Goal: Transaction & Acquisition: Purchase product/service

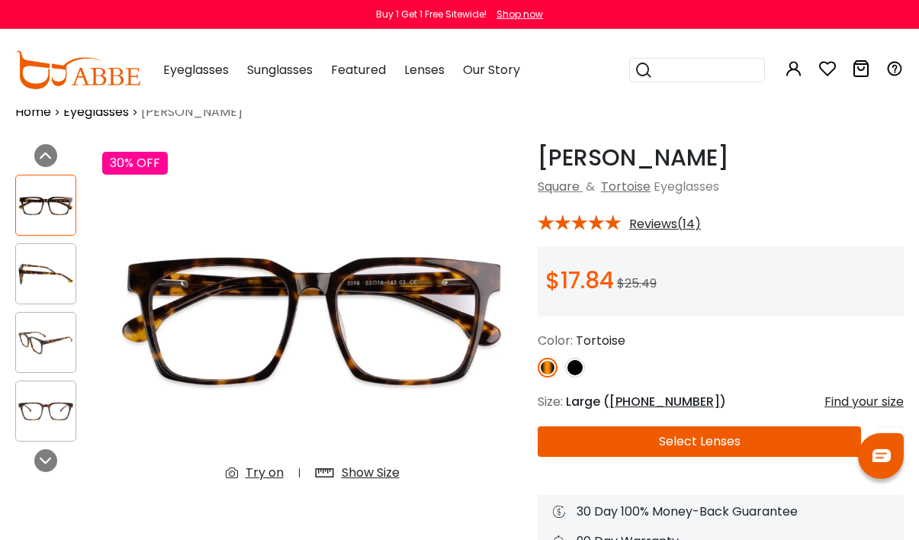
click at [66, 279] on img at bounding box center [45, 274] width 59 height 30
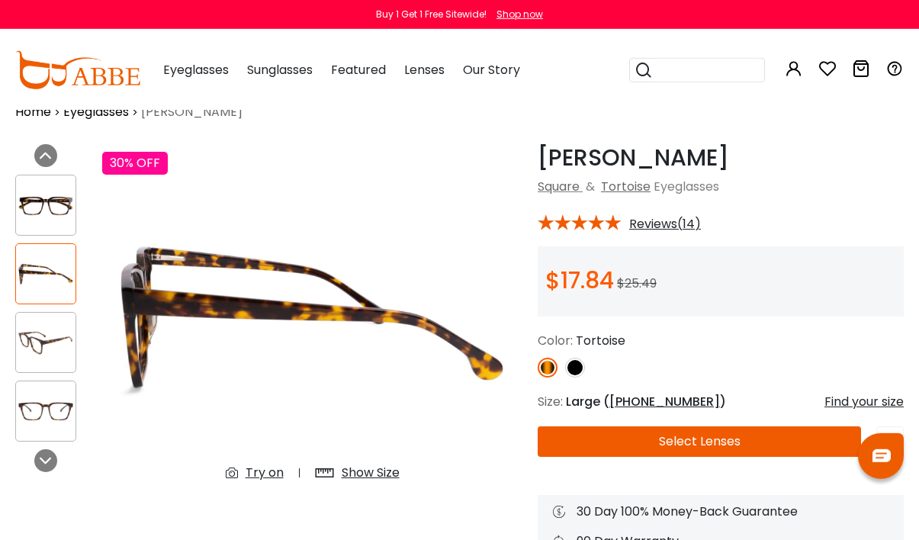
click at [57, 347] on img at bounding box center [45, 343] width 59 height 30
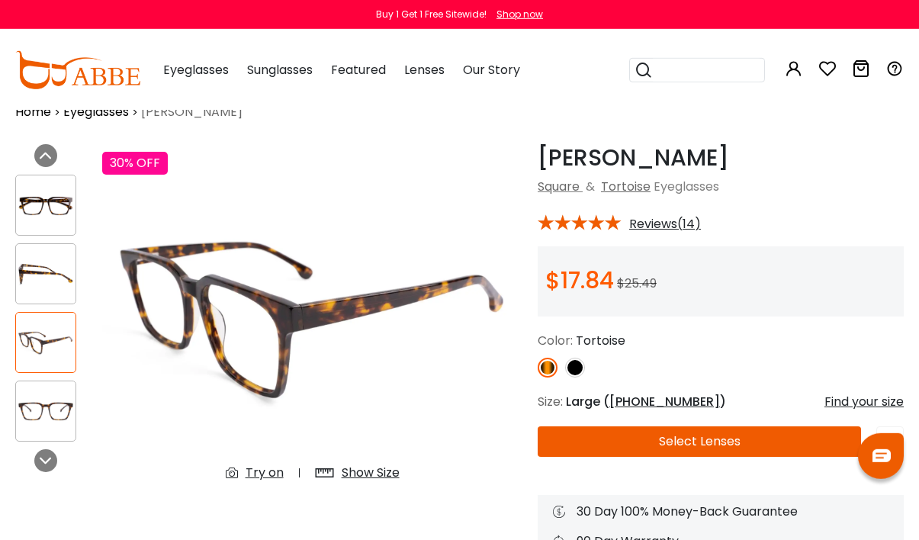
click at [59, 404] on img at bounding box center [45, 411] width 59 height 30
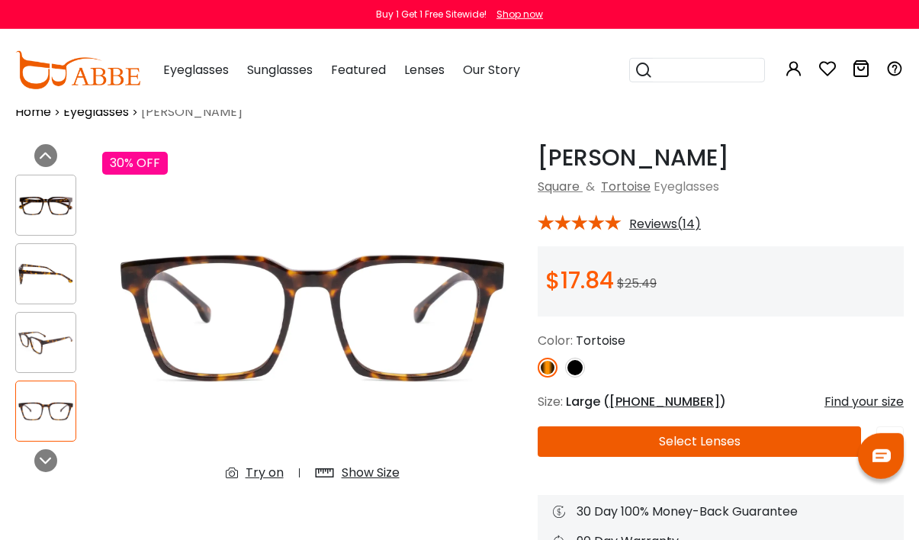
click at [56, 459] on div at bounding box center [45, 460] width 23 height 23
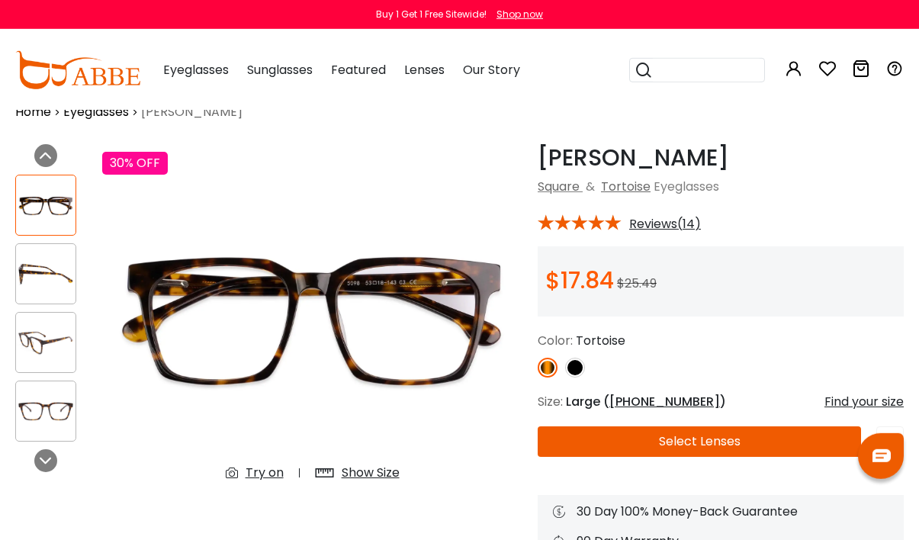
click at [63, 464] on div "Previous Next" at bounding box center [51, 336] width 87 height 385
click at [59, 457] on div "Previous Next" at bounding box center [51, 336] width 87 height 385
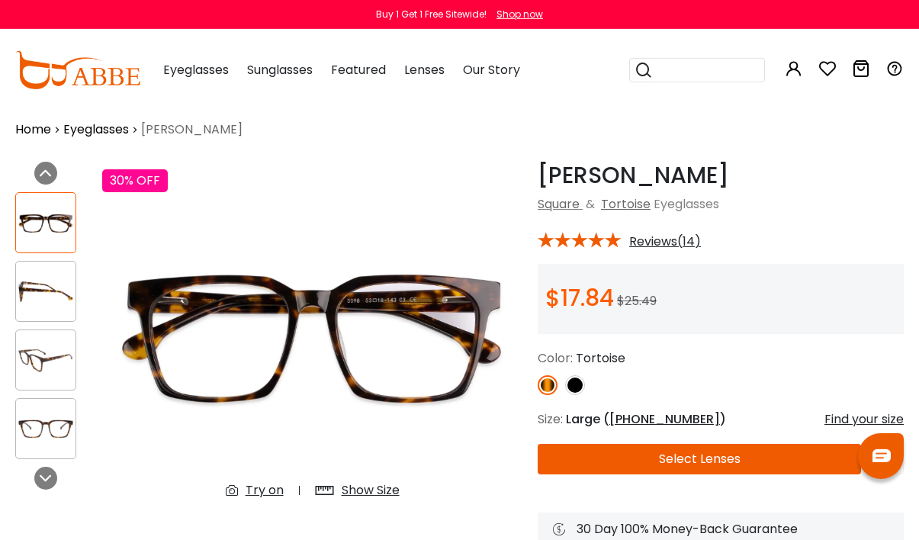
scroll to position [13, 0]
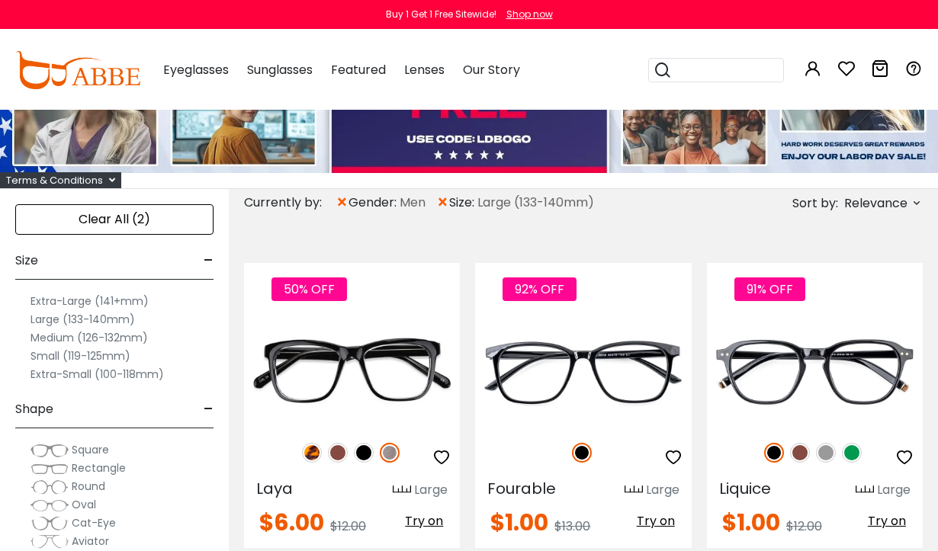
scroll to position [133, 0]
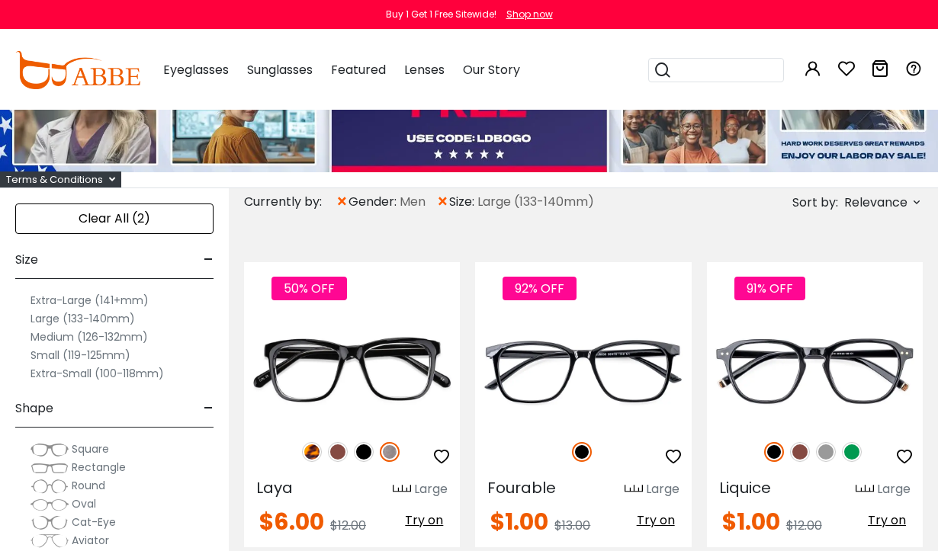
click at [0, 0] on img at bounding box center [0, 0] width 0 height 0
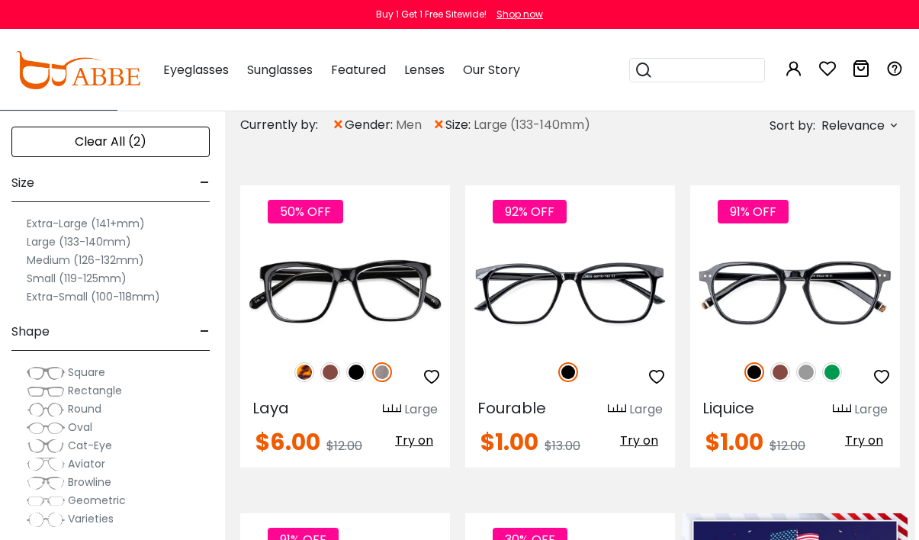
scroll to position [207, 4]
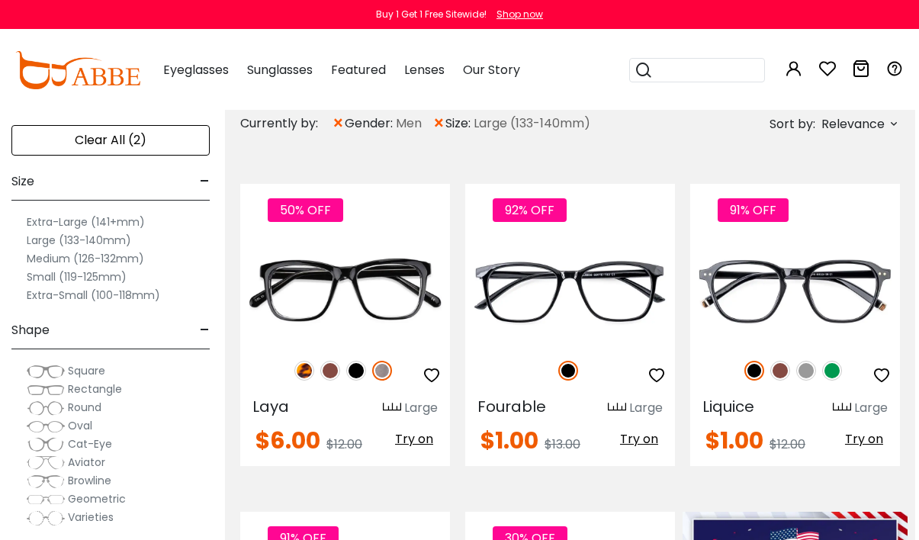
click at [0, 0] on img at bounding box center [0, 0] width 0 height 0
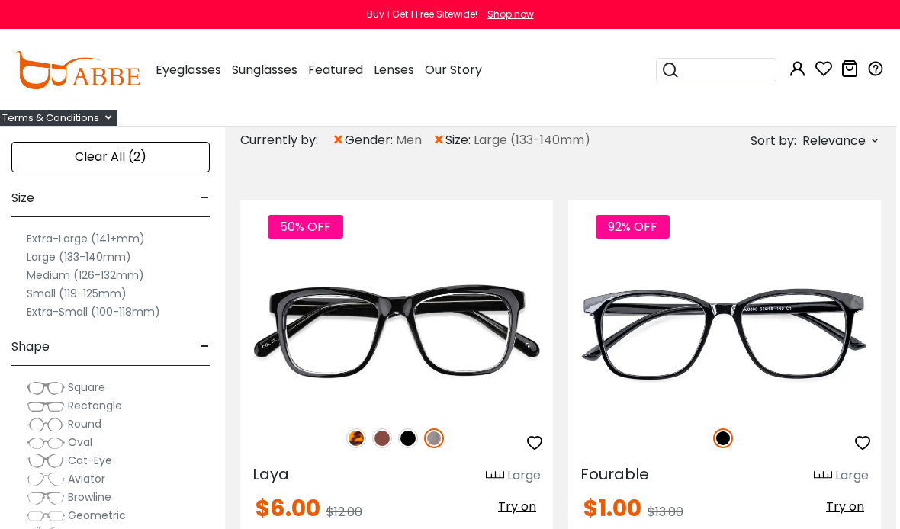
scroll to position [137, 4]
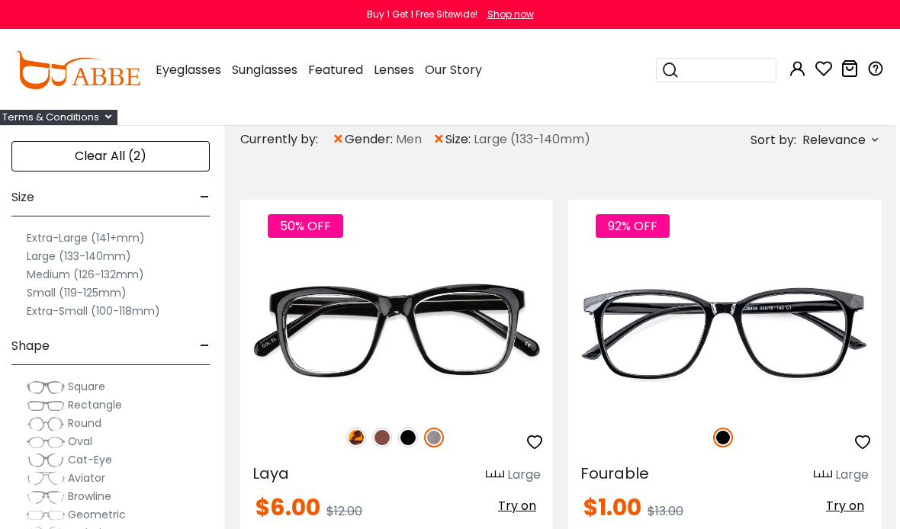
click at [0, 0] on img at bounding box center [0, 0] width 0 height 0
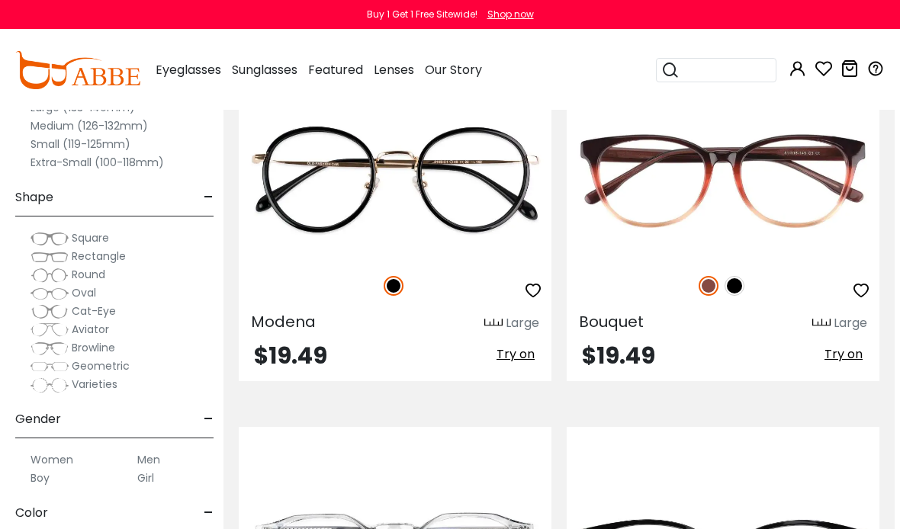
scroll to position [10183, 6]
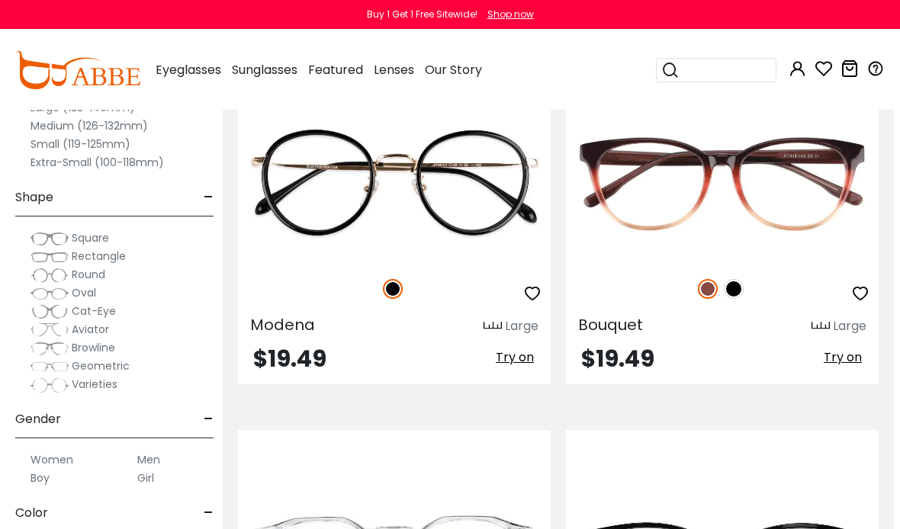
click at [743, 280] on div at bounding box center [722, 289] width 313 height 32
click at [739, 285] on img at bounding box center [734, 289] width 20 height 20
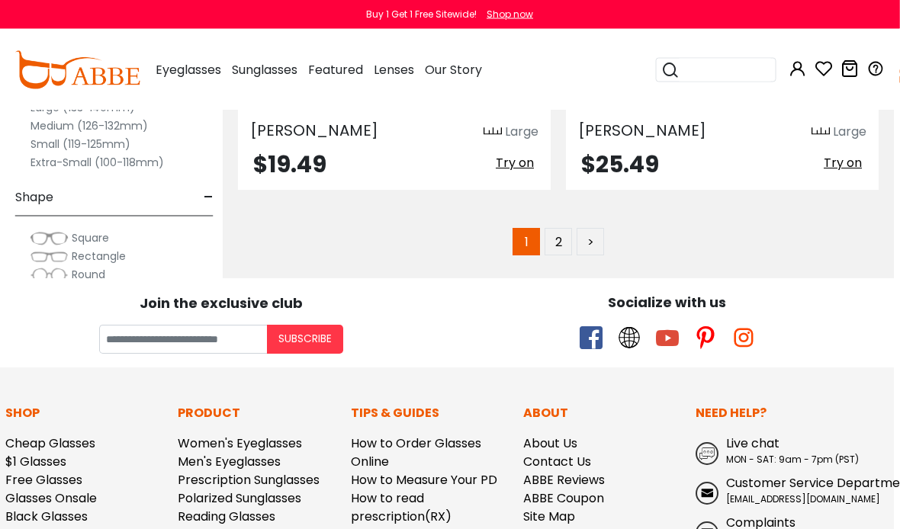
scroll to position [11495, 6]
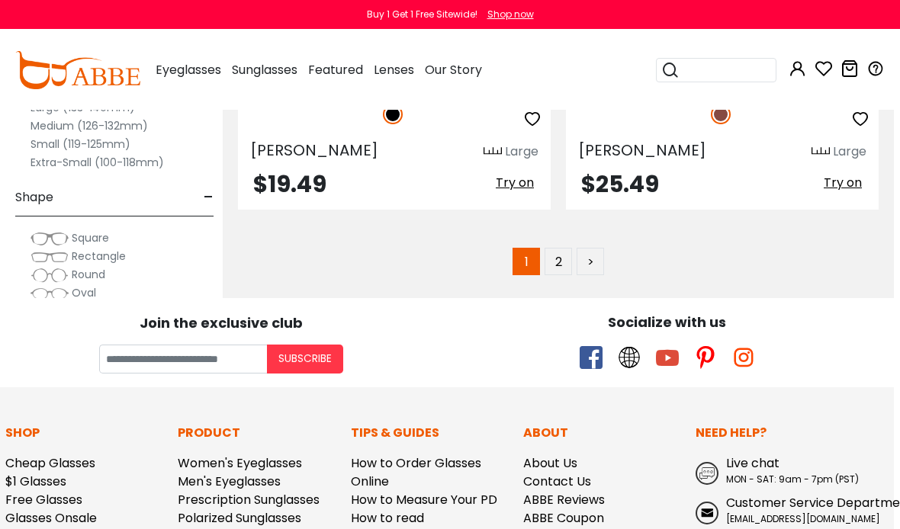
click at [554, 252] on link "2" at bounding box center [557, 261] width 27 height 27
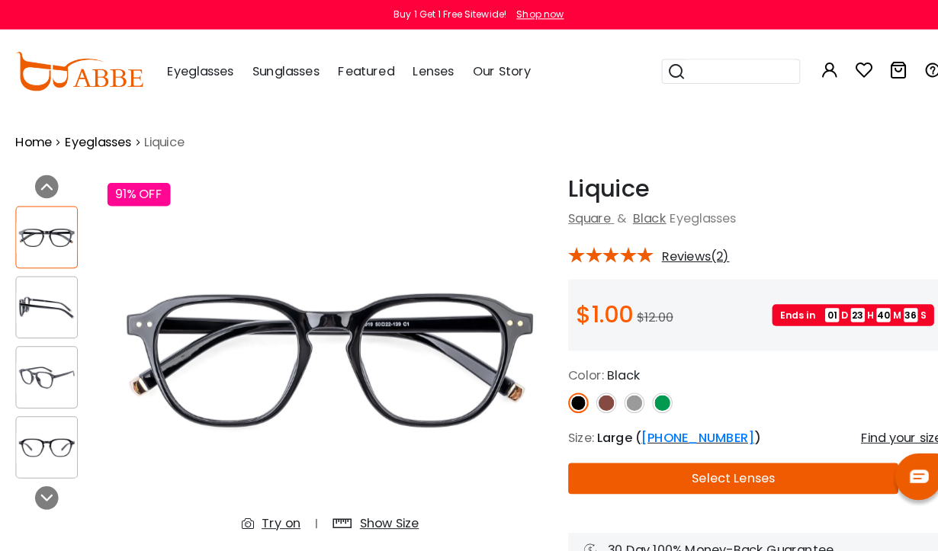
scroll to position [4, 0]
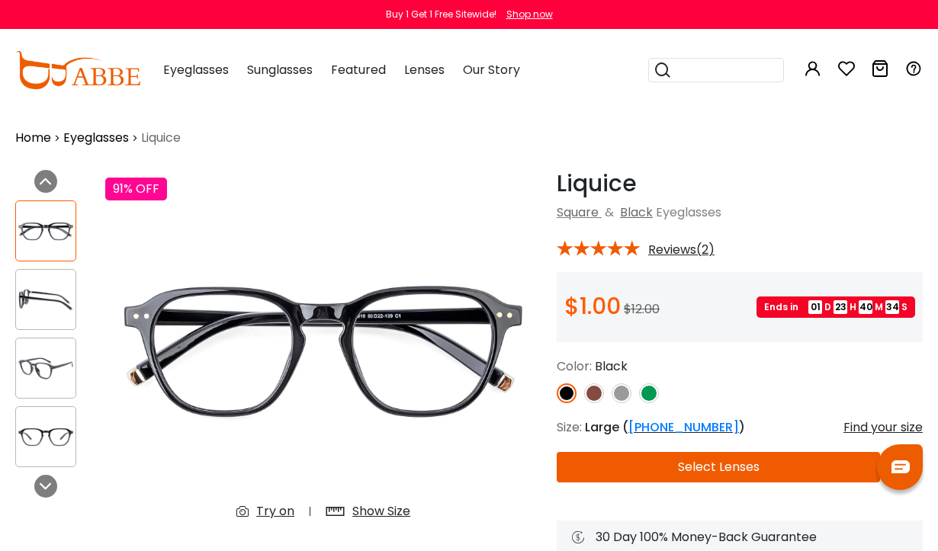
click at [625, 393] on img at bounding box center [621, 394] width 20 height 20
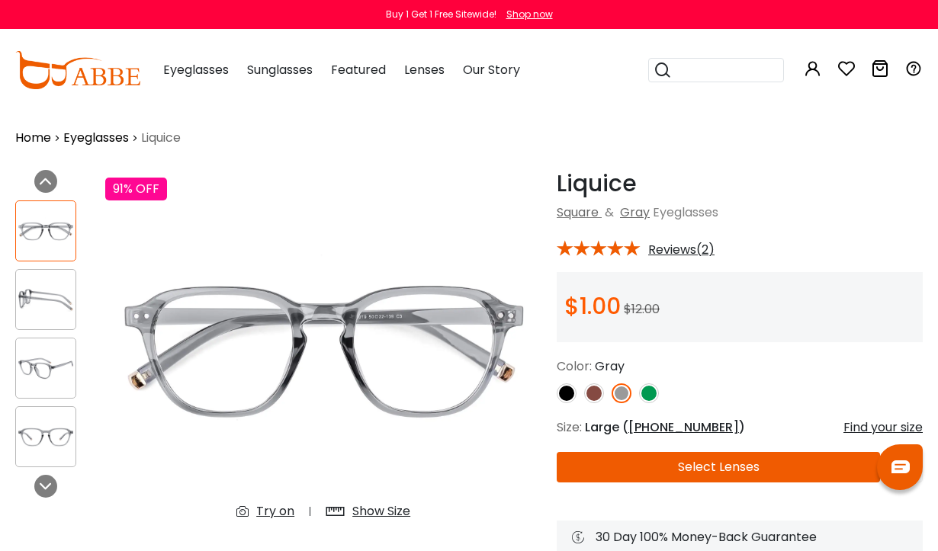
click at [571, 393] on img at bounding box center [567, 394] width 20 height 20
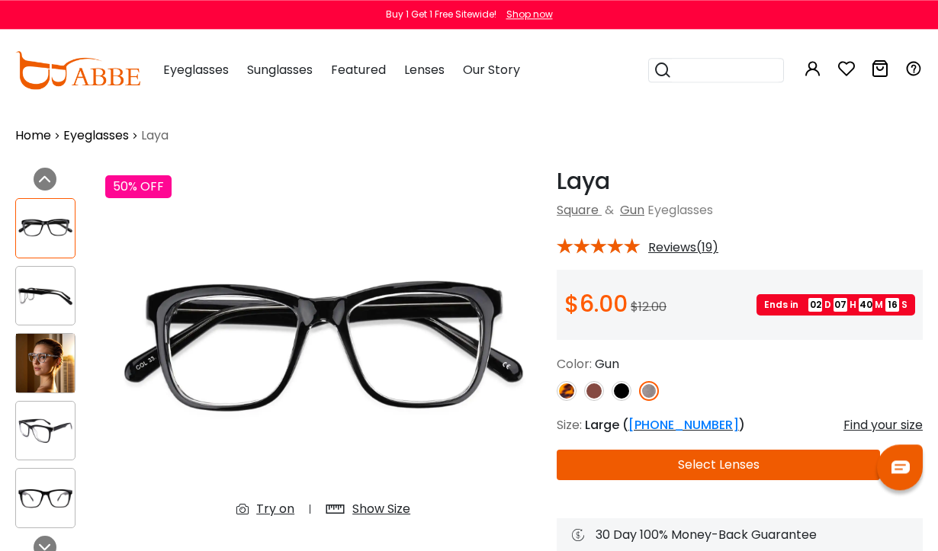
scroll to position [1, 0]
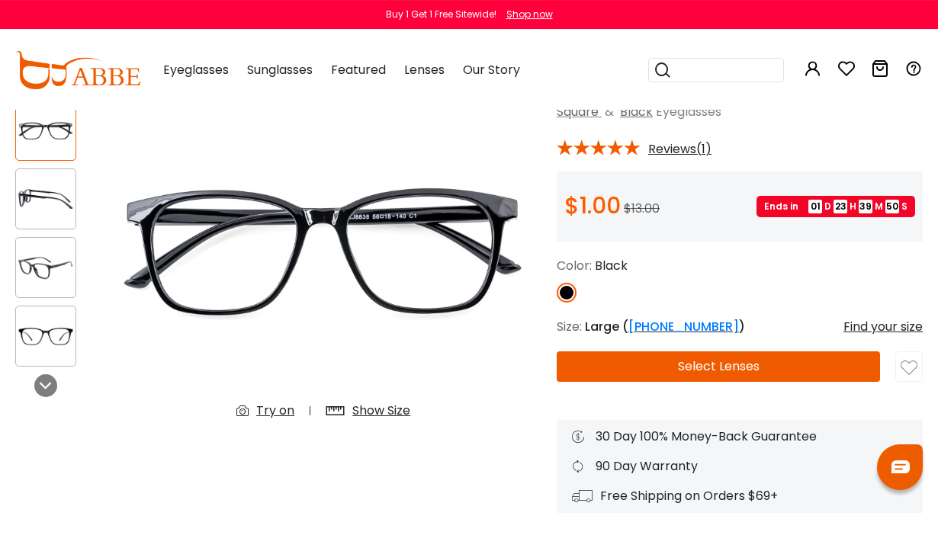
scroll to position [104, 0]
click at [202, 259] on img at bounding box center [323, 250] width 436 height 363
click at [422, 259] on img at bounding box center [323, 250] width 436 height 363
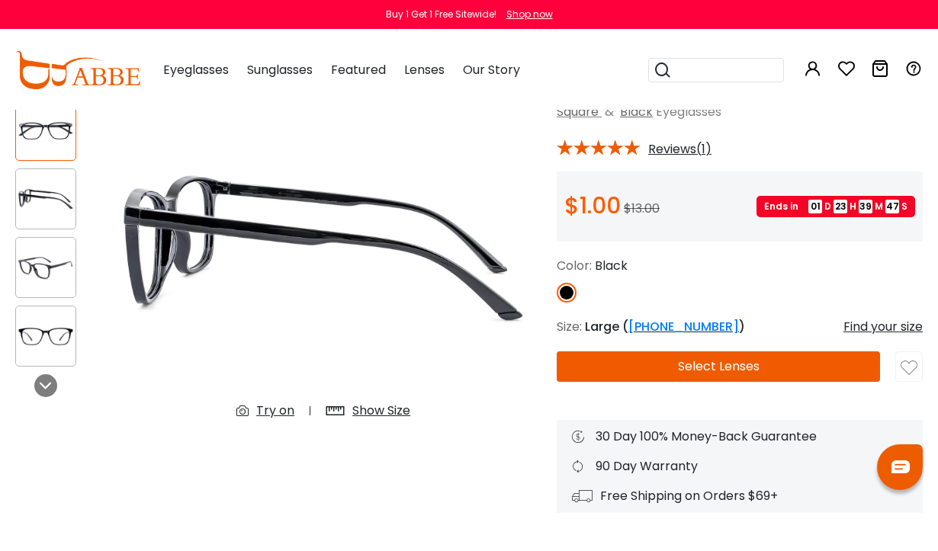
click at [418, 274] on img at bounding box center [323, 250] width 436 height 363
click at [425, 290] on img at bounding box center [323, 250] width 436 height 363
click at [429, 295] on img at bounding box center [323, 250] width 436 height 363
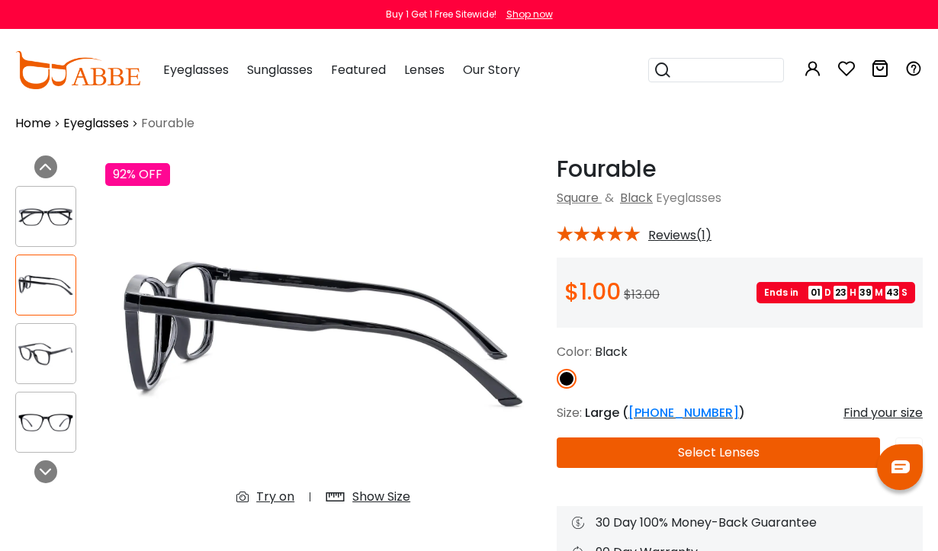
scroll to position [18, 0]
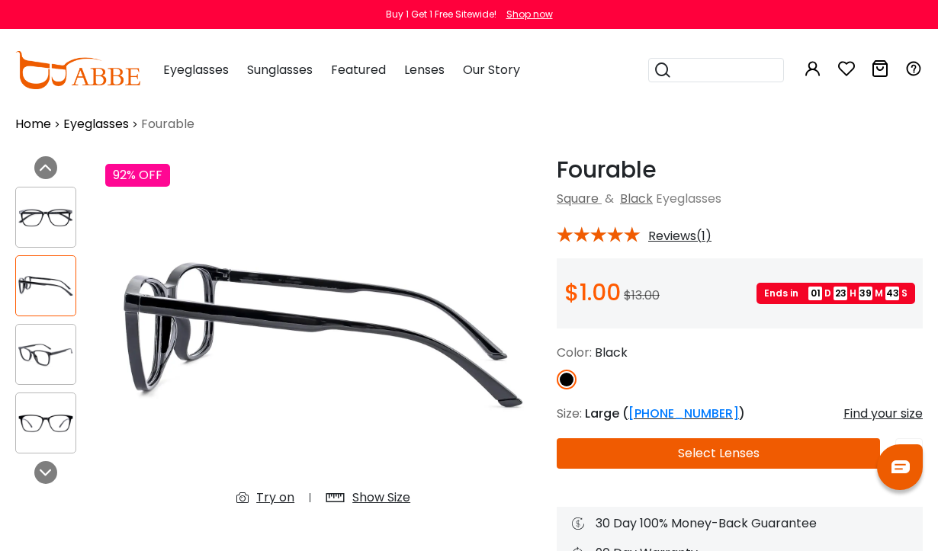
click at [39, 278] on img at bounding box center [45, 286] width 59 height 30
click at [48, 281] on img at bounding box center [45, 286] width 59 height 30
click at [53, 356] on img at bounding box center [45, 355] width 59 height 30
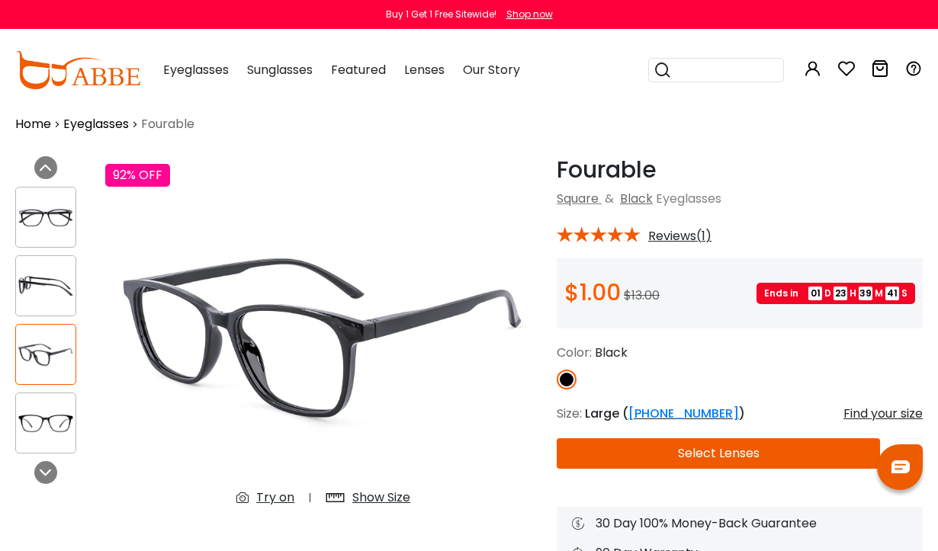
click at [56, 417] on img at bounding box center [45, 424] width 59 height 30
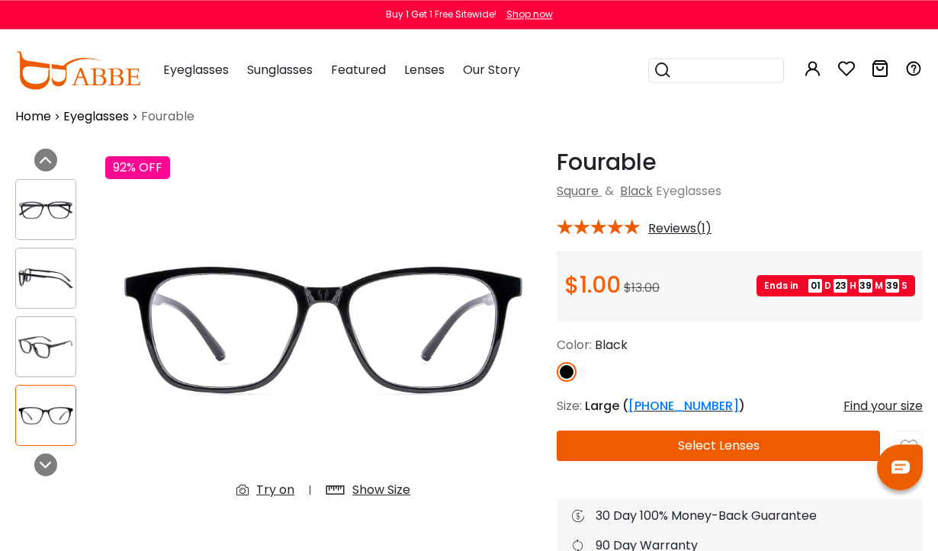
scroll to position [13, 0]
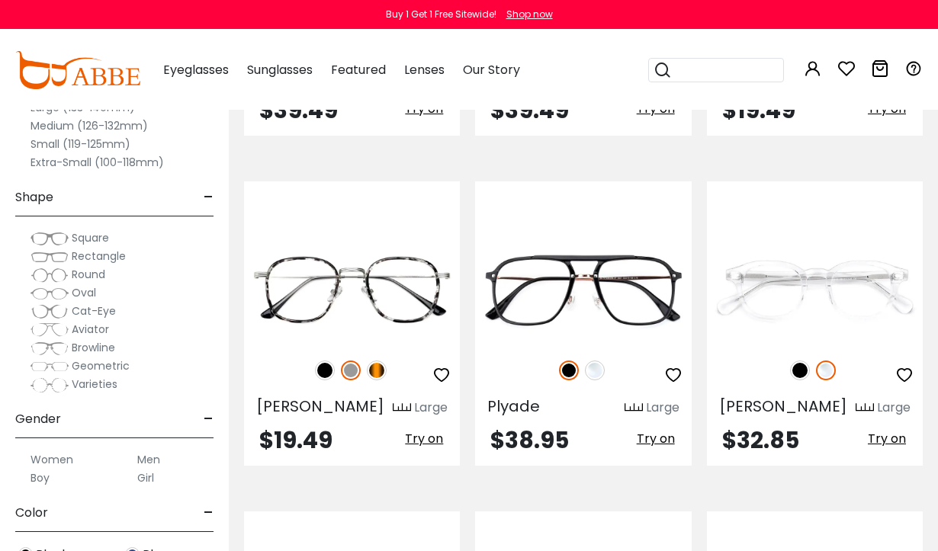
scroll to position [877, 0]
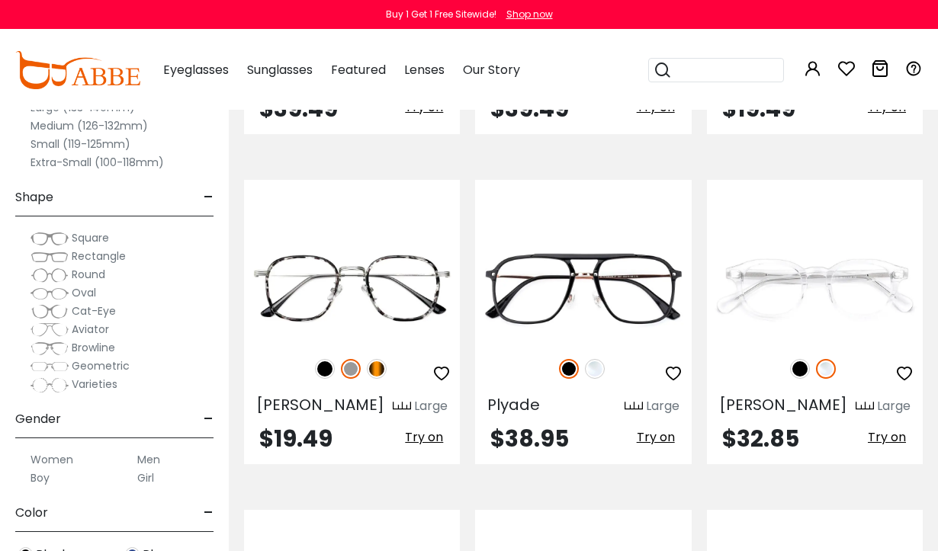
click at [796, 366] on img at bounding box center [800, 369] width 20 height 20
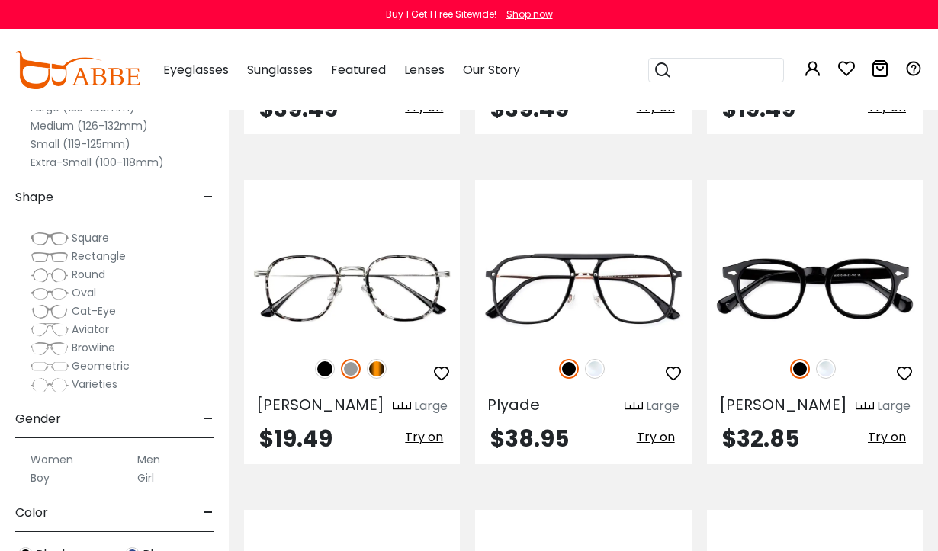
click at [829, 362] on img at bounding box center [826, 369] width 20 height 20
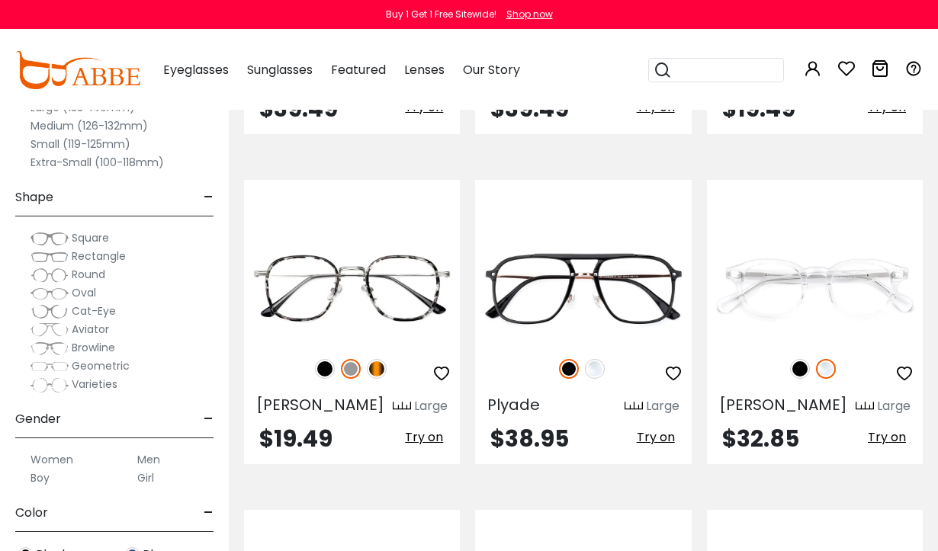
click at [0, 0] on img at bounding box center [0, 0] width 0 height 0
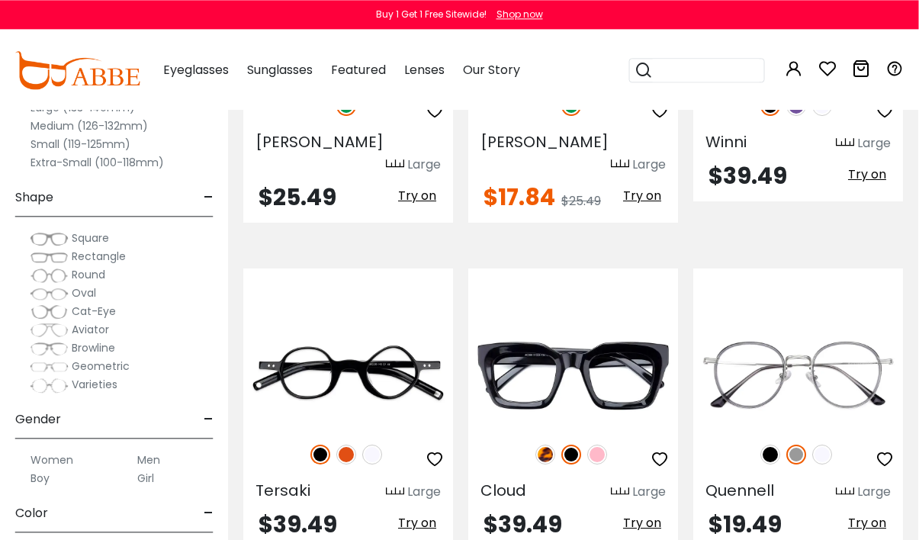
scroll to position [0, 0]
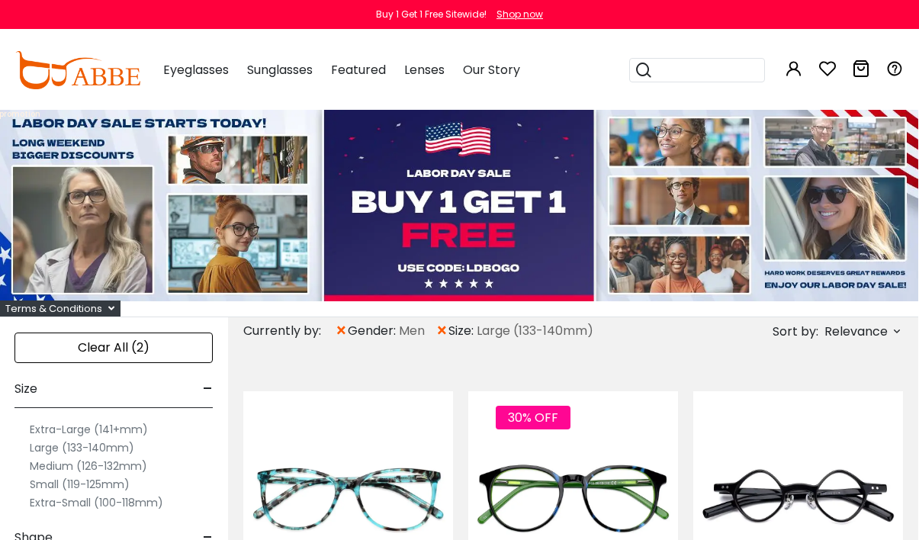
click at [478, 190] on img at bounding box center [458, 205] width 919 height 191
click at [483, 212] on img at bounding box center [458, 205] width 919 height 191
click at [467, 291] on img at bounding box center [458, 205] width 919 height 191
click at [474, 275] on img at bounding box center [458, 205] width 919 height 191
click at [478, 270] on img at bounding box center [458, 205] width 919 height 191
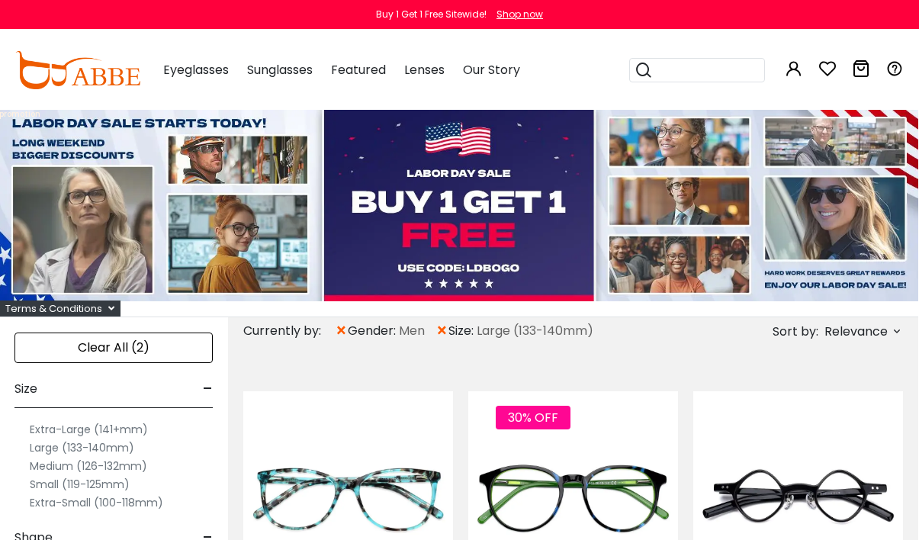
click at [521, 14] on div "Shop now" at bounding box center [519, 15] width 47 height 14
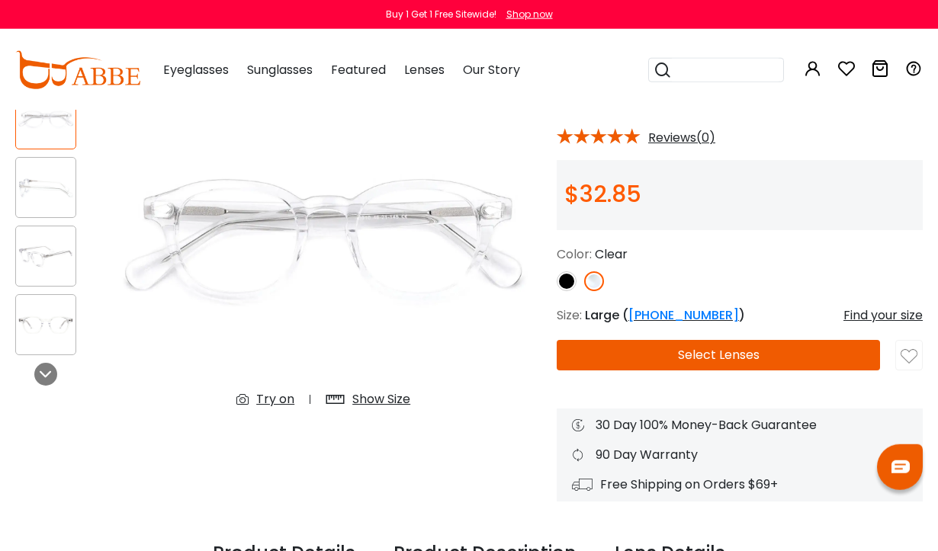
scroll to position [75, 0]
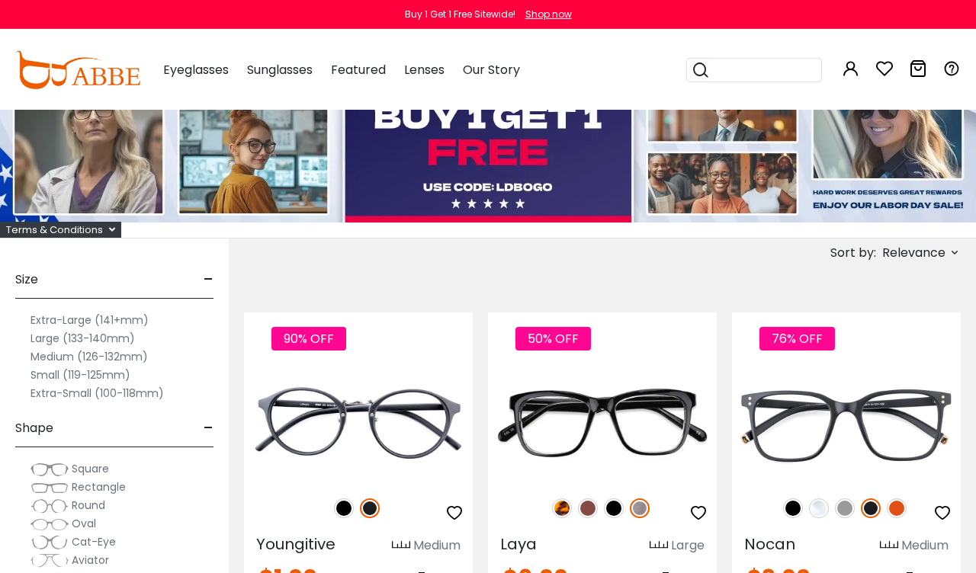
scroll to position [78, 0]
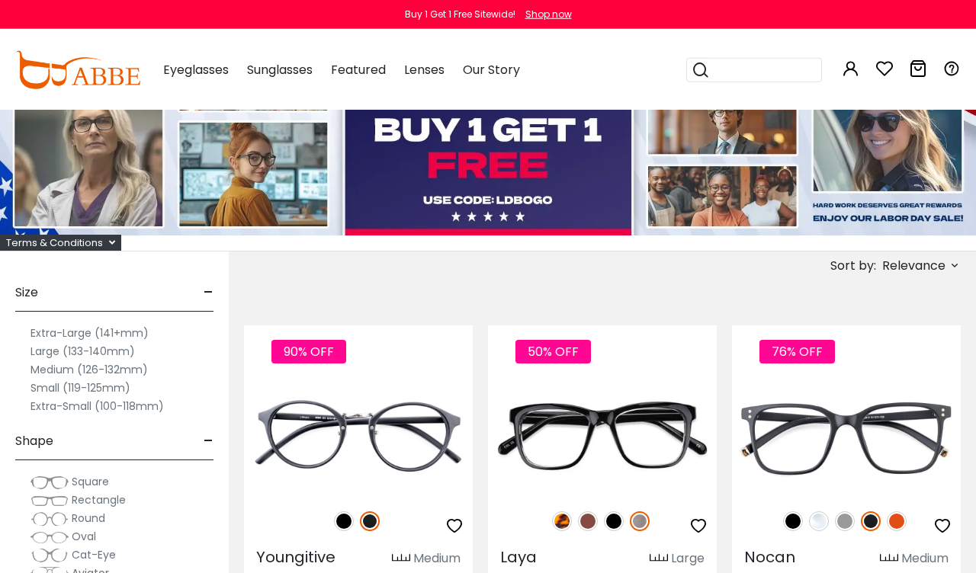
click at [53, 344] on label "Large (133-140mm)" at bounding box center [82, 351] width 104 height 18
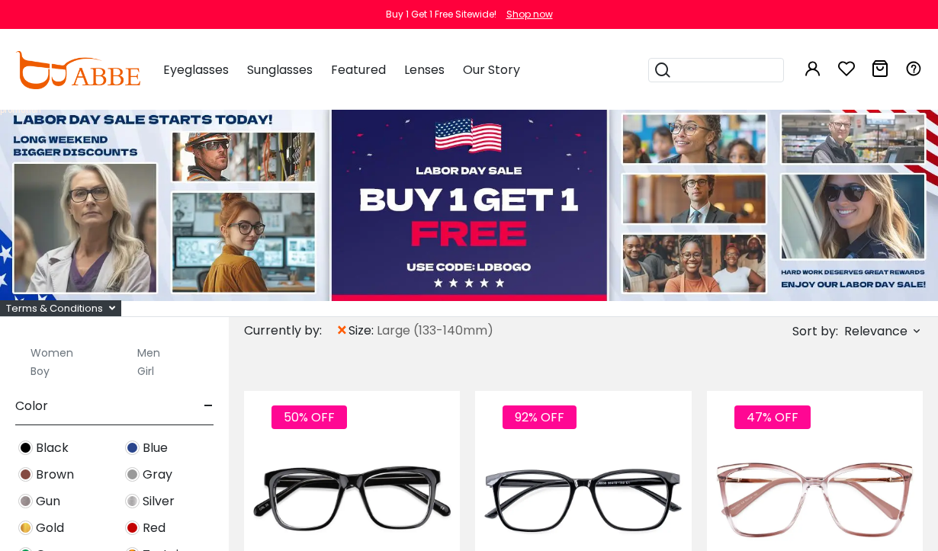
scroll to position [440, 0]
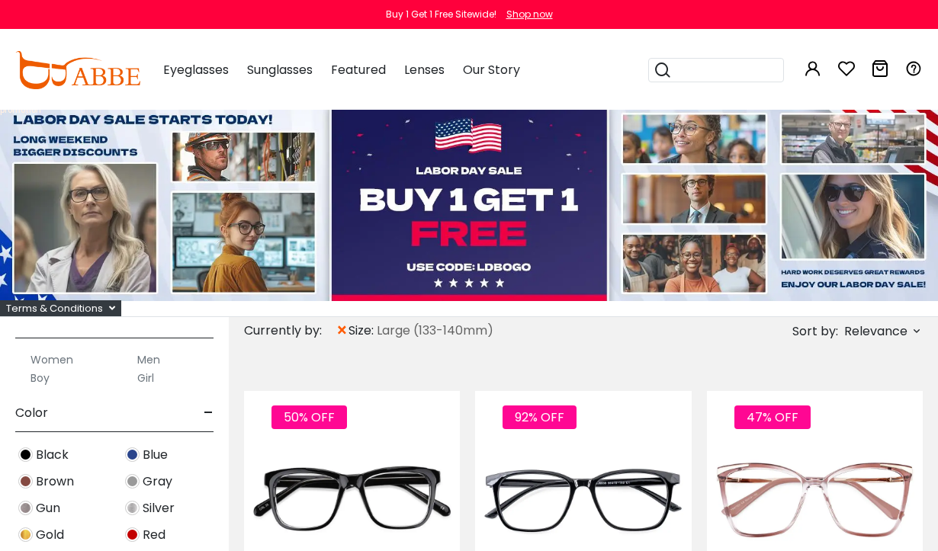
click at [153, 358] on label "Men" at bounding box center [148, 360] width 23 height 18
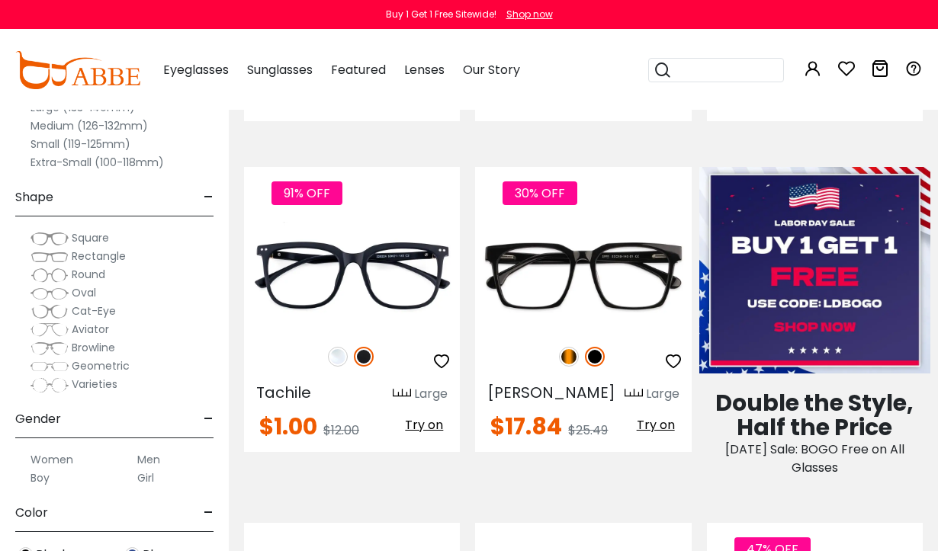
scroll to position [560, 0]
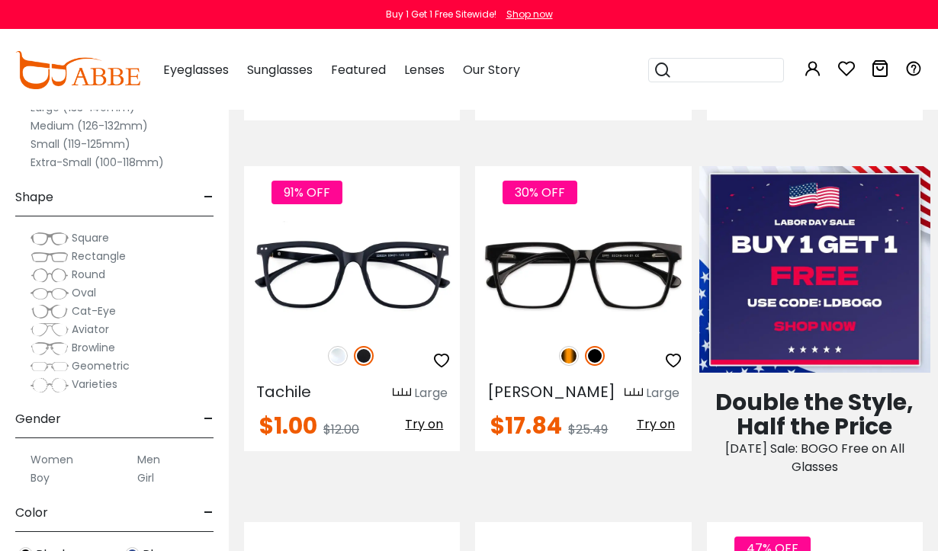
click at [0, 0] on img at bounding box center [0, 0] width 0 height 0
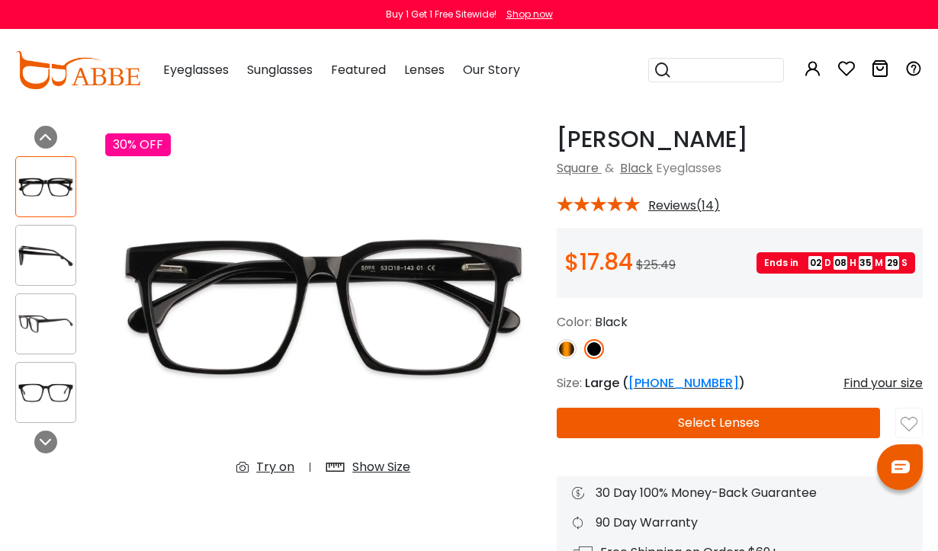
scroll to position [50, 0]
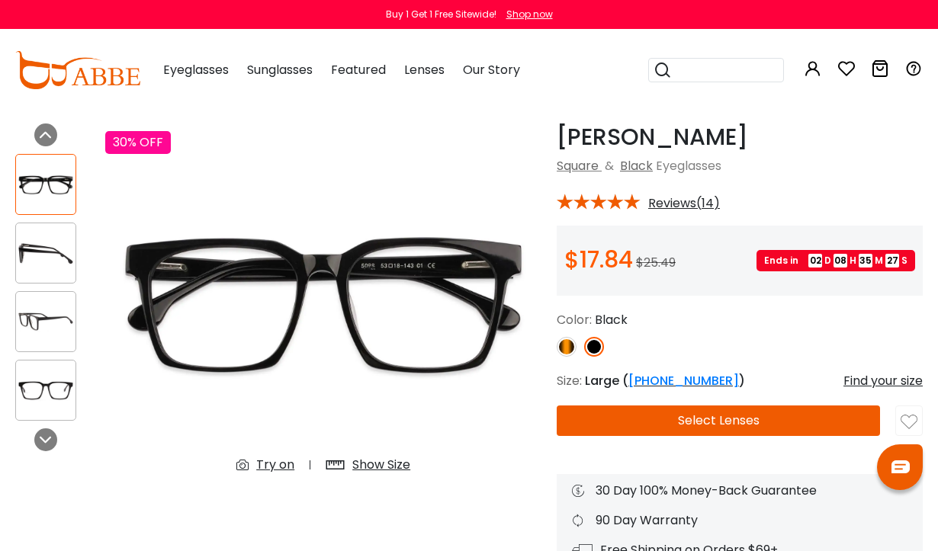
click at [42, 327] on img at bounding box center [45, 322] width 59 height 30
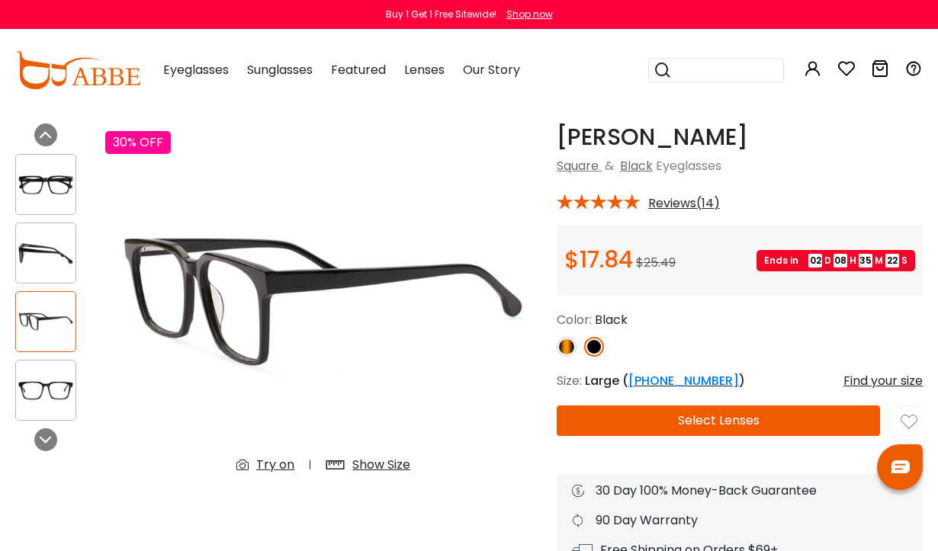
click at [58, 393] on img at bounding box center [45, 391] width 59 height 30
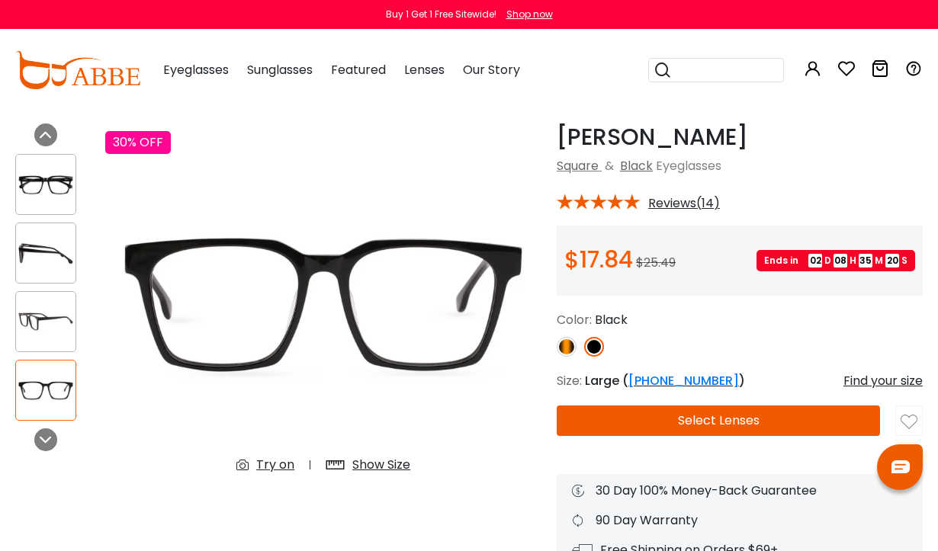
click at [55, 244] on img at bounding box center [45, 254] width 59 height 30
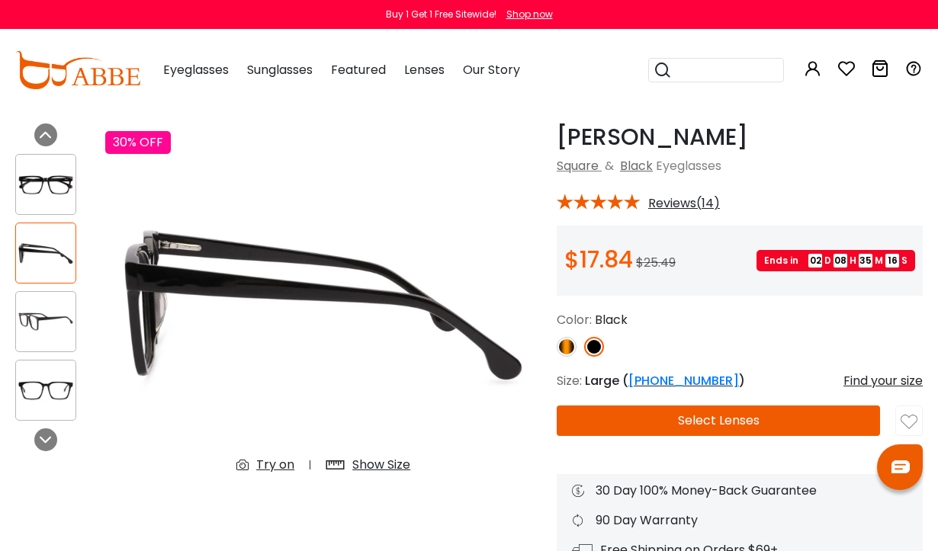
click at [740, 417] on button "Select Lenses" at bounding box center [718, 421] width 323 height 30
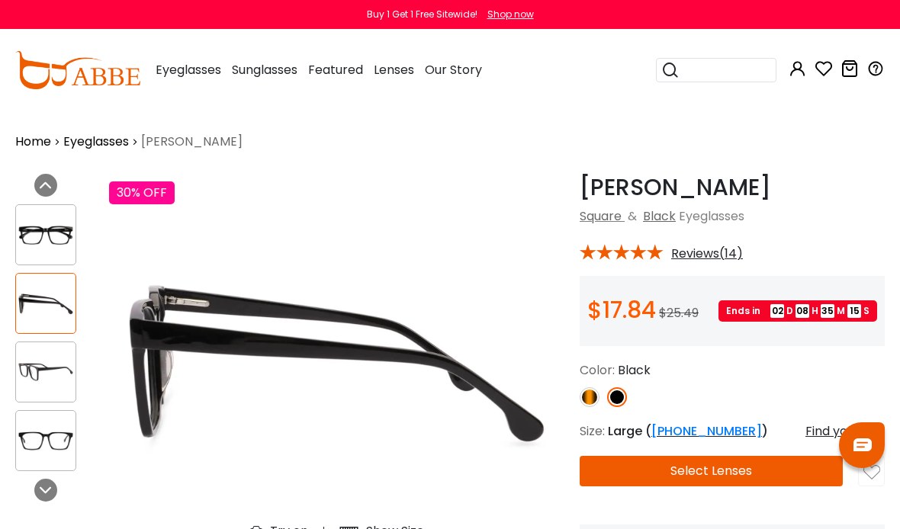
scroll to position [61, 1]
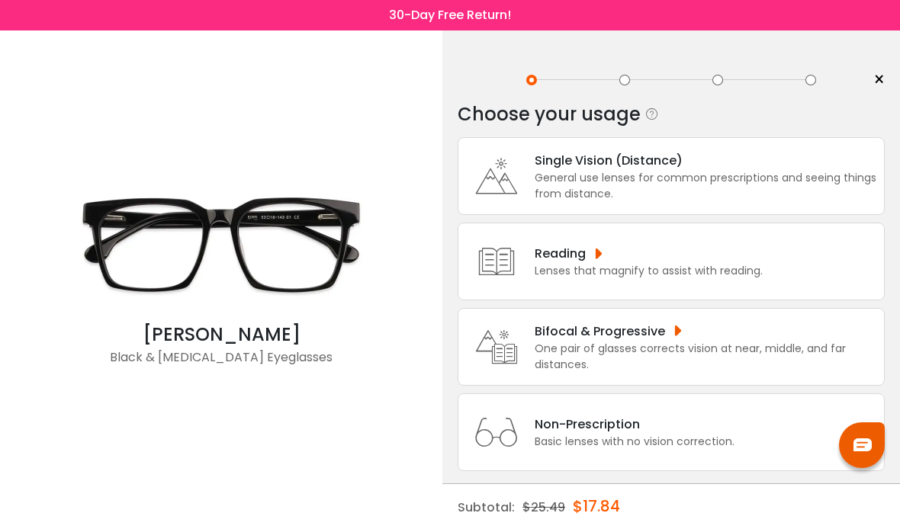
click at [759, 170] on div "Single Vision (Distance)" at bounding box center [705, 160] width 342 height 19
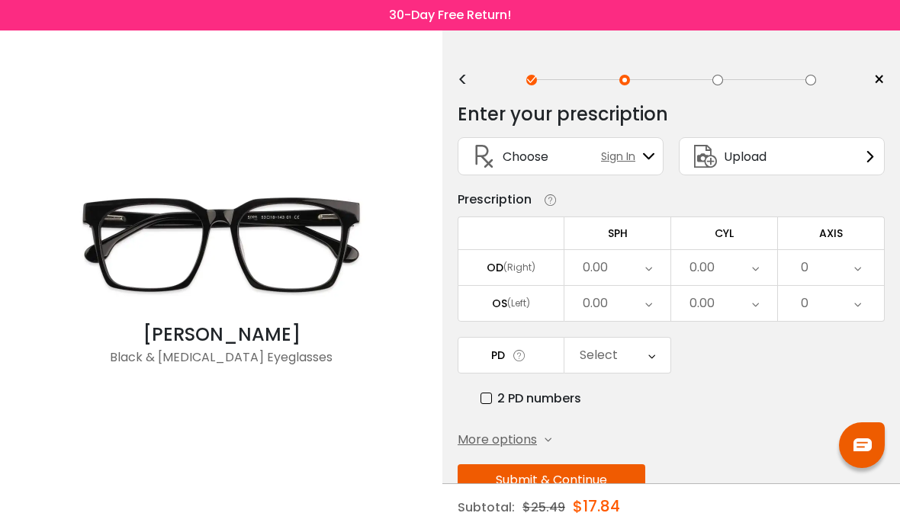
click at [634, 271] on div "0.00" at bounding box center [617, 267] width 106 height 35
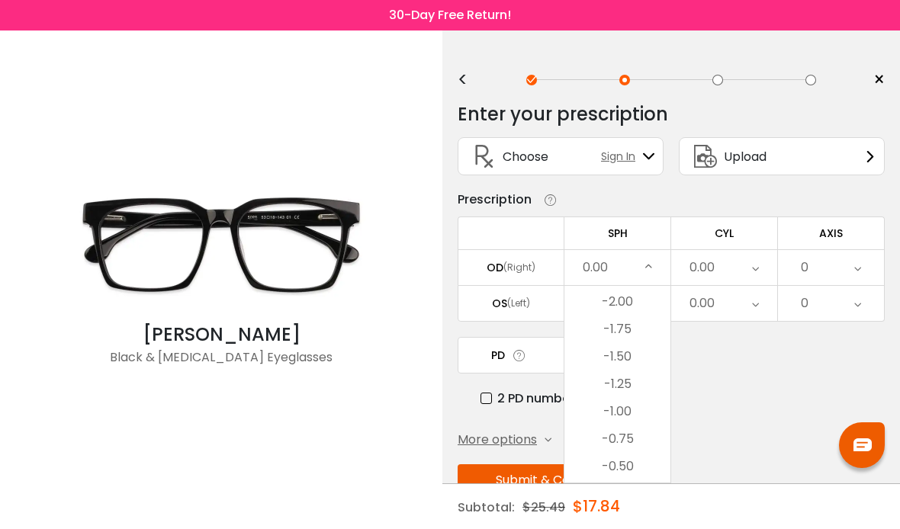
scroll to position [1966, 0]
click at [617, 313] on li "-2.00" at bounding box center [617, 309] width 106 height 27
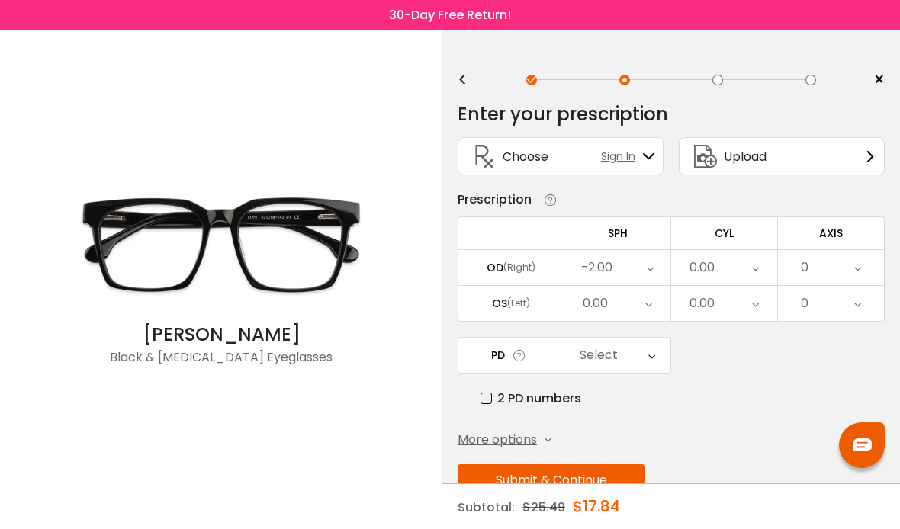
click at [752, 274] on icon at bounding box center [755, 267] width 7 height 35
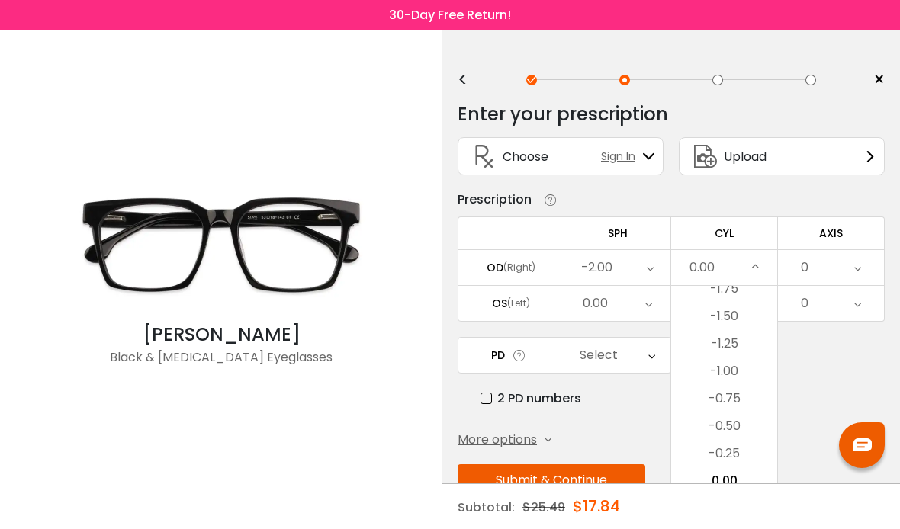
scroll to position [477, 0]
click at [727, 311] on li "-1.50" at bounding box center [724, 316] width 106 height 27
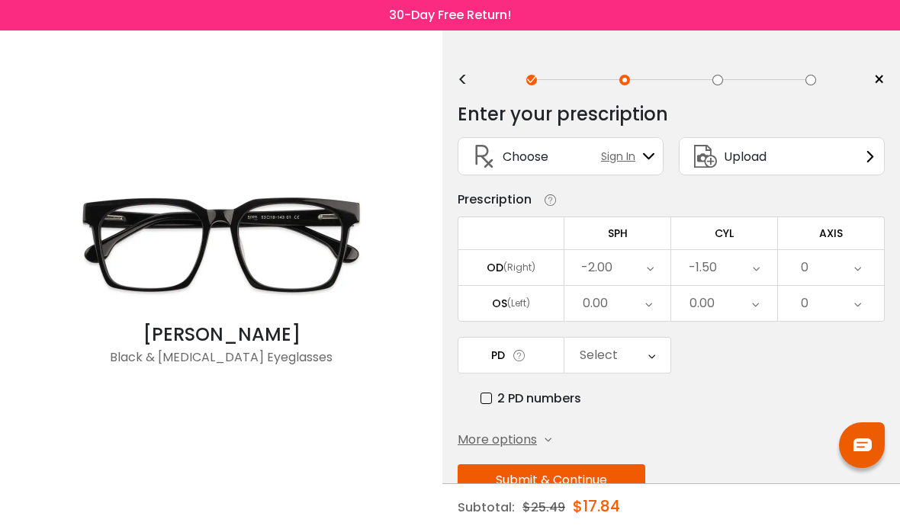
click at [860, 263] on icon at bounding box center [857, 267] width 7 height 35
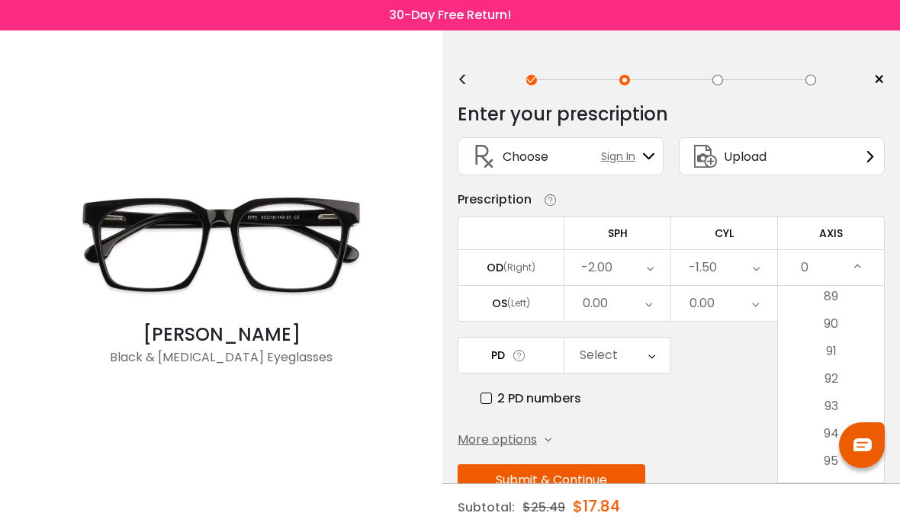
scroll to position [2443, 0]
click at [834, 329] on li "90" at bounding box center [831, 326] width 106 height 27
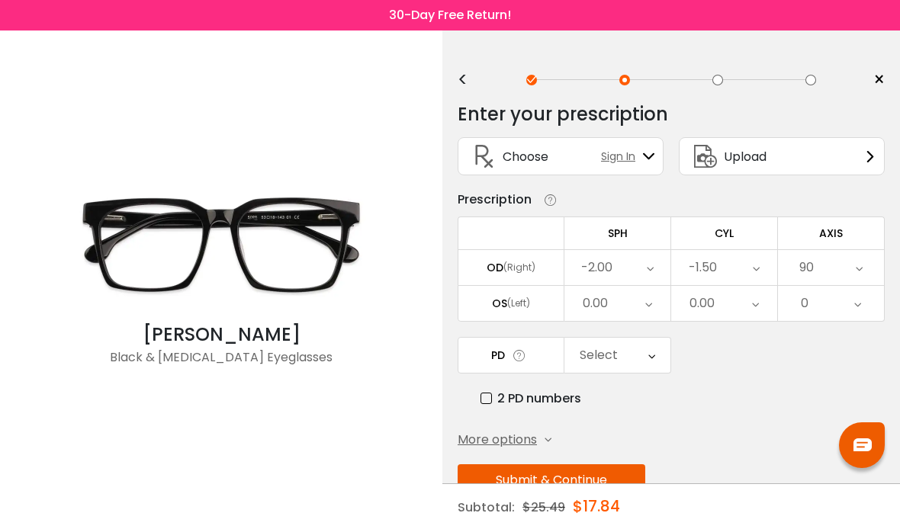
click at [652, 303] on div "0.00" at bounding box center [617, 303] width 106 height 35
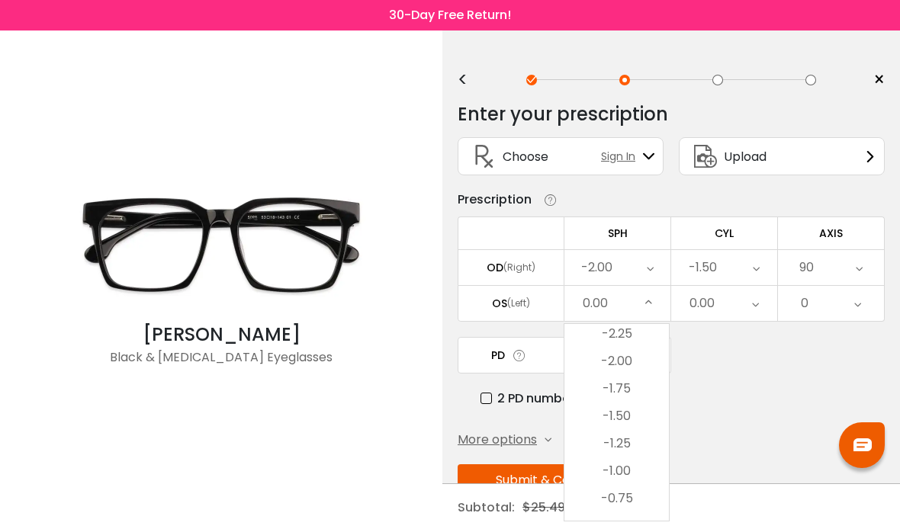
scroll to position [1930, 0]
click at [624, 352] on li "-2.25" at bounding box center [616, 356] width 104 height 27
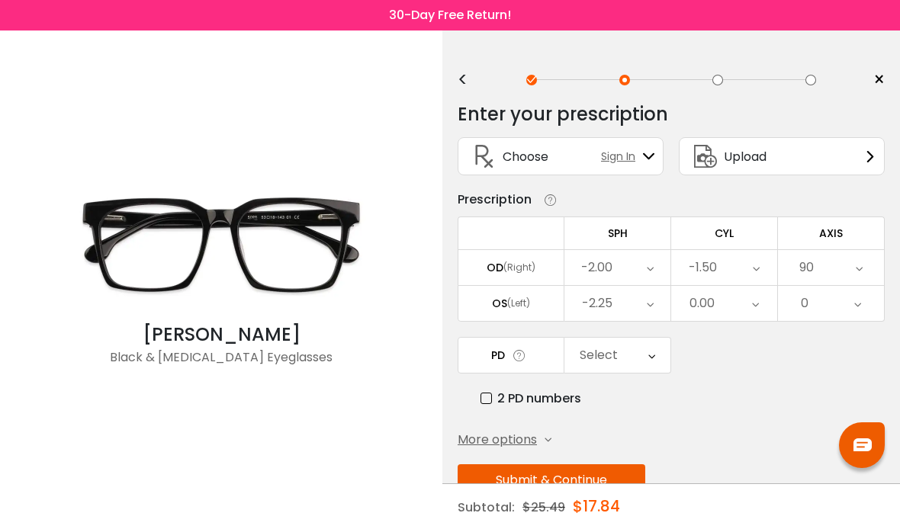
click at [756, 304] on icon at bounding box center [755, 303] width 7 height 35
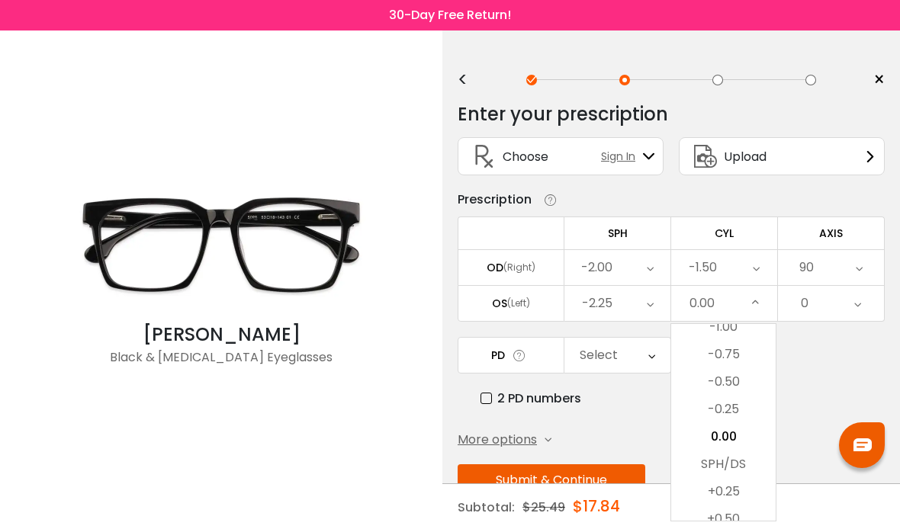
click at [730, 347] on li "-0.75" at bounding box center [723, 354] width 104 height 27
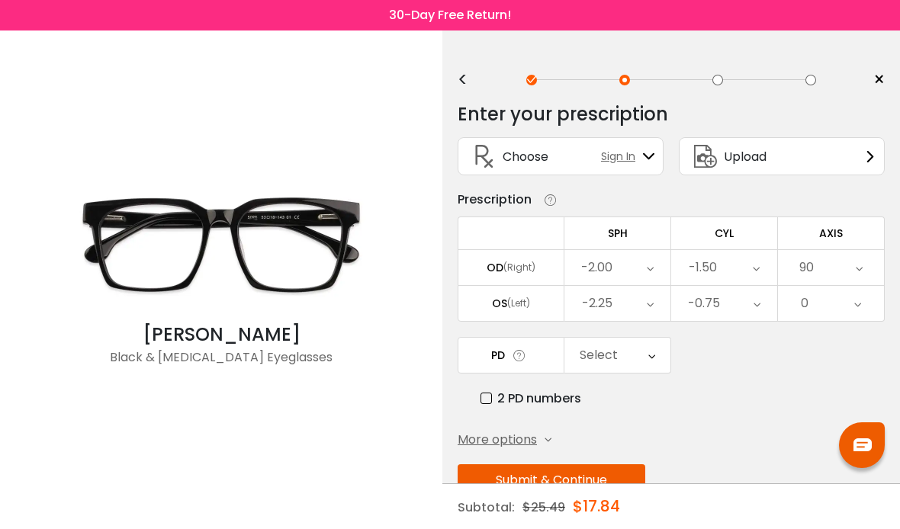
click at [854, 301] on icon at bounding box center [857, 303] width 7 height 35
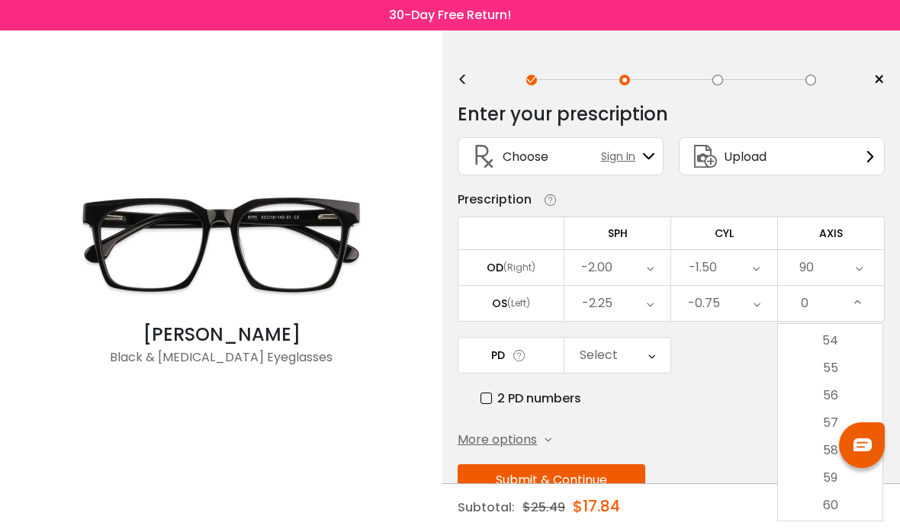
scroll to position [1477, 0]
click at [833, 363] on li "55" at bounding box center [830, 370] width 104 height 27
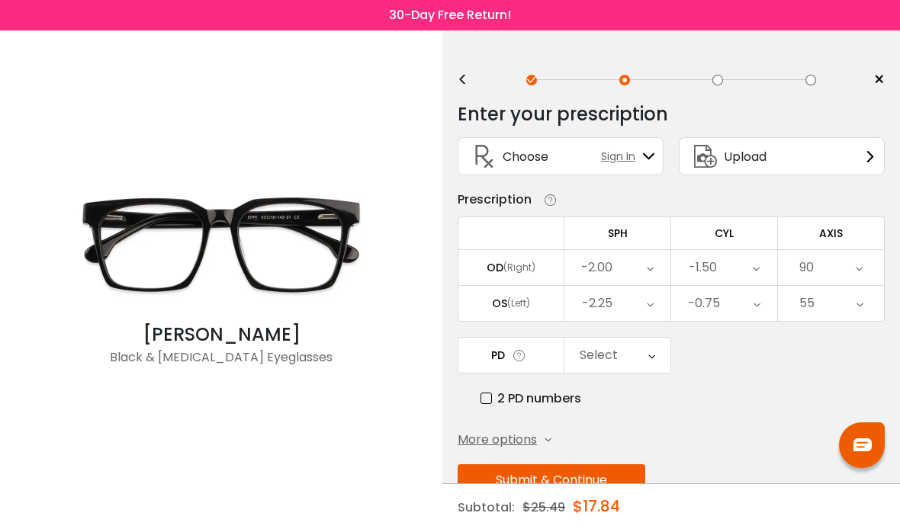
click at [650, 350] on icon at bounding box center [651, 355] width 7 height 35
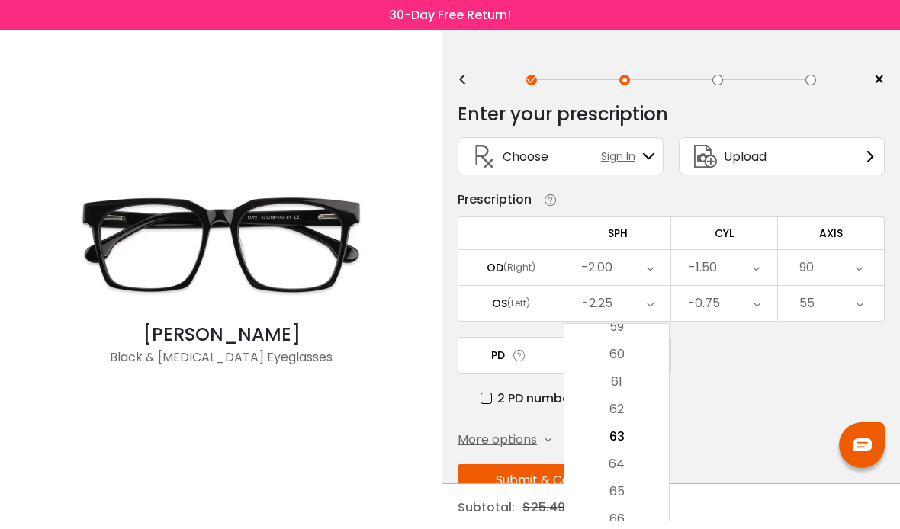
click at [618, 489] on li "65" at bounding box center [616, 491] width 104 height 27
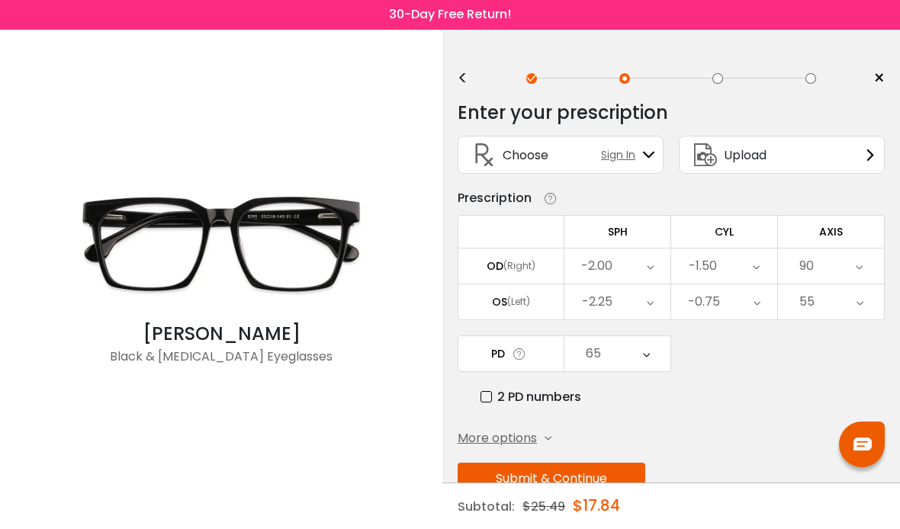
scroll to position [0, 0]
click at [552, 483] on button "Submit & Continue" at bounding box center [551, 480] width 188 height 32
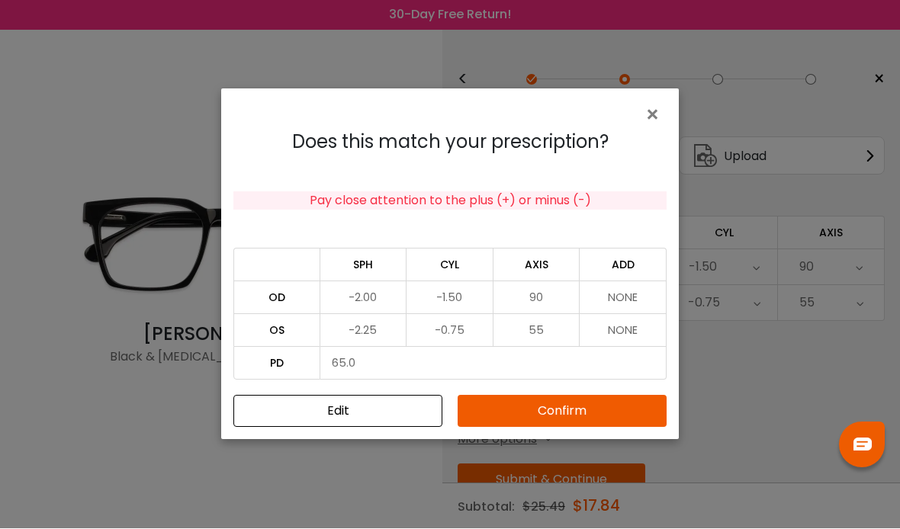
click at [560, 428] on button "Confirm" at bounding box center [561, 412] width 209 height 32
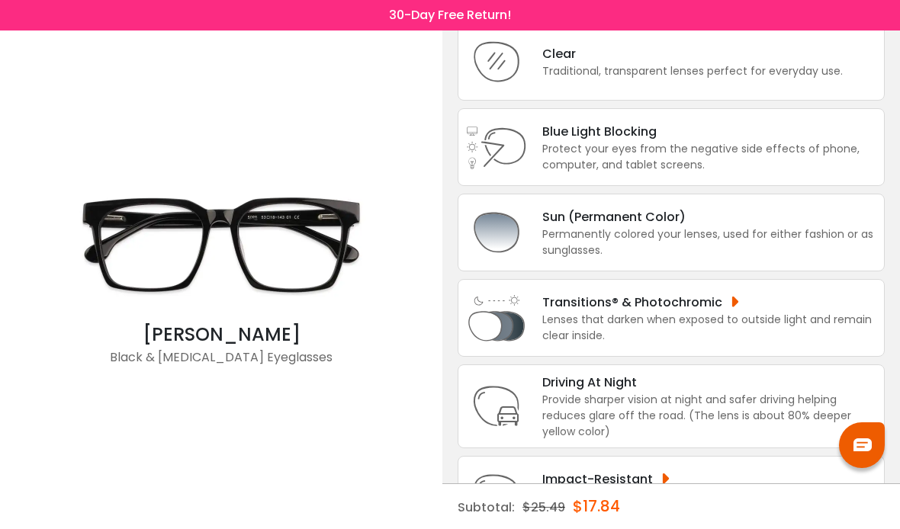
scroll to position [145, 0]
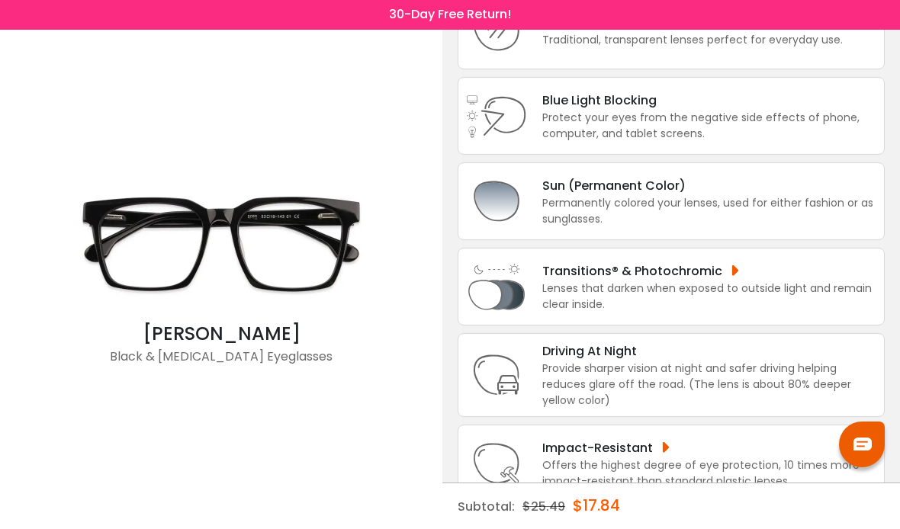
click at [787, 294] on div "Lenses that darken when exposed to outside light and remain clear inside." at bounding box center [709, 297] width 334 height 32
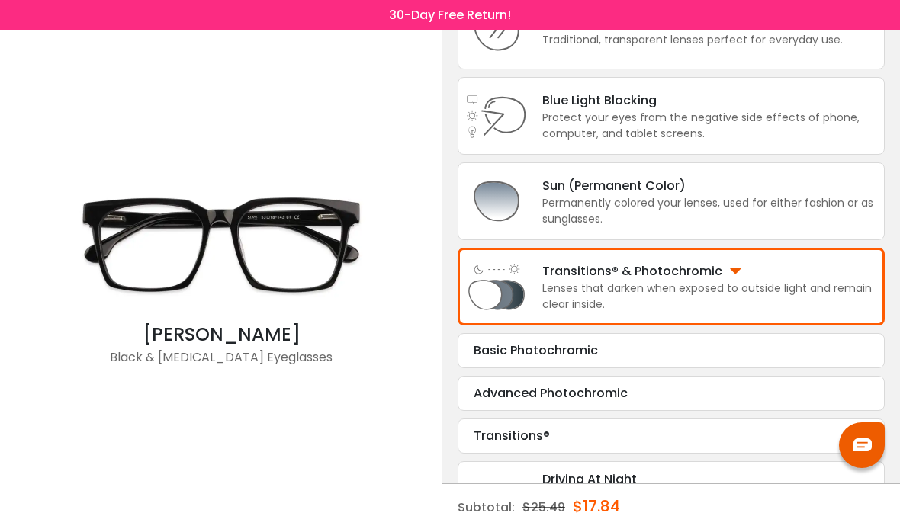
click at [746, 400] on div "Advanced Photochromic" at bounding box center [670, 393] width 395 height 18
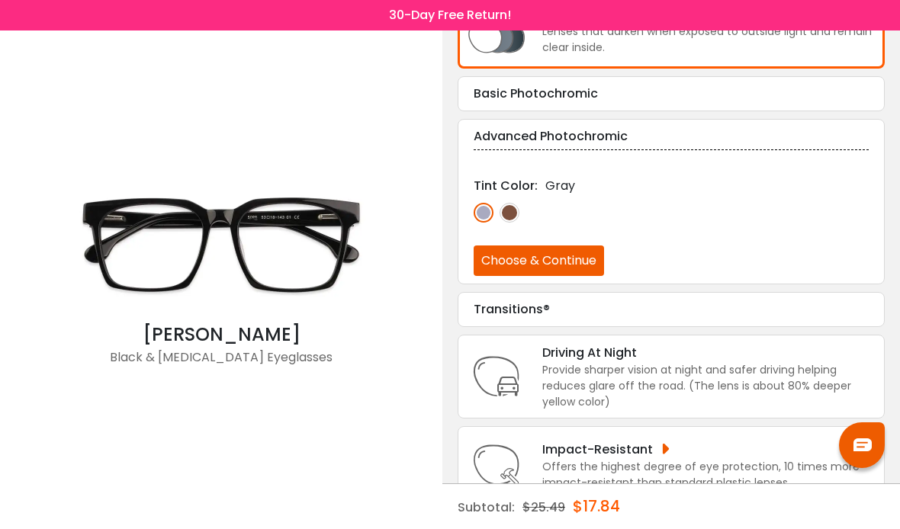
scroll to position [403, 0]
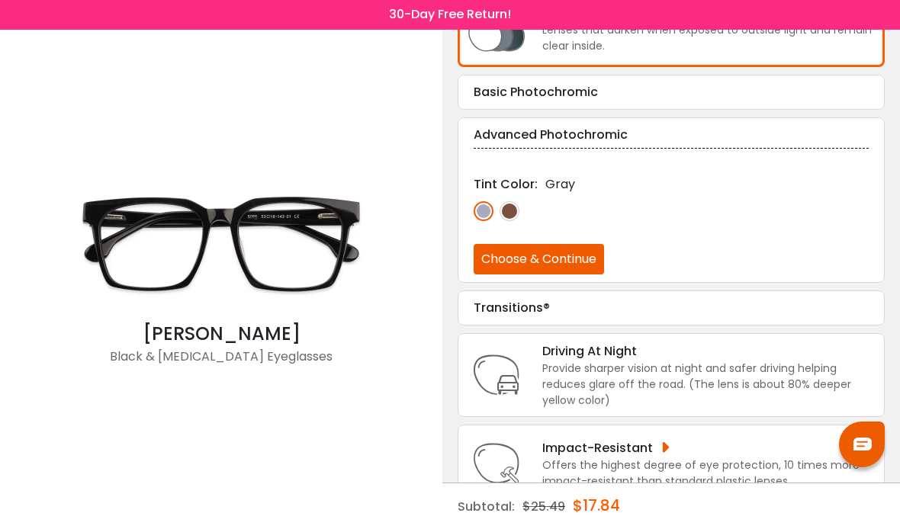
click at [757, 311] on div "Transitions®" at bounding box center [670, 309] width 395 height 18
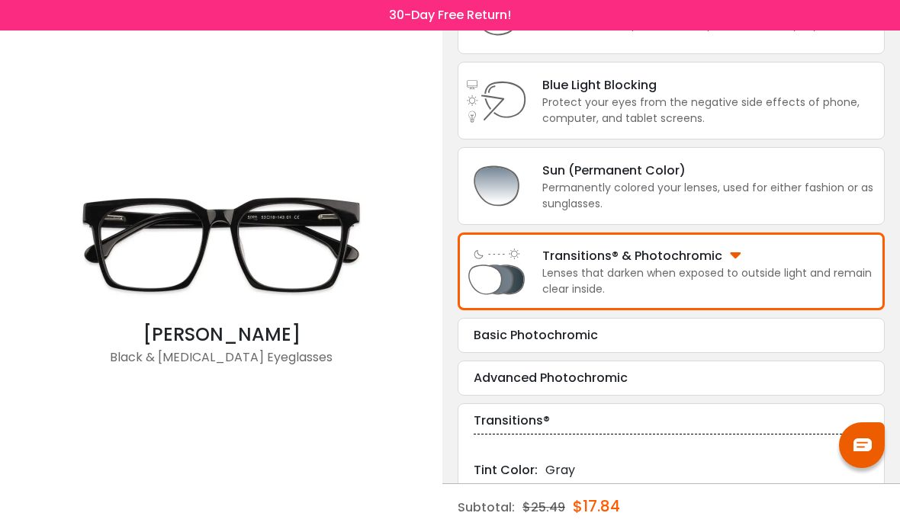
scroll to position [143, 0]
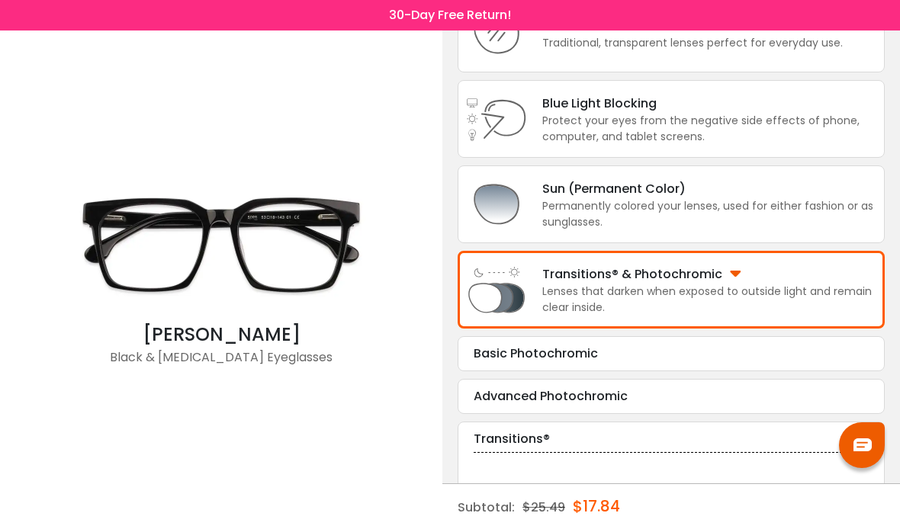
click at [781, 198] on div "Sun (Permanent Color)" at bounding box center [709, 188] width 334 height 19
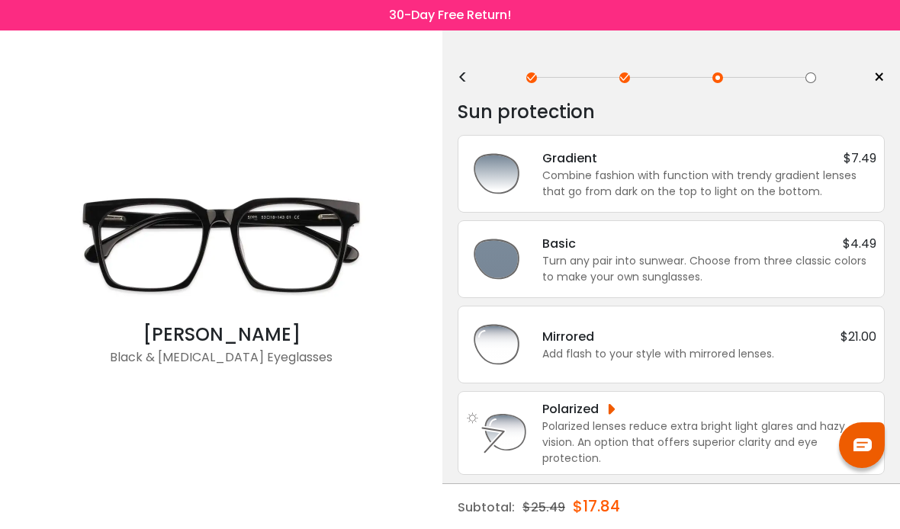
scroll to position [0, 0]
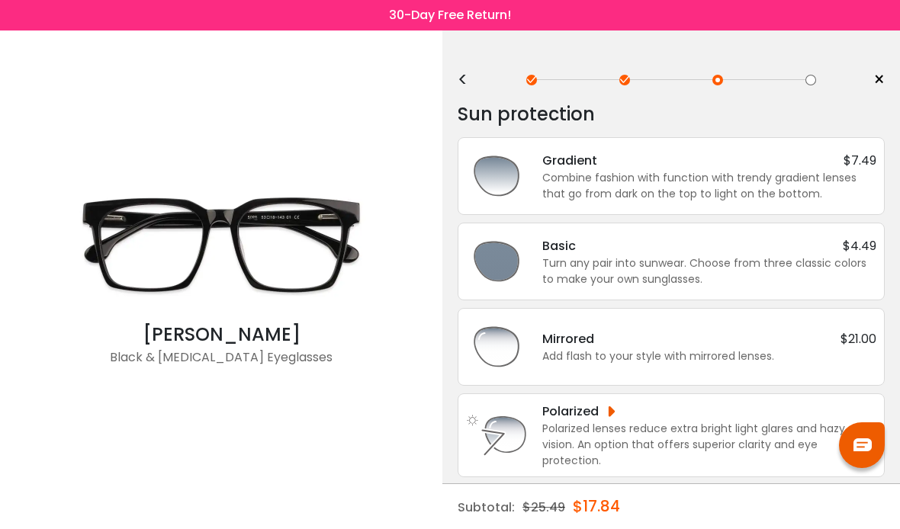
click at [811, 185] on div "Combine fashion with function with trendy gradient lenses that go from dark on …" at bounding box center [709, 186] width 334 height 32
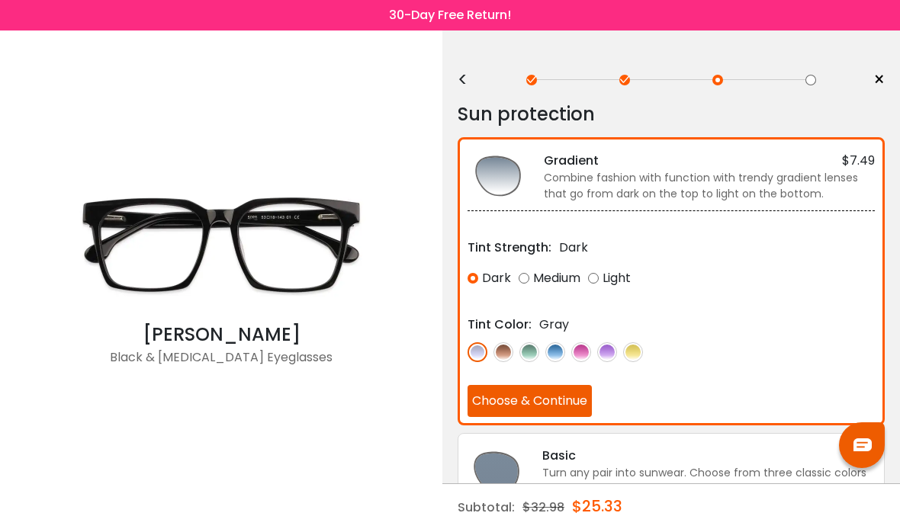
click at [595, 277] on div "Light" at bounding box center [609, 278] width 43 height 27
click at [633, 352] on img at bounding box center [633, 352] width 20 height 20
click at [534, 349] on img at bounding box center [529, 352] width 20 height 20
click at [540, 403] on button "Choose & Continue" at bounding box center [529, 401] width 124 height 32
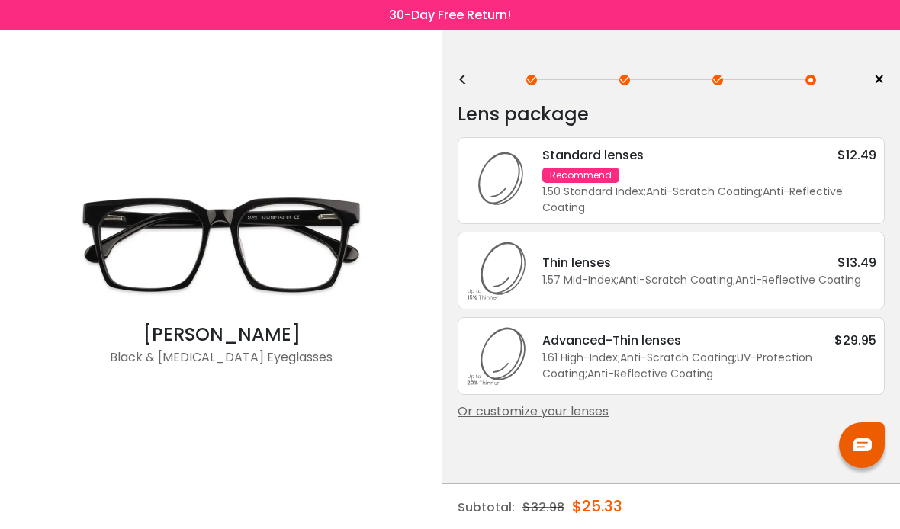
click at [759, 360] on div "1.61 High-Index ; Anti-Scratch Coating ; UV-Protection Coating ; Anti-Reflectiv…" at bounding box center [709, 366] width 334 height 32
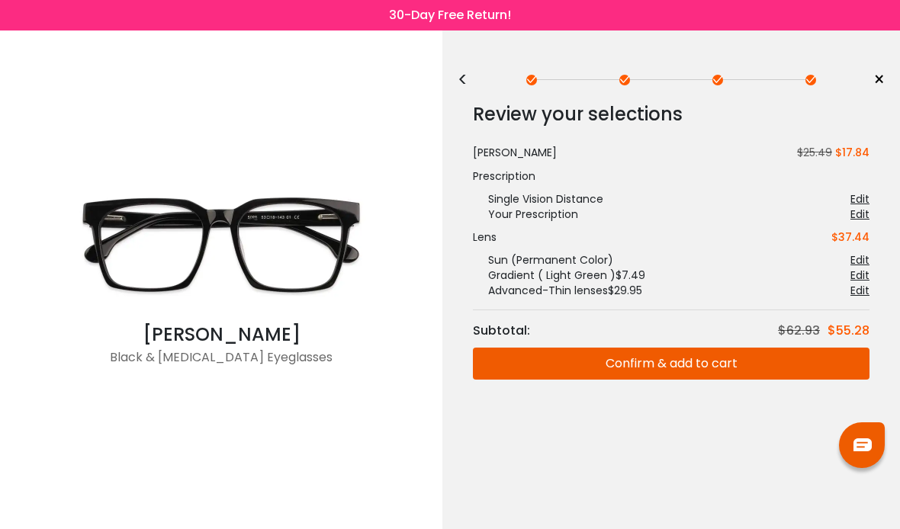
click at [465, 76] on div "<" at bounding box center [468, 80] width 23 height 12
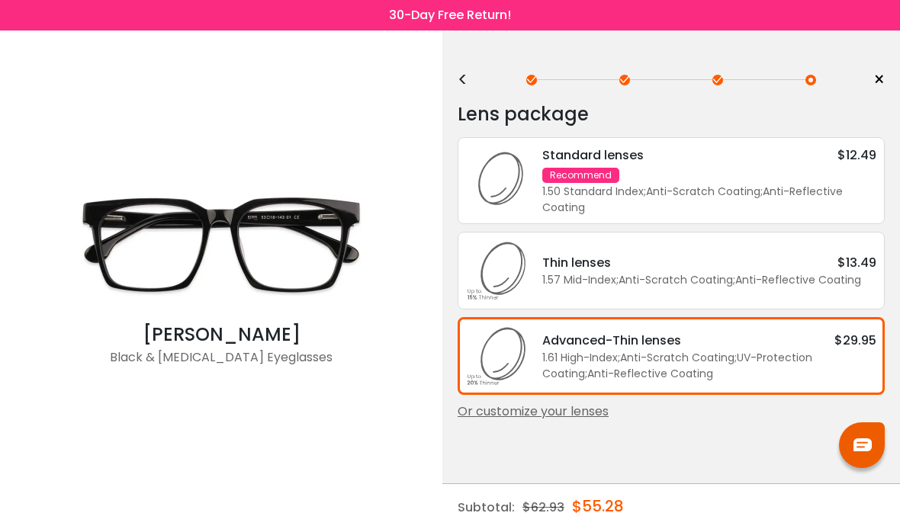
click at [464, 76] on div "<" at bounding box center [468, 80] width 23 height 12
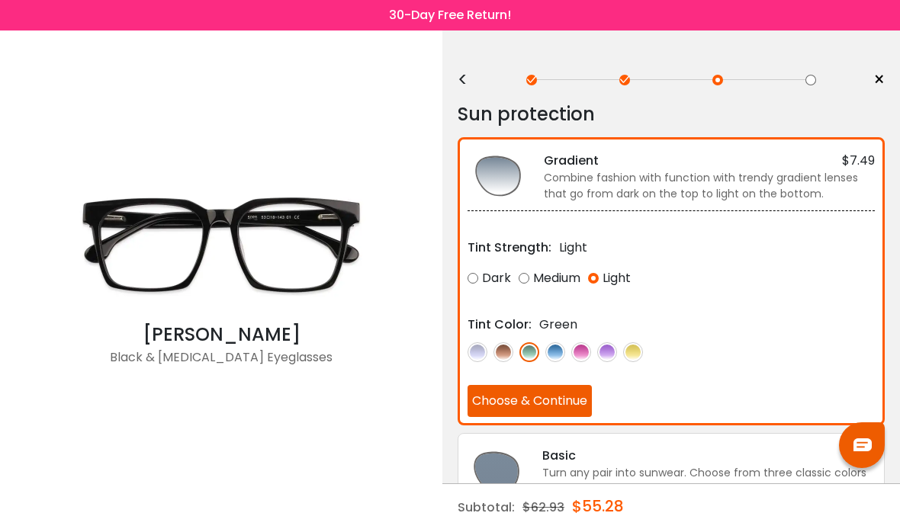
click at [461, 79] on div "<" at bounding box center [468, 80] width 23 height 12
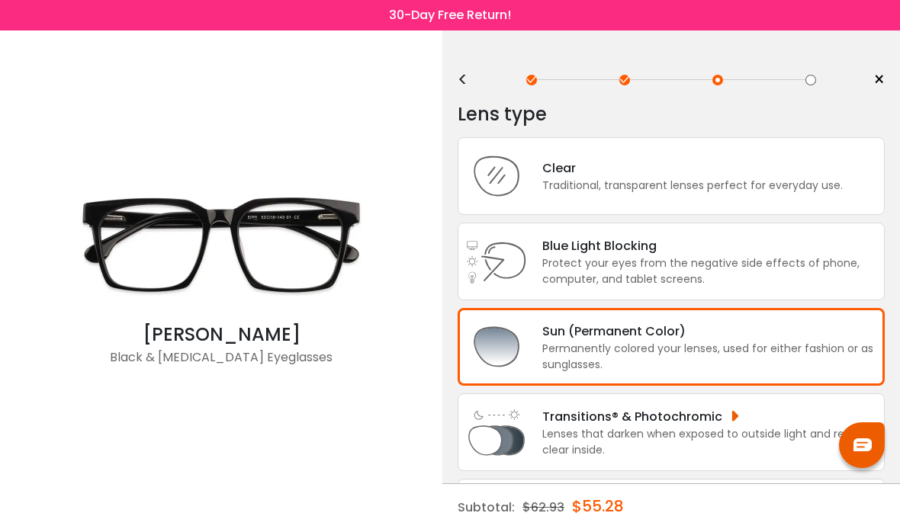
click at [466, 81] on div "<" at bounding box center [468, 80] width 23 height 12
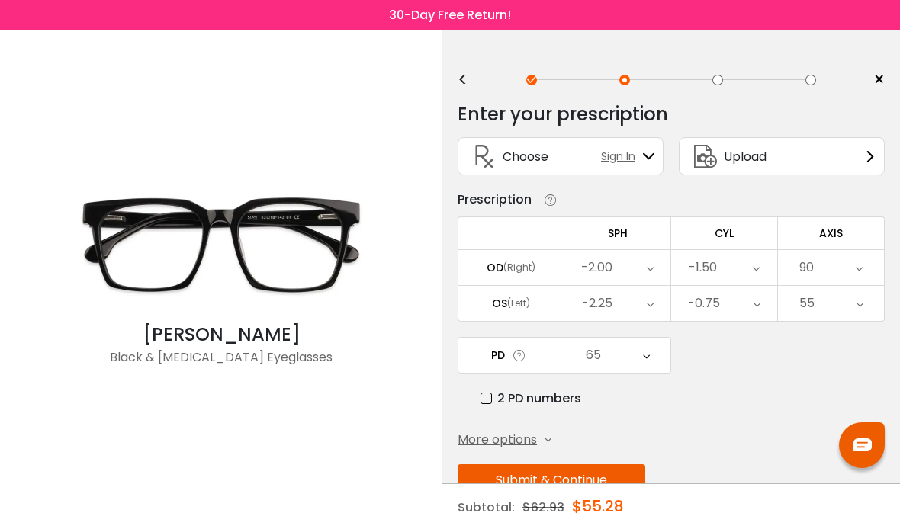
click at [464, 82] on div "<" at bounding box center [468, 80] width 23 height 12
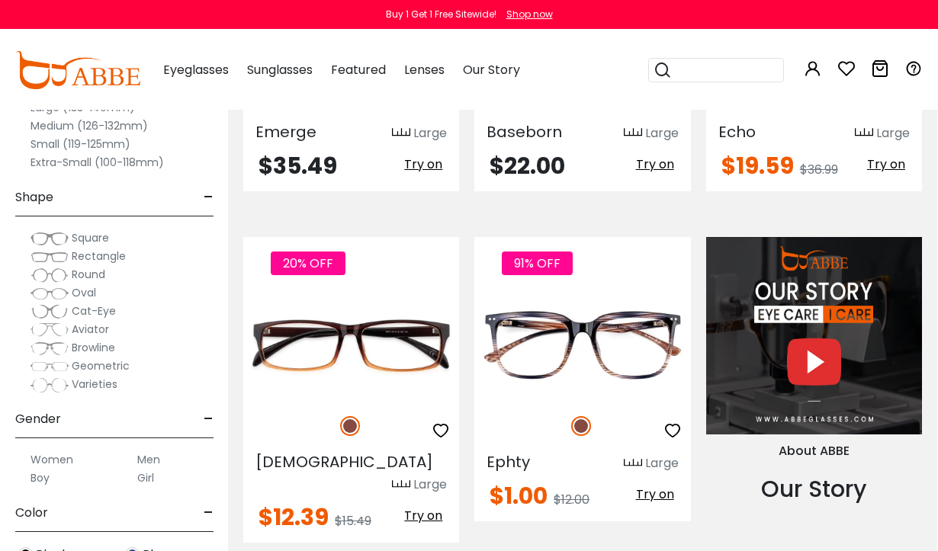
click at [0, 0] on img at bounding box center [0, 0] width 0 height 0
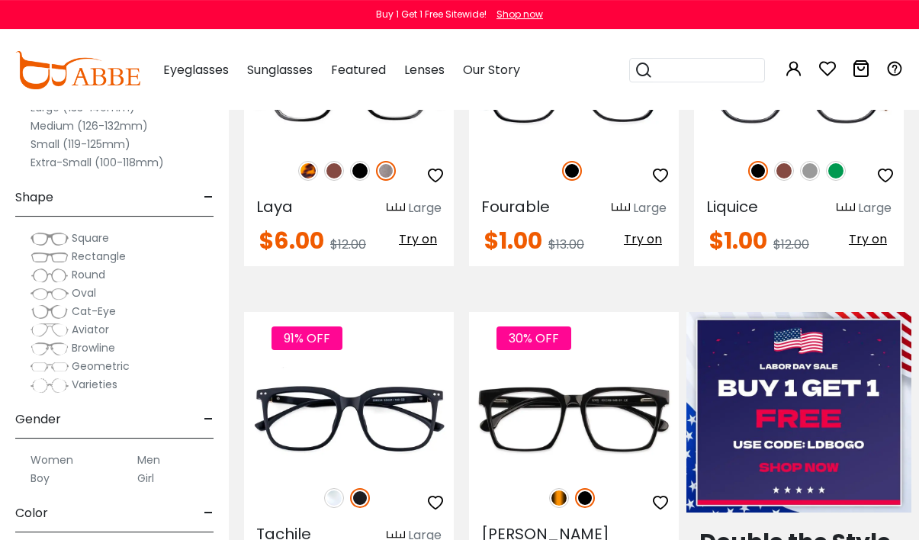
scroll to position [407, 0]
click at [0, 0] on img at bounding box center [0, 0] width 0 height 0
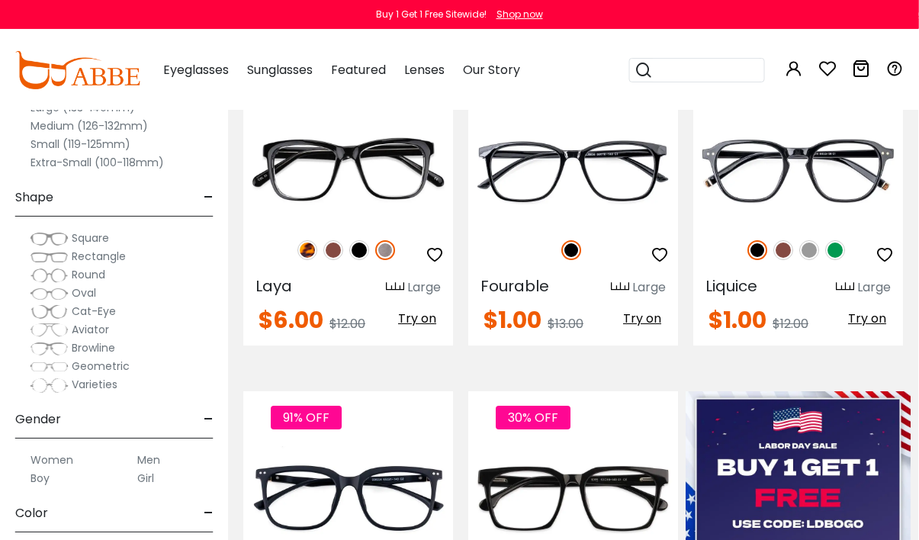
scroll to position [318, 1]
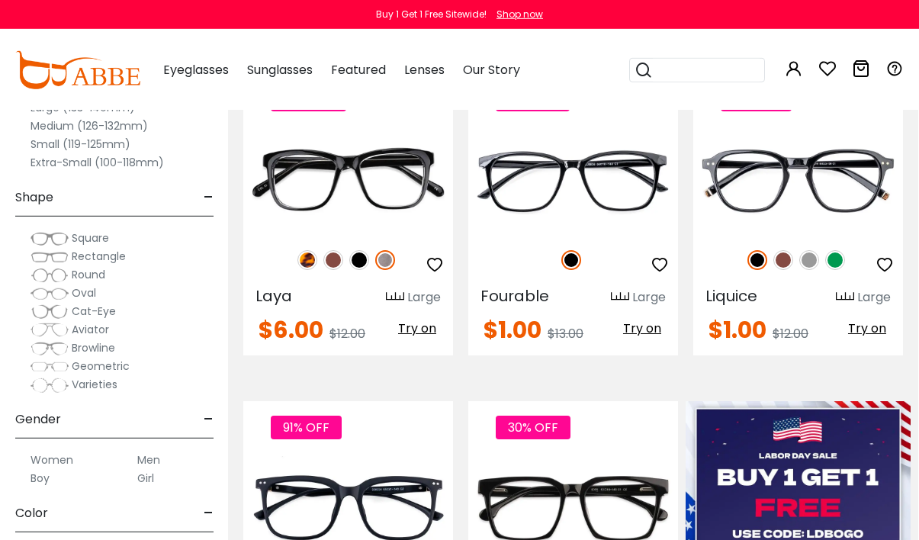
click at [0, 0] on img at bounding box center [0, 0] width 0 height 0
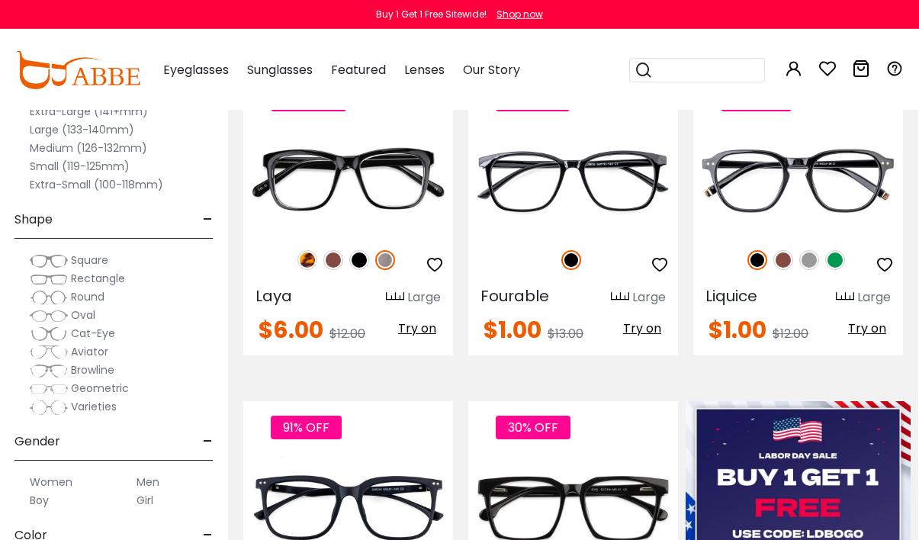
scroll to position [698, 1]
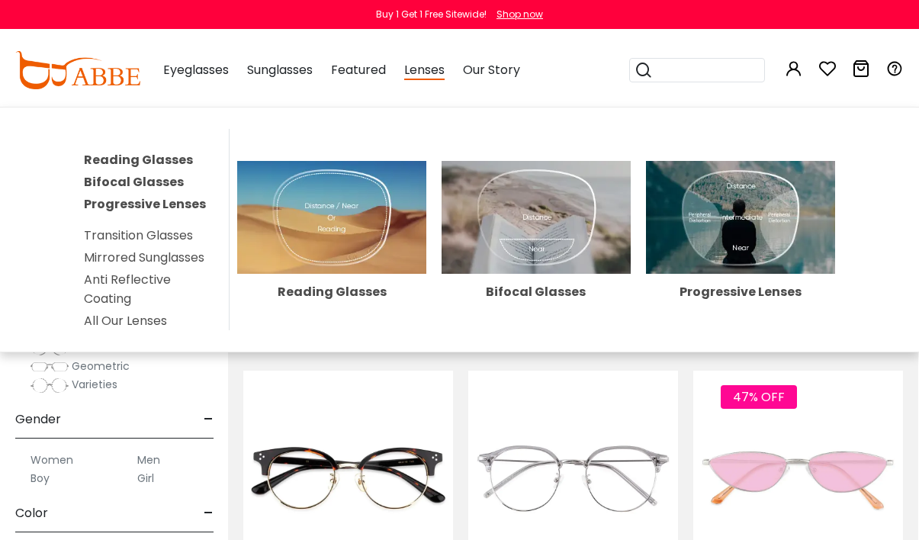
click at [132, 324] on link "All Our Lenses" at bounding box center [125, 321] width 83 height 18
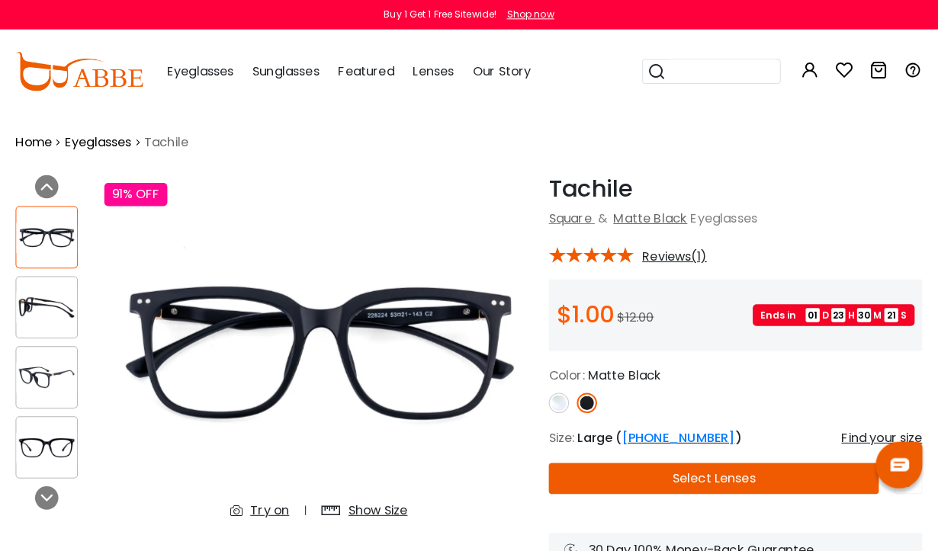
scroll to position [4, 0]
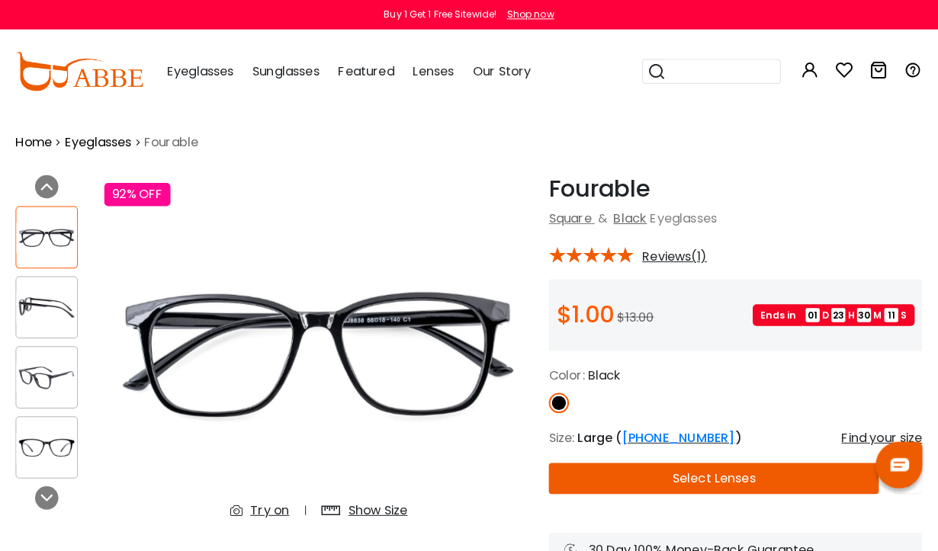
scroll to position [4, 0]
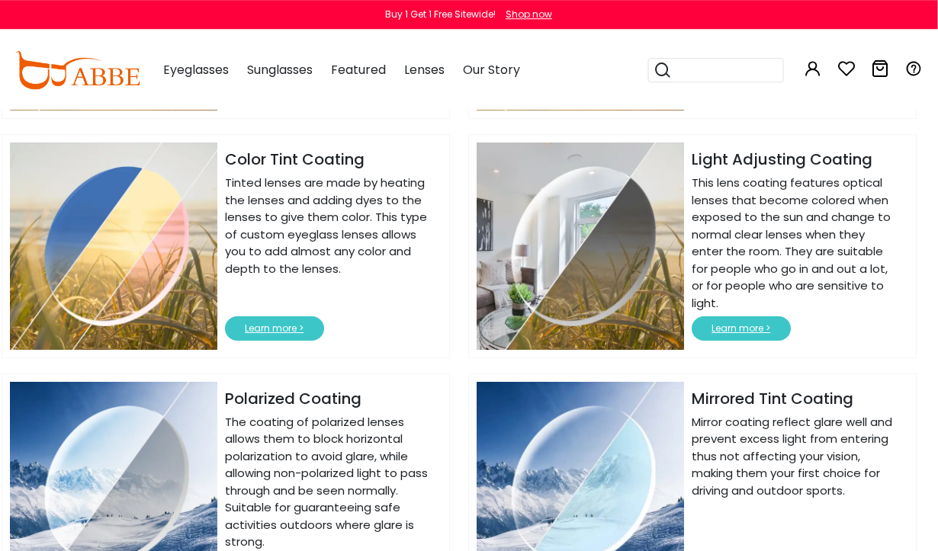
scroll to position [1819, 9]
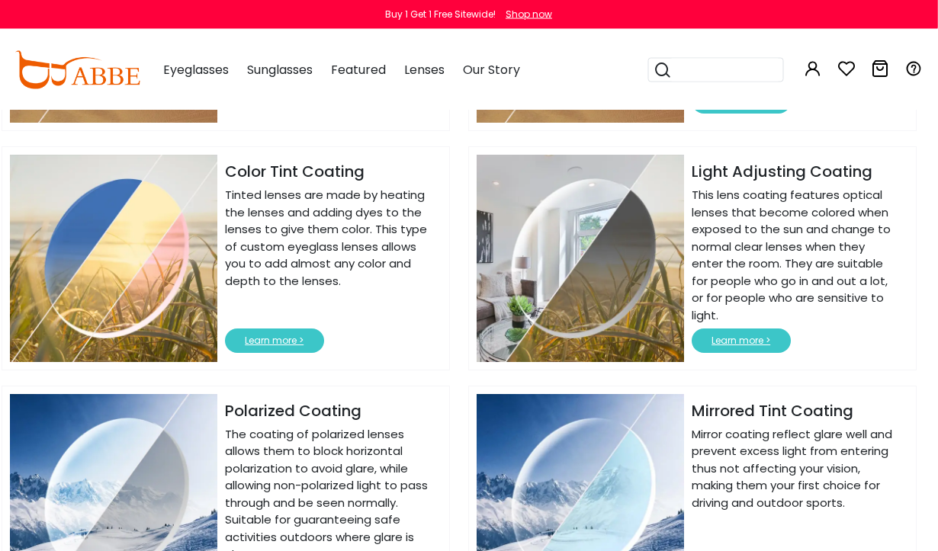
click at [284, 339] on button "Learn more >" at bounding box center [275, 341] width 99 height 24
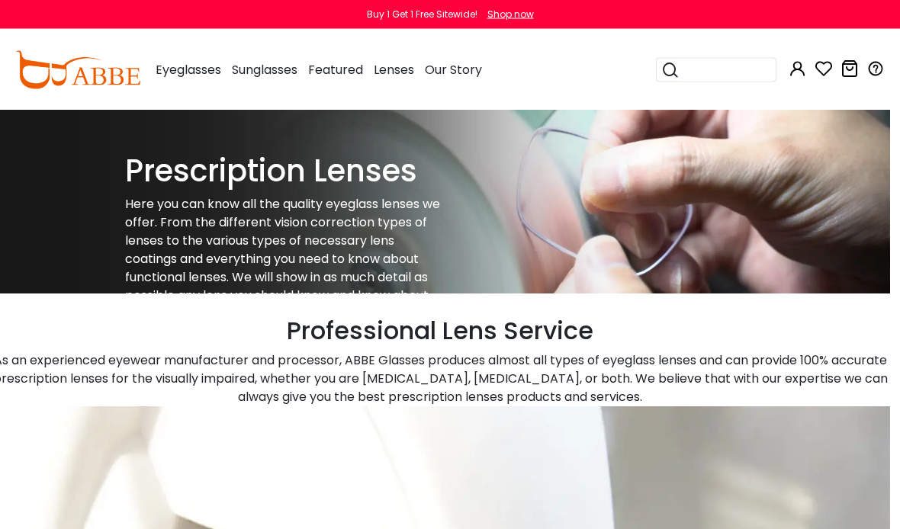
scroll to position [0, 10]
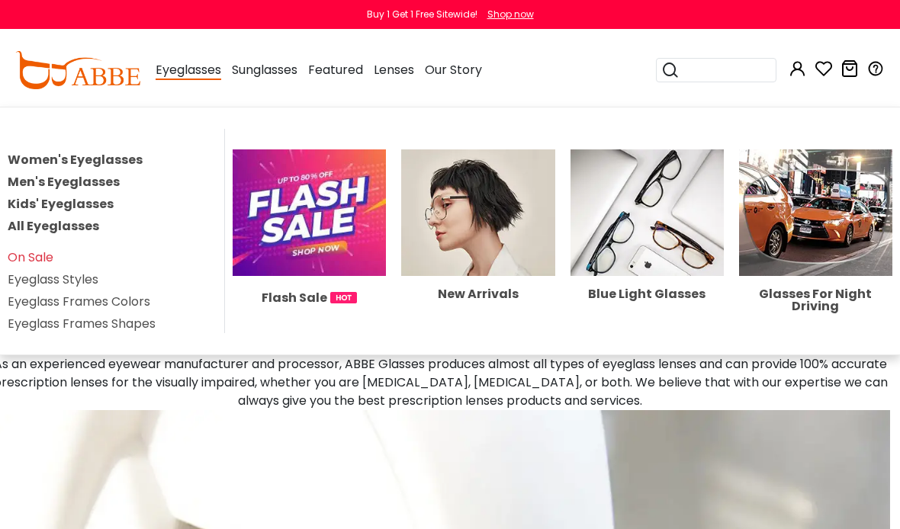
click at [490, 240] on img at bounding box center [477, 212] width 153 height 127
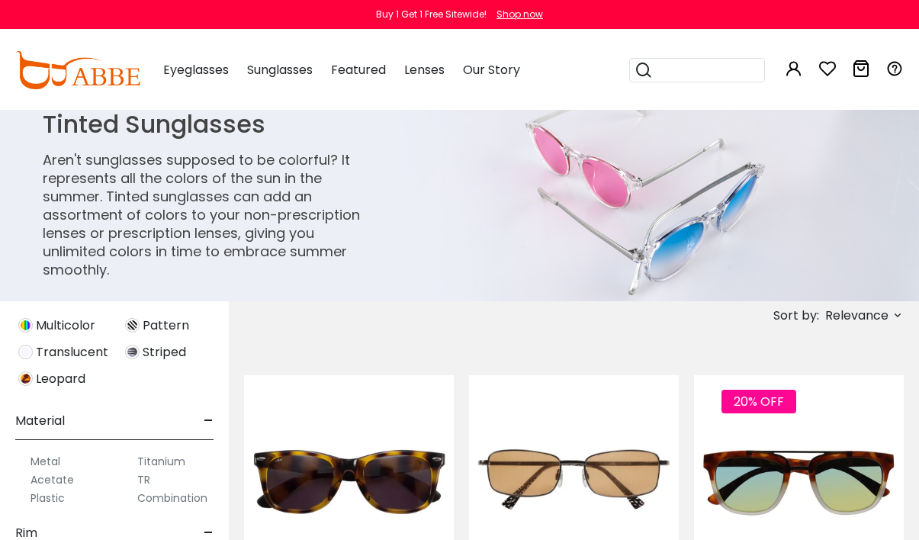
click at [720, 207] on img at bounding box center [459, 205] width 919 height 191
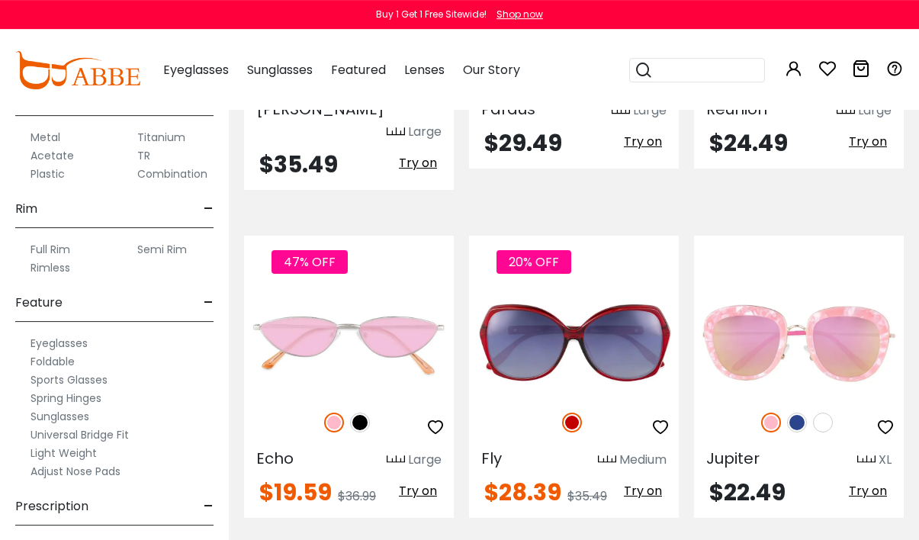
scroll to position [2498, 0]
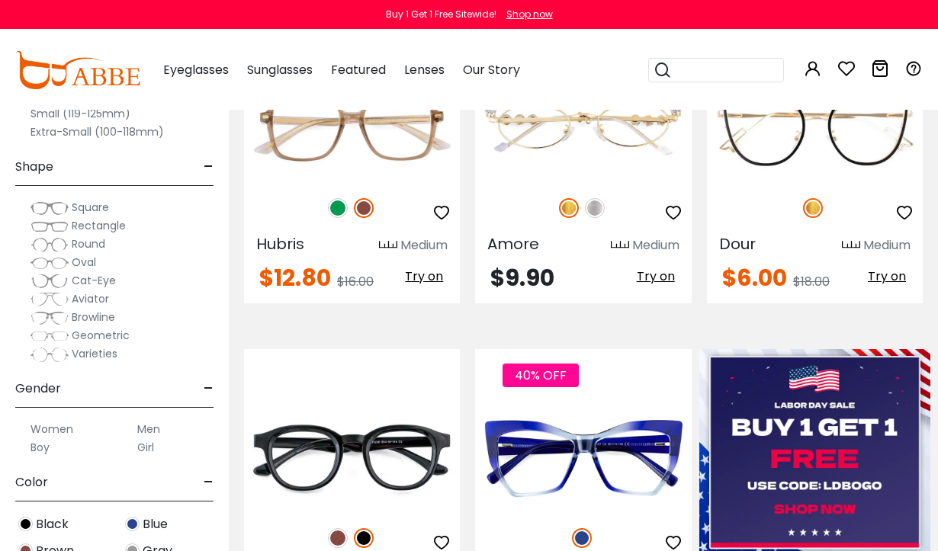
scroll to position [445, 0]
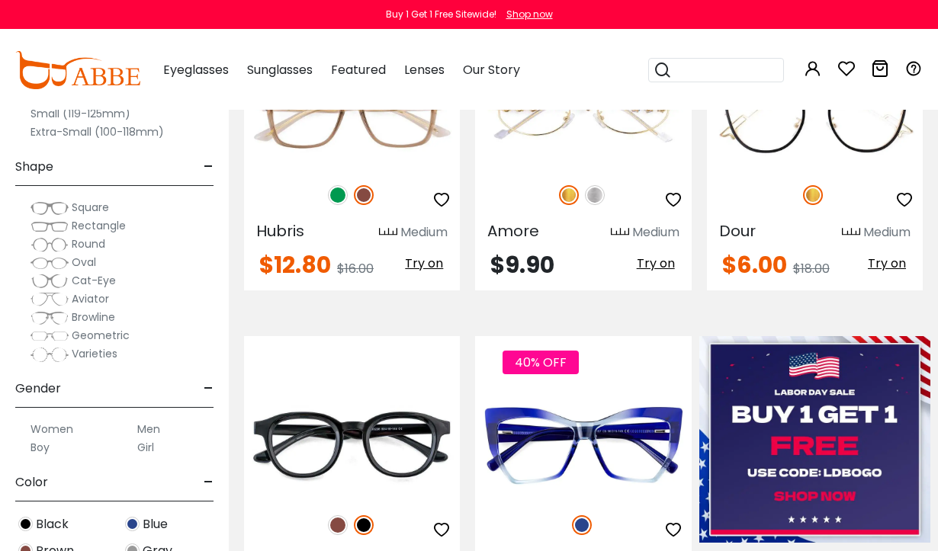
click at [152, 424] on label "Men" at bounding box center [148, 429] width 23 height 18
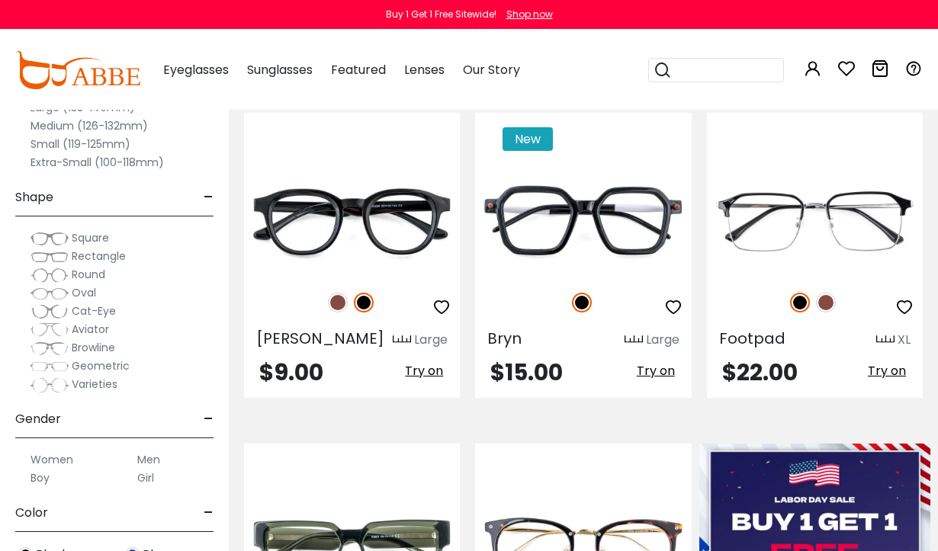
scroll to position [339, 0]
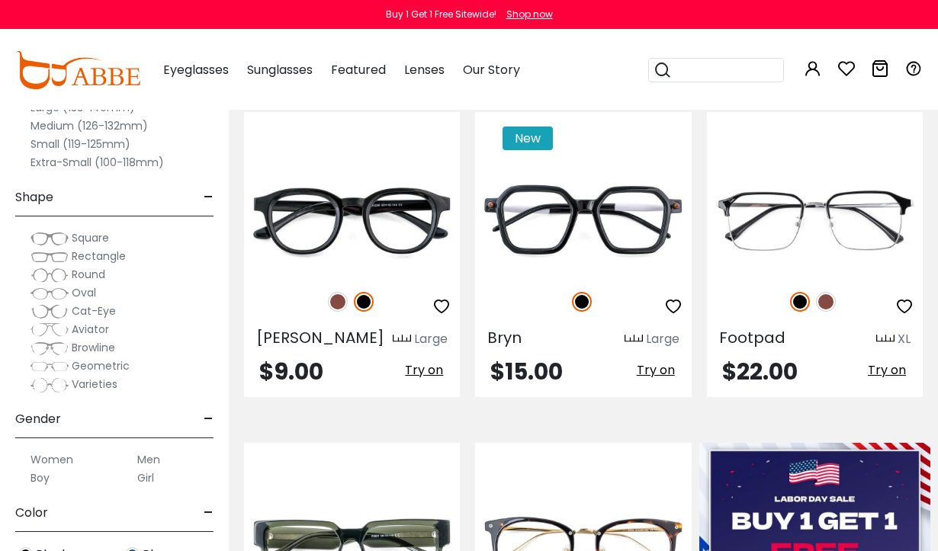
click at [0, 0] on img at bounding box center [0, 0] width 0 height 0
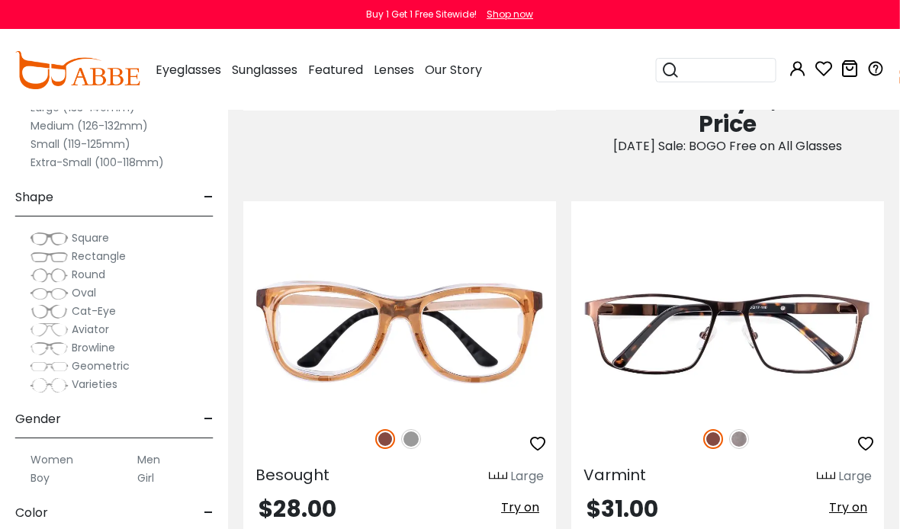
scroll to position [1564, 1]
click at [0, 0] on img at bounding box center [0, 0] width 0 height 0
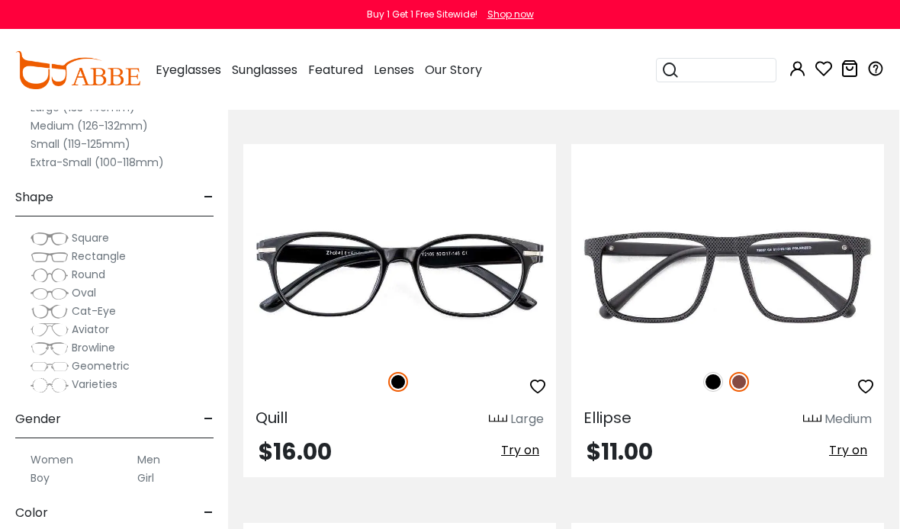
scroll to position [9200, 1]
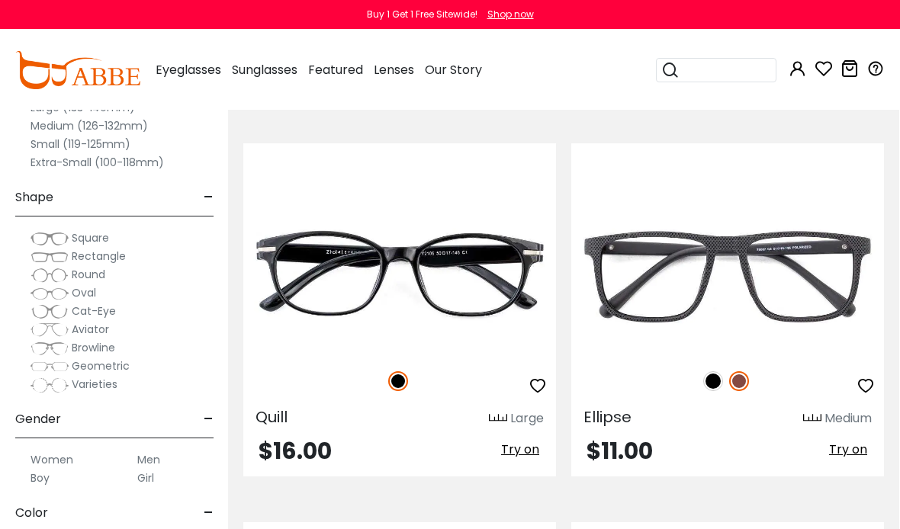
click at [0, 0] on img at bounding box center [0, 0] width 0 height 0
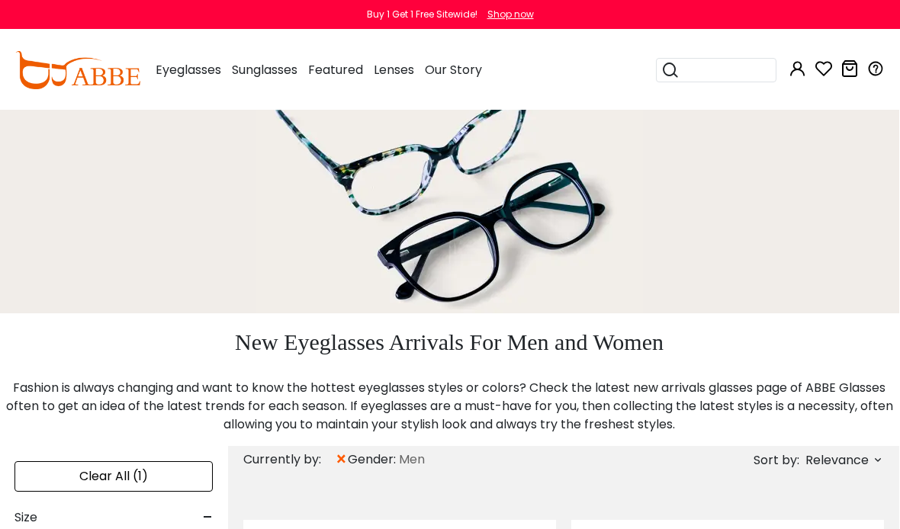
scroll to position [0, 1]
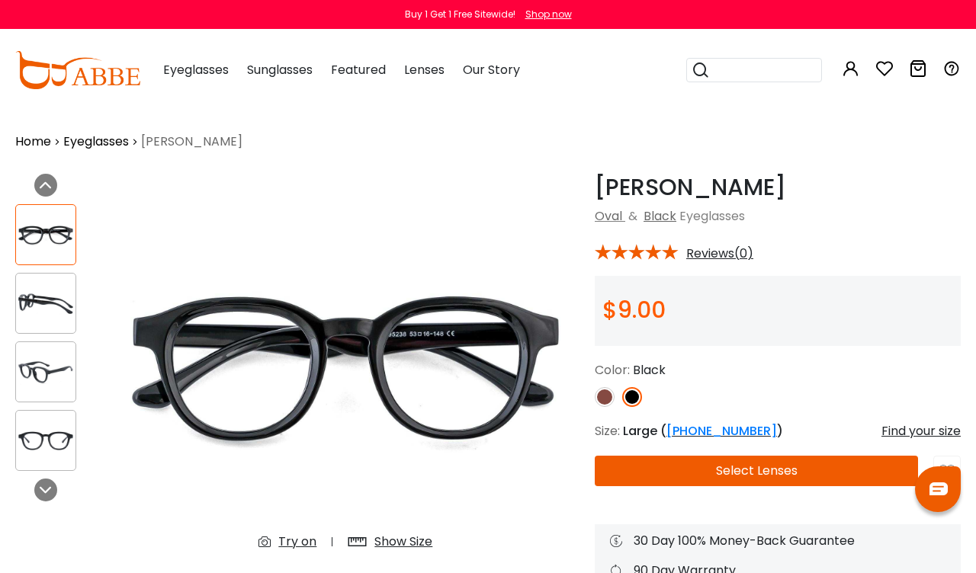
click at [43, 296] on img at bounding box center [45, 304] width 59 height 30
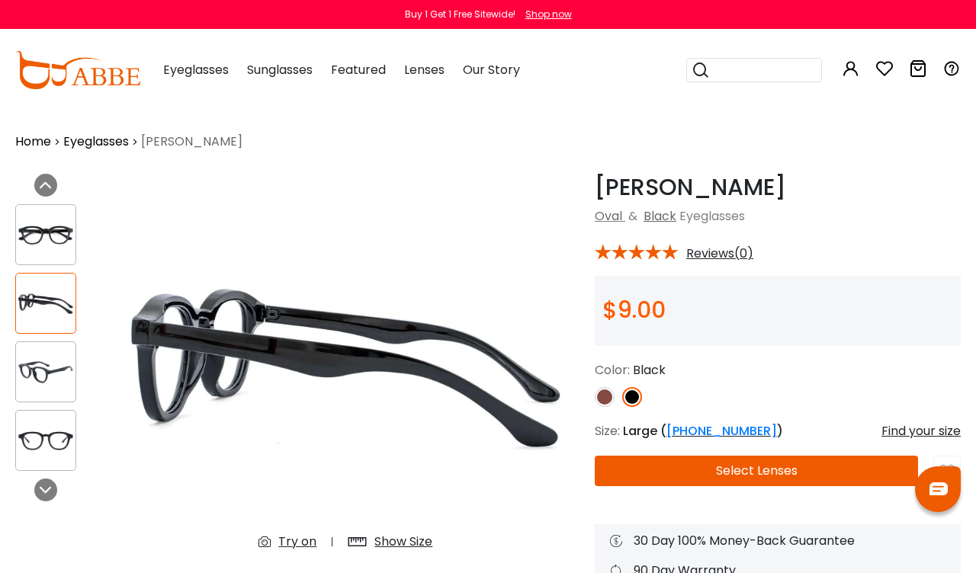
click at [54, 233] on img at bounding box center [45, 235] width 59 height 30
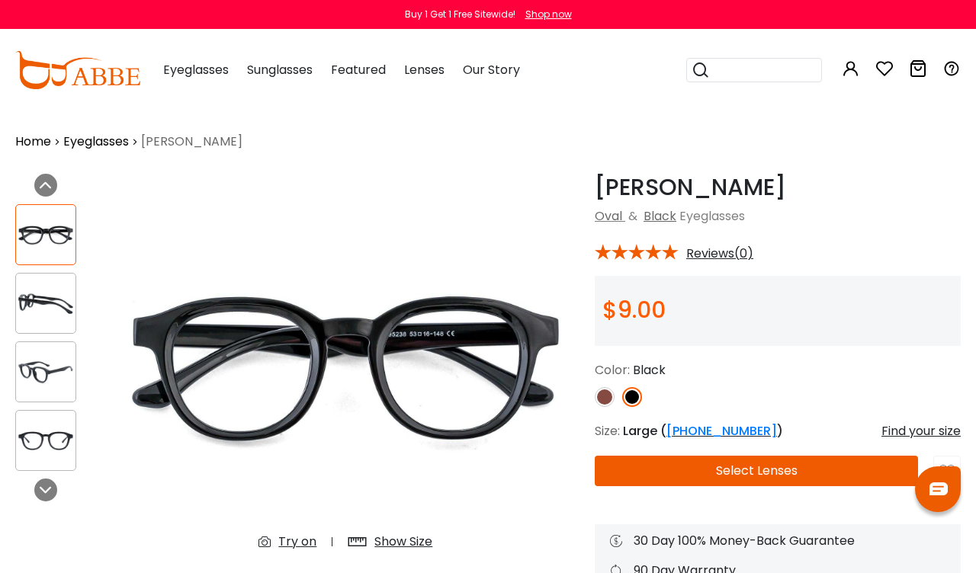
click at [48, 375] on img at bounding box center [45, 373] width 59 height 30
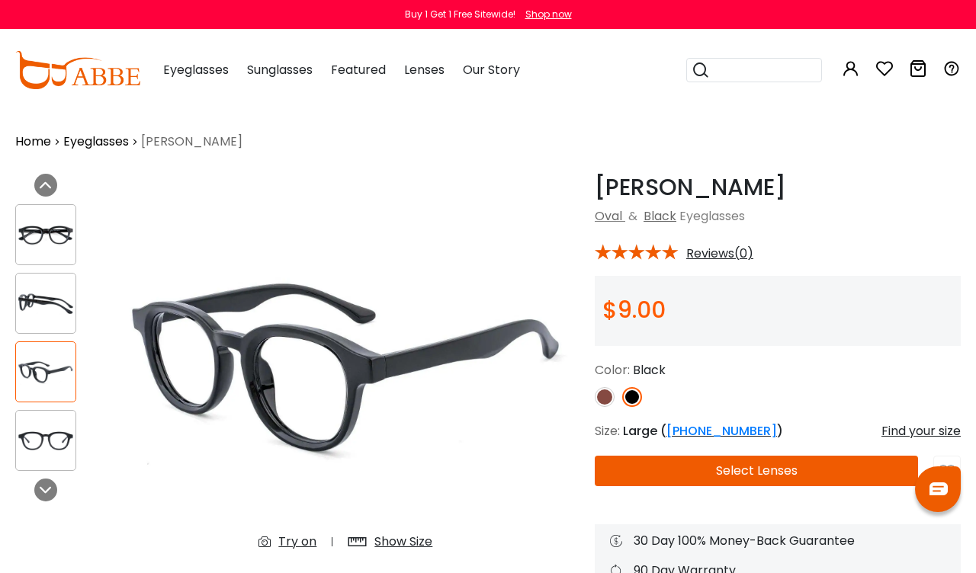
click at [47, 441] on img at bounding box center [45, 441] width 59 height 30
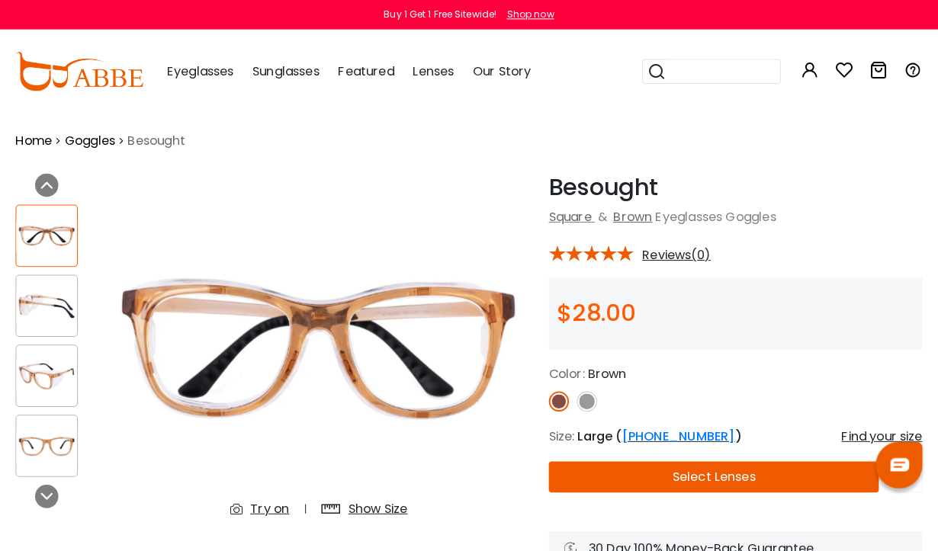
scroll to position [4, 0]
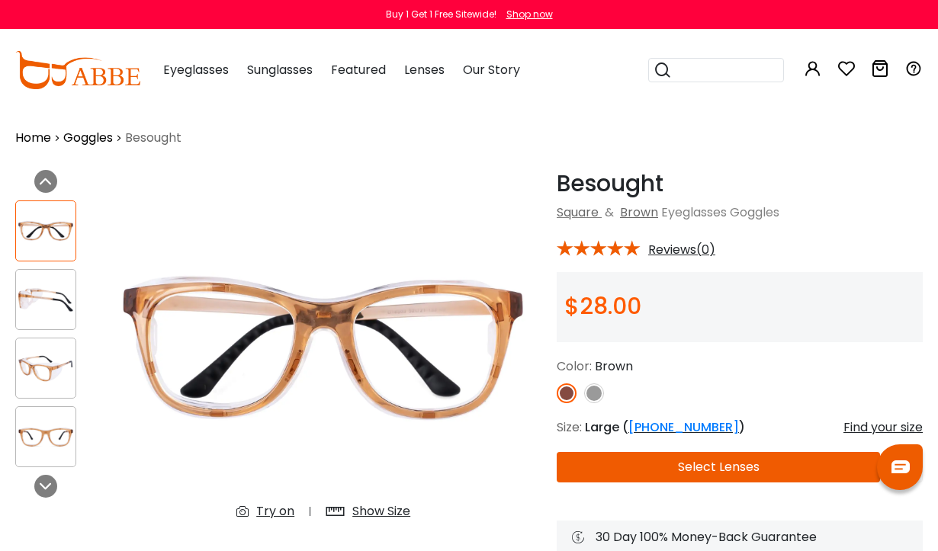
click at [49, 358] on img at bounding box center [45, 369] width 59 height 30
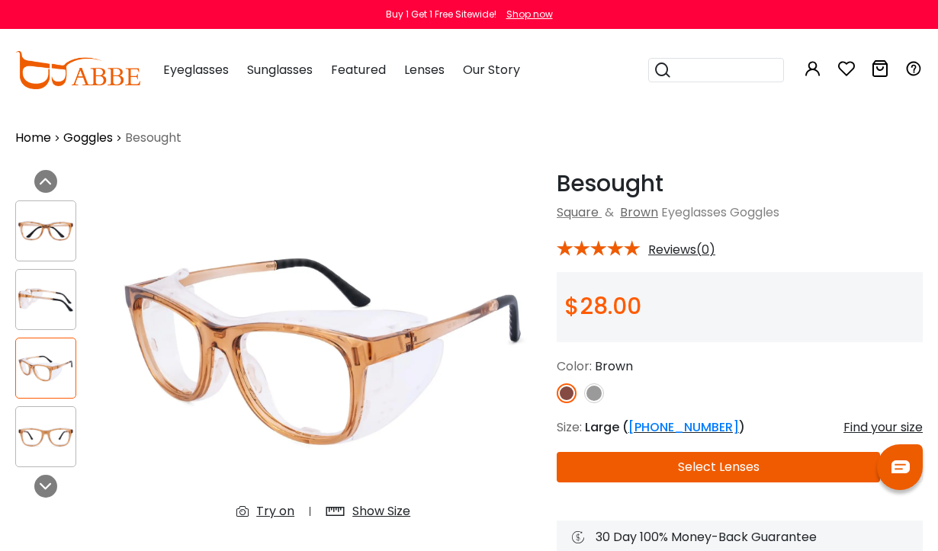
click at [49, 298] on img at bounding box center [45, 300] width 59 height 30
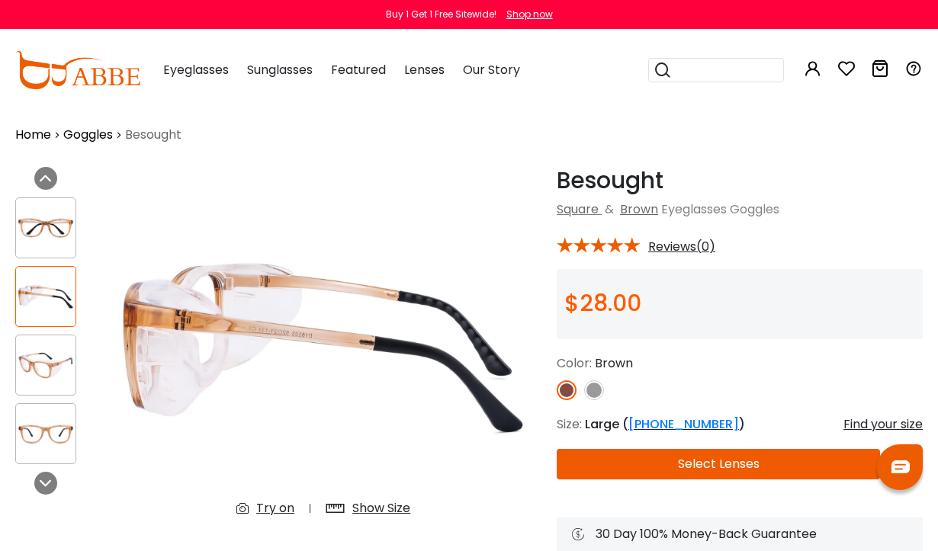
scroll to position [8, 0]
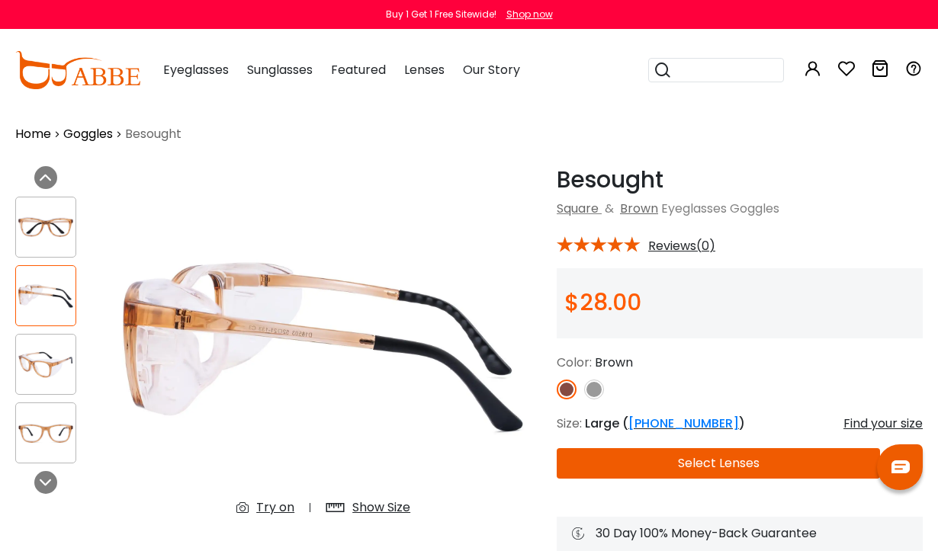
click at [303, 336] on img at bounding box center [323, 347] width 436 height 363
click at [250, 377] on img at bounding box center [323, 347] width 436 height 363
click at [41, 227] on img at bounding box center [45, 228] width 59 height 30
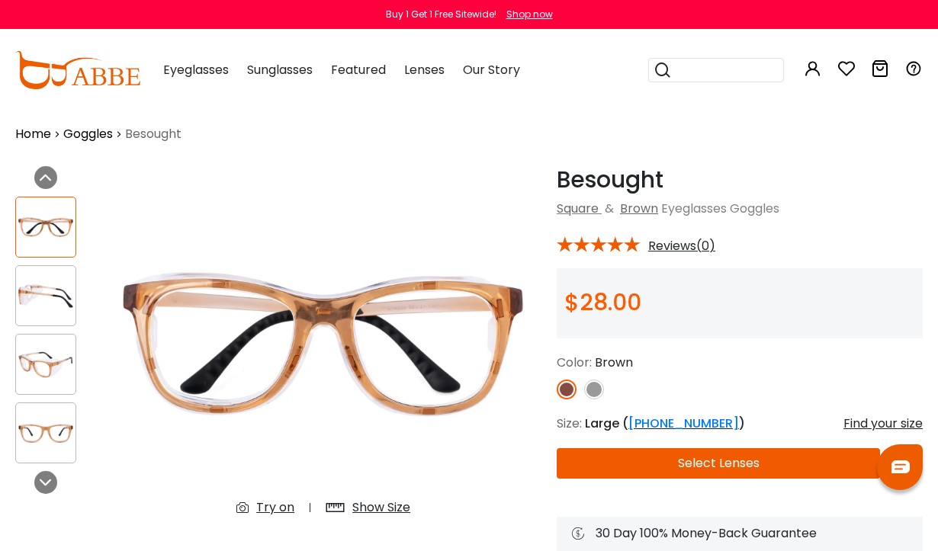
click at [70, 430] on img at bounding box center [45, 434] width 59 height 30
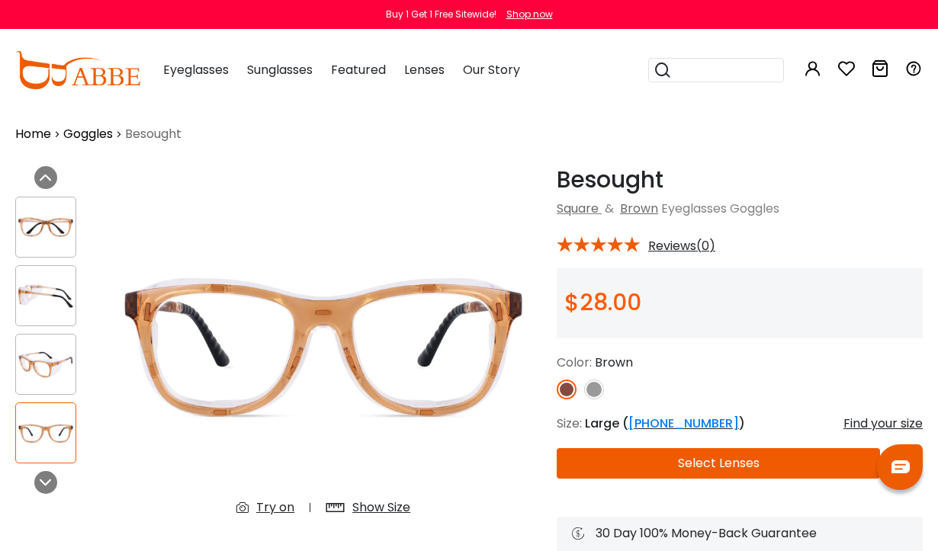
click at [58, 362] on img at bounding box center [45, 365] width 59 height 30
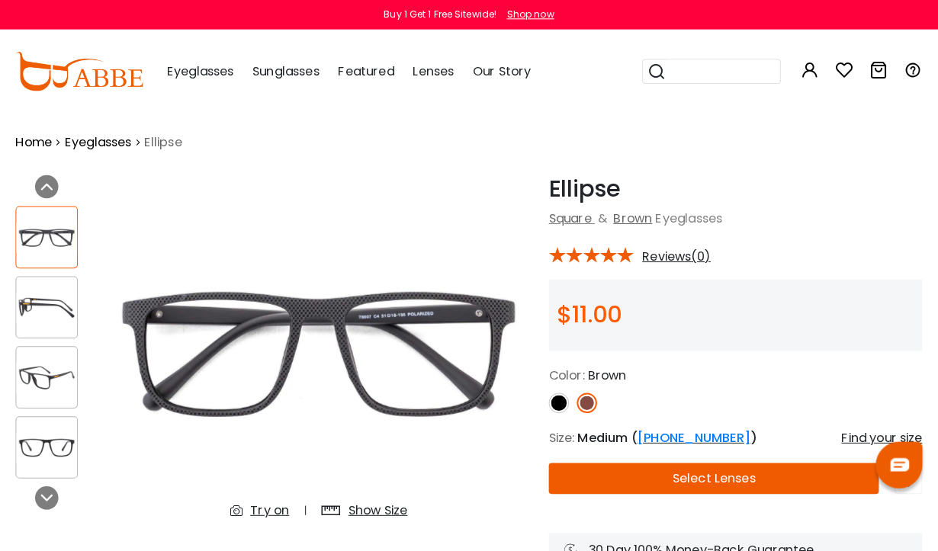
scroll to position [4, 0]
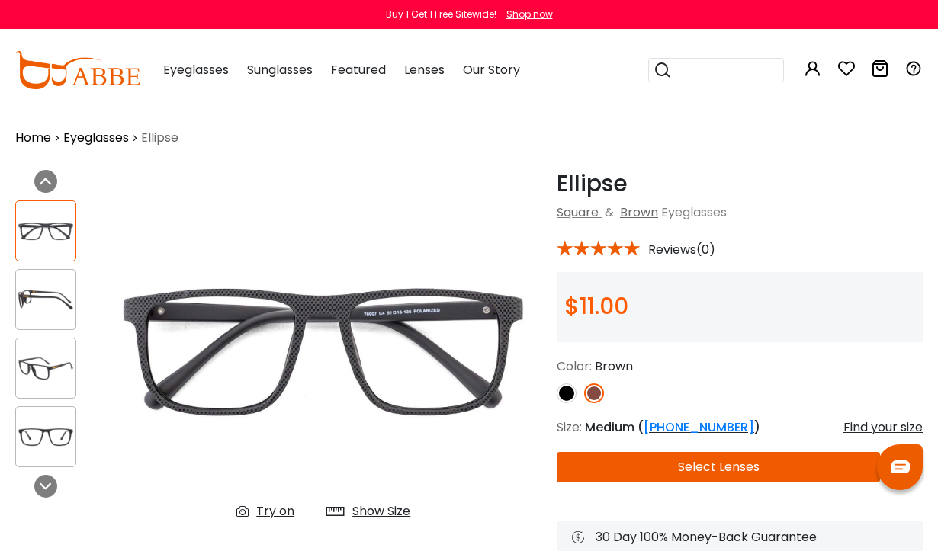
click at [52, 291] on img at bounding box center [45, 300] width 59 height 30
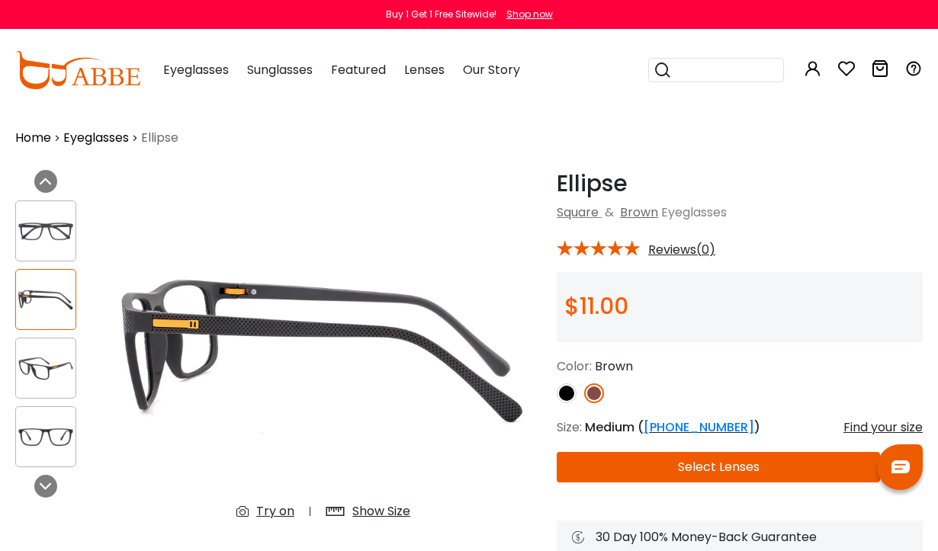
click at [52, 367] on img at bounding box center [45, 369] width 59 height 30
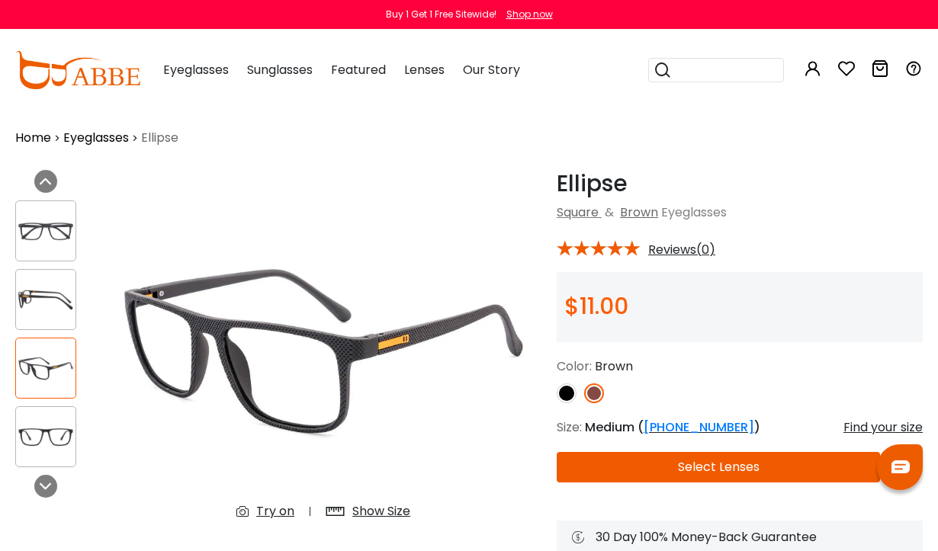
click at [53, 427] on img at bounding box center [45, 437] width 59 height 30
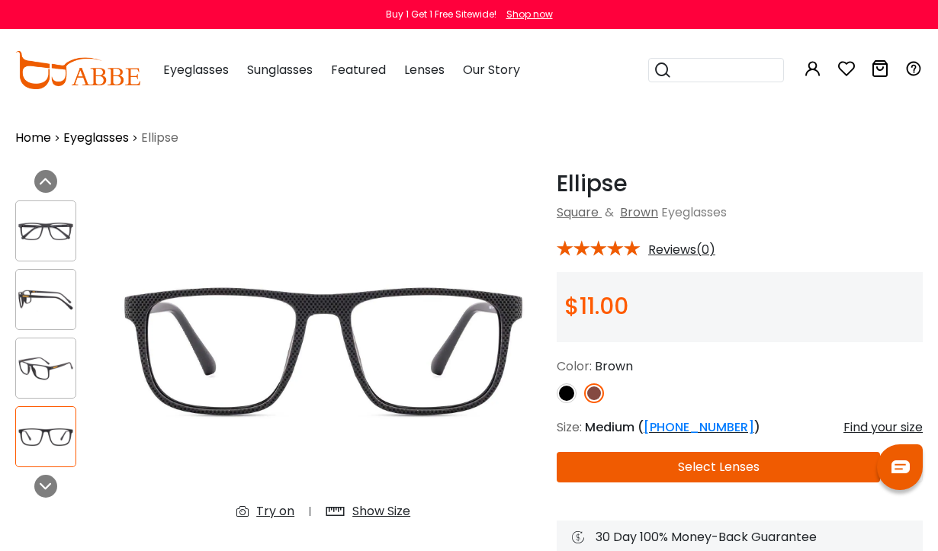
scroll to position [0, 0]
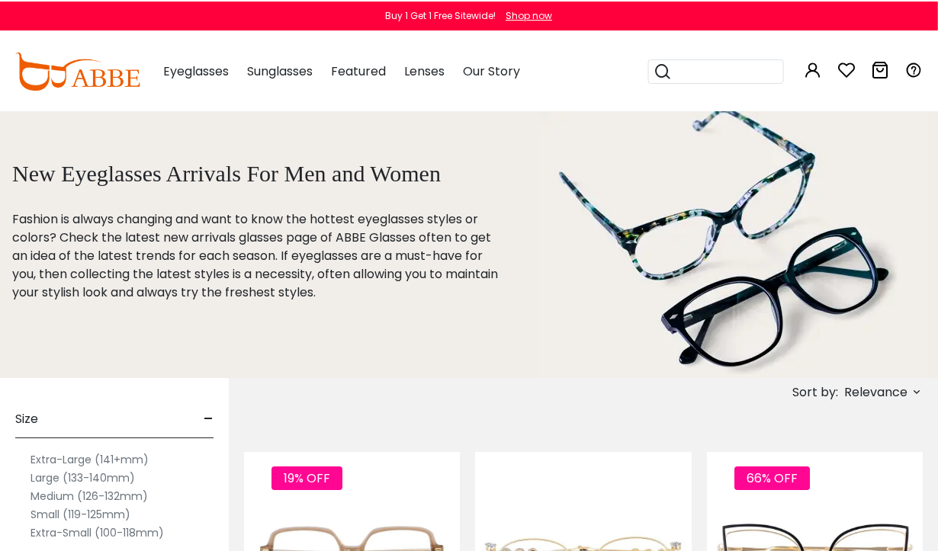
scroll to position [0, 1]
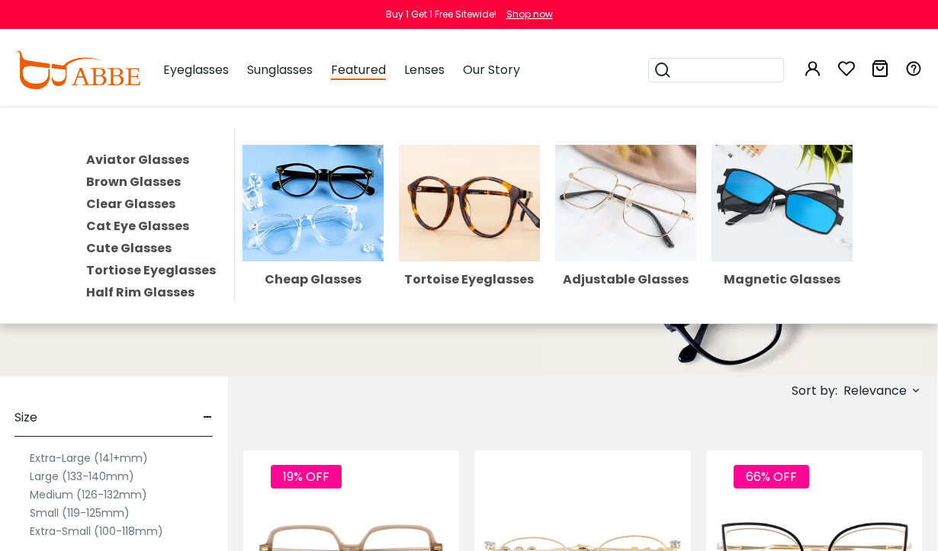
click at [791, 218] on img at bounding box center [781, 203] width 141 height 117
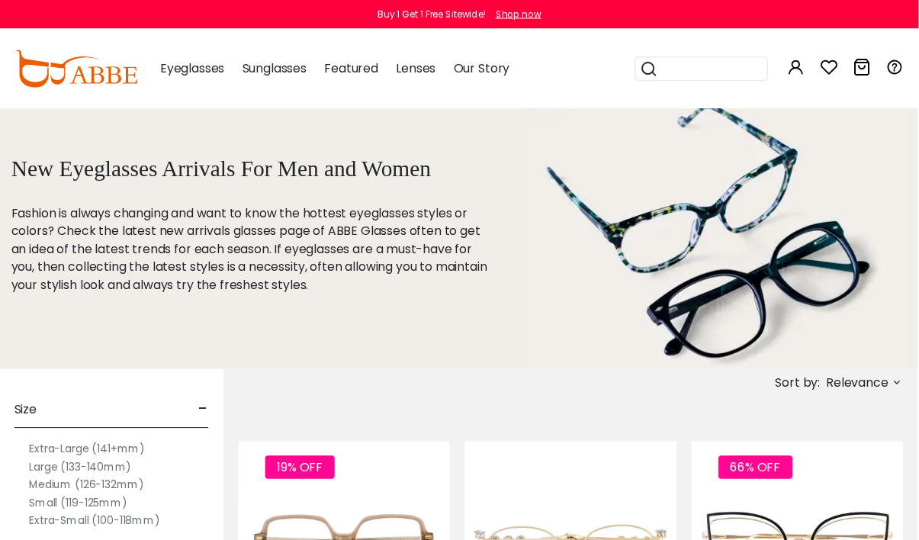
scroll to position [181, 2]
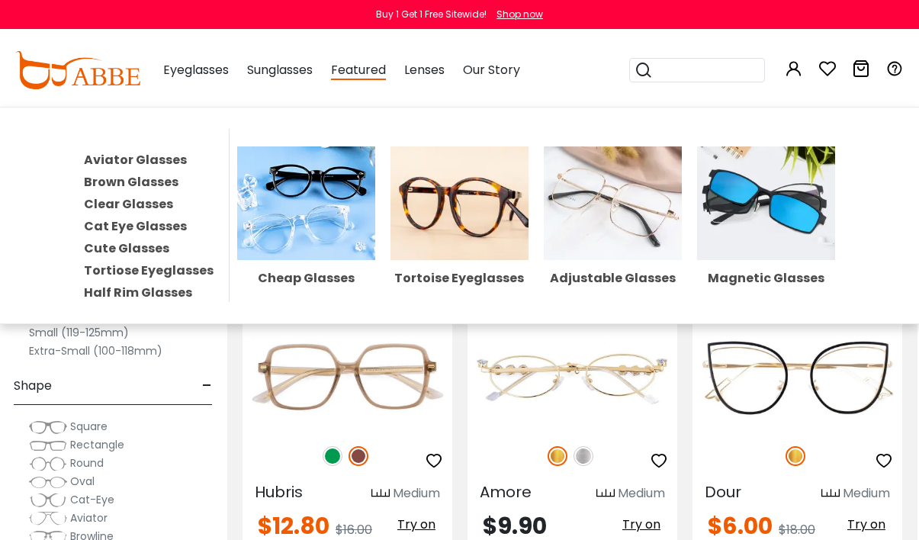
click at [120, 201] on link "Clear Glasses" at bounding box center [128, 204] width 89 height 18
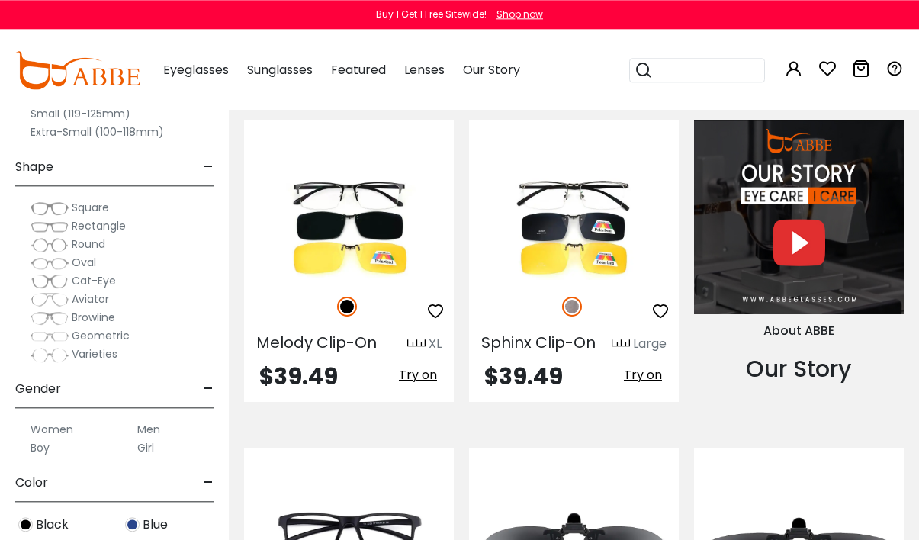
scroll to position [1250, 0]
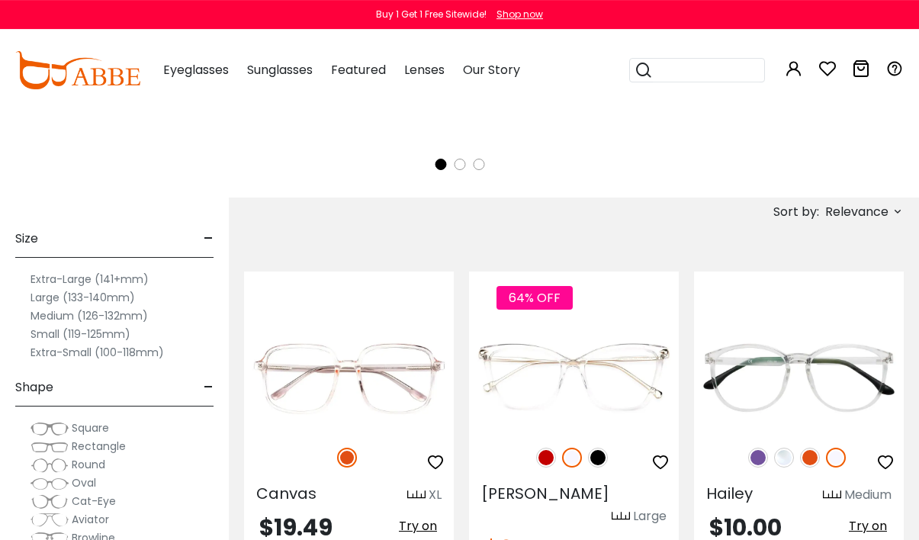
scroll to position [401, 0]
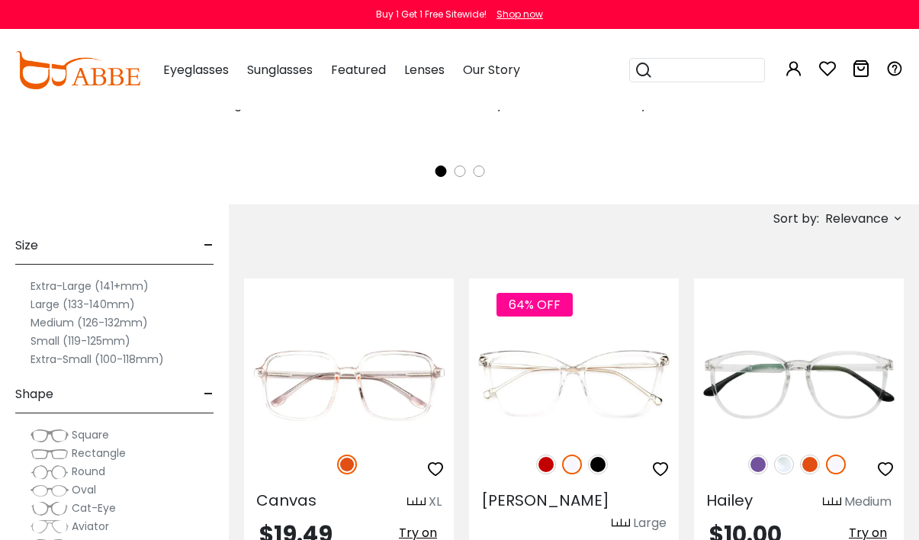
click at [0, 0] on img at bounding box center [0, 0] width 0 height 0
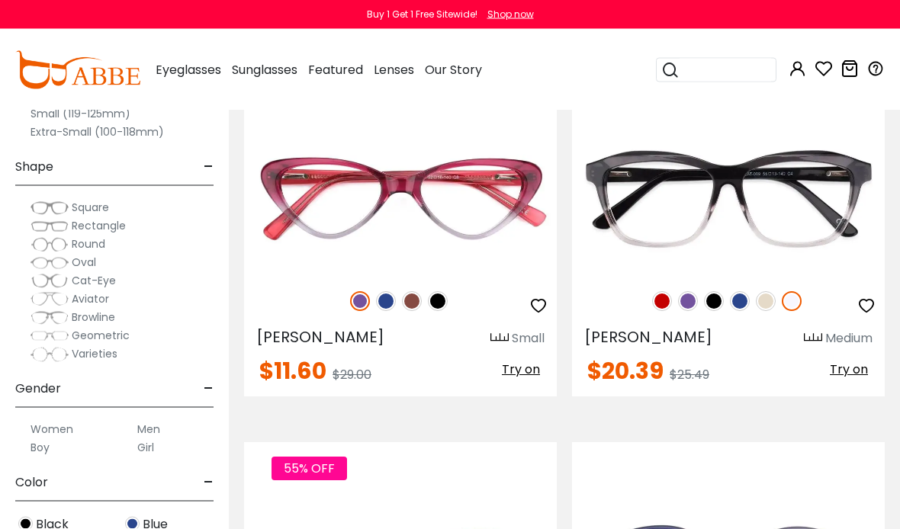
scroll to position [3811, 0]
click at [722, 286] on div "20% OFF" at bounding box center [728, 301] width 313 height 32
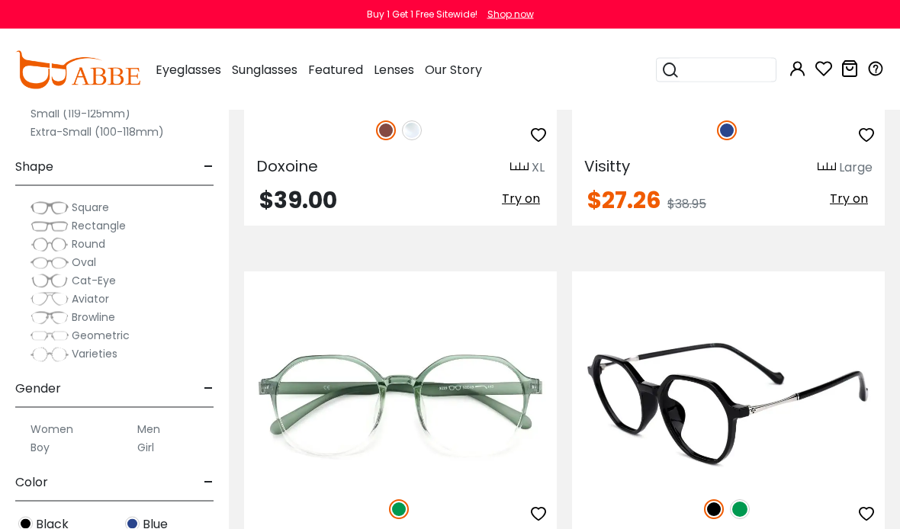
scroll to position [11181, 0]
click at [148, 416] on div "Women Men Boy Girl" at bounding box center [114, 432] width 198 height 49
click at [148, 422] on label "Men" at bounding box center [148, 429] width 23 height 18
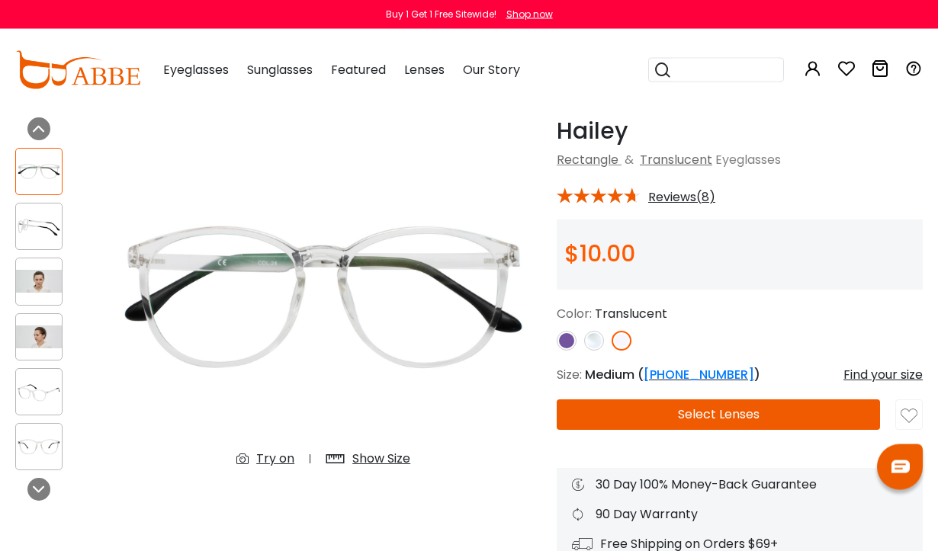
scroll to position [43, 0]
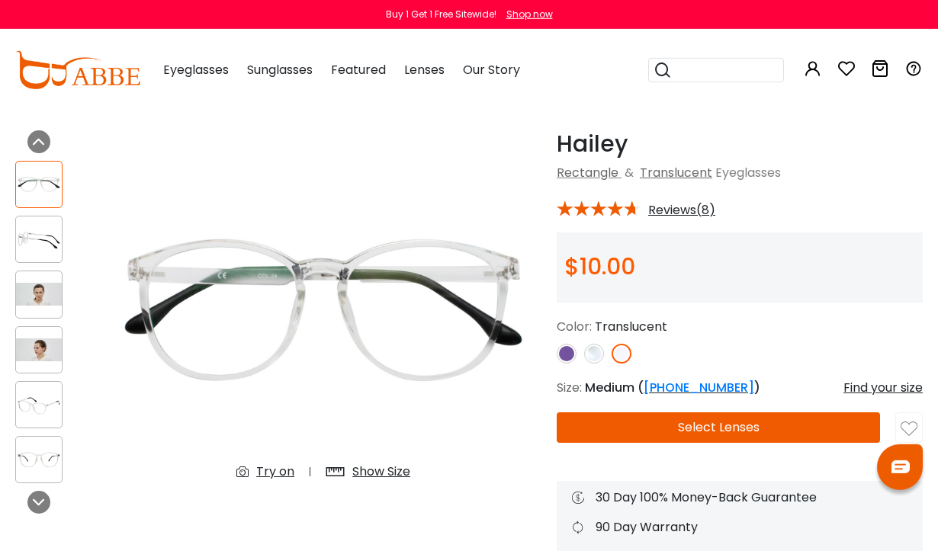
click at [49, 289] on img at bounding box center [39, 294] width 46 height 23
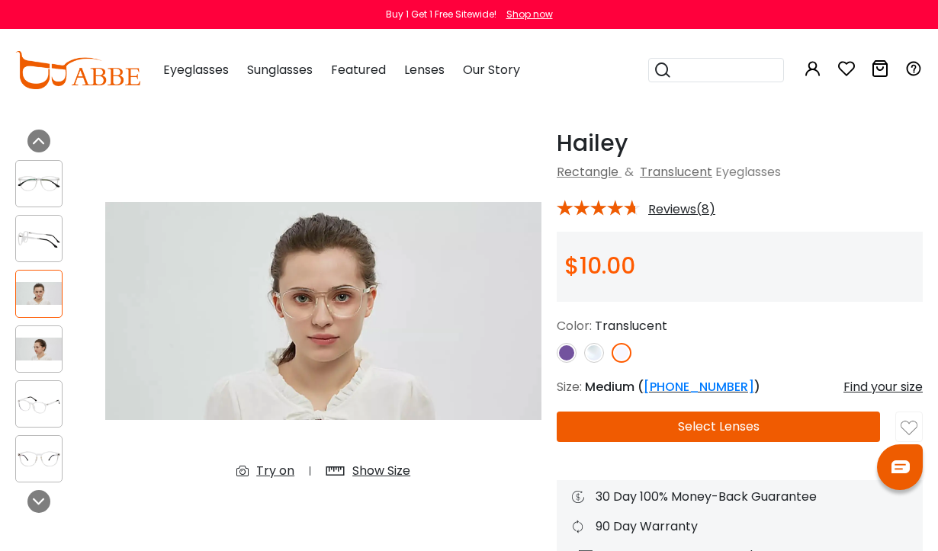
click at [45, 351] on img at bounding box center [39, 349] width 46 height 23
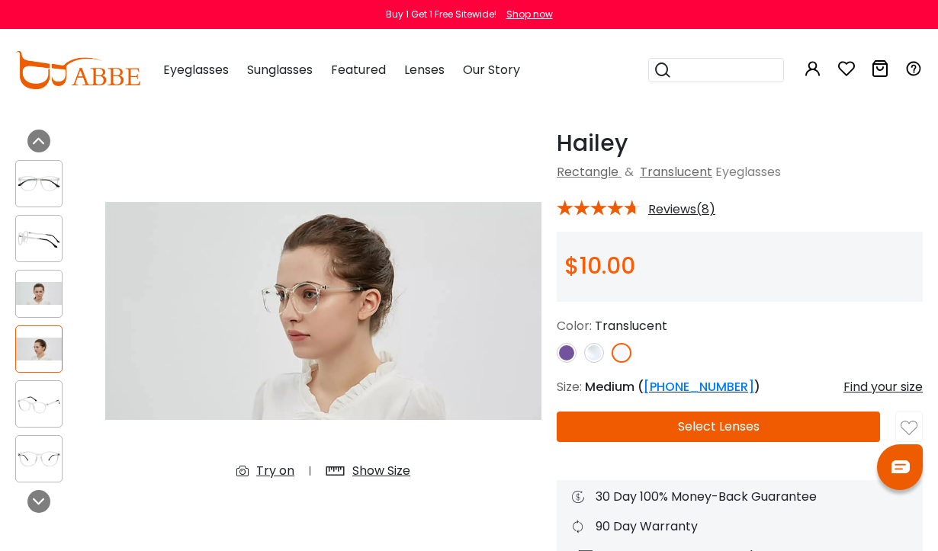
click at [45, 181] on img at bounding box center [39, 183] width 46 height 23
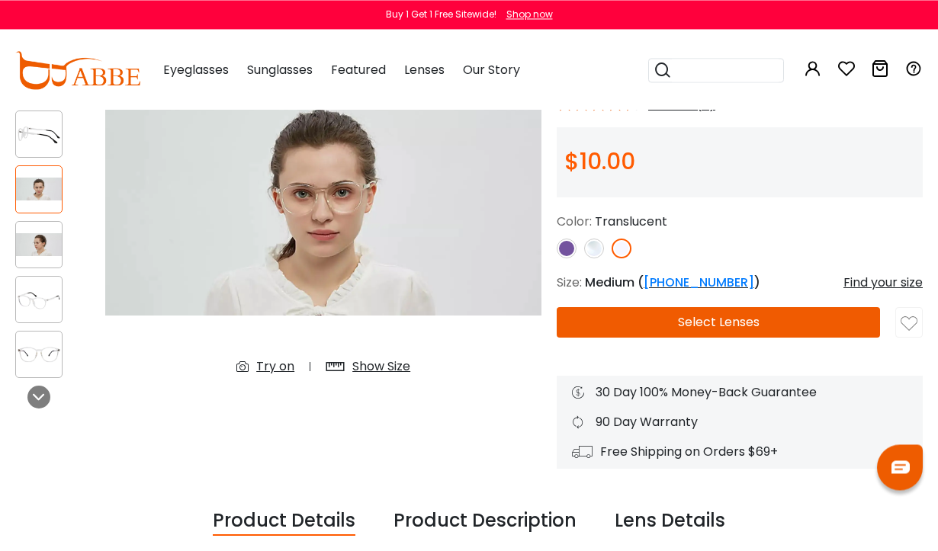
scroll to position [149, 0]
click at [46, 291] on img at bounding box center [39, 299] width 46 height 23
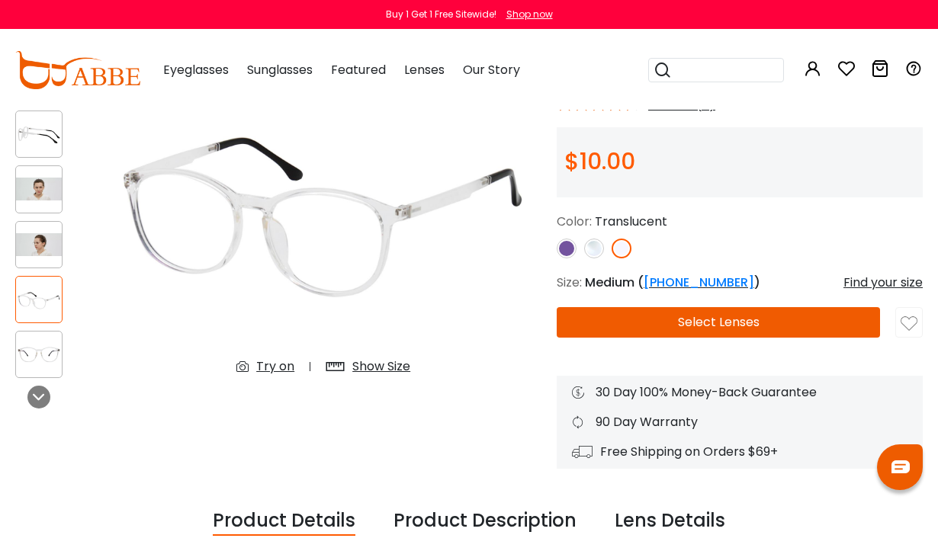
click at [48, 347] on img at bounding box center [39, 354] width 46 height 23
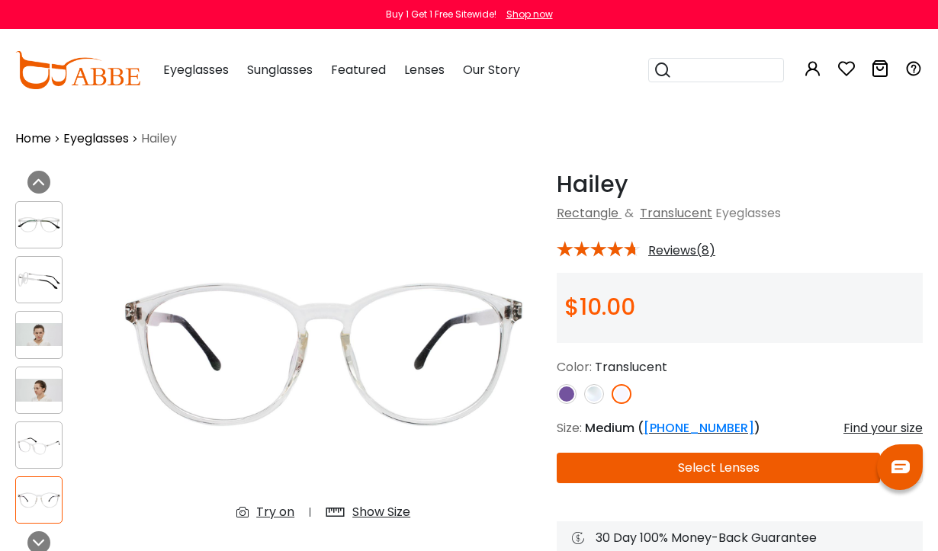
scroll to position [2, 0]
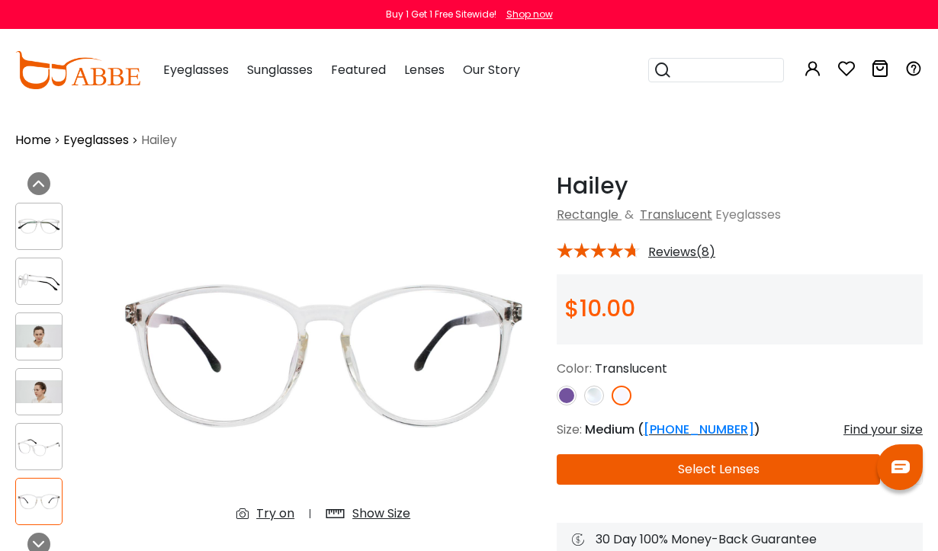
click at [47, 276] on img at bounding box center [39, 281] width 46 height 23
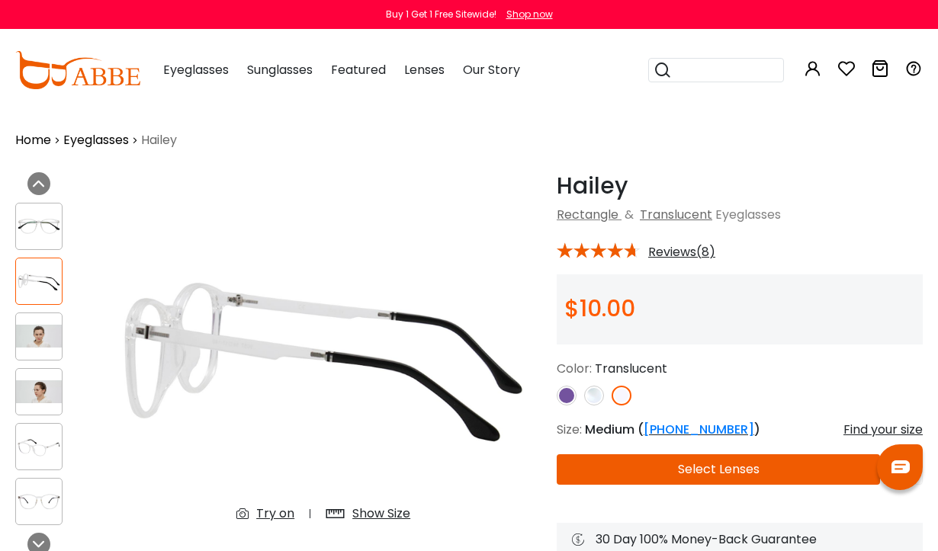
click at [185, 367] on img at bounding box center [323, 353] width 436 height 363
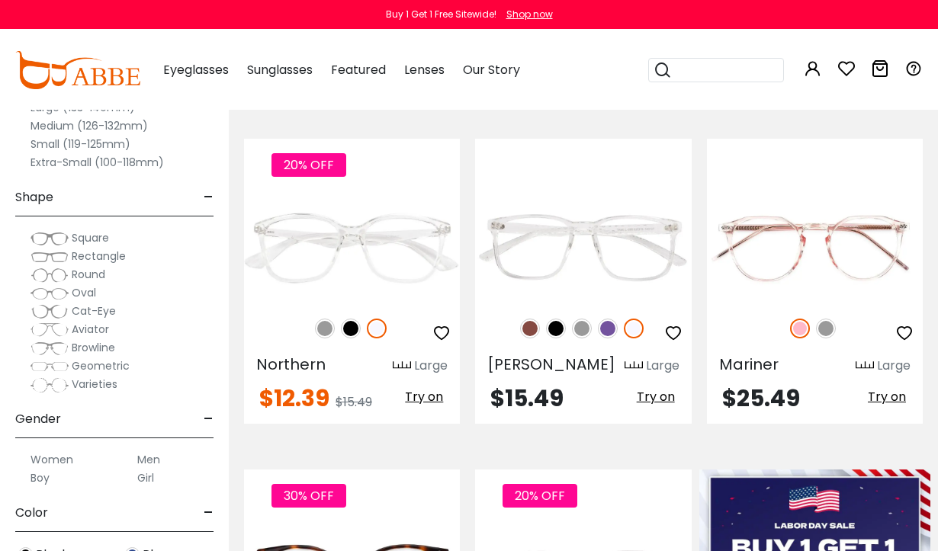
scroll to position [527, 0]
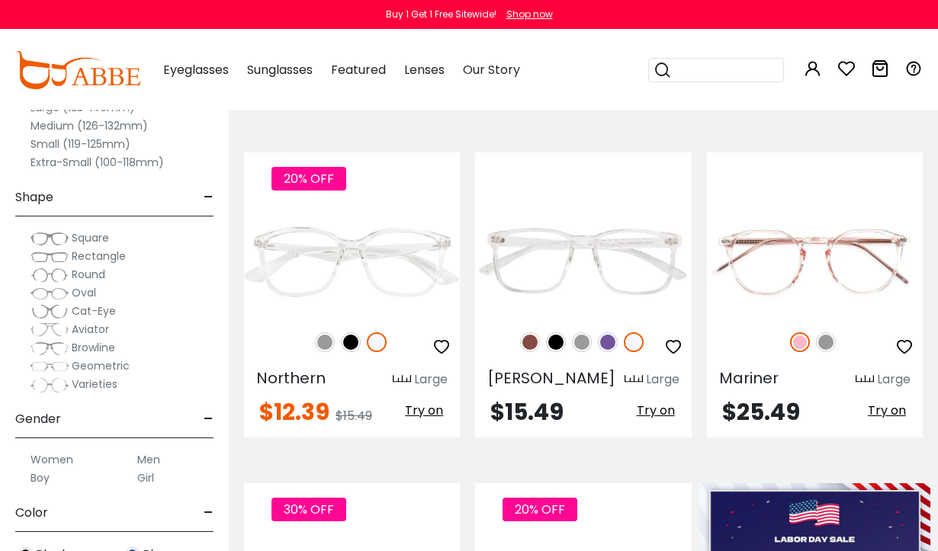
click at [0, 0] on img at bounding box center [0, 0] width 0 height 0
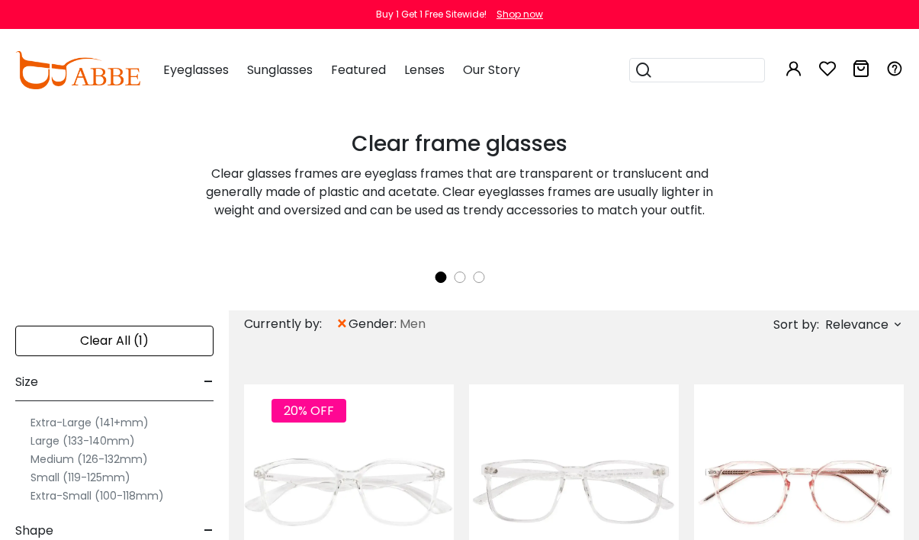
scroll to position [294, 0]
click at [52, 435] on label "Large (133-140mm)" at bounding box center [82, 441] width 104 height 18
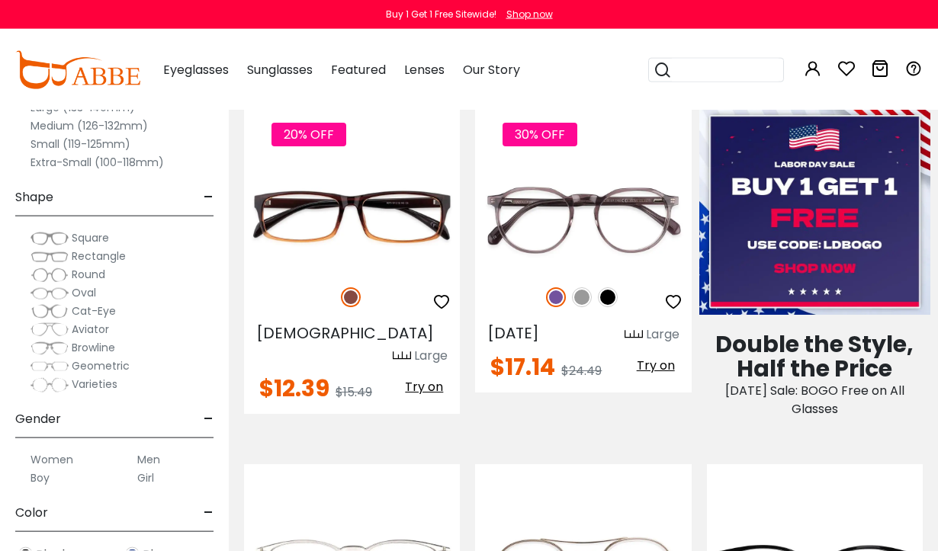
scroll to position [903, 0]
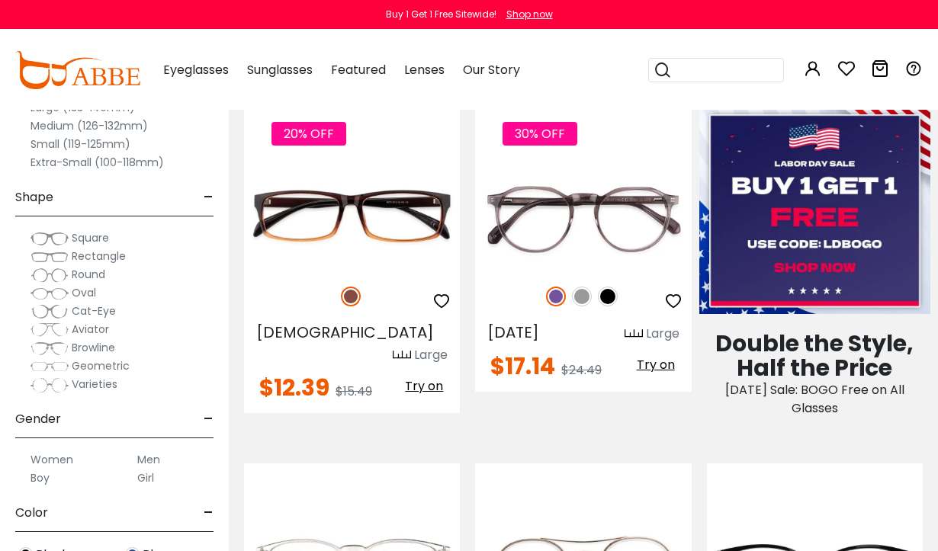
click at [0, 0] on img at bounding box center [0, 0] width 0 height 0
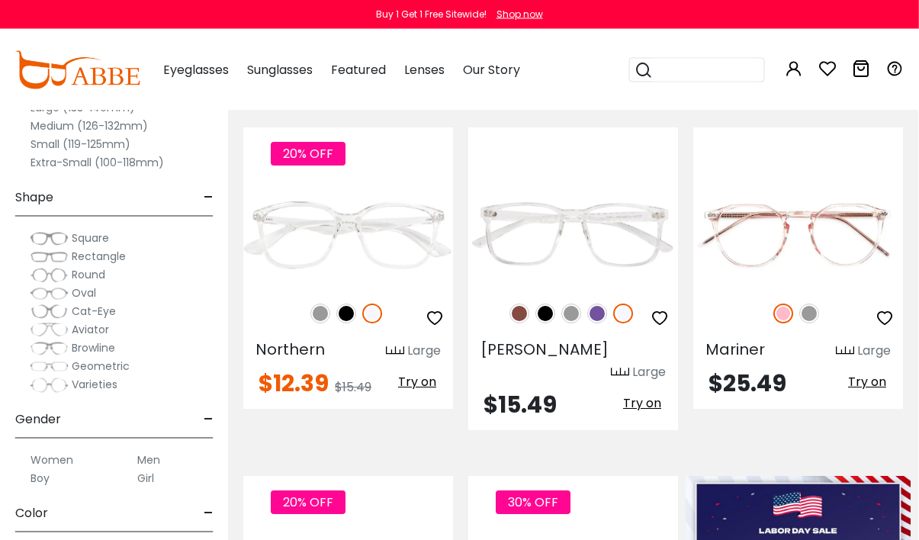
scroll to position [551, 1]
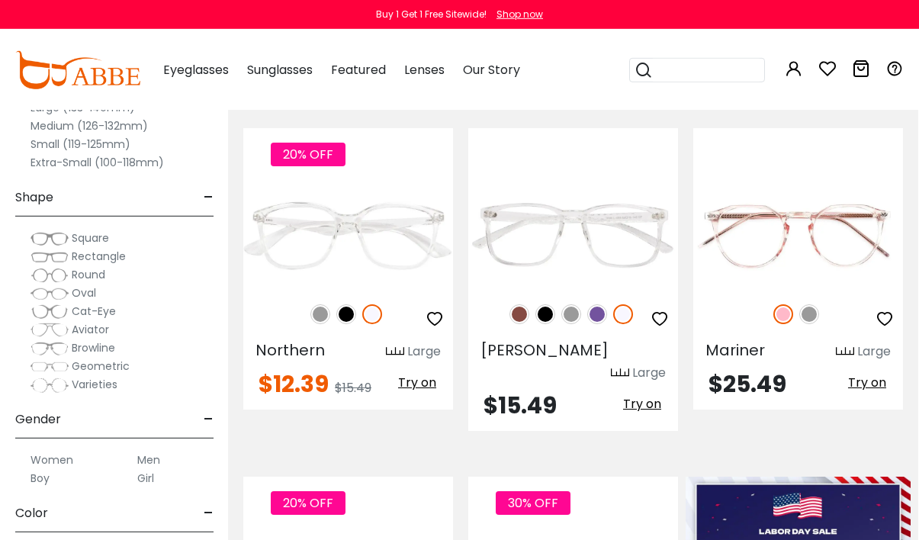
click at [0, 0] on img at bounding box center [0, 0] width 0 height 0
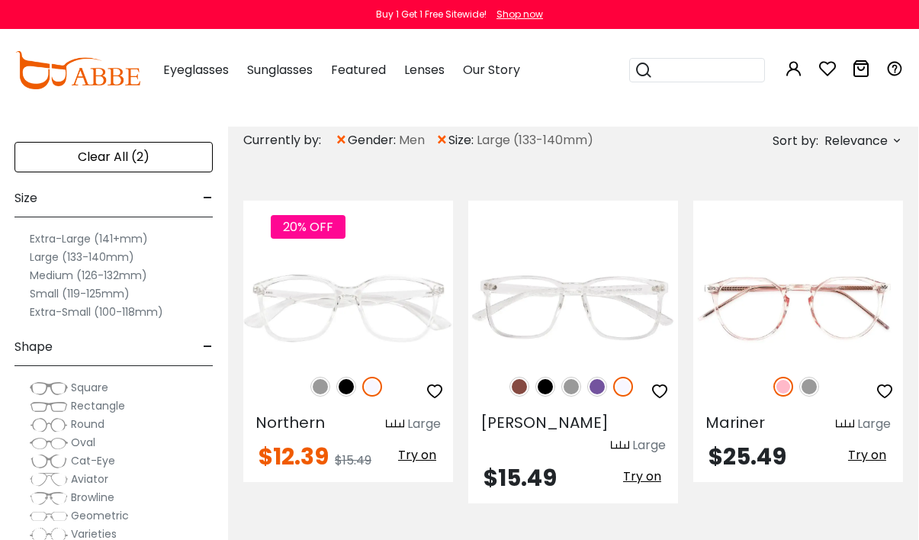
scroll to position [476, 1]
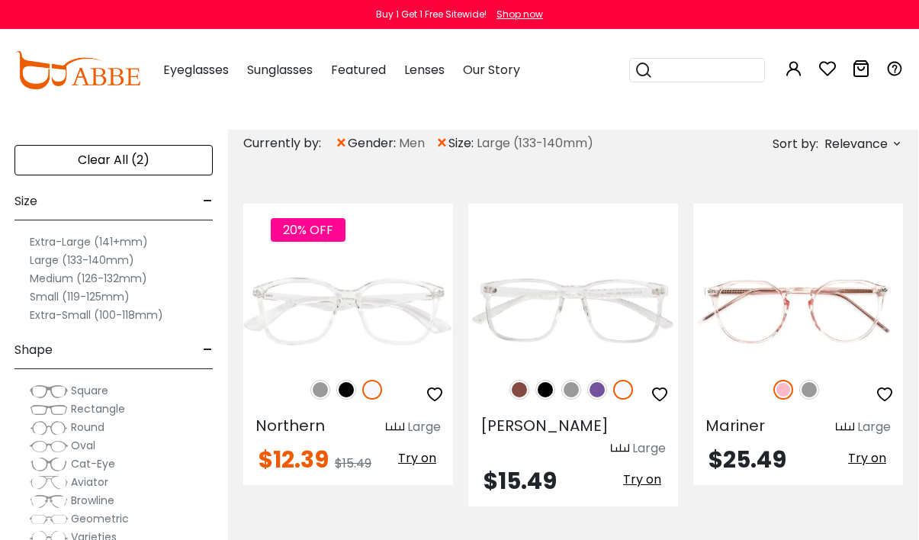
click at [0, 0] on img at bounding box center [0, 0] width 0 height 0
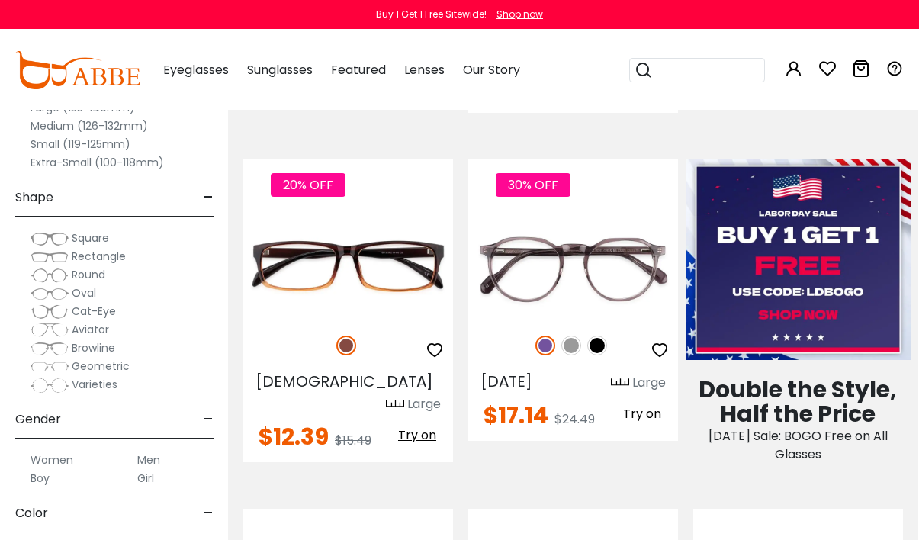
click at [814, 252] on img at bounding box center [797, 259] width 225 height 201
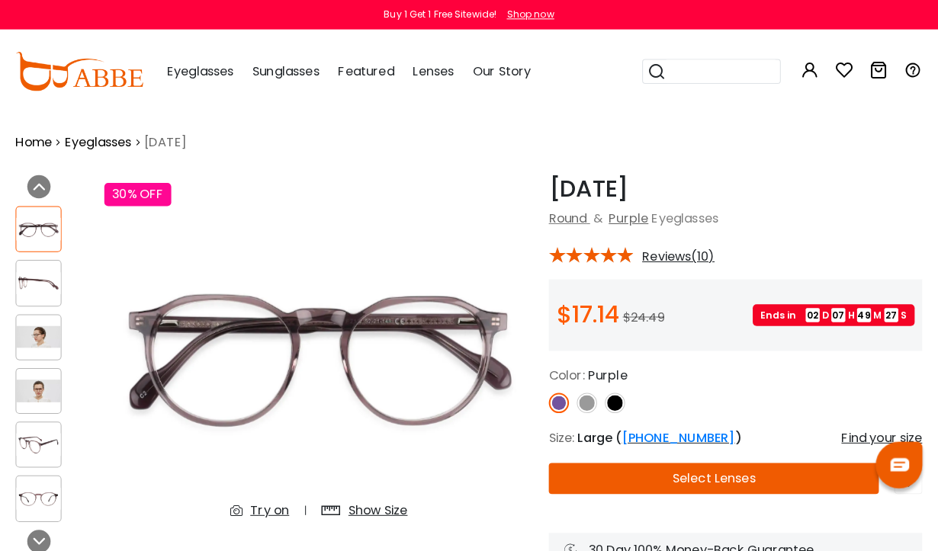
scroll to position [4, 0]
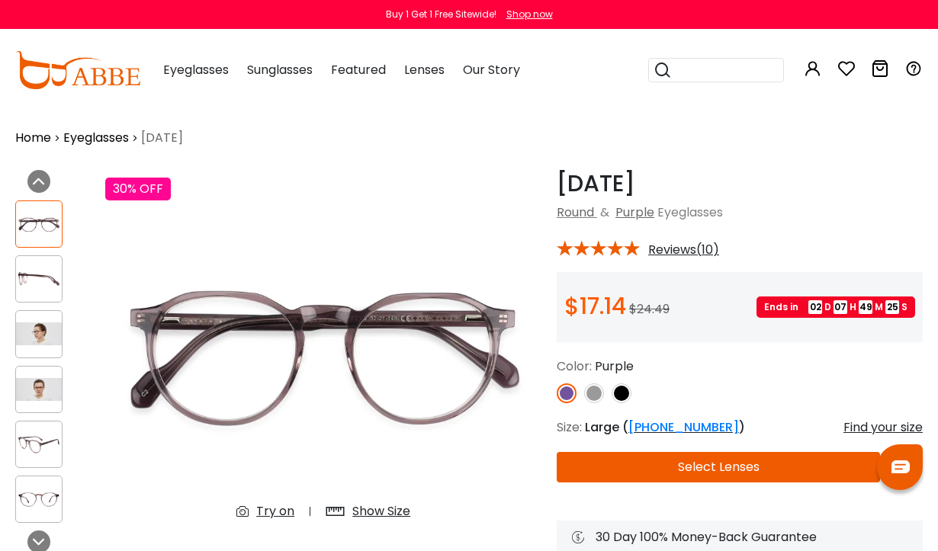
click at [40, 384] on img at bounding box center [39, 389] width 46 height 23
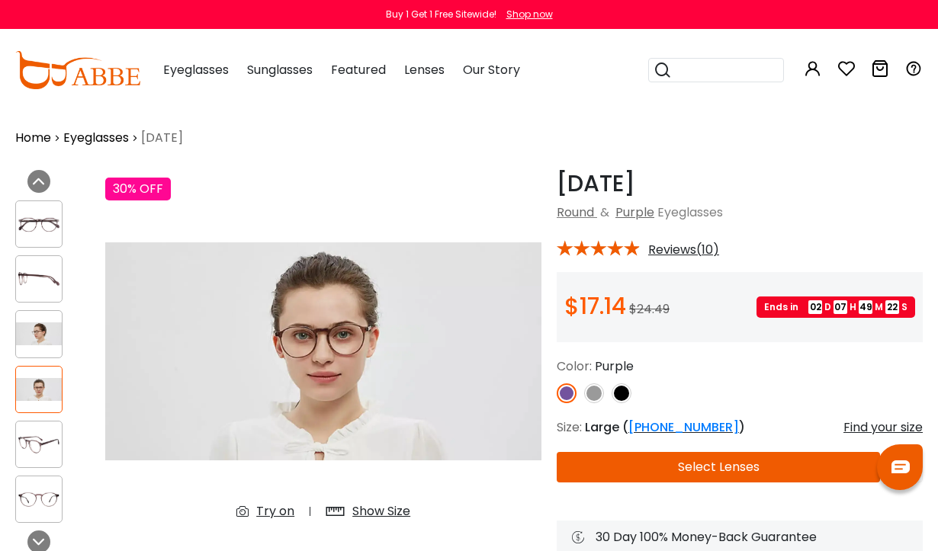
click at [39, 330] on img at bounding box center [39, 334] width 46 height 23
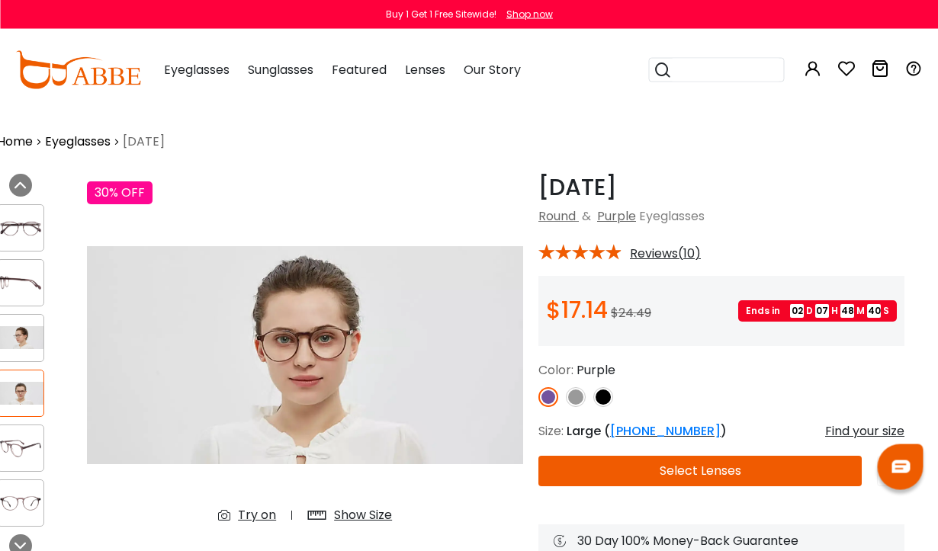
scroll to position [1, 18]
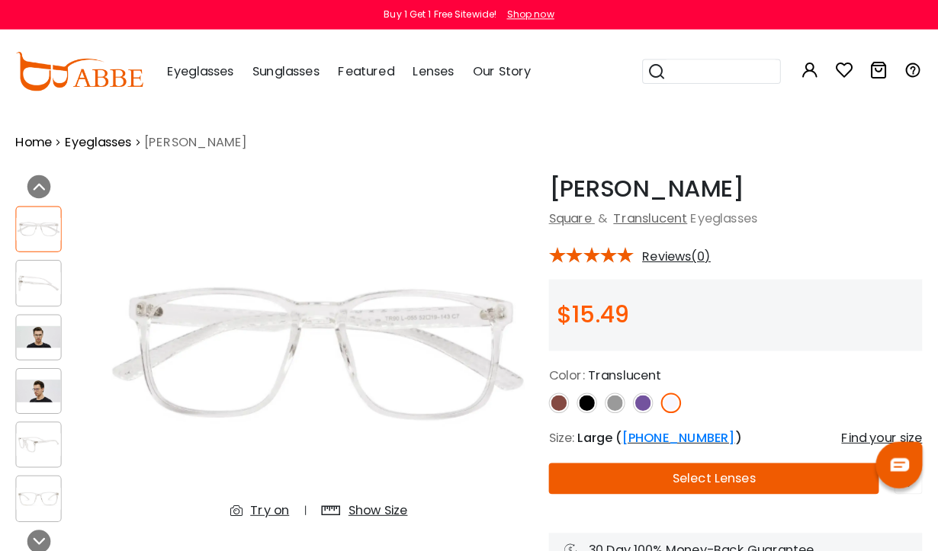
scroll to position [4, 0]
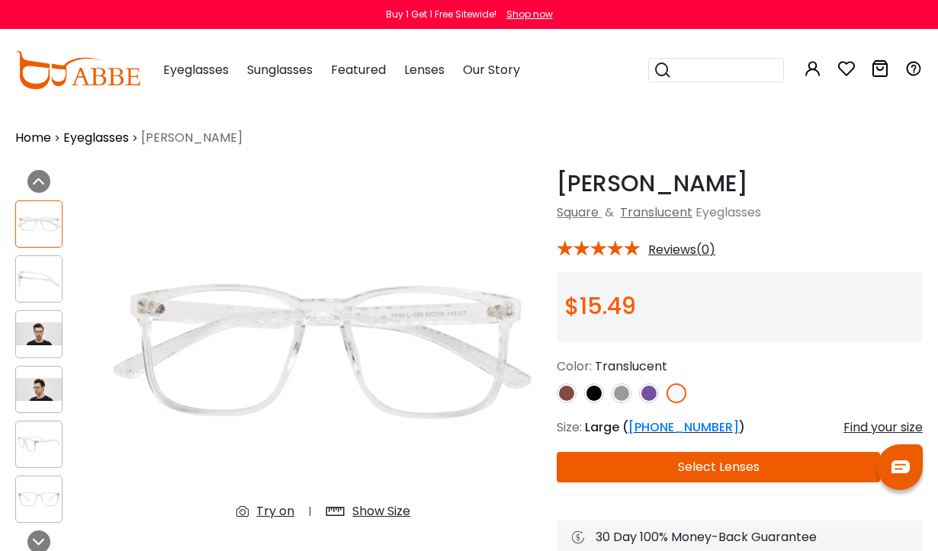
click at [37, 328] on img at bounding box center [39, 334] width 46 height 23
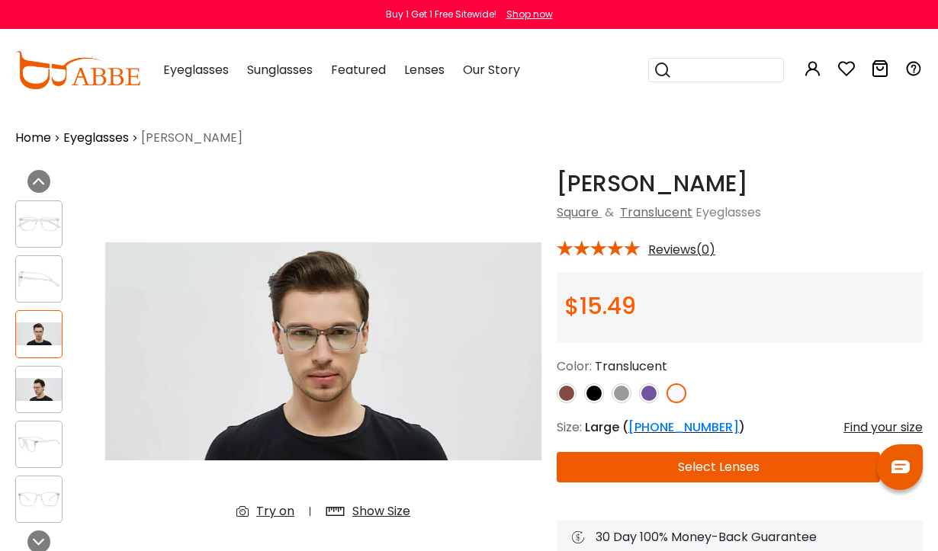
click at [40, 384] on img at bounding box center [39, 389] width 46 height 23
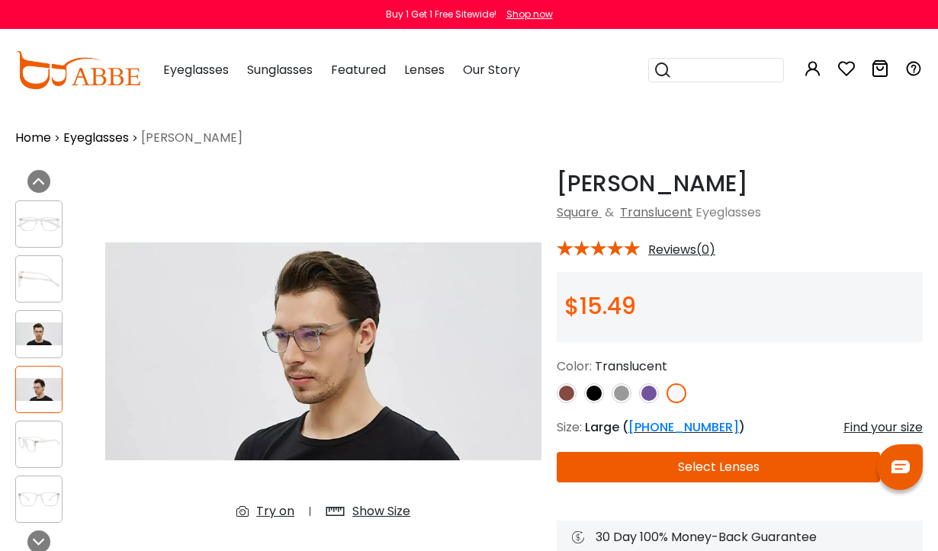
click at [44, 332] on img at bounding box center [39, 334] width 46 height 23
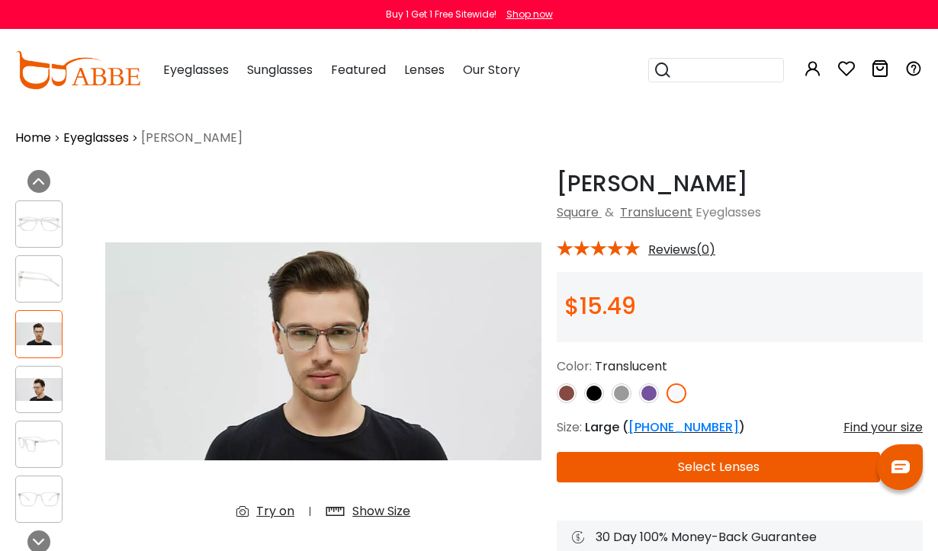
click at [39, 384] on img at bounding box center [39, 389] width 46 height 23
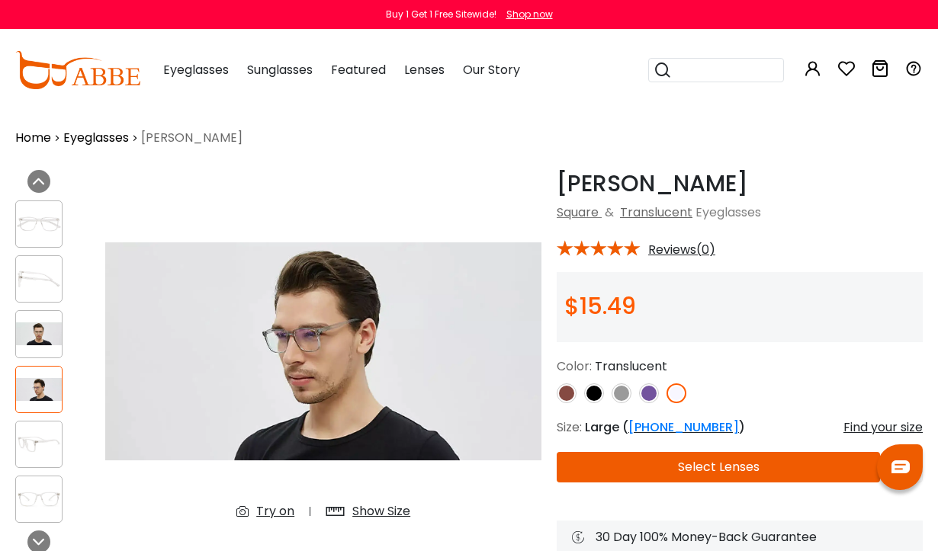
click at [622, 390] on img at bounding box center [621, 394] width 20 height 20
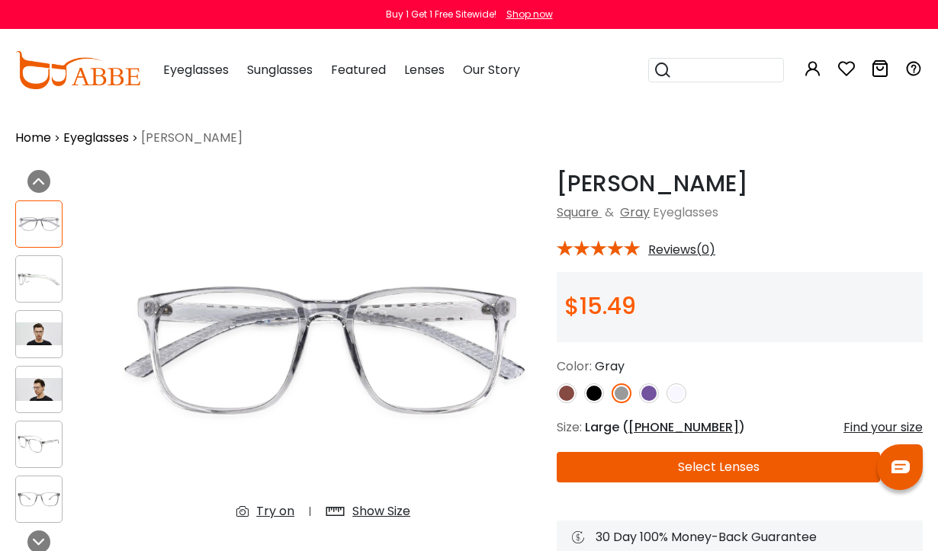
click at [39, 384] on img at bounding box center [39, 389] width 46 height 23
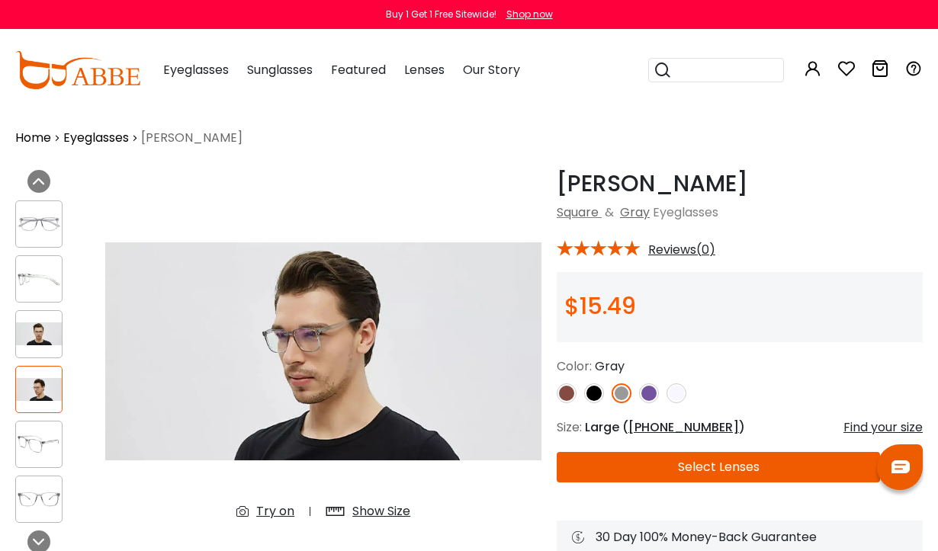
click at [41, 326] on img at bounding box center [39, 334] width 46 height 23
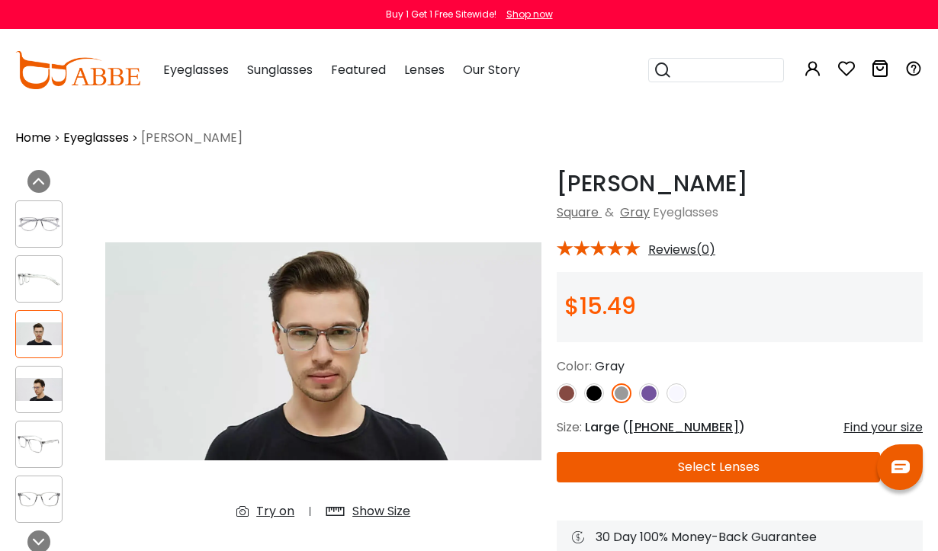
click at [595, 389] on img at bounding box center [594, 394] width 20 height 20
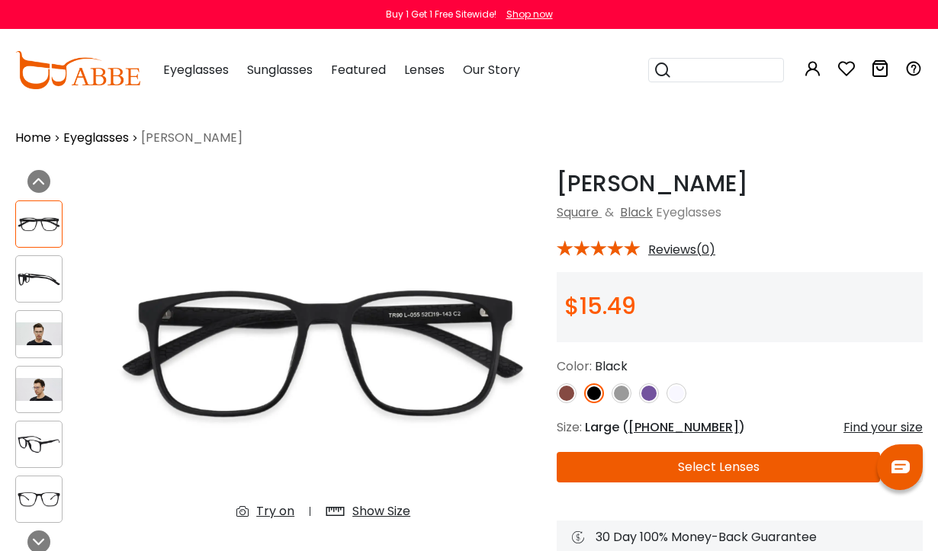
click at [567, 385] on img at bounding box center [567, 394] width 20 height 20
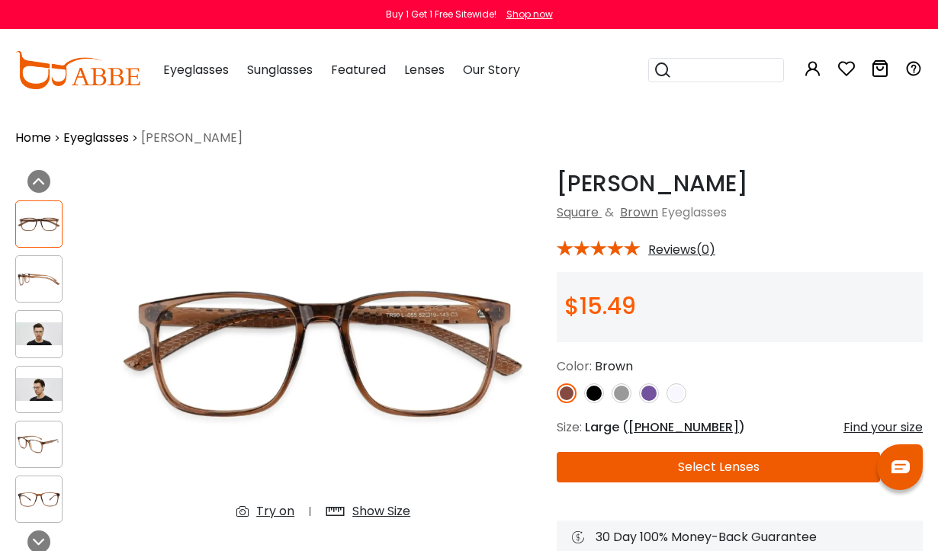
click at [624, 384] on img at bounding box center [621, 394] width 20 height 20
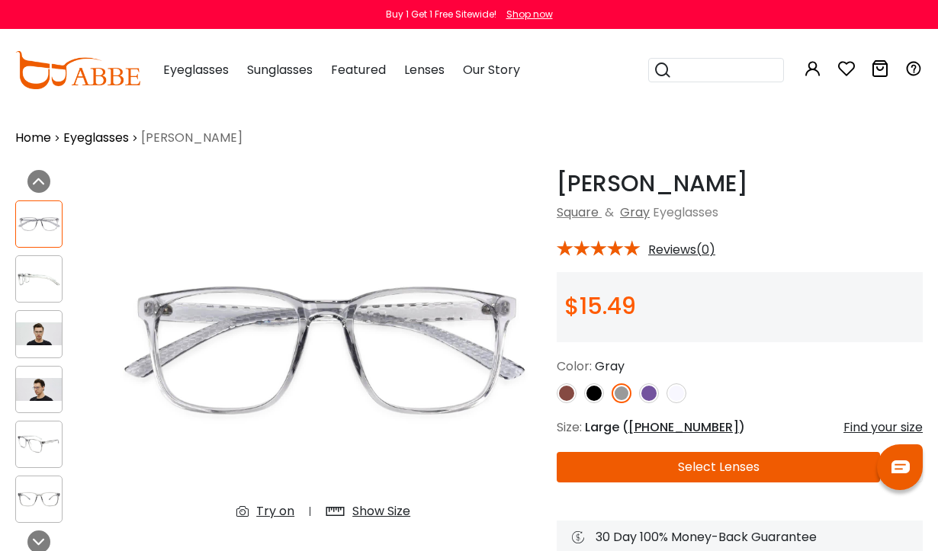
click at [675, 389] on img at bounding box center [676, 394] width 20 height 20
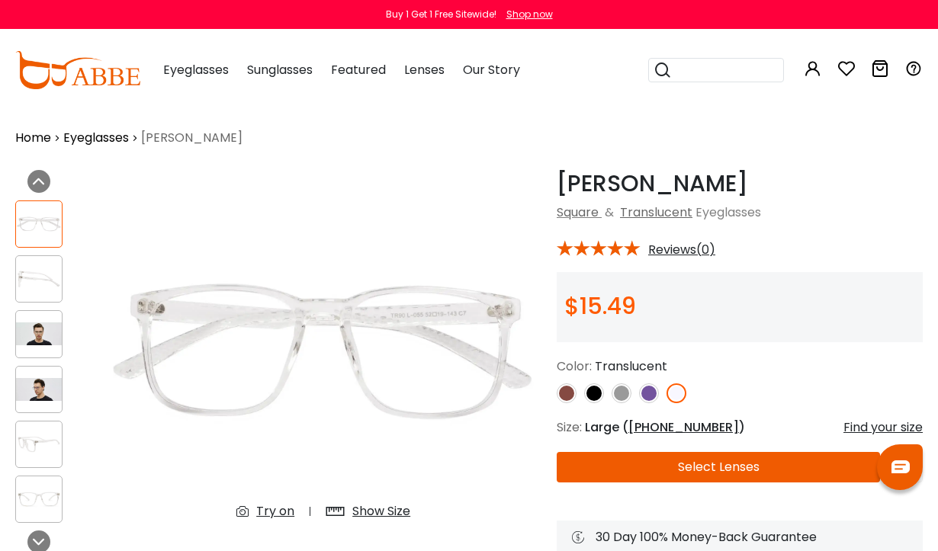
click at [618, 387] on img at bounding box center [621, 394] width 20 height 20
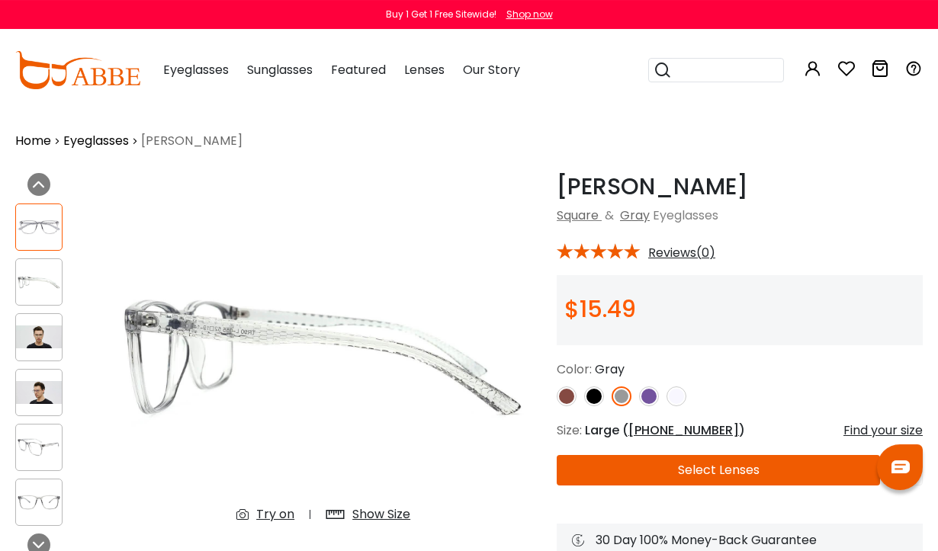
scroll to position [0, 0]
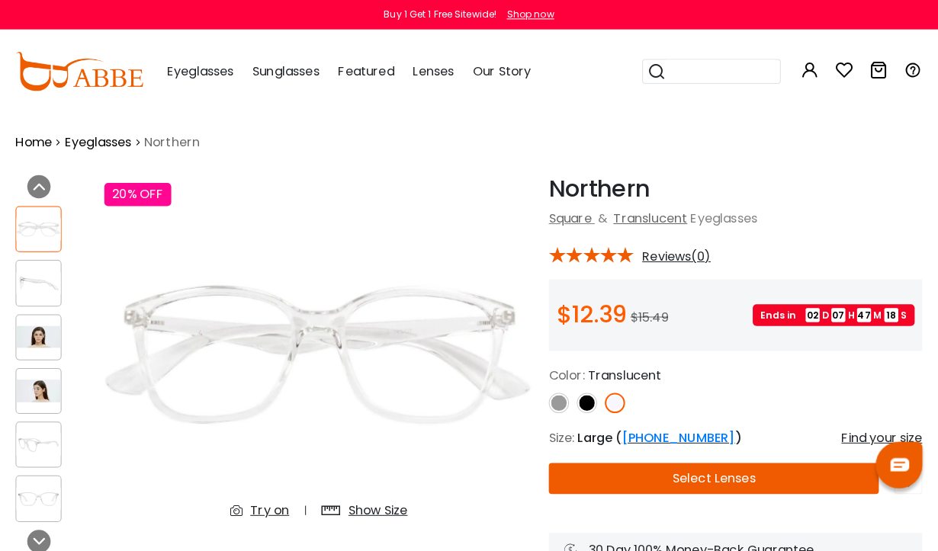
scroll to position [4, 0]
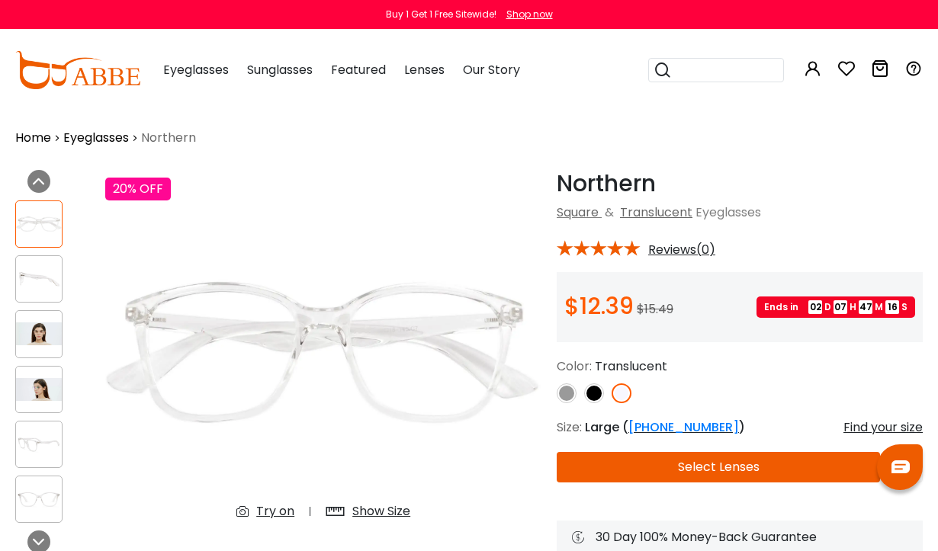
click at [38, 281] on img at bounding box center [39, 279] width 46 height 23
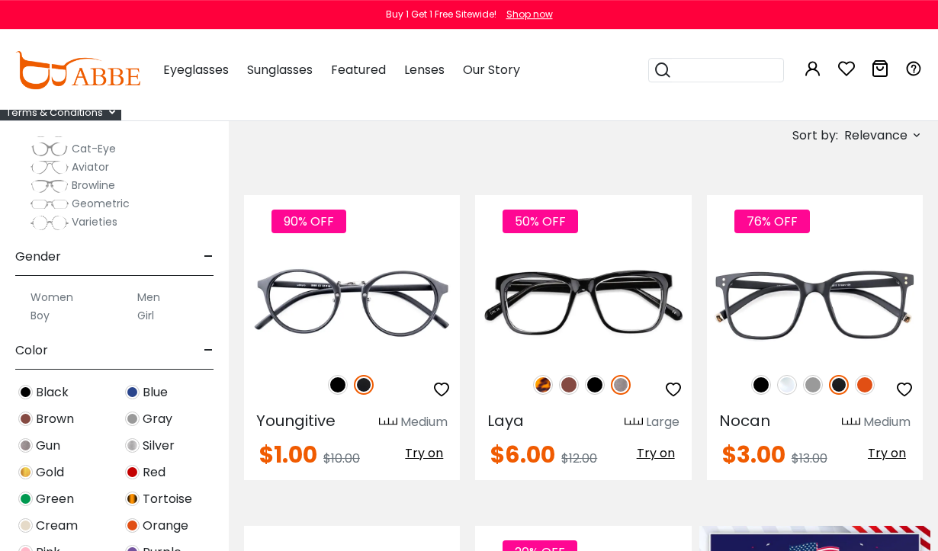
scroll to position [200, 0]
click at [0, 0] on img at bounding box center [0, 0] width 0 height 0
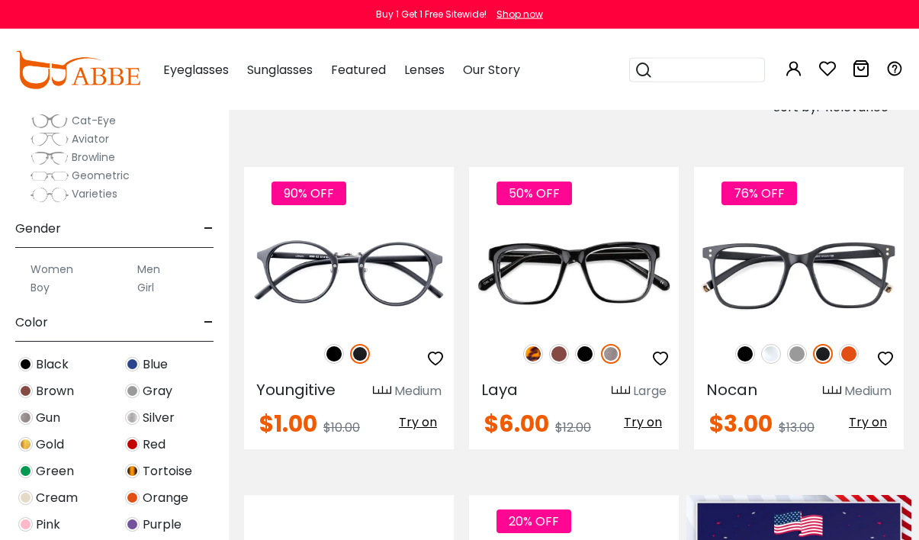
scroll to position [225, 0]
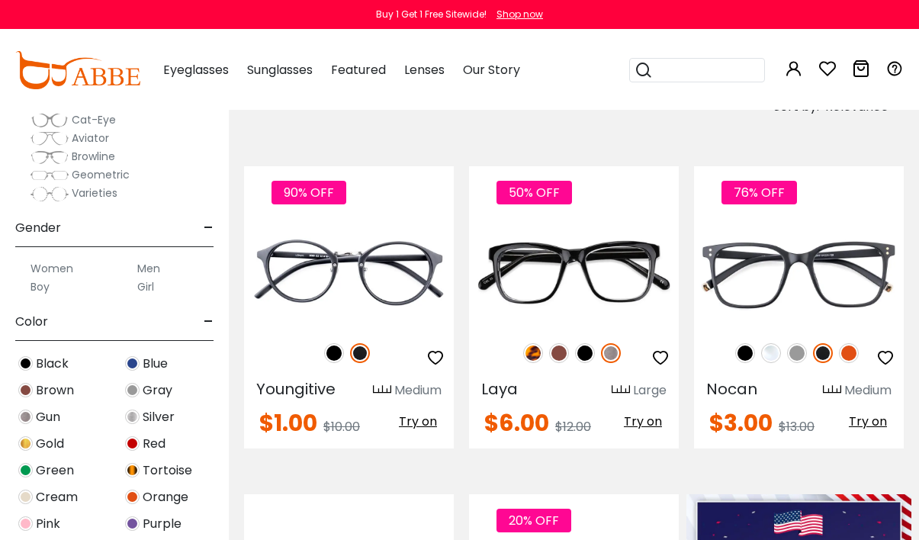
click at [0, 0] on img at bounding box center [0, 0] width 0 height 0
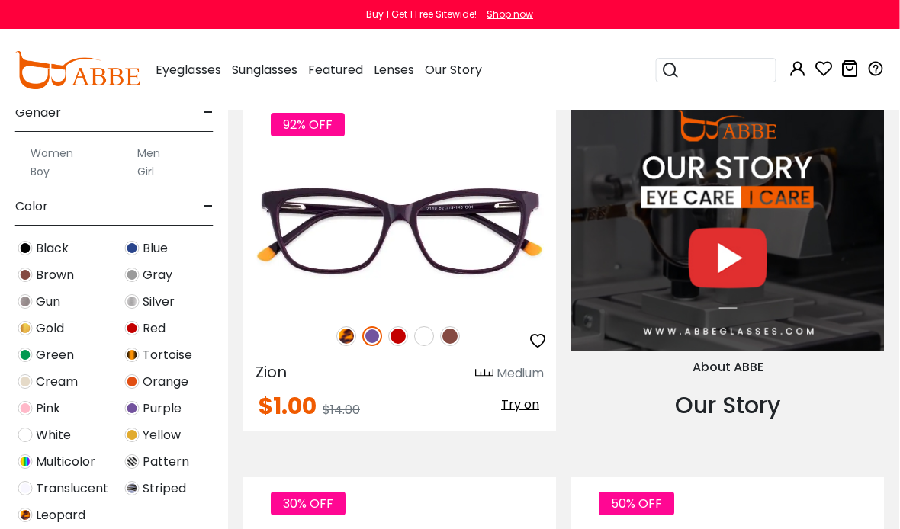
scroll to position [2187, 1]
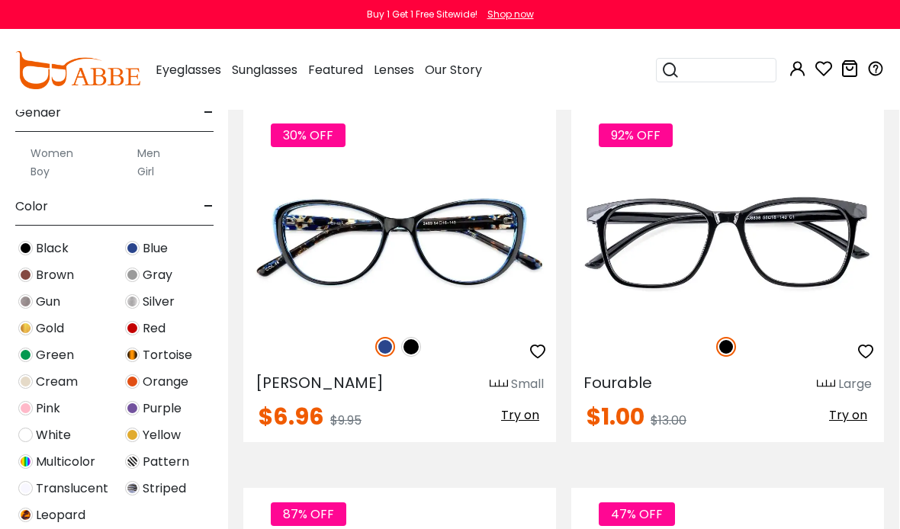
click at [0, 0] on img at bounding box center [0, 0] width 0 height 0
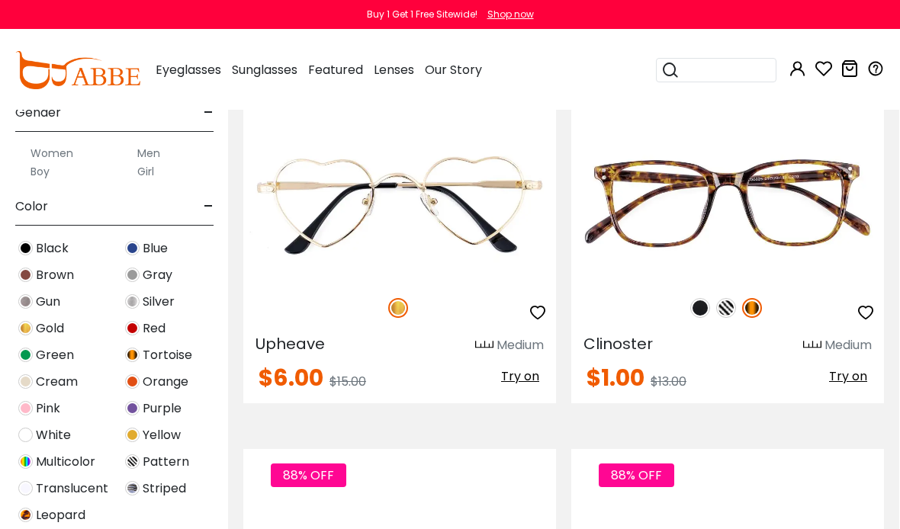
click at [731, 303] on img at bounding box center [726, 308] width 20 height 20
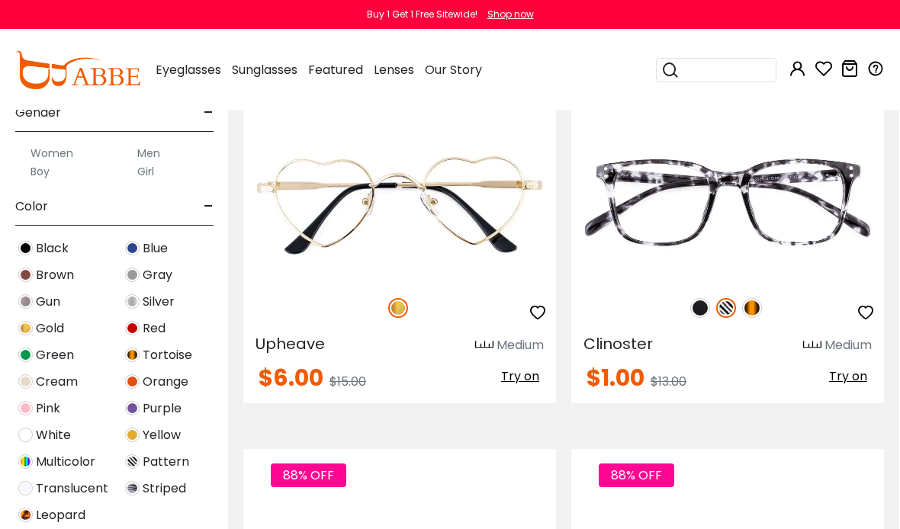
click at [702, 310] on img at bounding box center [700, 308] width 20 height 20
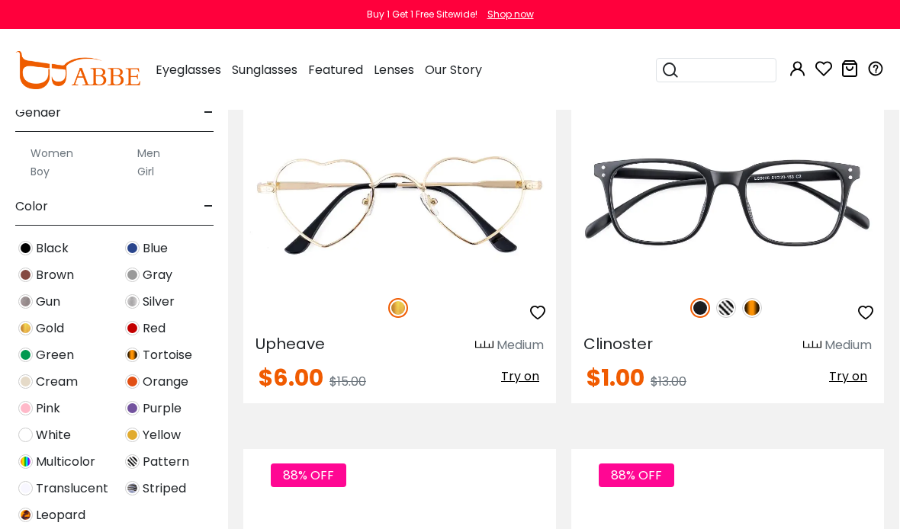
click at [0, 0] on img at bounding box center [0, 0] width 0 height 0
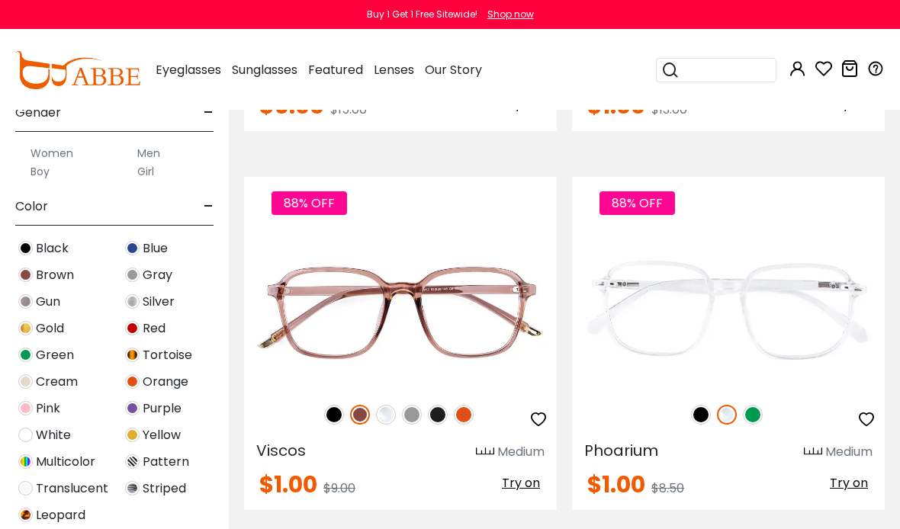
click at [381, 411] on img at bounding box center [386, 415] width 20 height 20
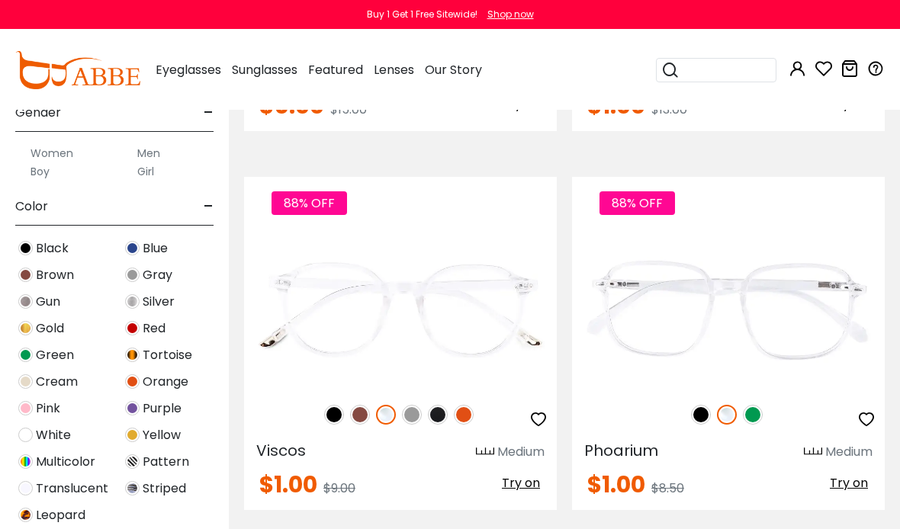
click at [386, 414] on img at bounding box center [386, 415] width 20 height 20
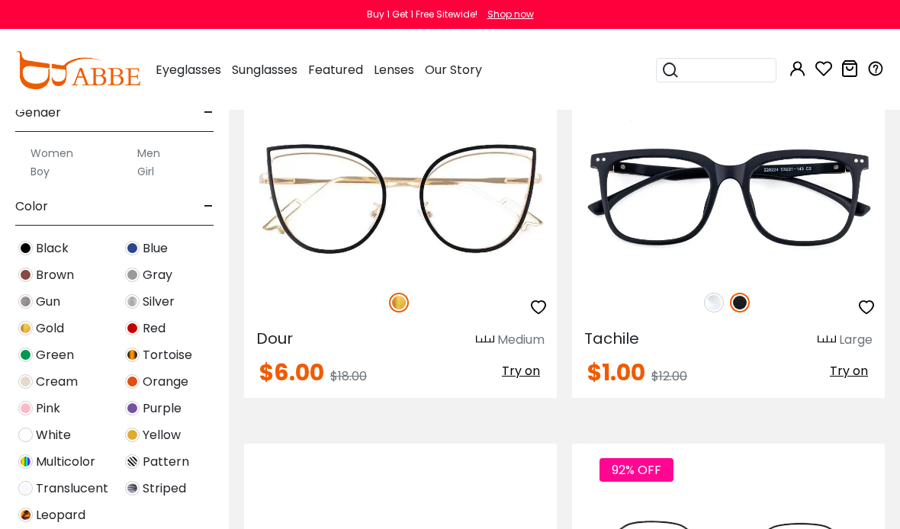
scroll to position [5228, 0]
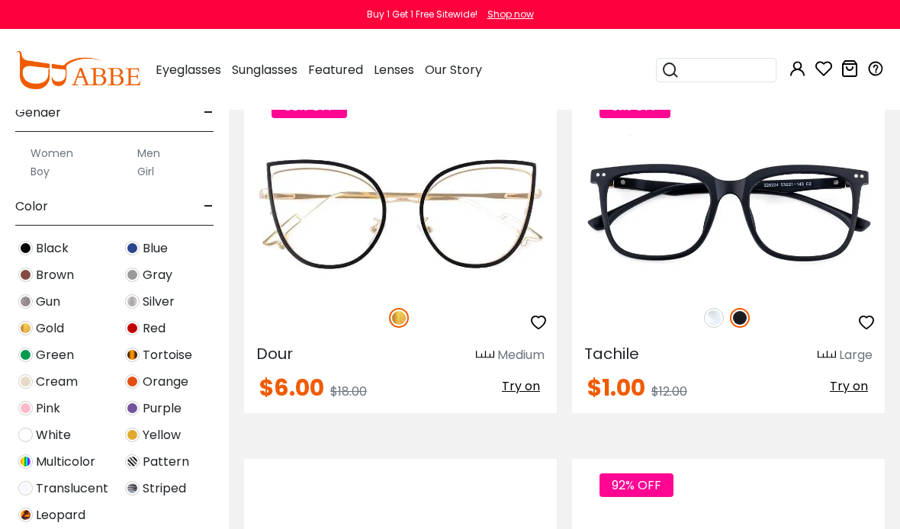
click at [0, 0] on img at bounding box center [0, 0] width 0 height 0
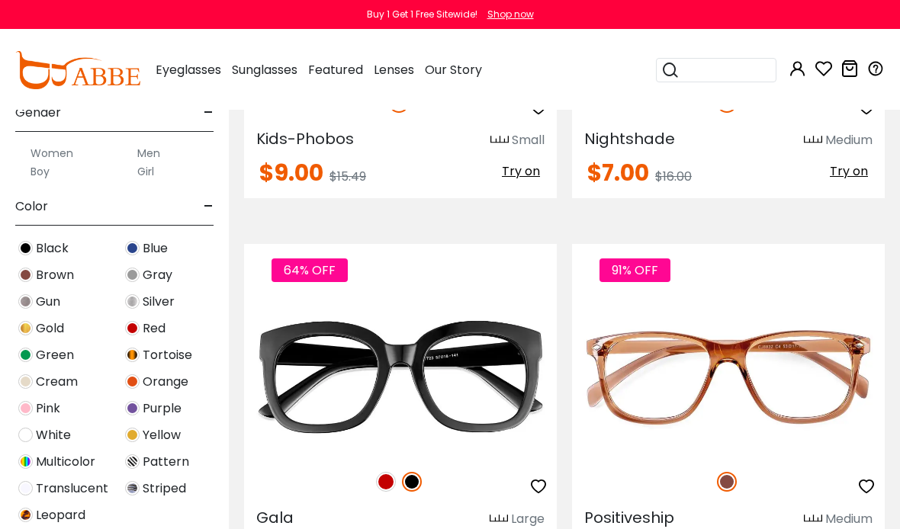
scroll to position [6581, 0]
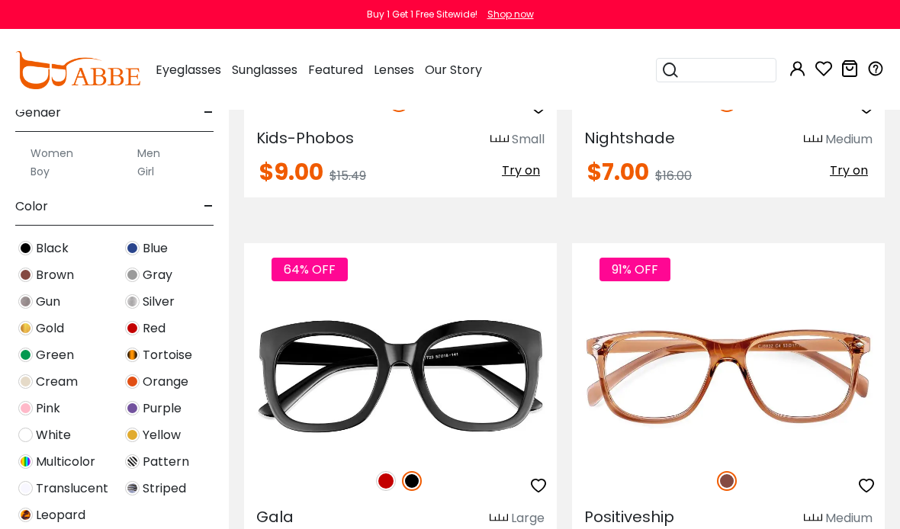
click at [0, 0] on img at bounding box center [0, 0] width 0 height 0
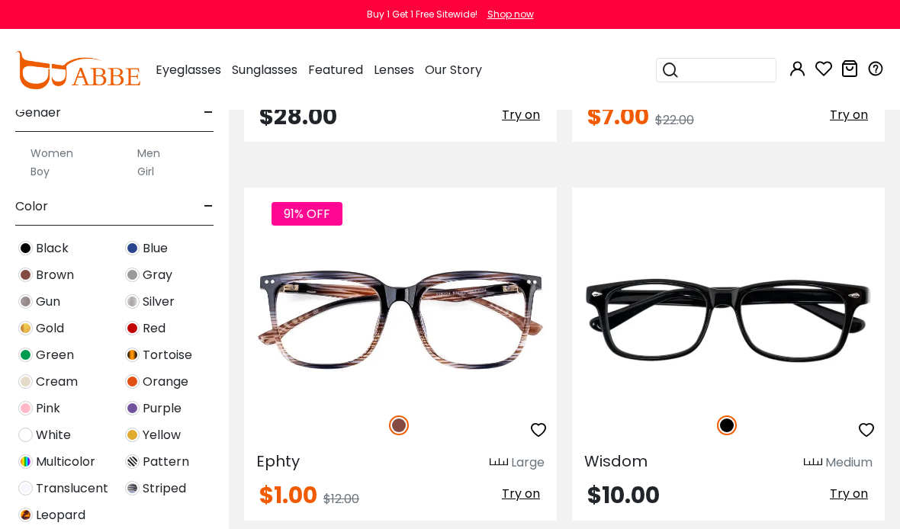
scroll to position [10426, 0]
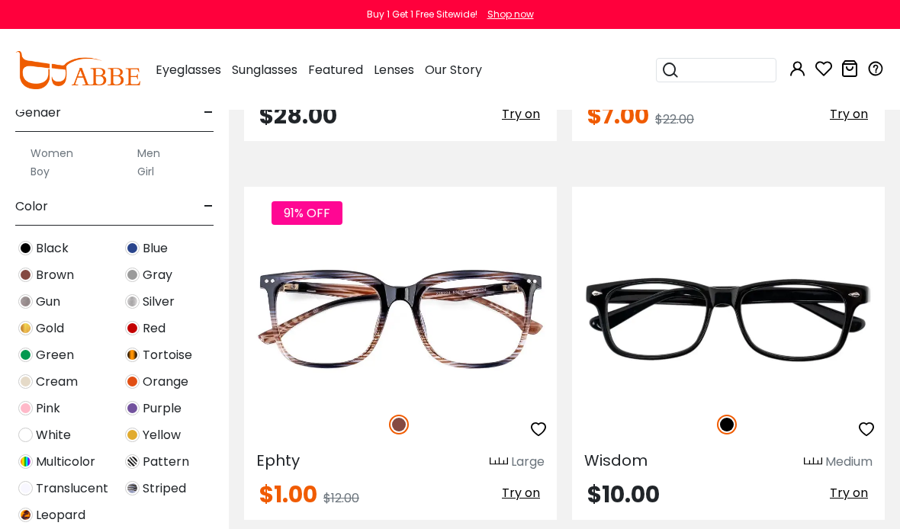
click at [0, 0] on img at bounding box center [0, 0] width 0 height 0
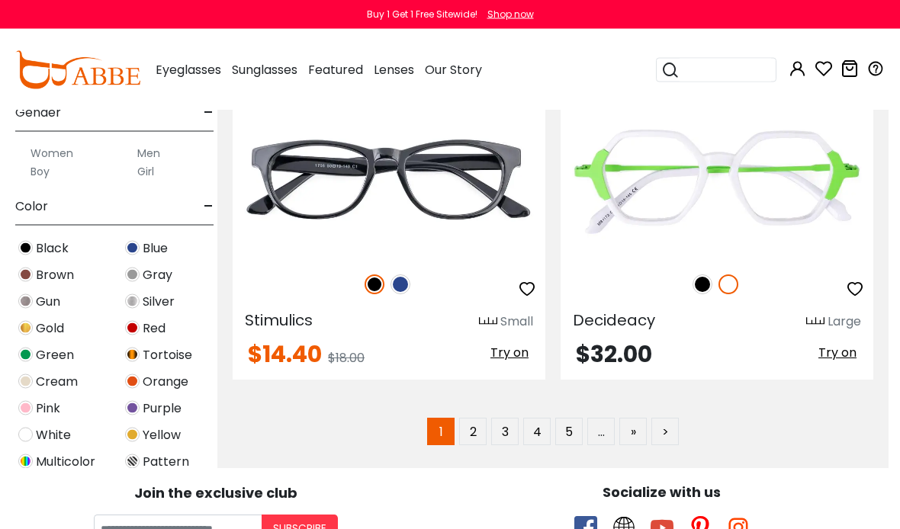
scroll to position [11327, 11]
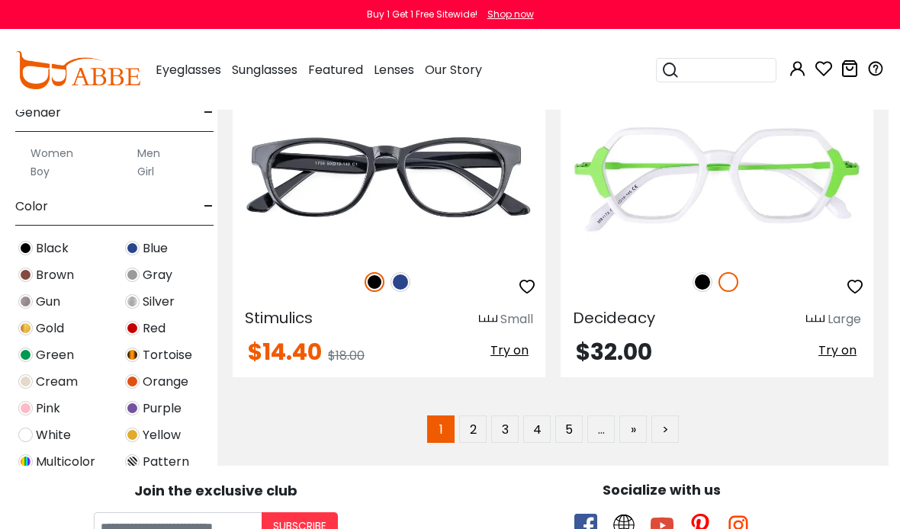
click at [473, 424] on link "2" at bounding box center [472, 429] width 27 height 27
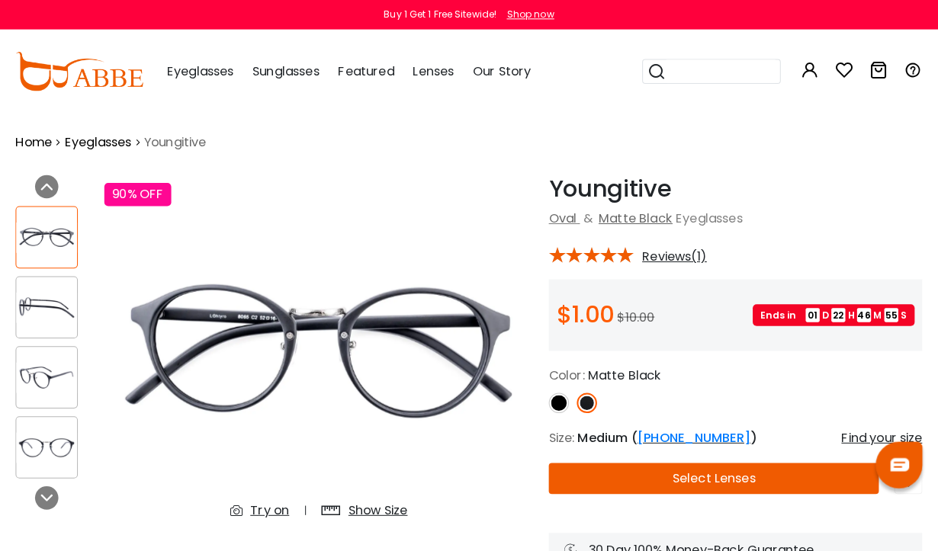
scroll to position [4, 0]
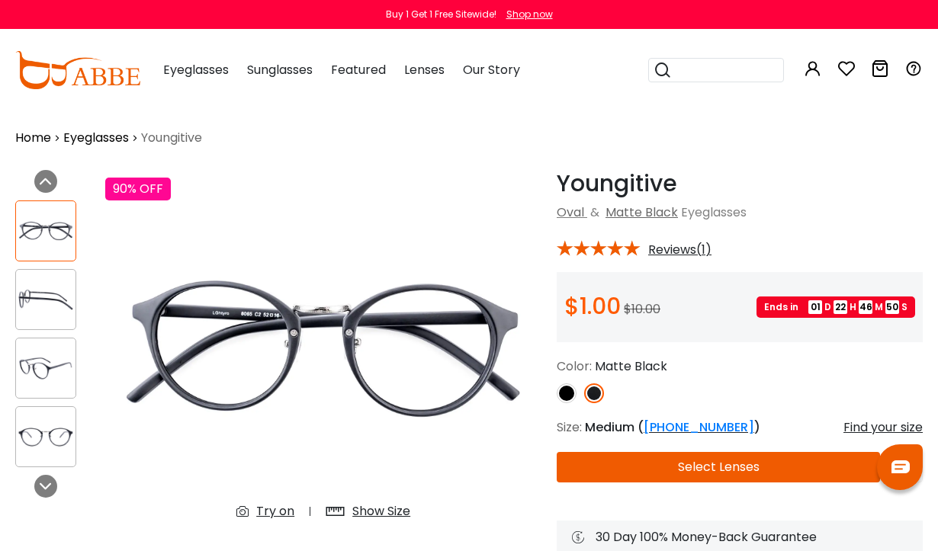
click at [40, 362] on img at bounding box center [45, 369] width 59 height 30
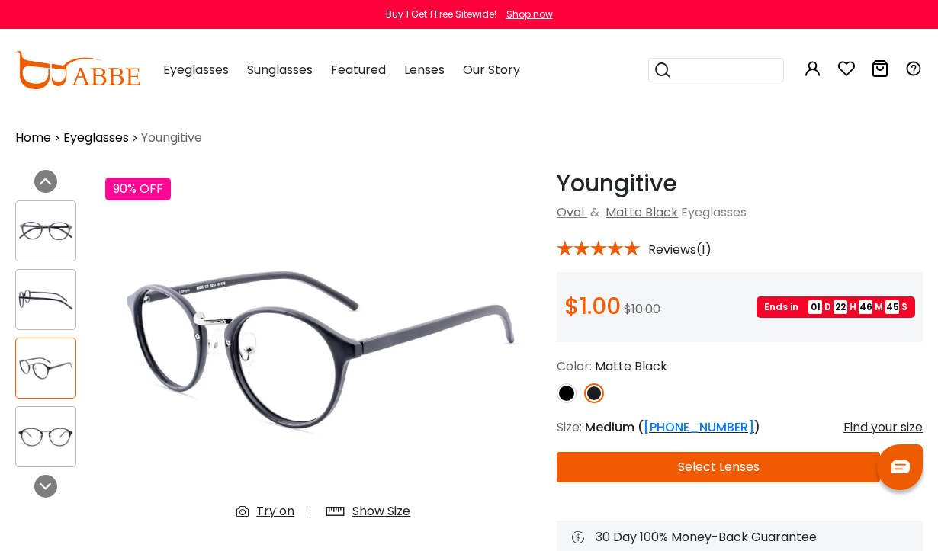
scroll to position [0, 0]
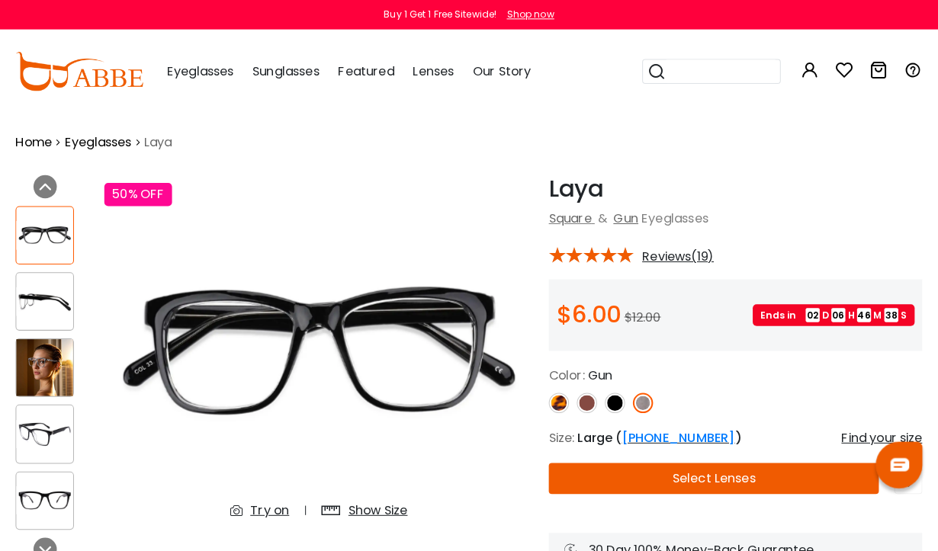
scroll to position [4, 0]
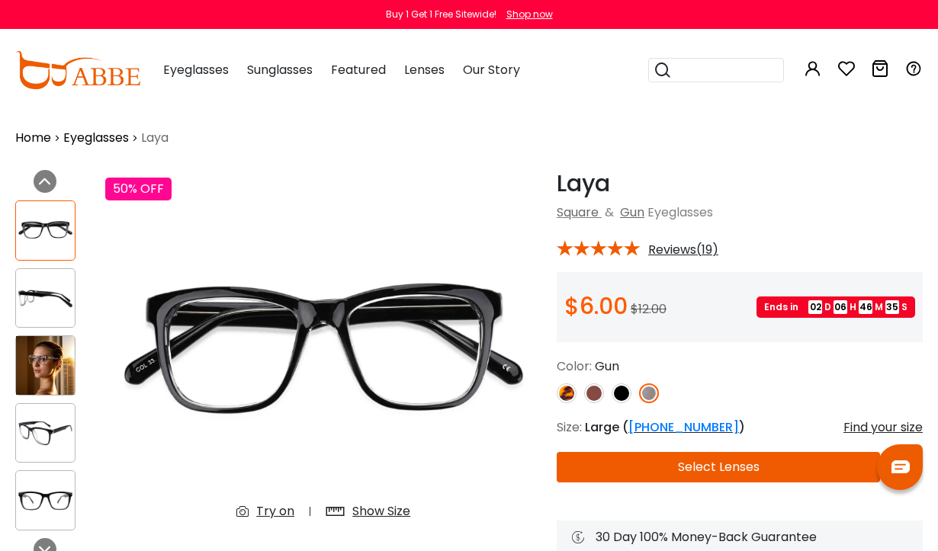
click at [50, 361] on img at bounding box center [45, 365] width 59 height 59
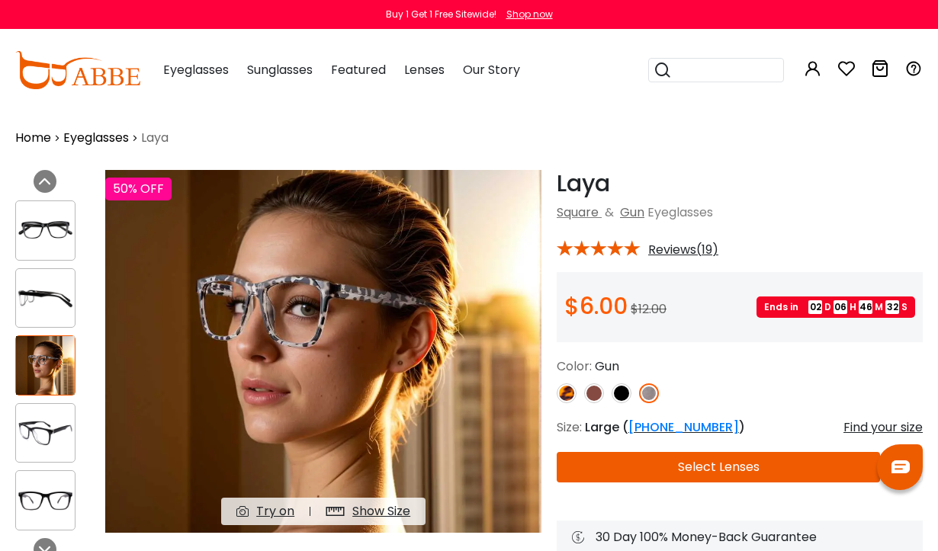
click at [51, 428] on img at bounding box center [45, 433] width 59 height 29
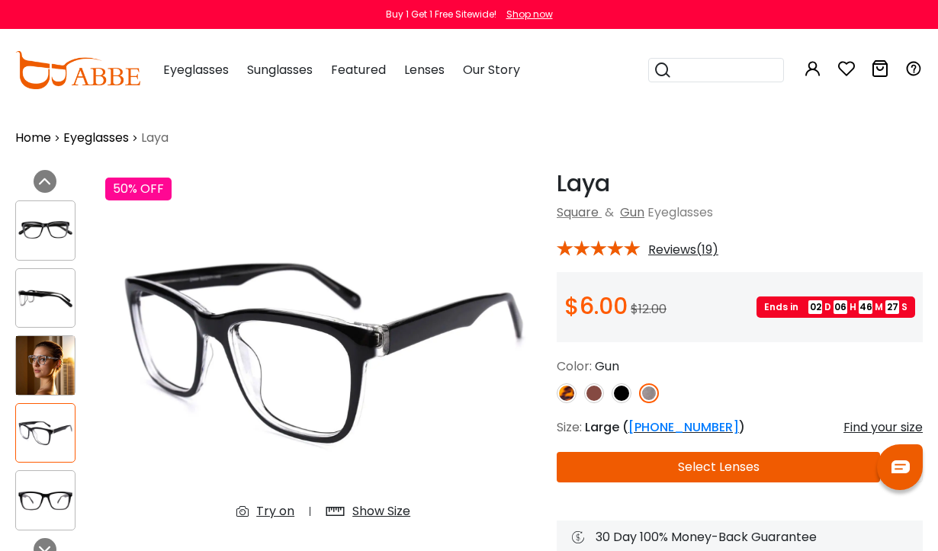
click at [42, 492] on img at bounding box center [45, 500] width 59 height 29
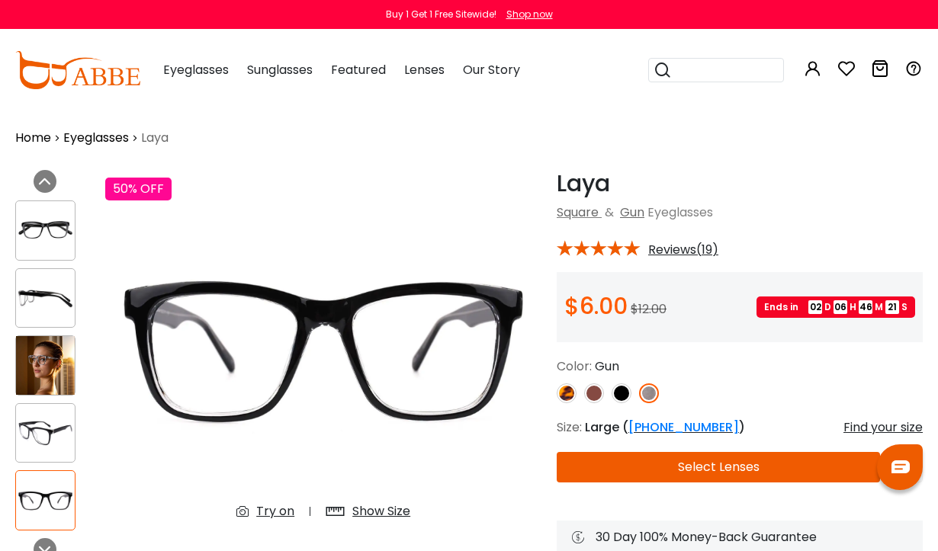
click at [624, 387] on img at bounding box center [621, 394] width 20 height 20
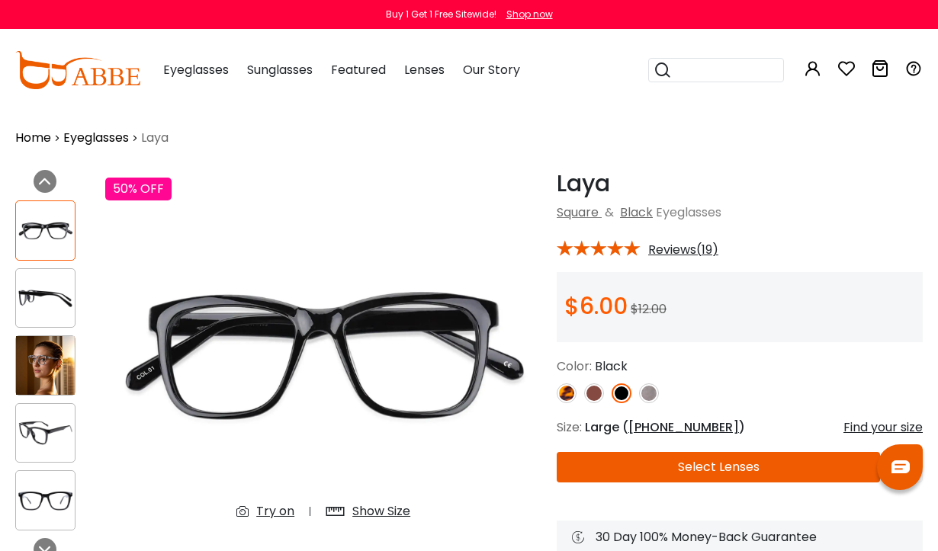
click at [48, 430] on img at bounding box center [45, 433] width 59 height 29
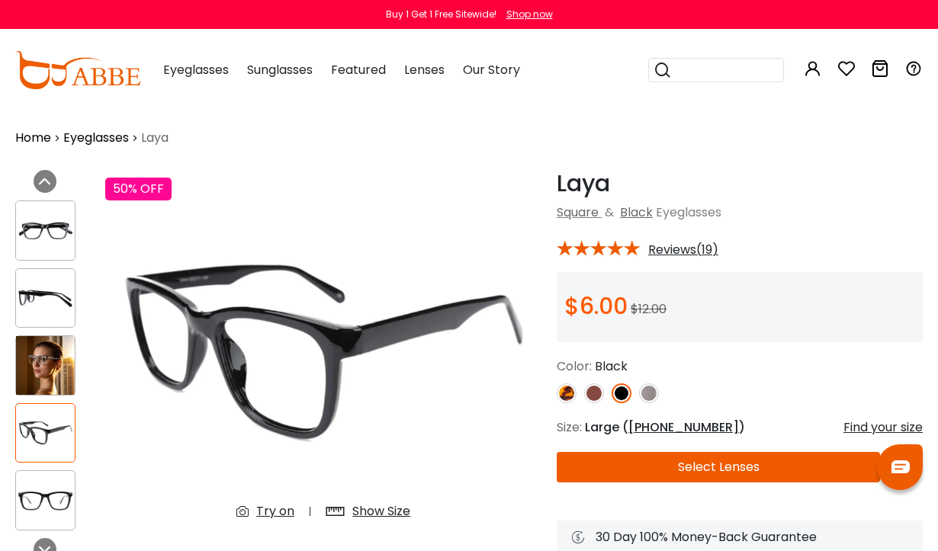
click at [651, 392] on img at bounding box center [649, 394] width 20 height 20
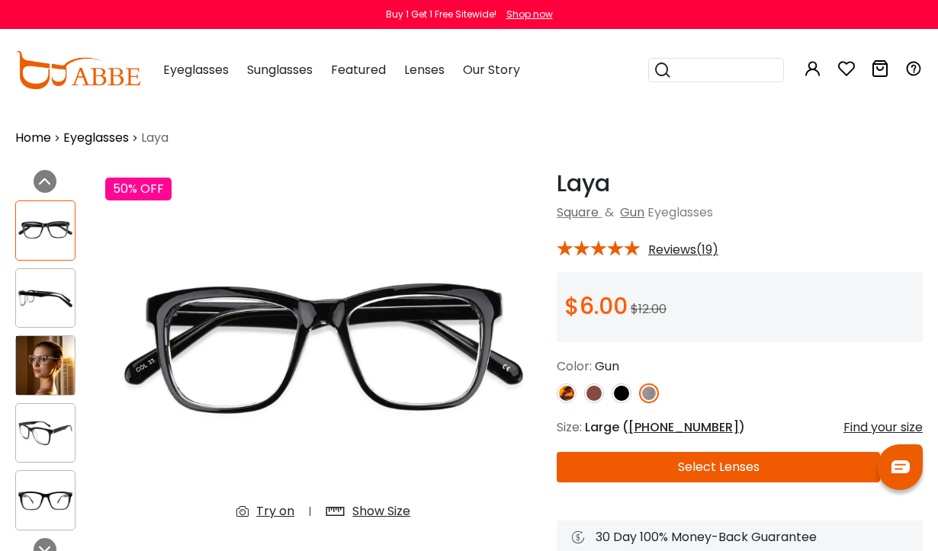
click at [48, 493] on img at bounding box center [45, 500] width 59 height 29
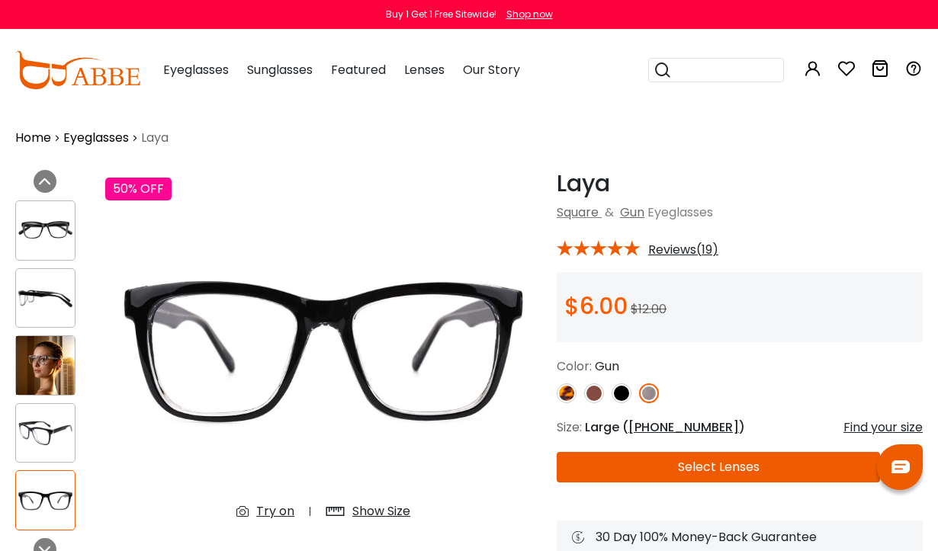
click at [43, 297] on img at bounding box center [45, 298] width 59 height 29
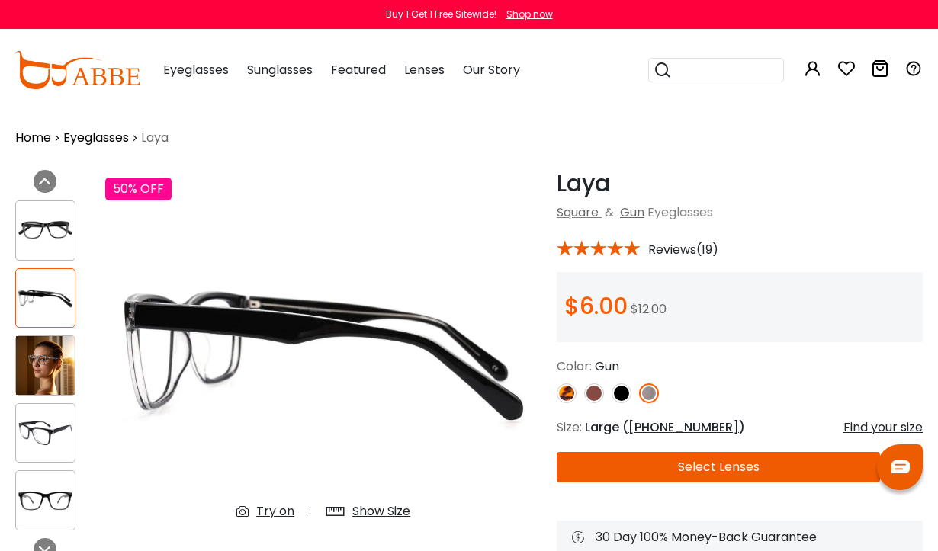
click at [43, 433] on img at bounding box center [45, 433] width 59 height 29
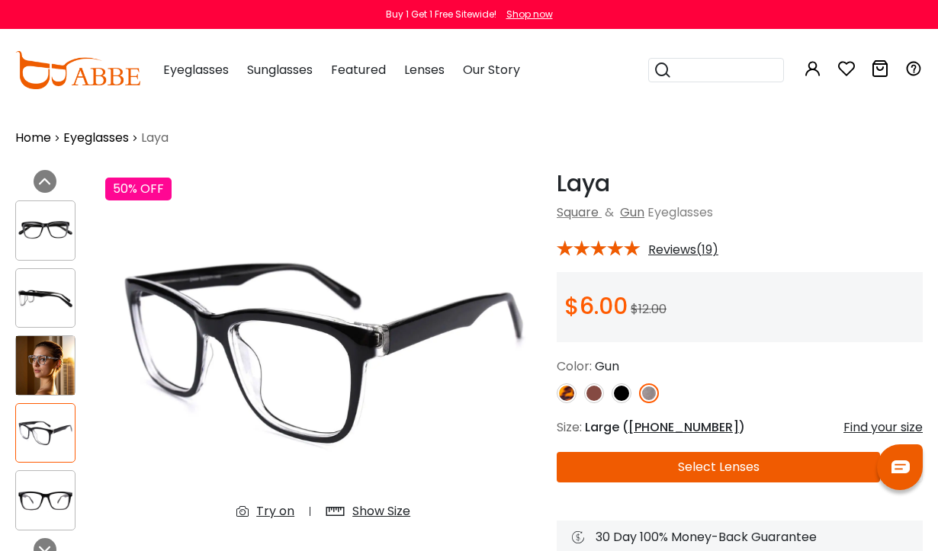
click at [43, 226] on img at bounding box center [45, 230] width 59 height 29
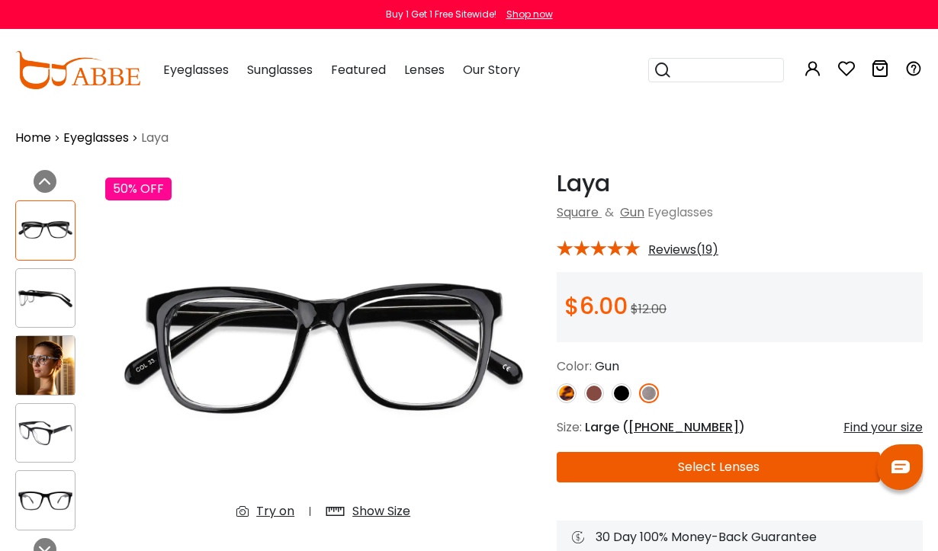
click at [46, 491] on img at bounding box center [45, 500] width 59 height 29
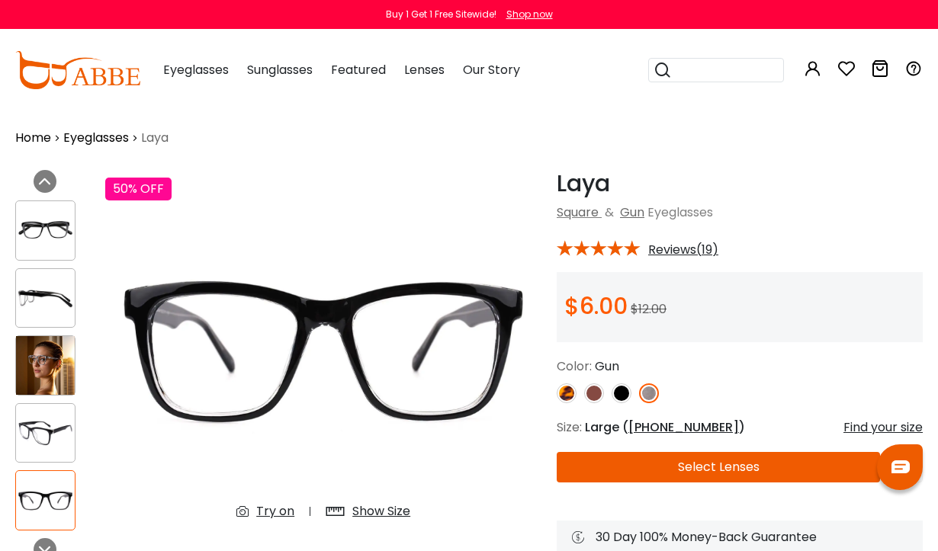
click at [54, 429] on img at bounding box center [45, 433] width 59 height 29
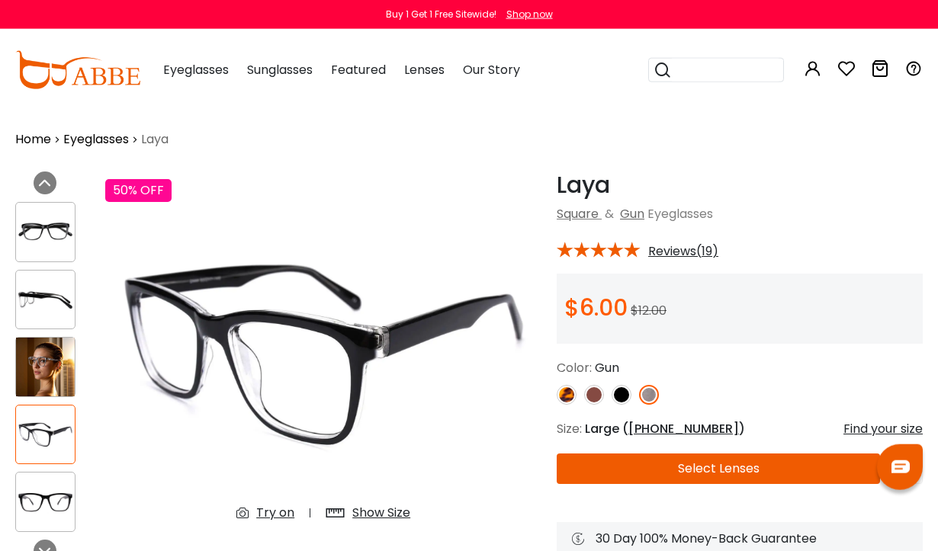
scroll to position [0, 0]
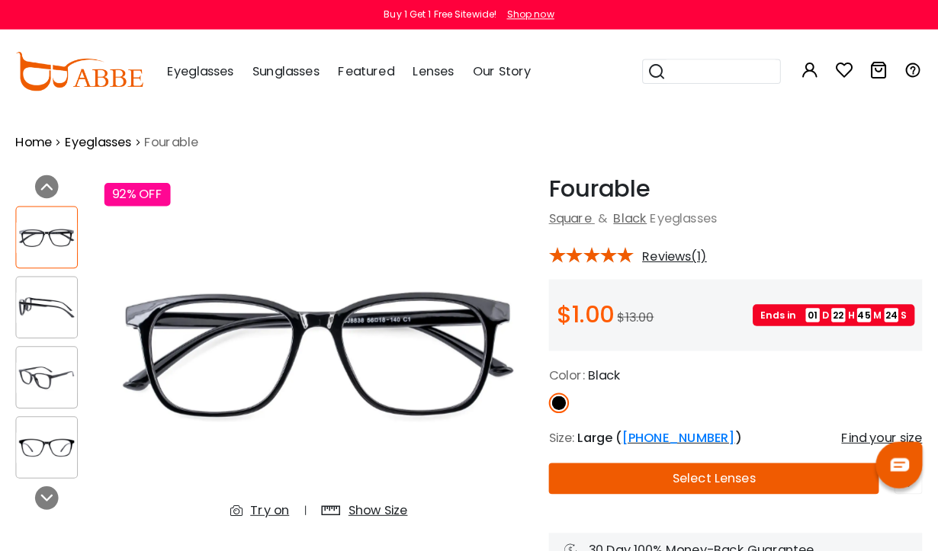
scroll to position [4, 0]
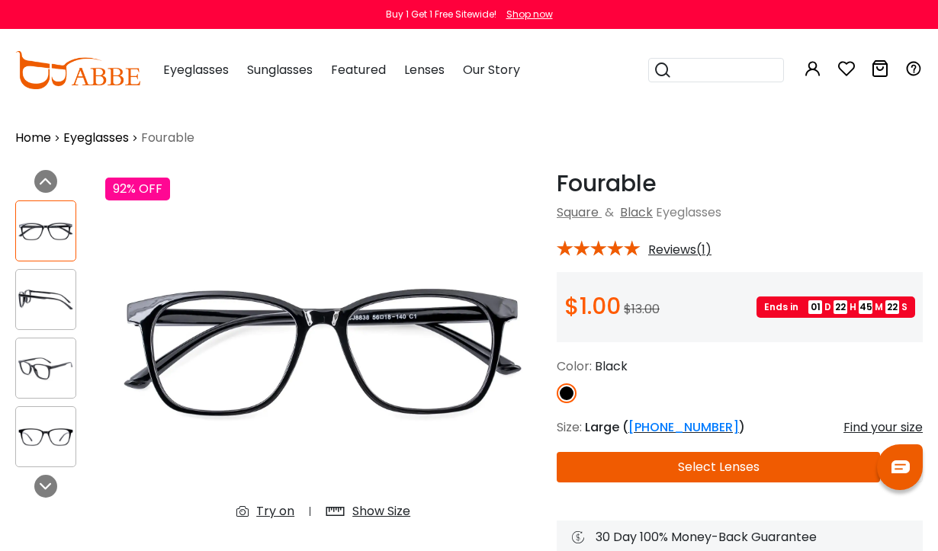
click at [47, 365] on img at bounding box center [45, 369] width 59 height 30
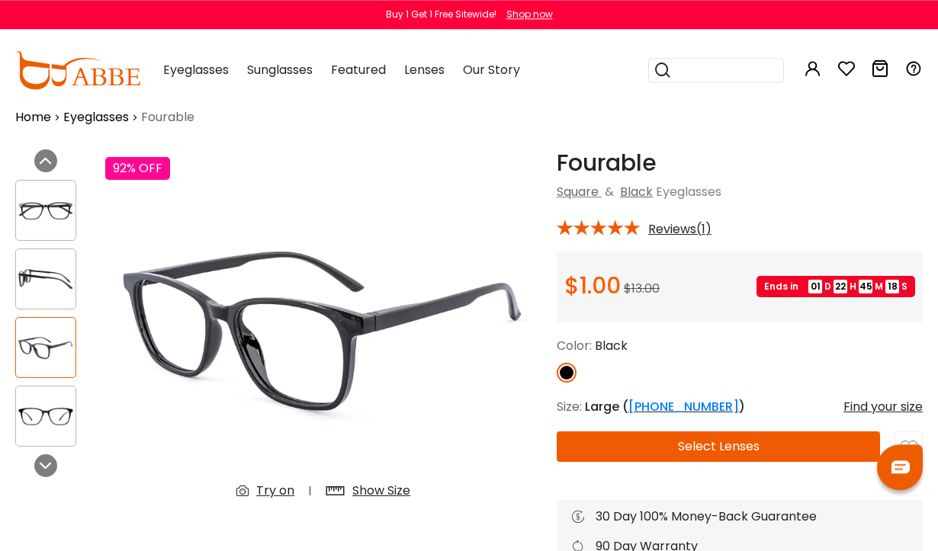
scroll to position [0, 0]
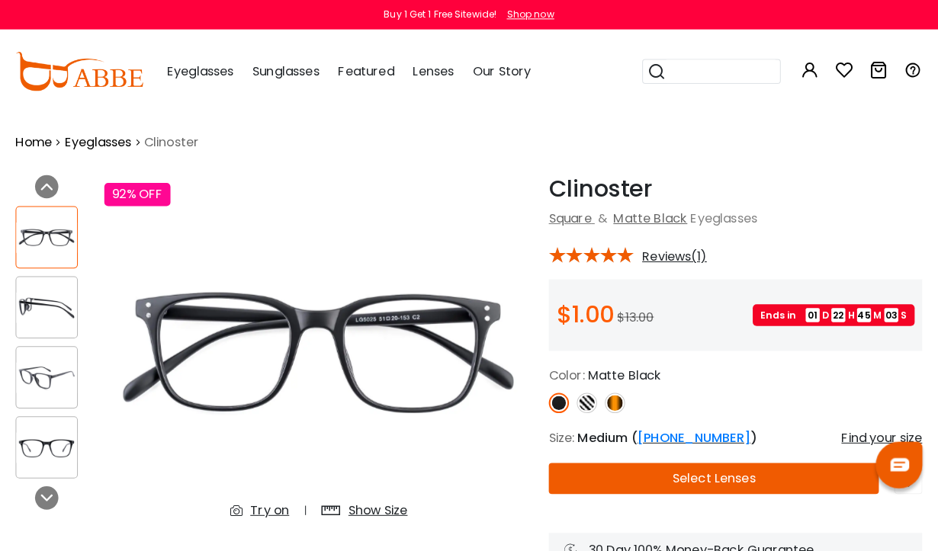
scroll to position [4, 0]
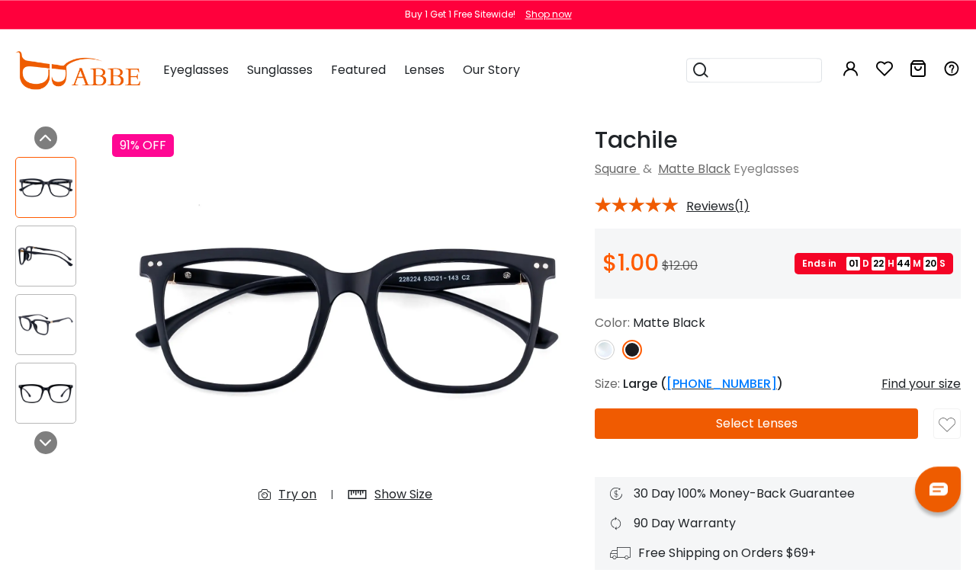
scroll to position [47, 0]
click at [41, 331] on img at bounding box center [45, 325] width 59 height 30
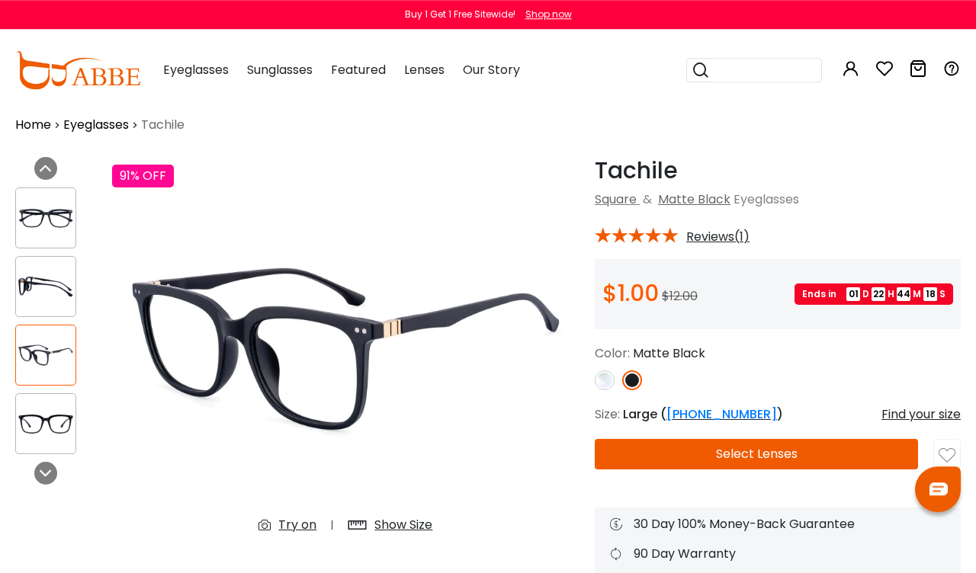
scroll to position [17, 0]
click at [50, 419] on img at bounding box center [45, 424] width 59 height 30
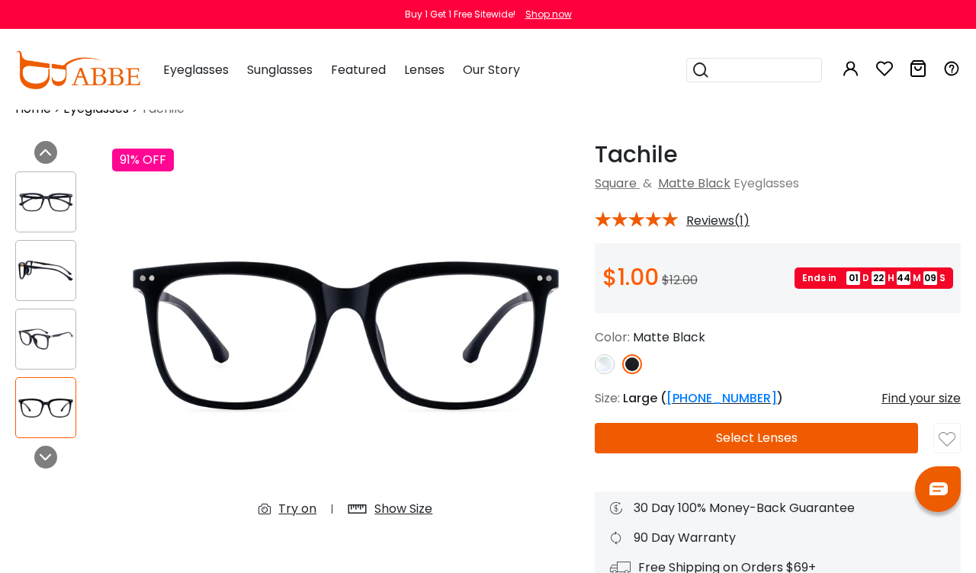
scroll to position [0, 0]
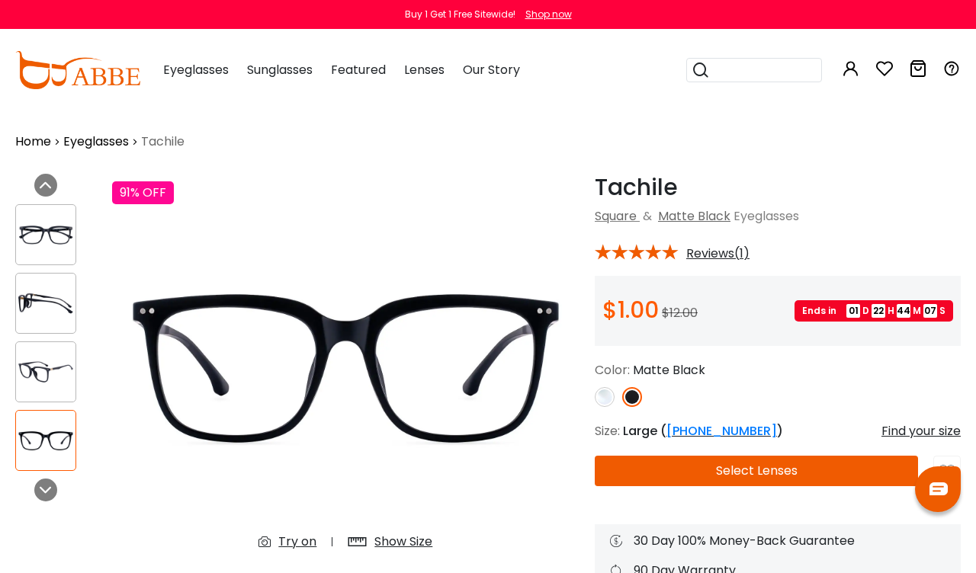
click at [53, 292] on img at bounding box center [45, 304] width 59 height 30
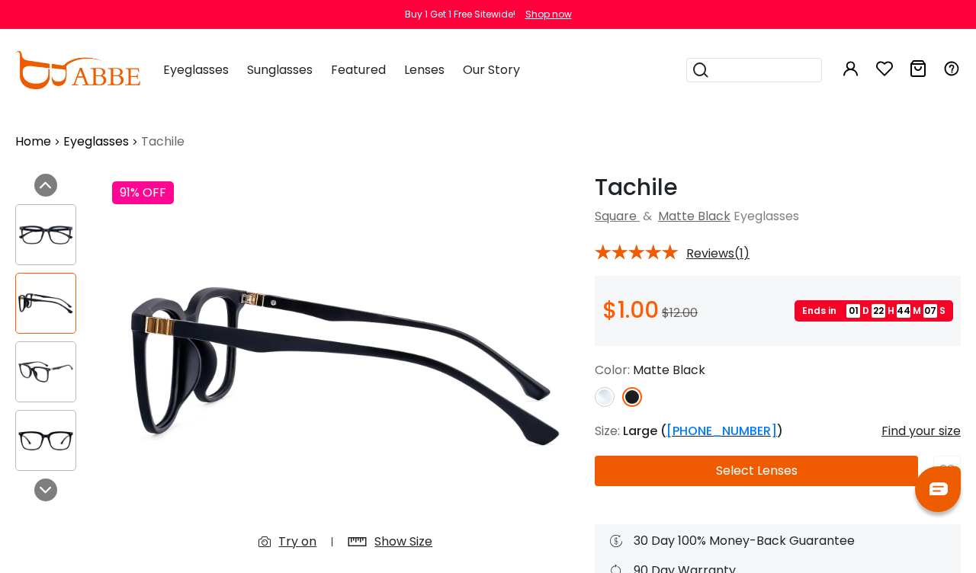
click at [50, 222] on img at bounding box center [45, 235] width 59 height 30
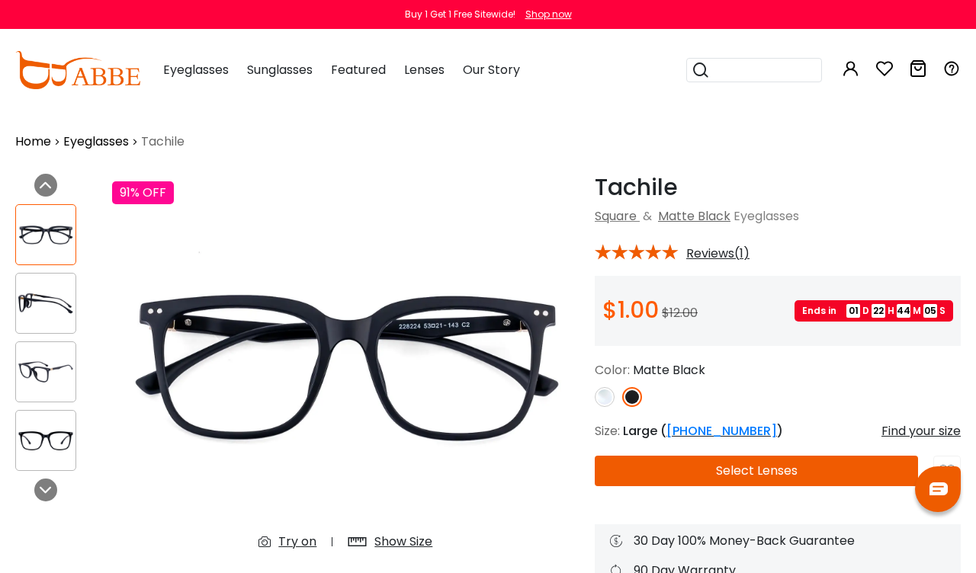
click at [54, 301] on img at bounding box center [45, 304] width 59 height 30
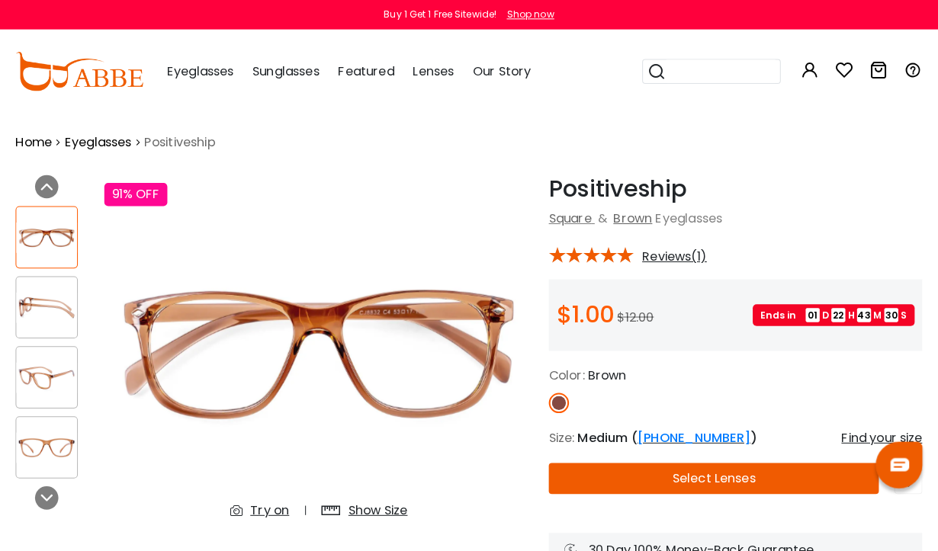
scroll to position [4, 0]
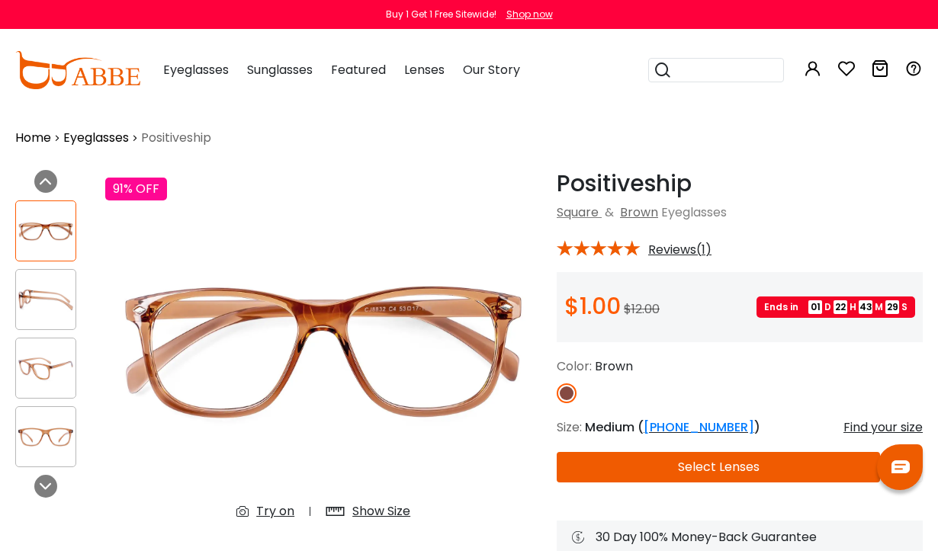
click at [47, 294] on img at bounding box center [45, 300] width 59 height 30
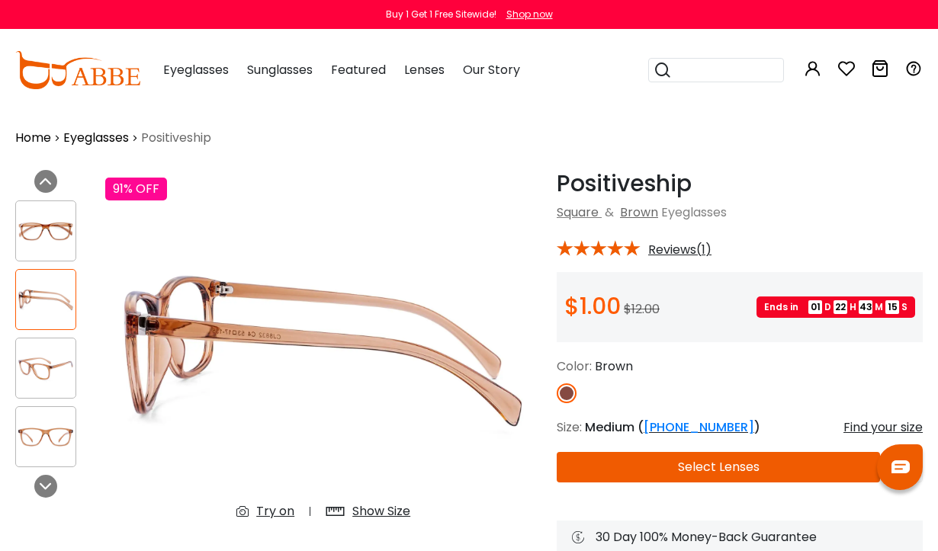
click at [56, 367] on img at bounding box center [45, 369] width 59 height 30
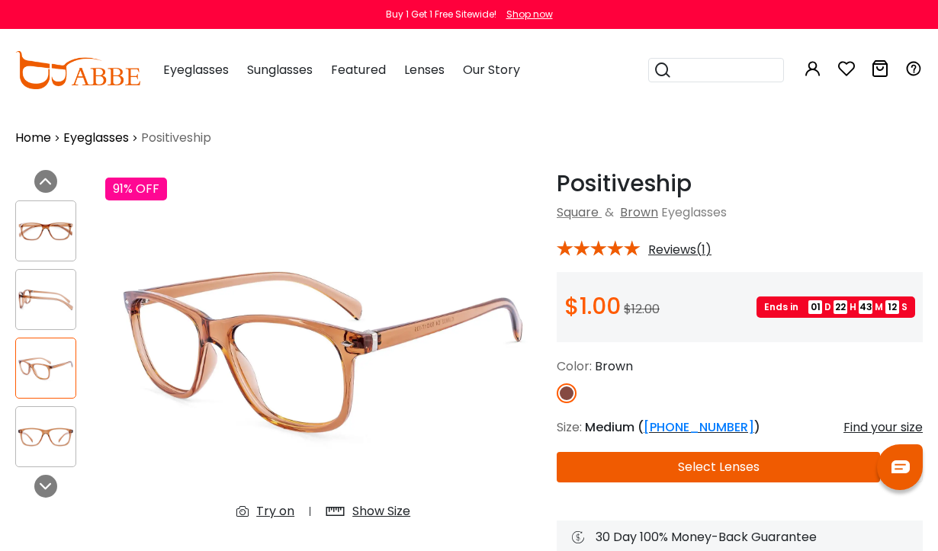
click at [57, 423] on img at bounding box center [45, 437] width 59 height 30
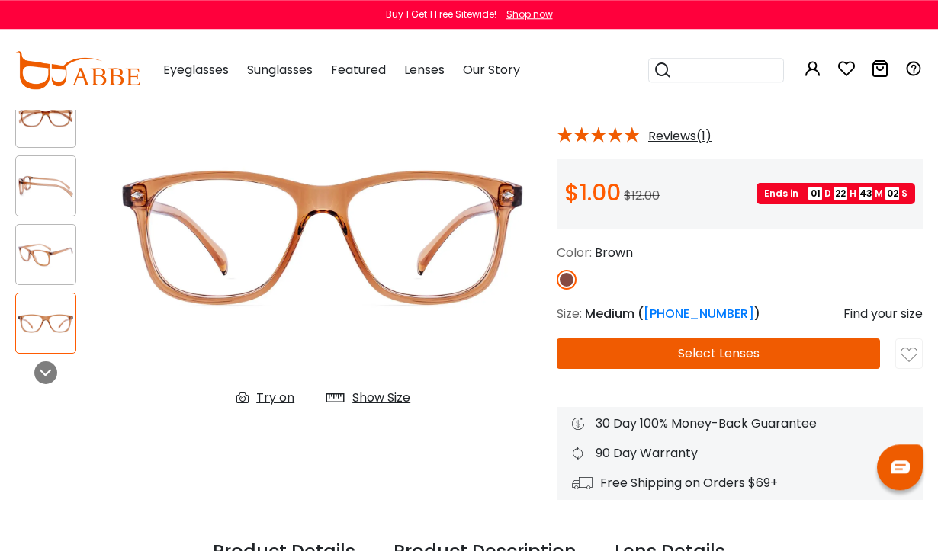
scroll to position [0, 0]
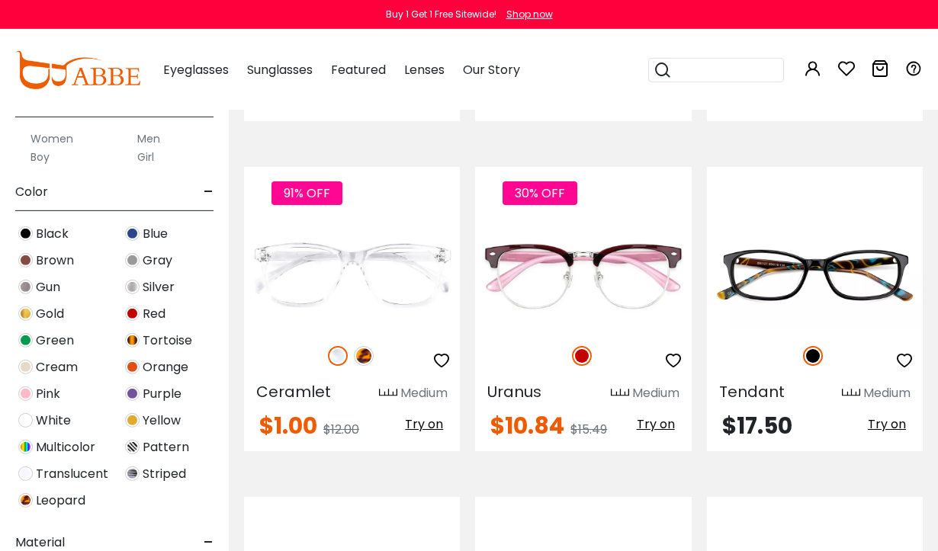
scroll to position [1882, 0]
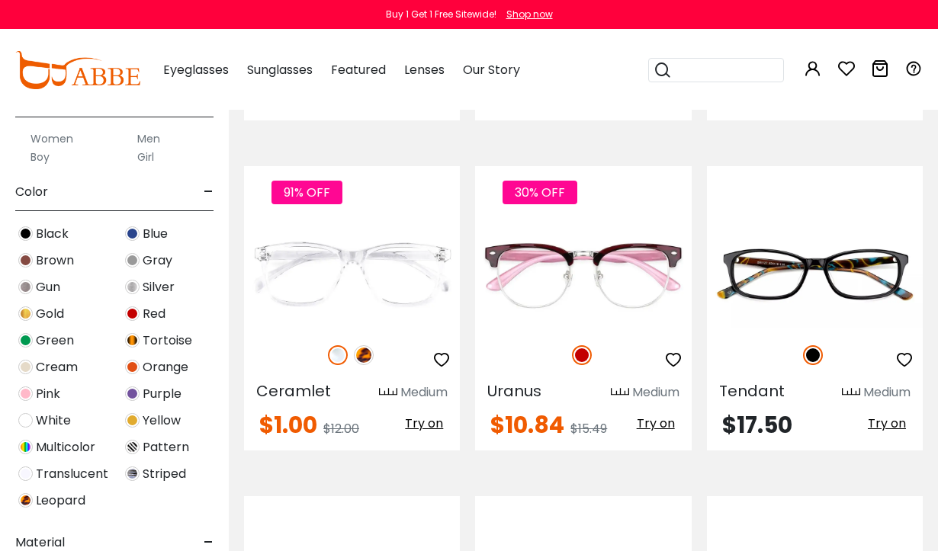
click at [0, 0] on img at bounding box center [0, 0] width 0 height 0
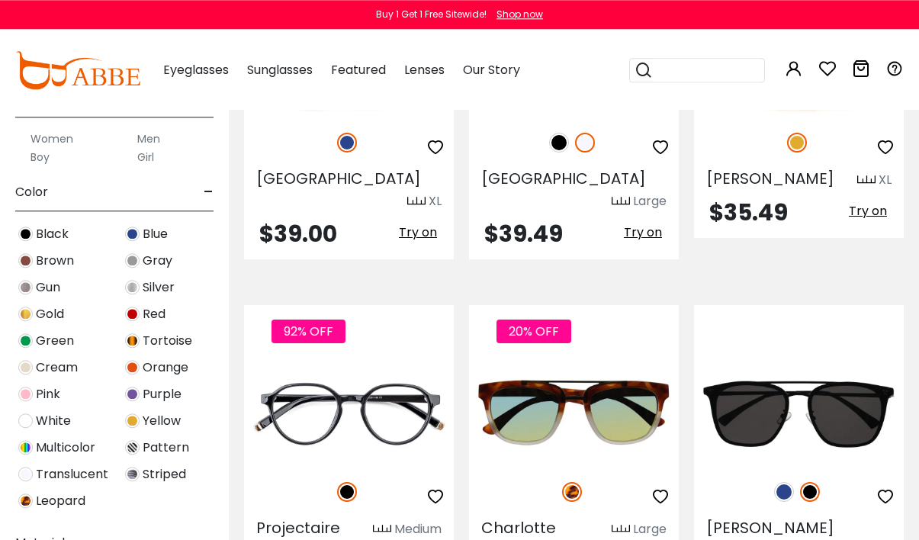
scroll to position [6478, 0]
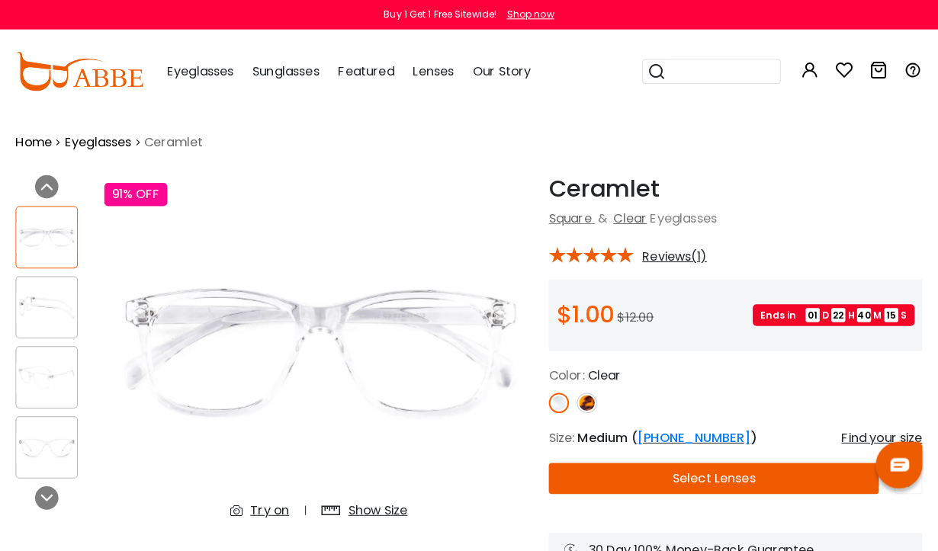
scroll to position [4, 0]
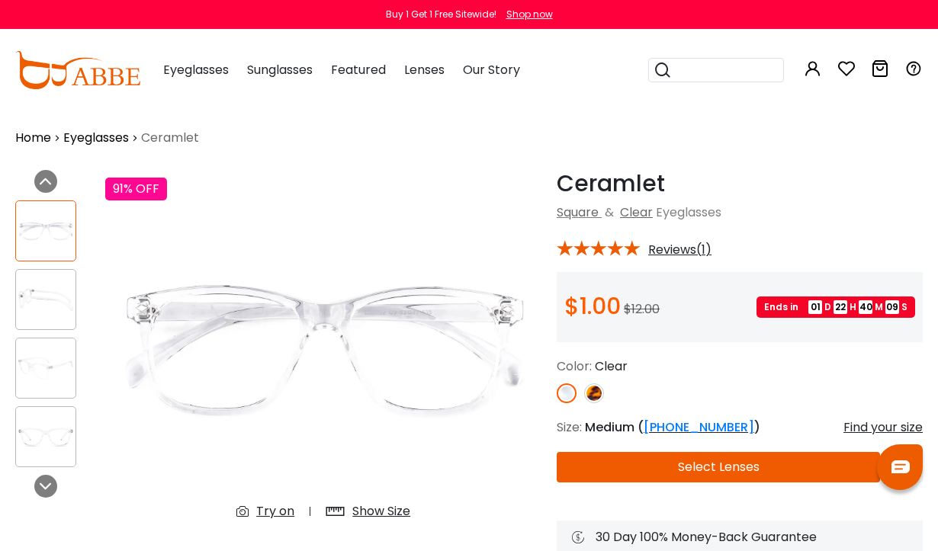
click at [50, 291] on img at bounding box center [45, 300] width 59 height 30
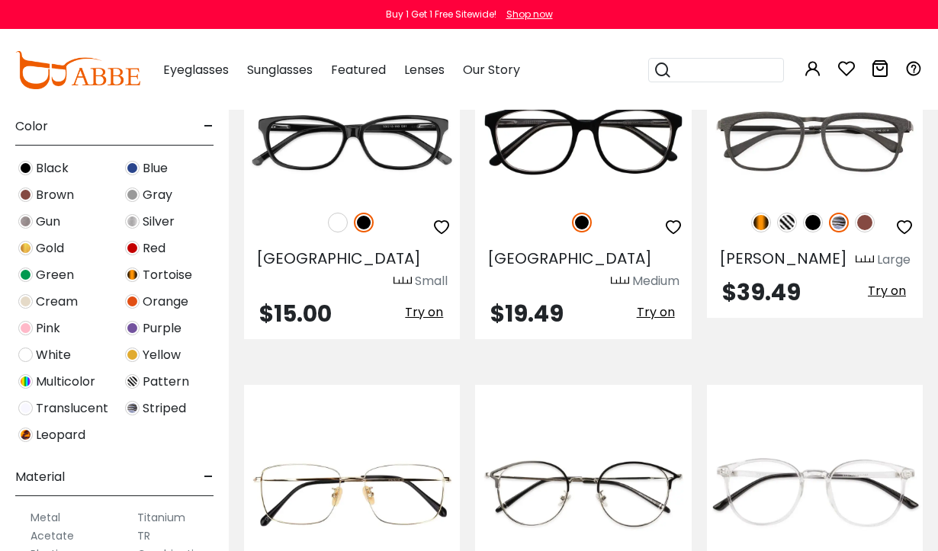
scroll to position [1398, 0]
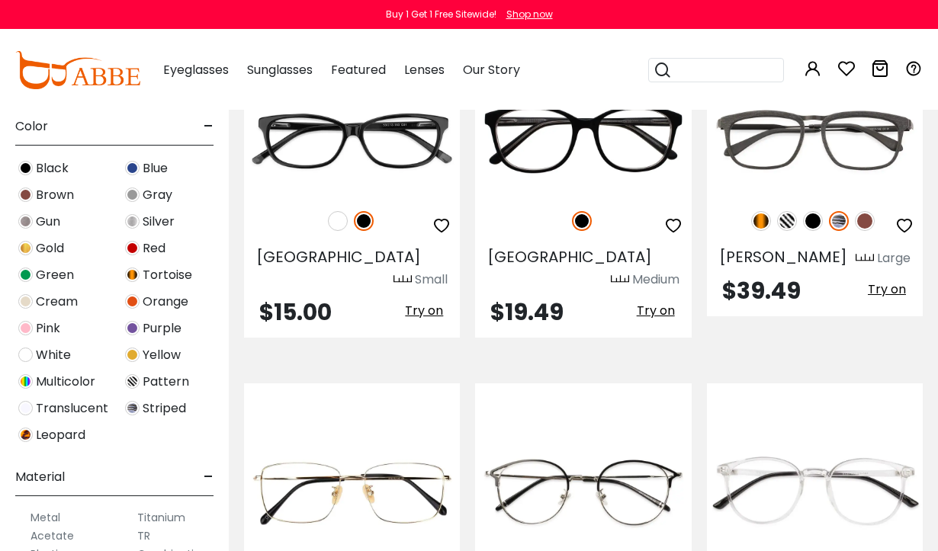
click at [0, 0] on img at bounding box center [0, 0] width 0 height 0
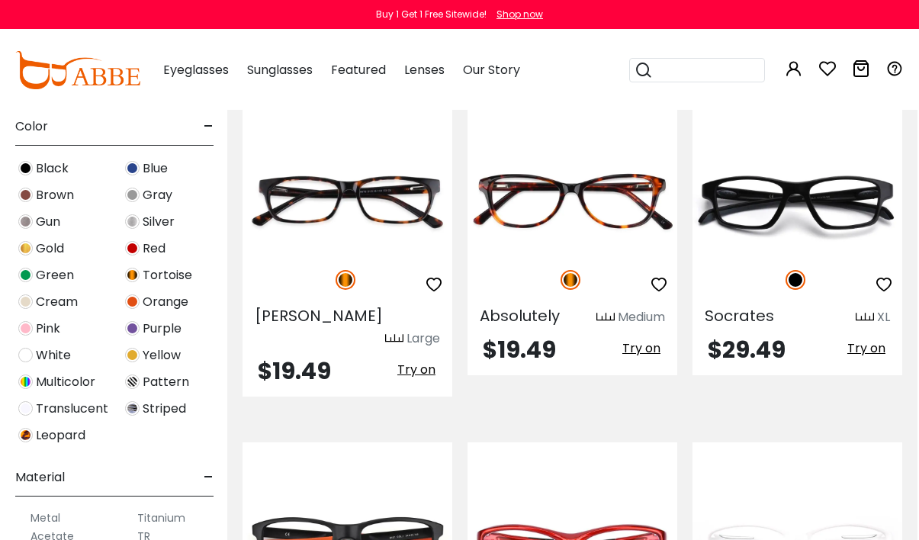
scroll to position [5109, 2]
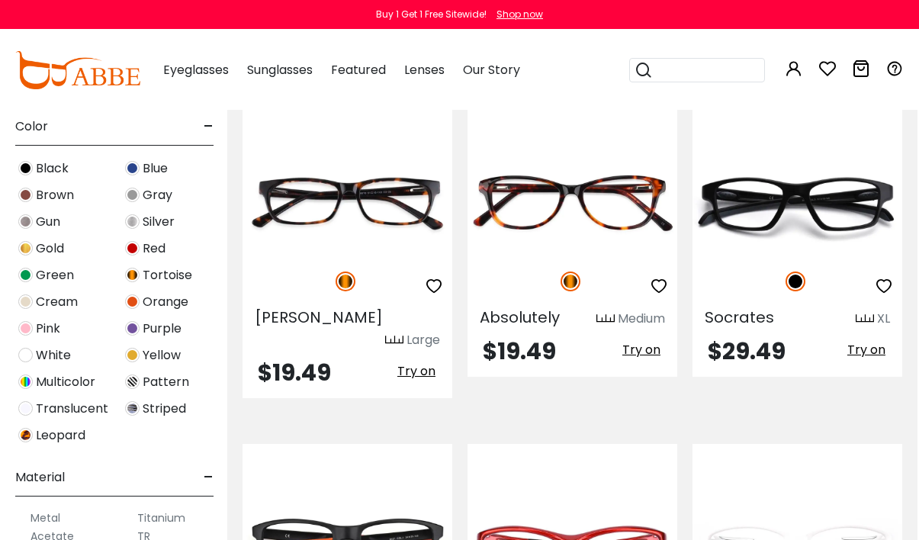
click at [0, 0] on img at bounding box center [0, 0] width 0 height 0
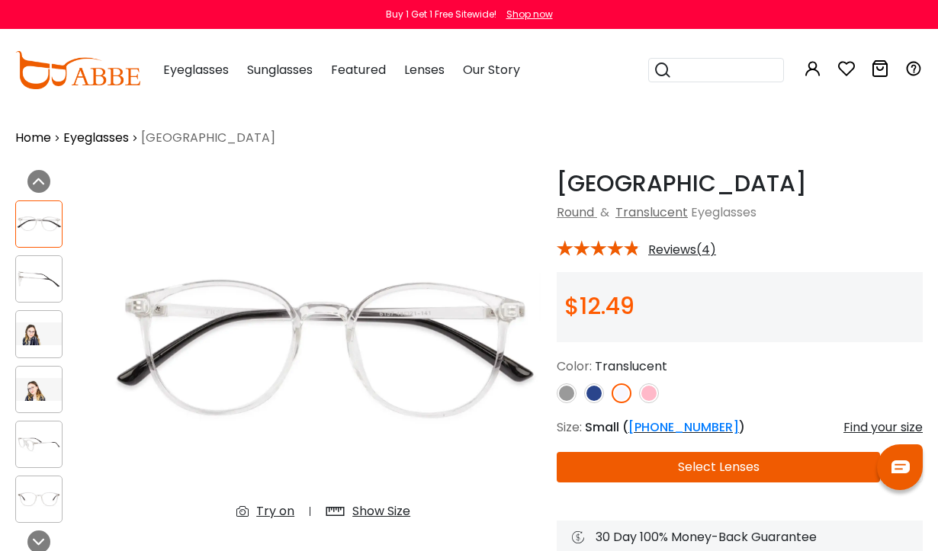
click at [40, 327] on img at bounding box center [39, 334] width 46 height 23
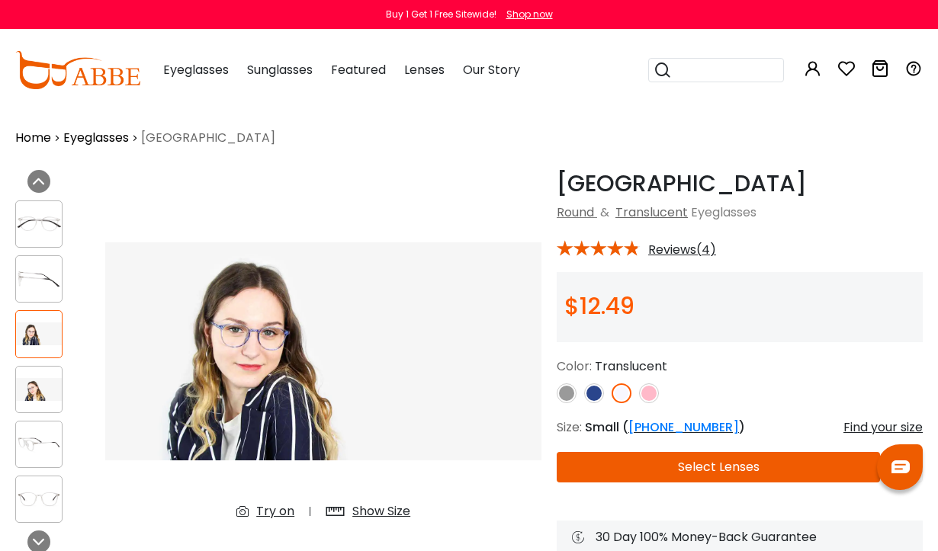
click at [48, 380] on img at bounding box center [39, 389] width 46 height 23
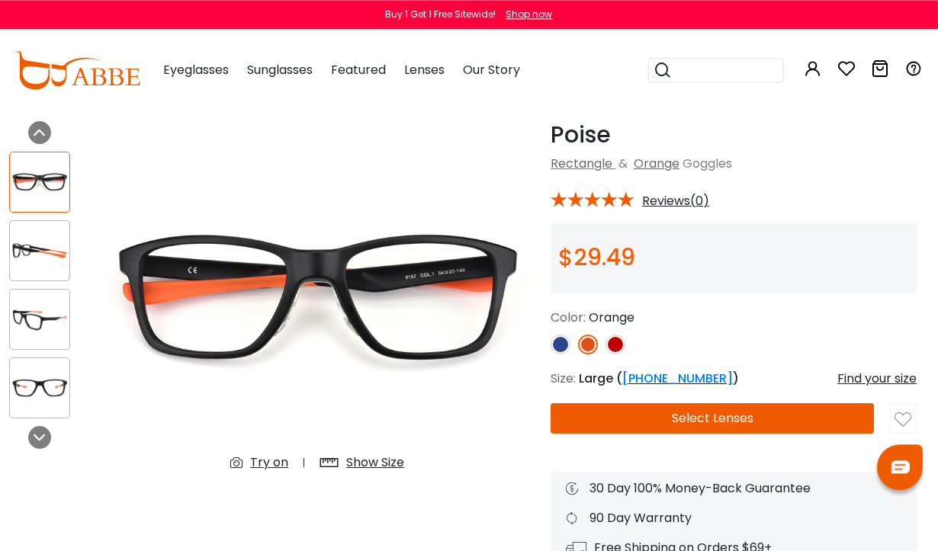
scroll to position [0, 6]
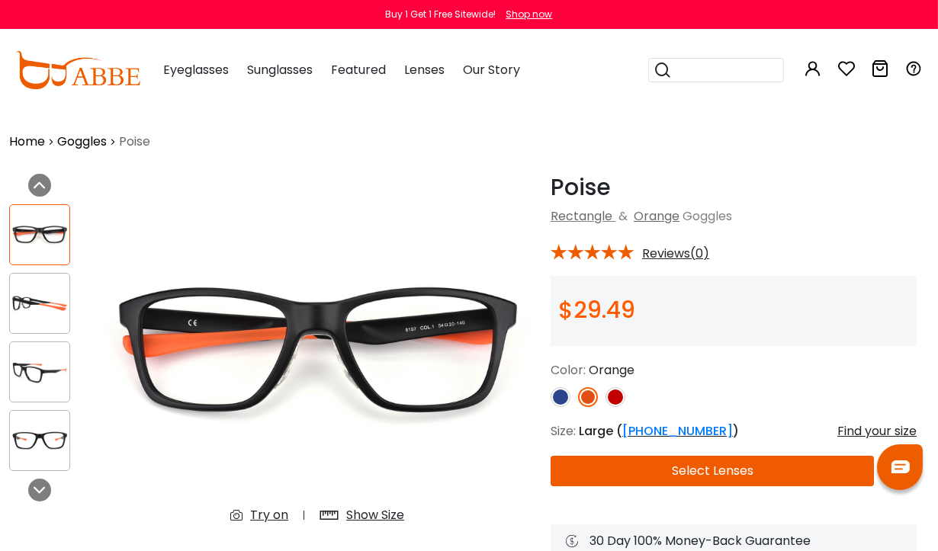
click at [44, 300] on img at bounding box center [39, 304] width 59 height 30
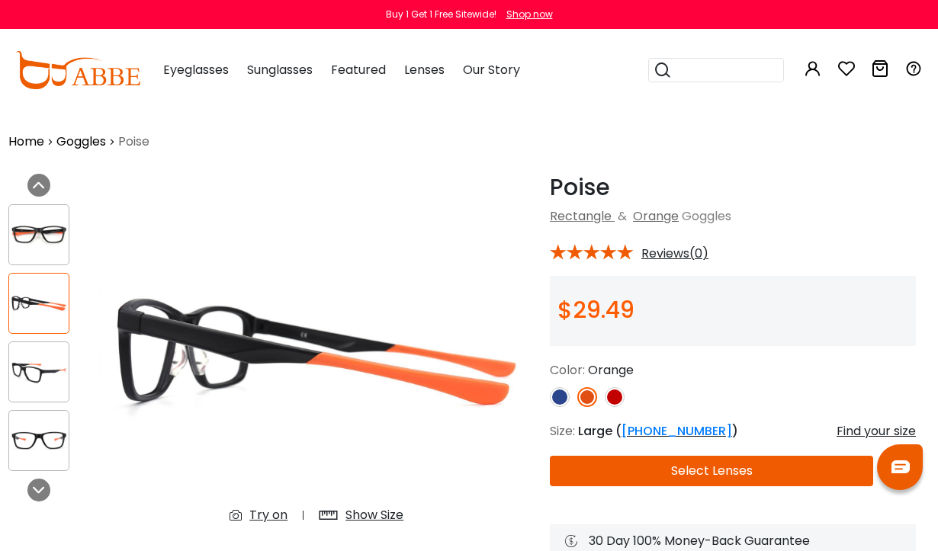
click at [57, 361] on img at bounding box center [38, 373] width 59 height 30
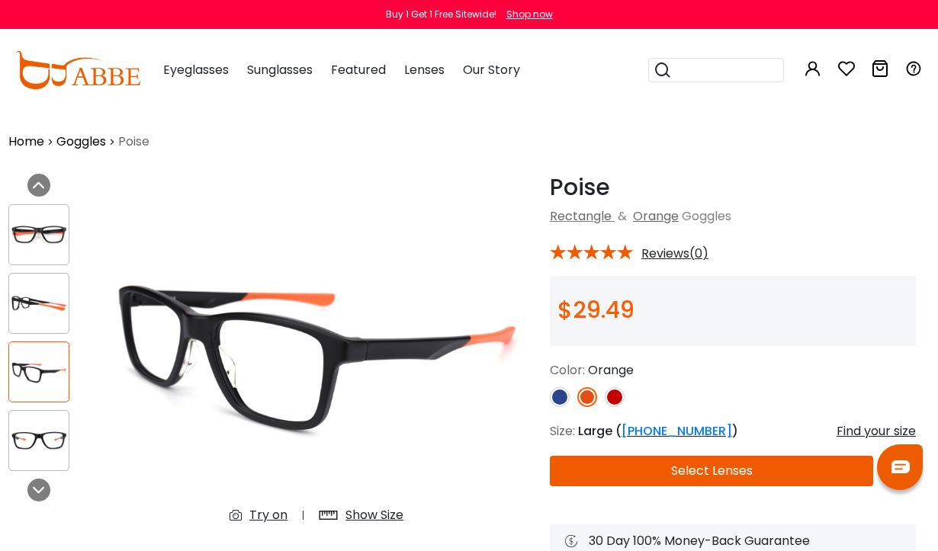
click at [39, 294] on img at bounding box center [38, 304] width 59 height 30
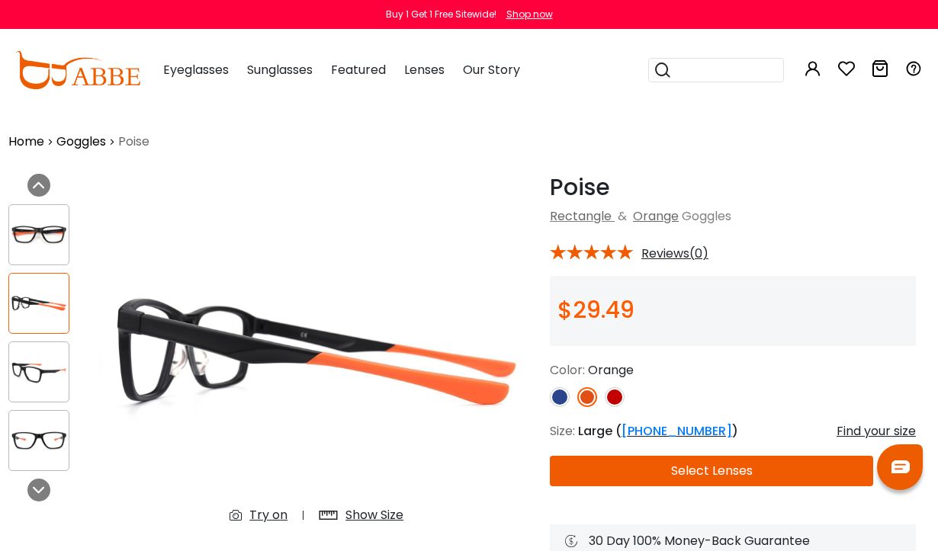
click at [52, 430] on img at bounding box center [38, 441] width 59 height 30
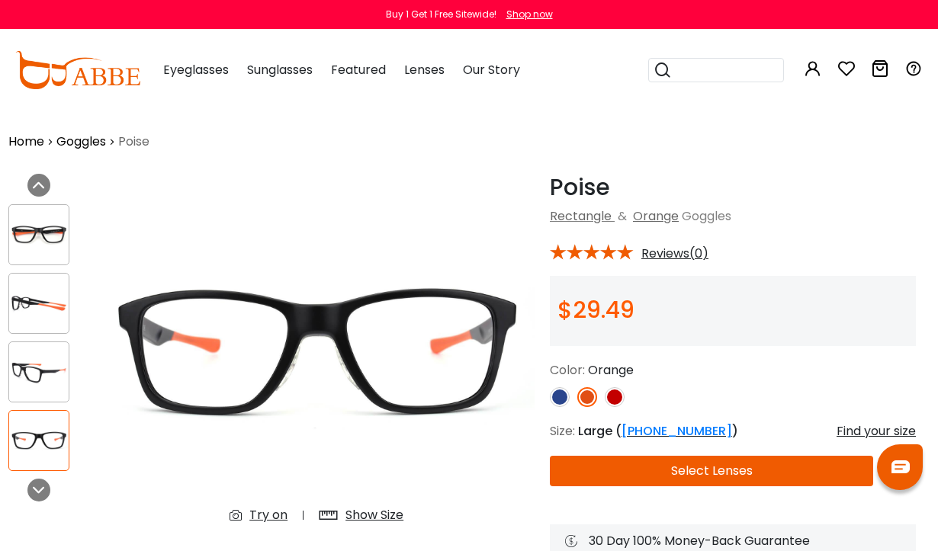
click at [50, 376] on img at bounding box center [38, 373] width 59 height 30
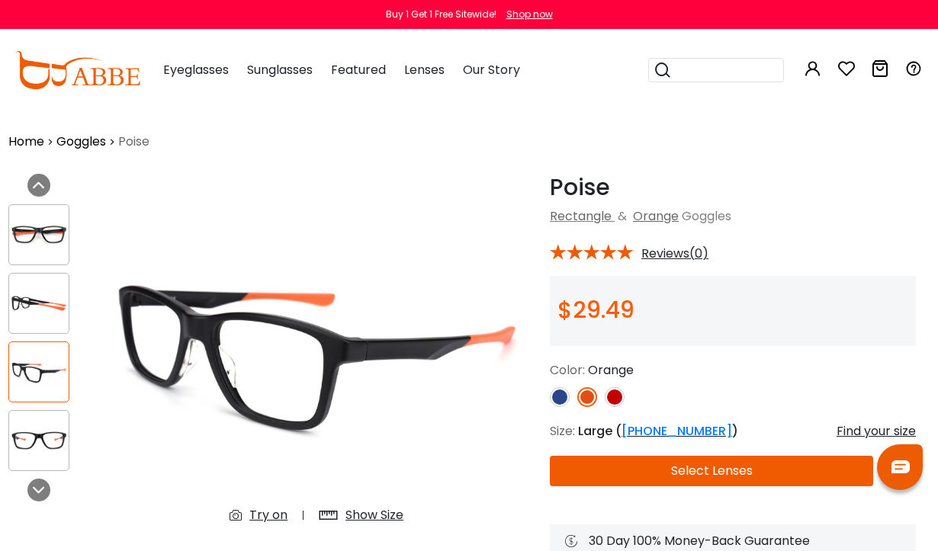
click at [45, 297] on img at bounding box center [38, 304] width 59 height 30
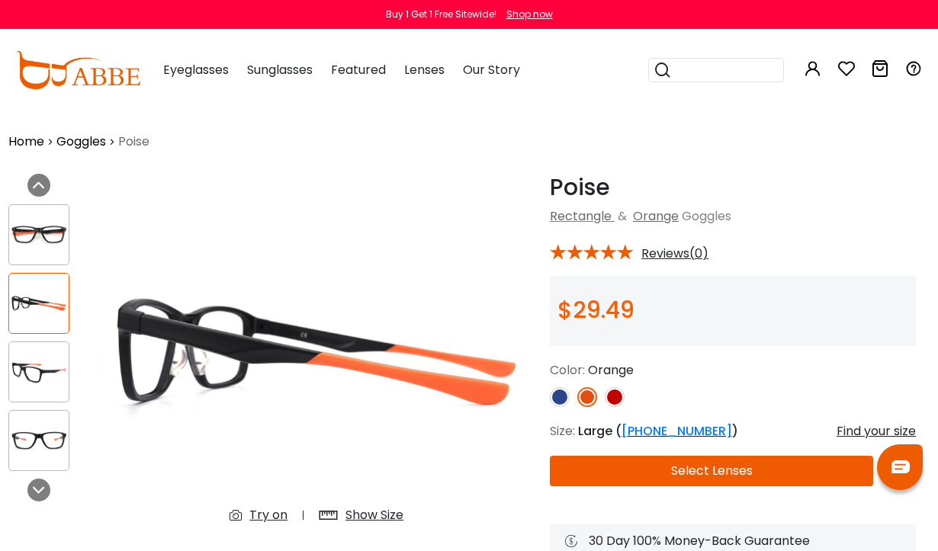
click at [44, 221] on img at bounding box center [38, 235] width 59 height 30
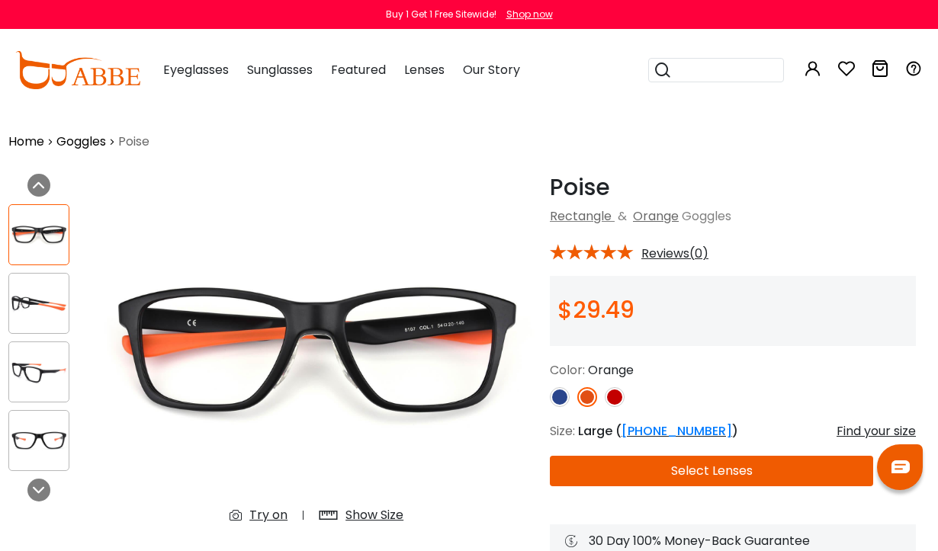
click at [562, 394] on img at bounding box center [560, 397] width 20 height 20
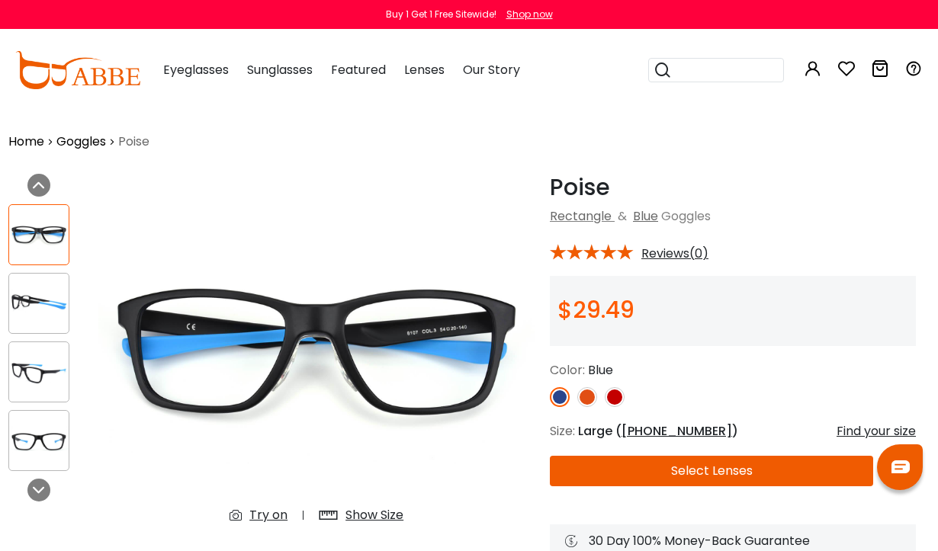
click at [618, 390] on img at bounding box center [615, 397] width 20 height 20
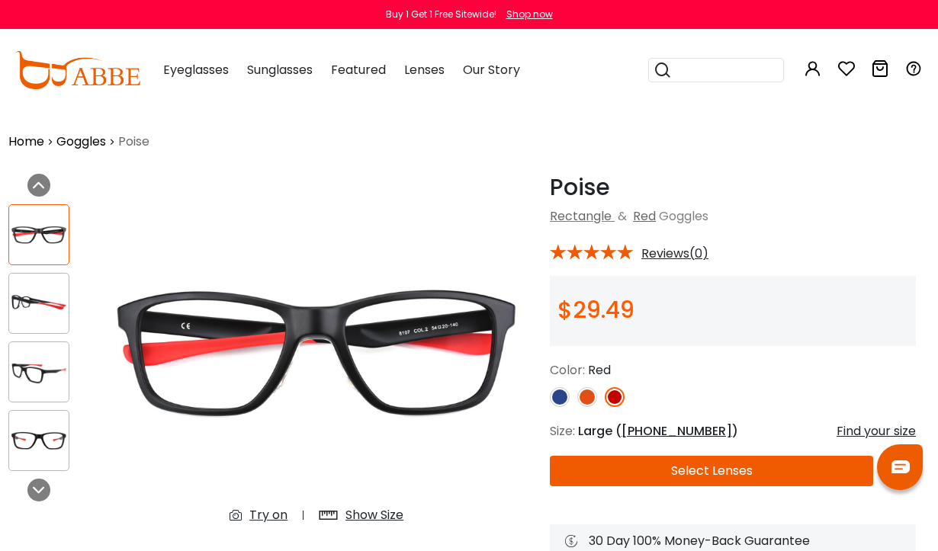
click at [585, 389] on img at bounding box center [587, 397] width 20 height 20
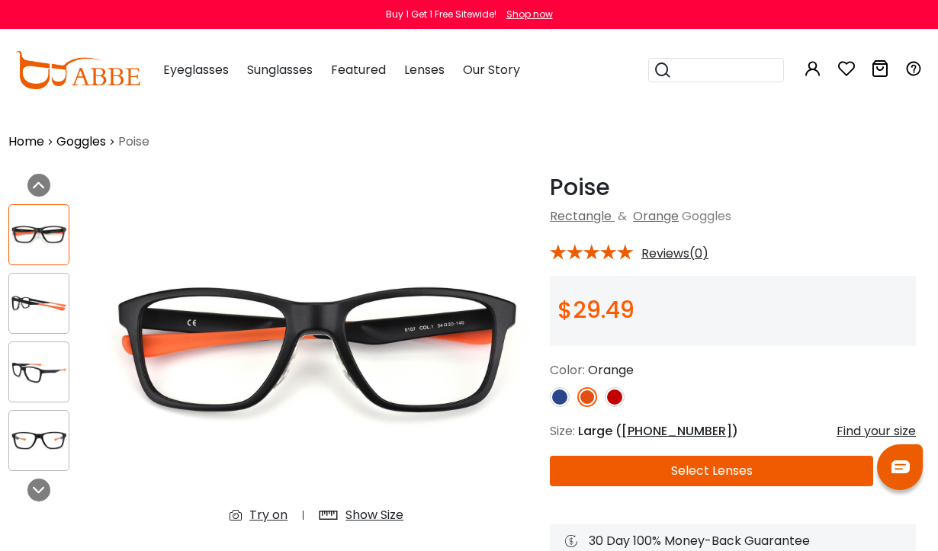
click at [41, 373] on img at bounding box center [38, 373] width 59 height 30
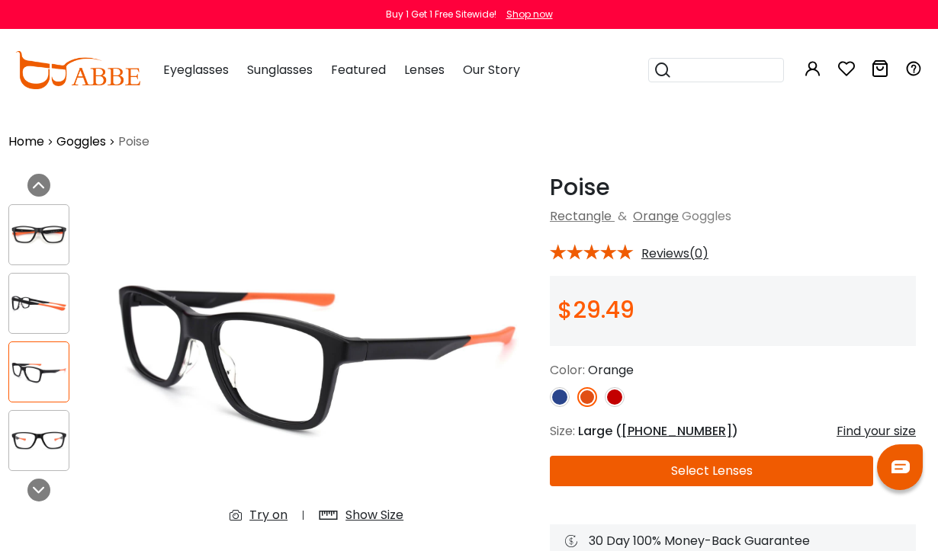
click at [619, 393] on img at bounding box center [615, 397] width 20 height 20
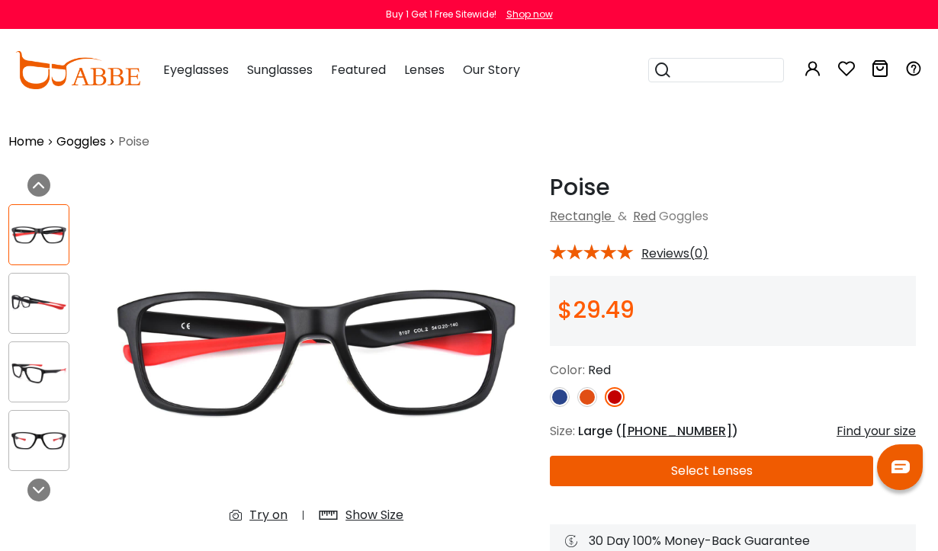
click at [586, 397] on img at bounding box center [587, 397] width 20 height 20
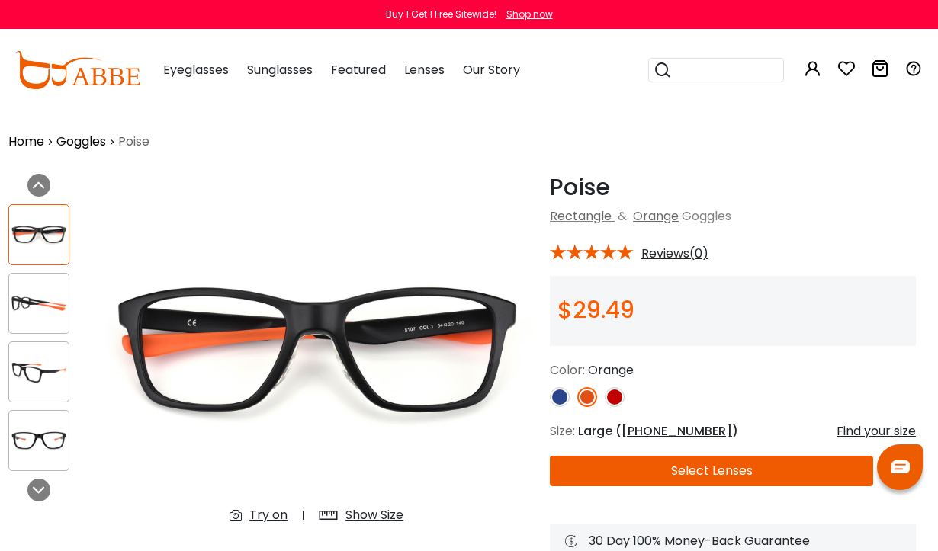
click at [43, 426] on img at bounding box center [38, 441] width 59 height 30
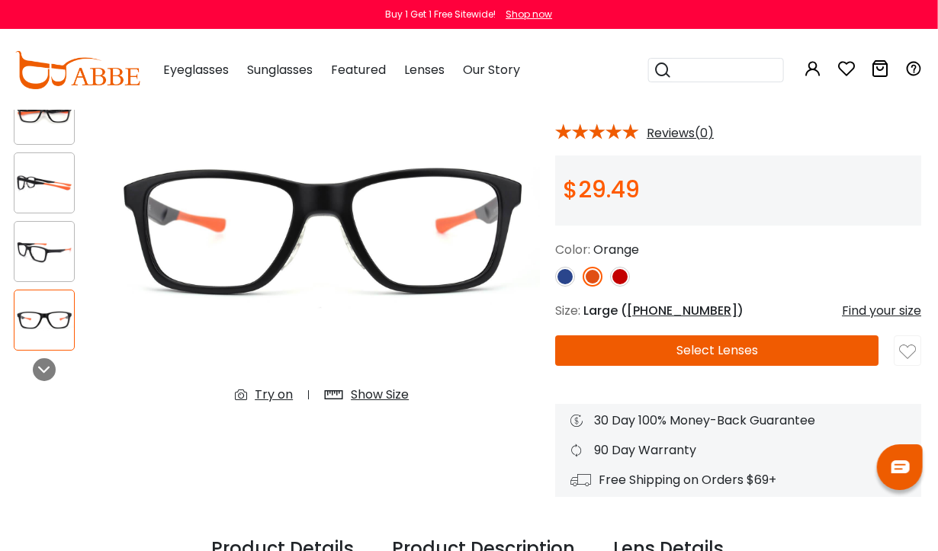
scroll to position [0, 2]
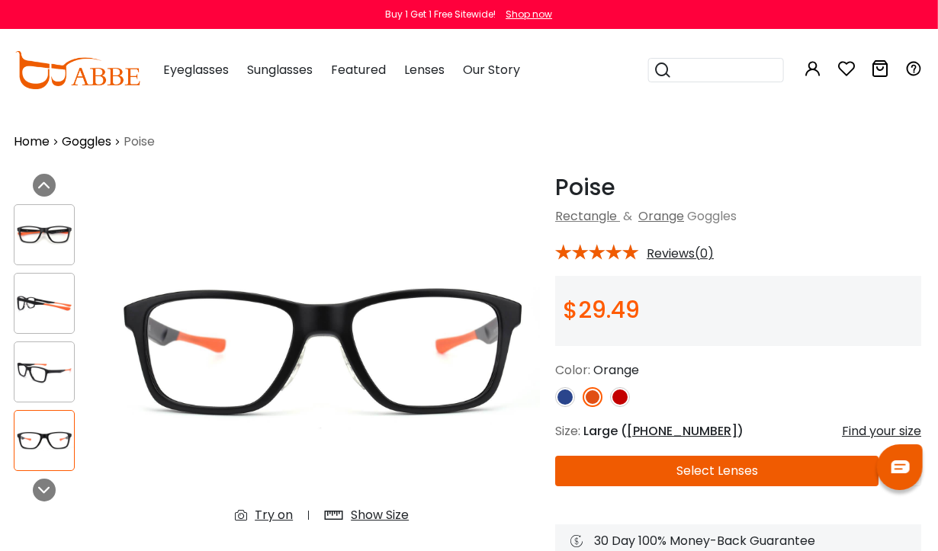
click at [43, 363] on img at bounding box center [43, 373] width 59 height 30
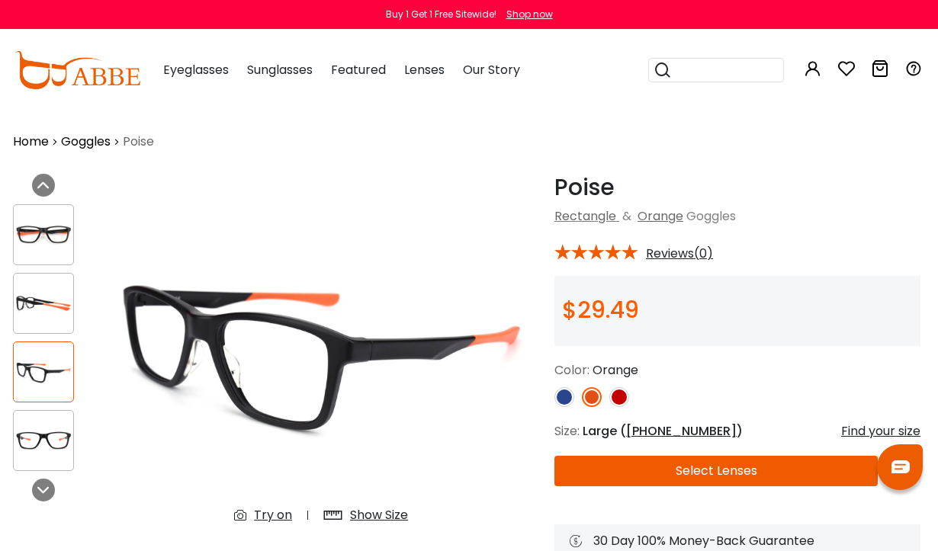
click at [37, 281] on div at bounding box center [43, 303] width 61 height 61
click at [42, 205] on div at bounding box center [43, 234] width 61 height 61
click at [51, 224] on img at bounding box center [43, 235] width 59 height 30
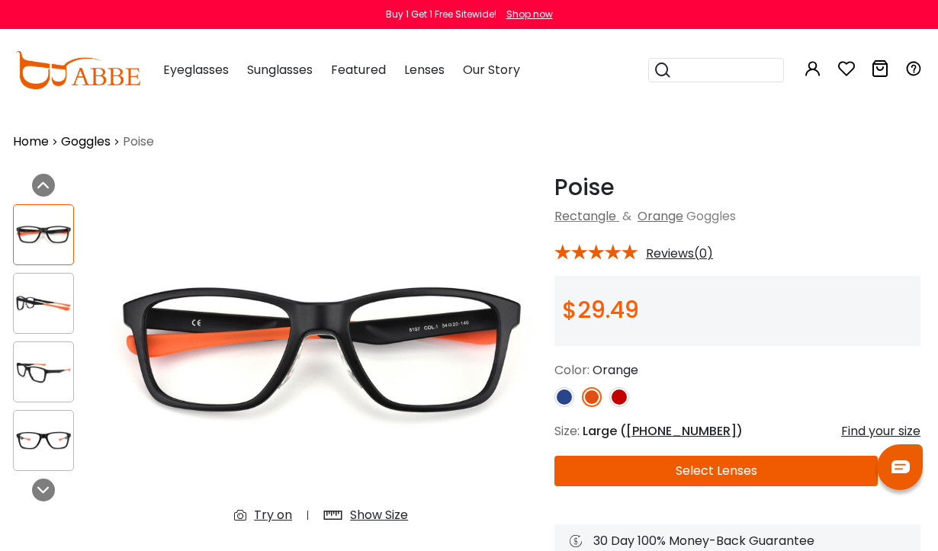
click at [51, 434] on img at bounding box center [43, 441] width 59 height 30
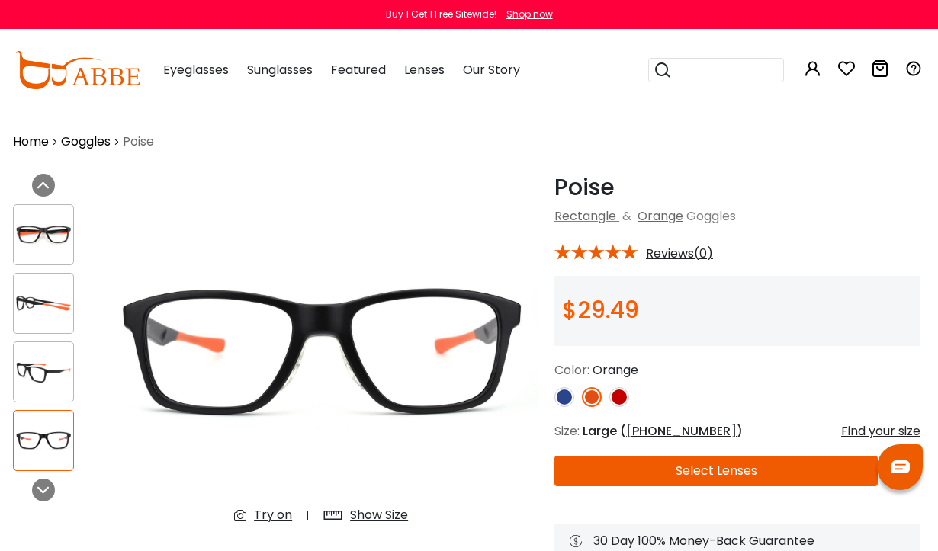
click at [687, 470] on button "Select Lenses" at bounding box center [715, 471] width 323 height 30
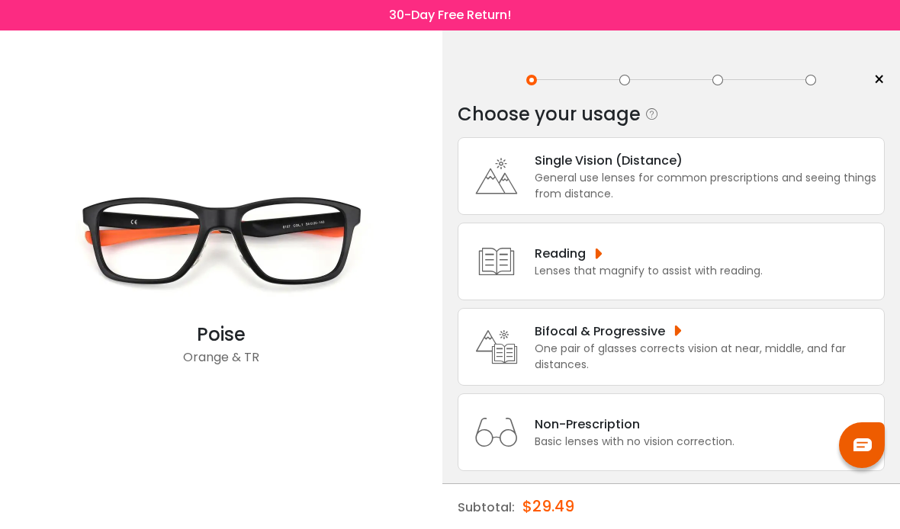
click at [571, 176] on div "General use lenses for common prescriptions and seeing things from distance." at bounding box center [705, 186] width 342 height 32
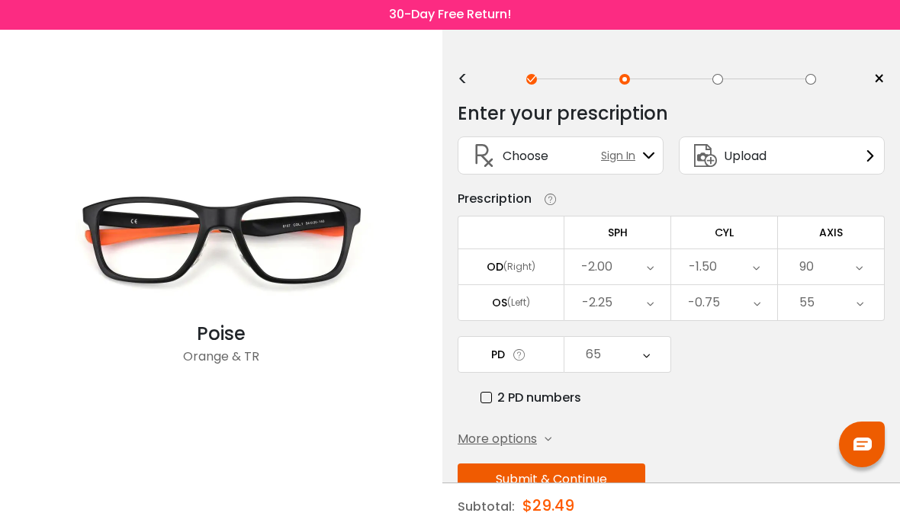
click at [538, 486] on button "Submit & Continue" at bounding box center [551, 480] width 188 height 32
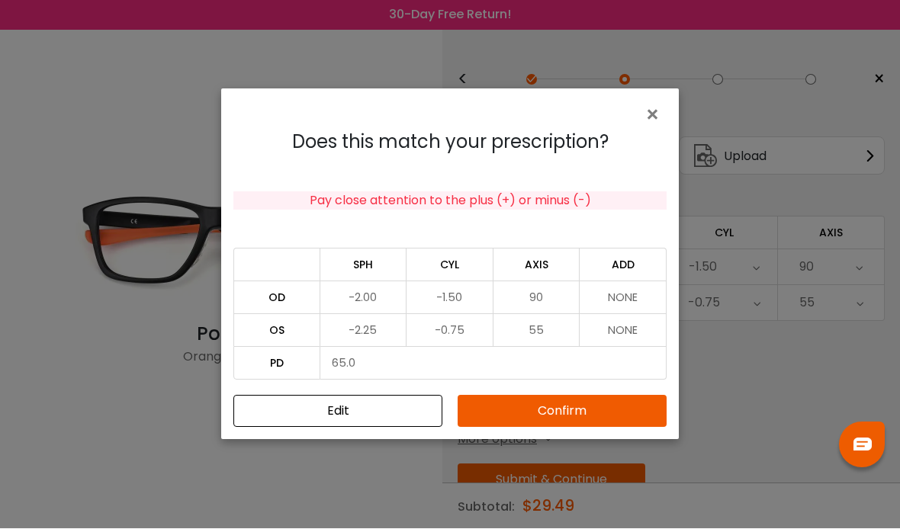
click at [559, 428] on button "Confirm" at bounding box center [561, 412] width 209 height 32
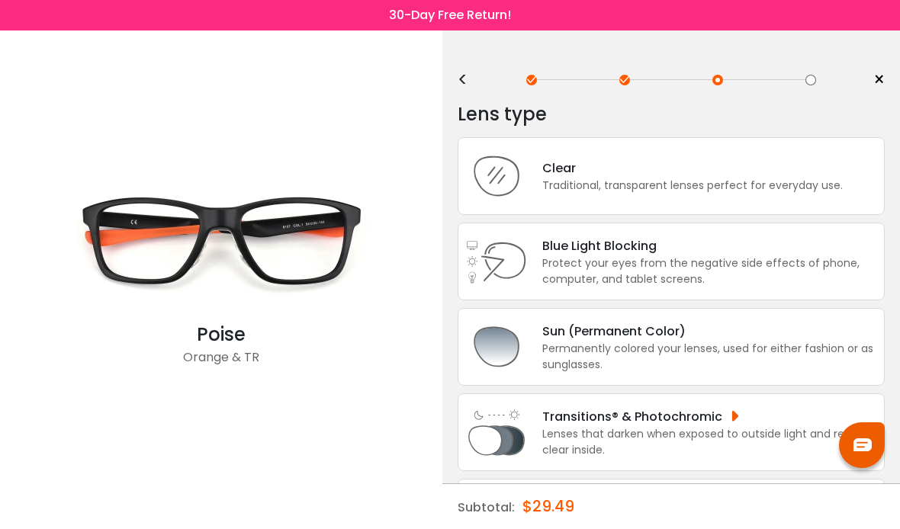
click at [570, 365] on div "Permanently colored your lenses, used for either fashion or as sunglasses." at bounding box center [709, 357] width 334 height 32
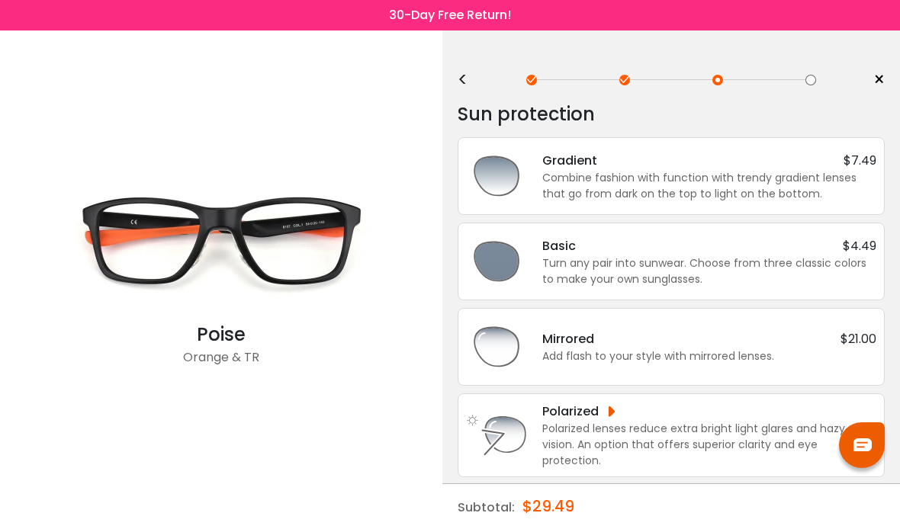
click at [572, 180] on div "Combine fashion with function with trendy gradient lenses that go from dark on …" at bounding box center [709, 186] width 334 height 32
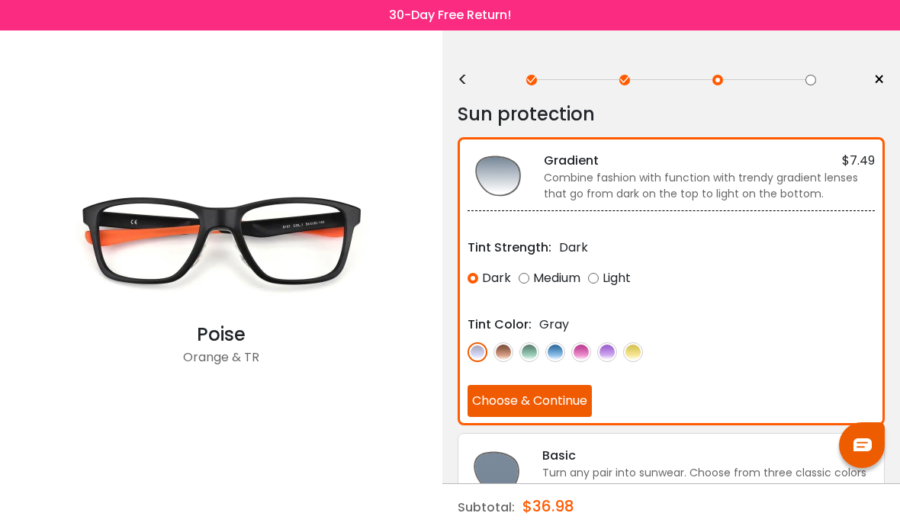
click at [524, 353] on img at bounding box center [529, 352] width 20 height 20
click at [600, 276] on div "Light" at bounding box center [609, 278] width 43 height 27
click at [469, 279] on div "Dark" at bounding box center [488, 278] width 43 height 27
click at [524, 271] on div "Medium" at bounding box center [549, 278] width 62 height 27
click at [599, 281] on div "Light" at bounding box center [609, 278] width 43 height 27
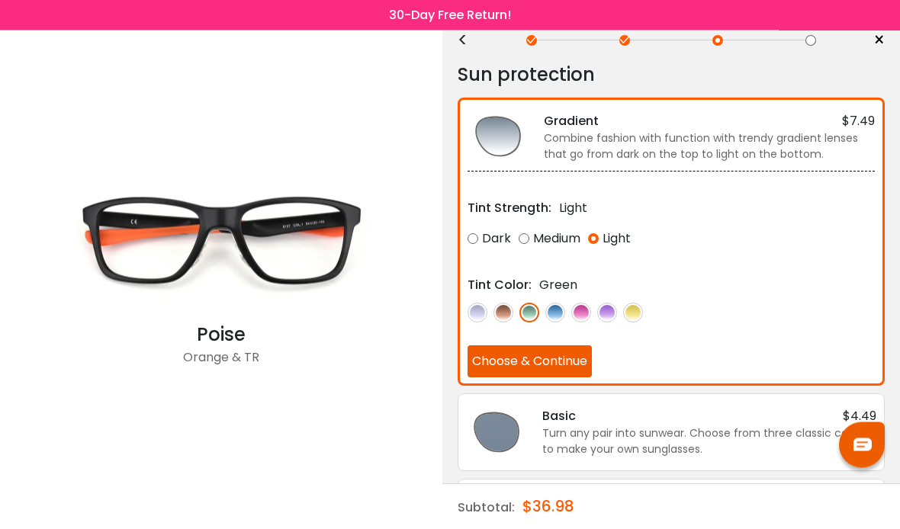
scroll to position [40, 0]
click at [634, 317] on img at bounding box center [633, 313] width 20 height 20
click at [555, 312] on img at bounding box center [555, 313] width 20 height 20
click at [523, 307] on img at bounding box center [529, 313] width 20 height 20
click at [584, 314] on img at bounding box center [581, 313] width 20 height 20
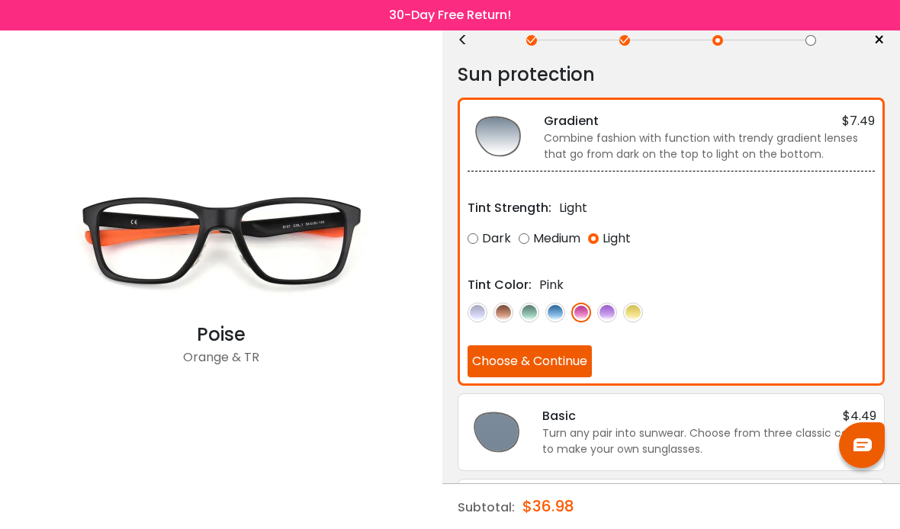
click at [523, 316] on img at bounding box center [529, 313] width 20 height 20
click at [636, 313] on img at bounding box center [633, 313] width 20 height 20
click at [527, 308] on img at bounding box center [529, 313] width 20 height 20
click at [529, 356] on button "Choose & Continue" at bounding box center [529, 361] width 124 height 32
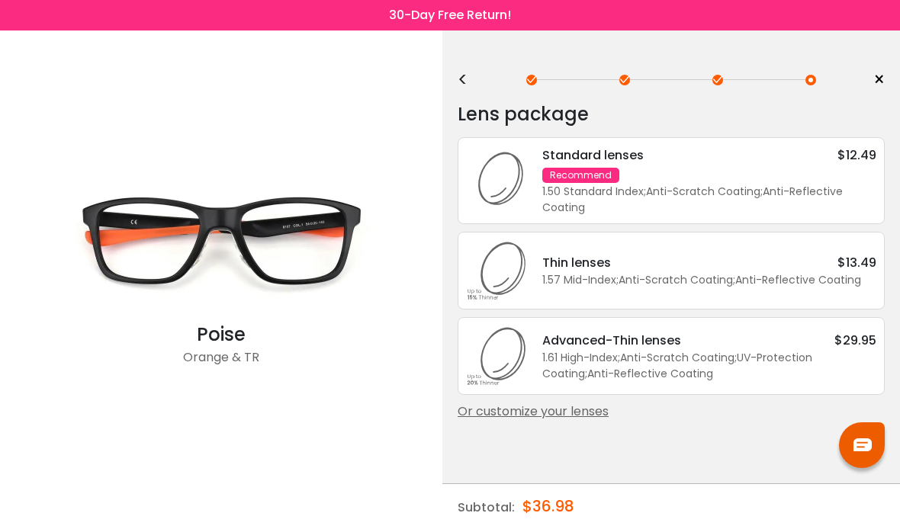
scroll to position [0, 0]
click at [516, 278] on icon at bounding box center [496, 270] width 61 height 61
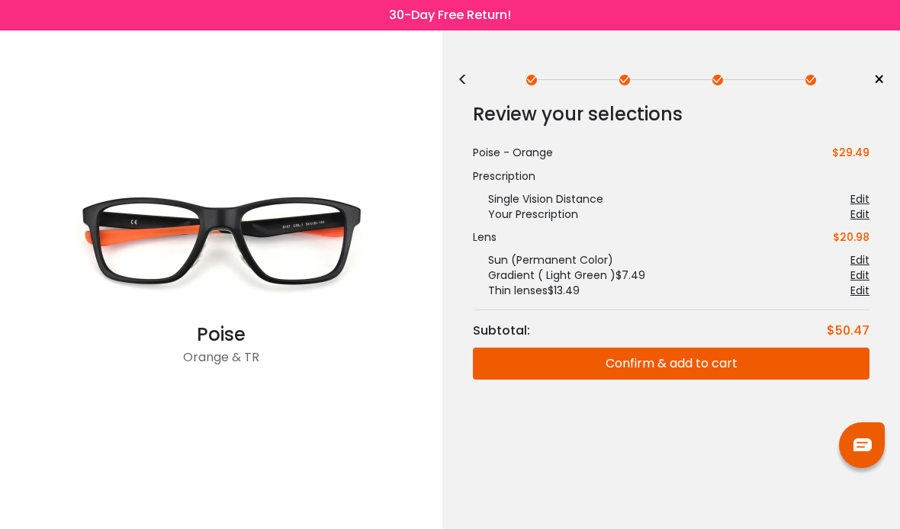
click at [571, 359] on button "Confirm & add to cart" at bounding box center [671, 364] width 396 height 32
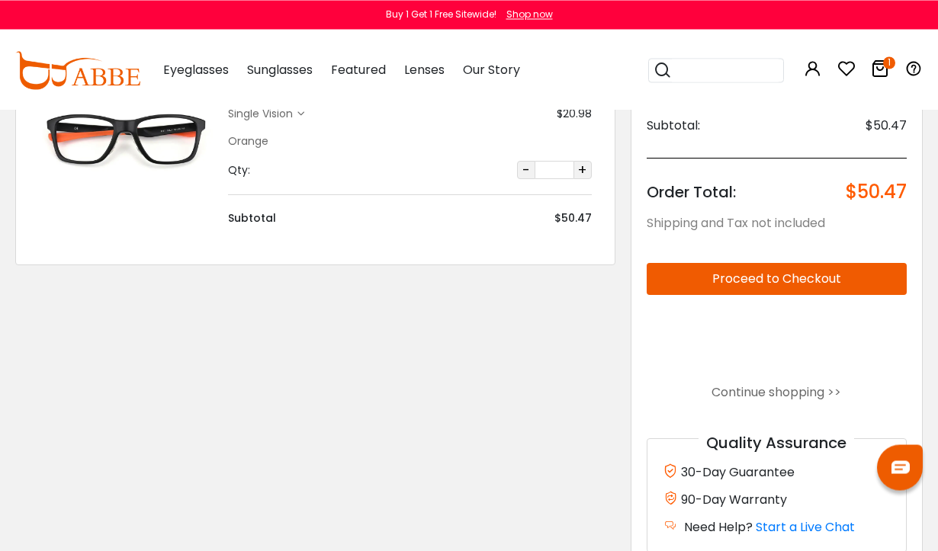
scroll to position [149, 0]
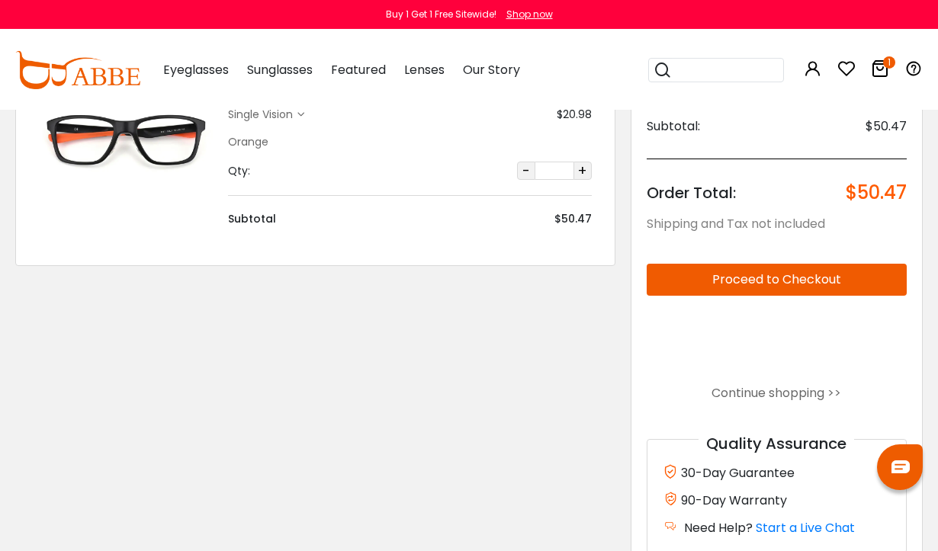
click at [732, 392] on link "Continue shopping >>" at bounding box center [776, 393] width 130 height 18
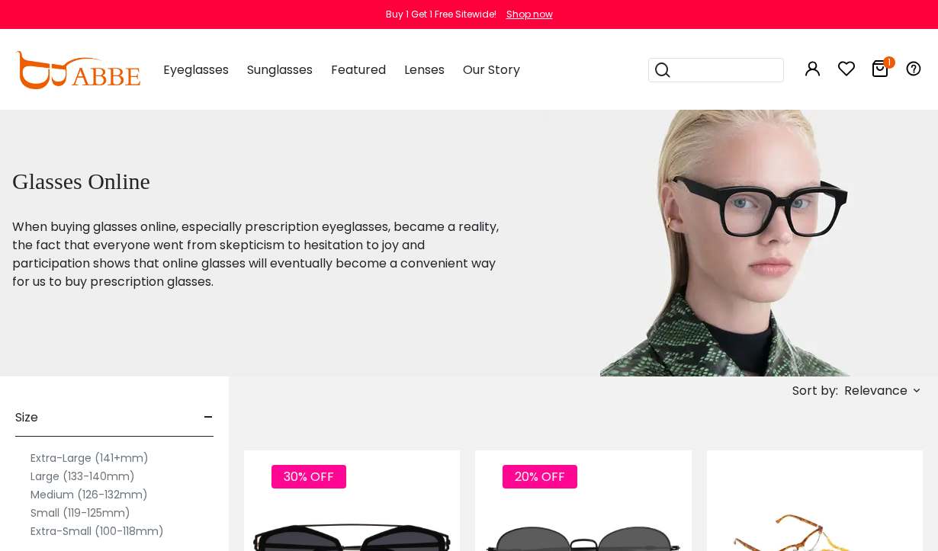
click at [530, 10] on div "Shop now" at bounding box center [529, 15] width 47 height 14
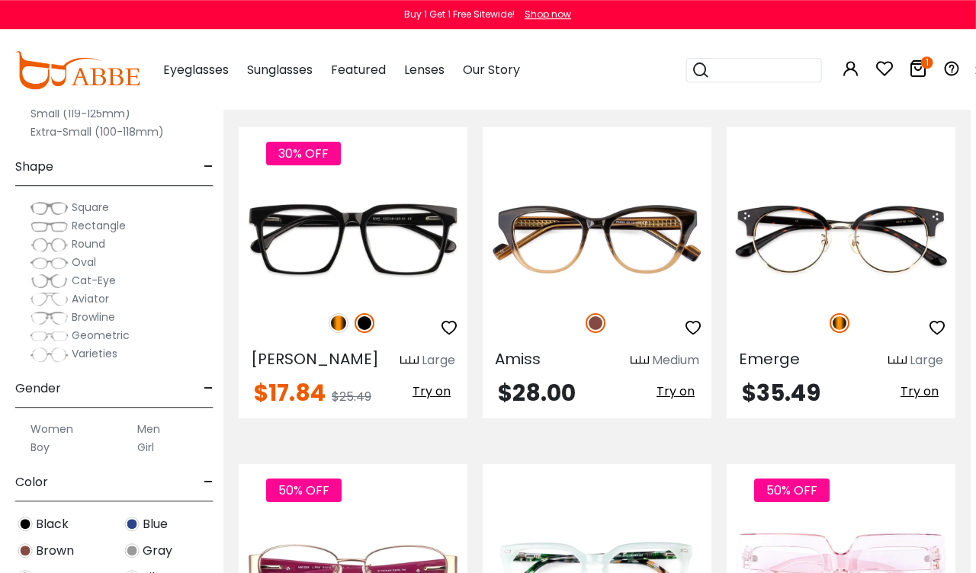
scroll to position [4315, 6]
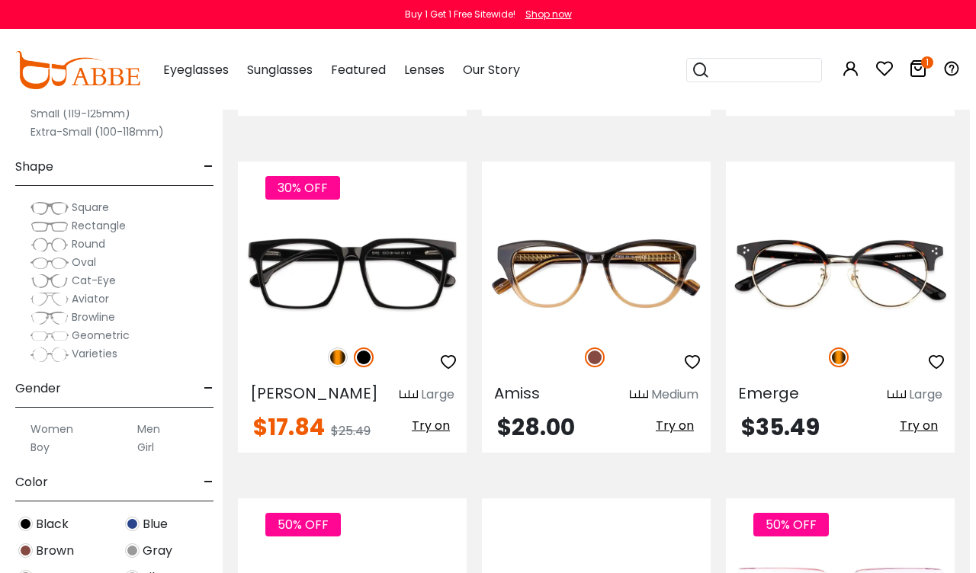
click at [0, 0] on img at bounding box center [0, 0] width 0 height 0
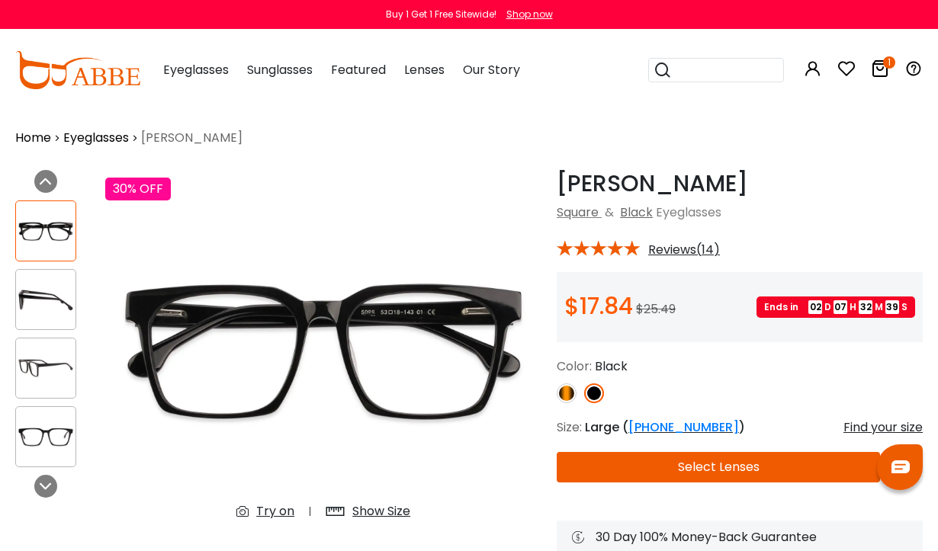
click at [46, 299] on img at bounding box center [45, 300] width 59 height 30
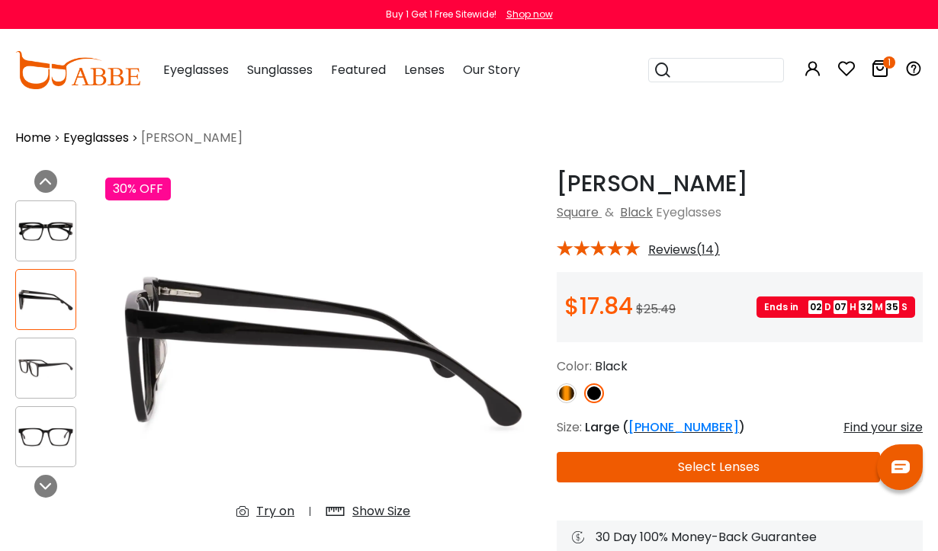
click at [50, 231] on img at bounding box center [45, 232] width 59 height 30
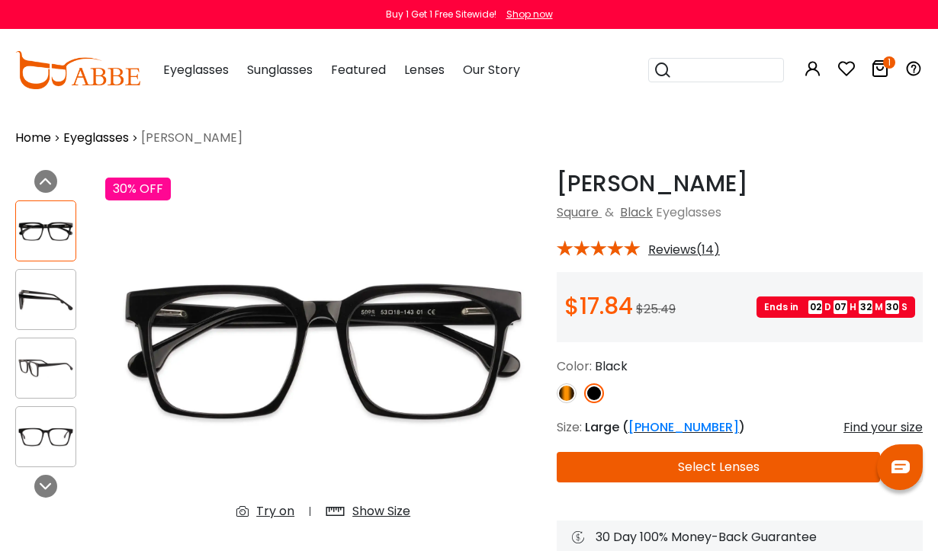
click at [48, 436] on img at bounding box center [45, 437] width 59 height 30
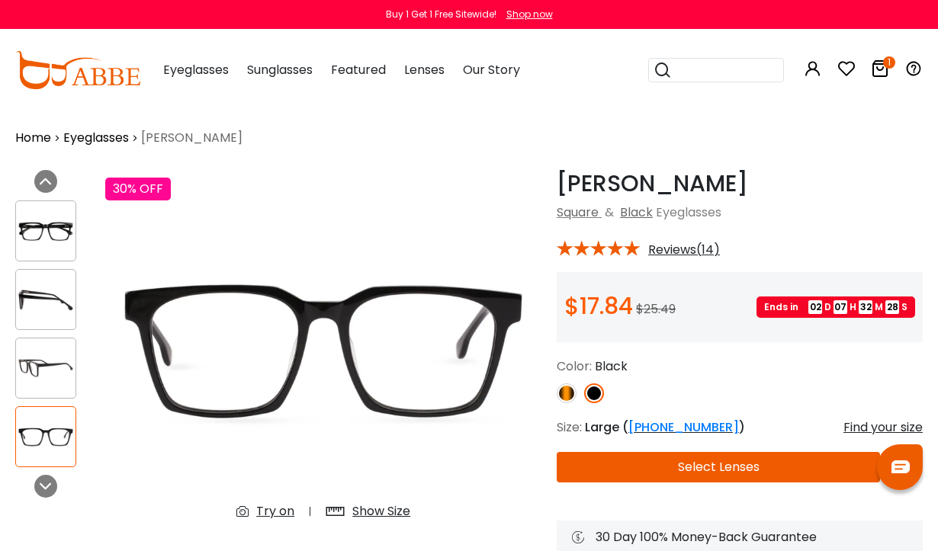
click at [51, 364] on img at bounding box center [45, 369] width 59 height 30
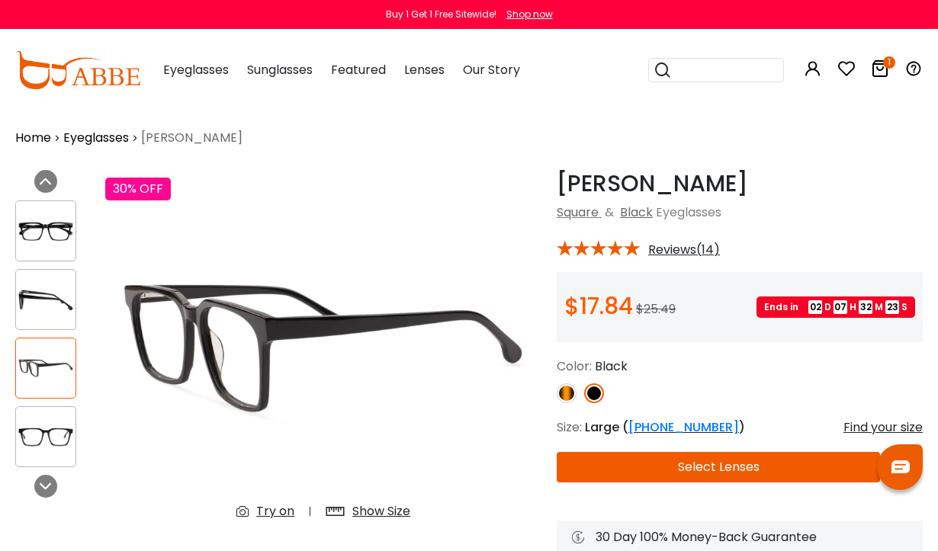
click at [54, 291] on img at bounding box center [45, 300] width 59 height 30
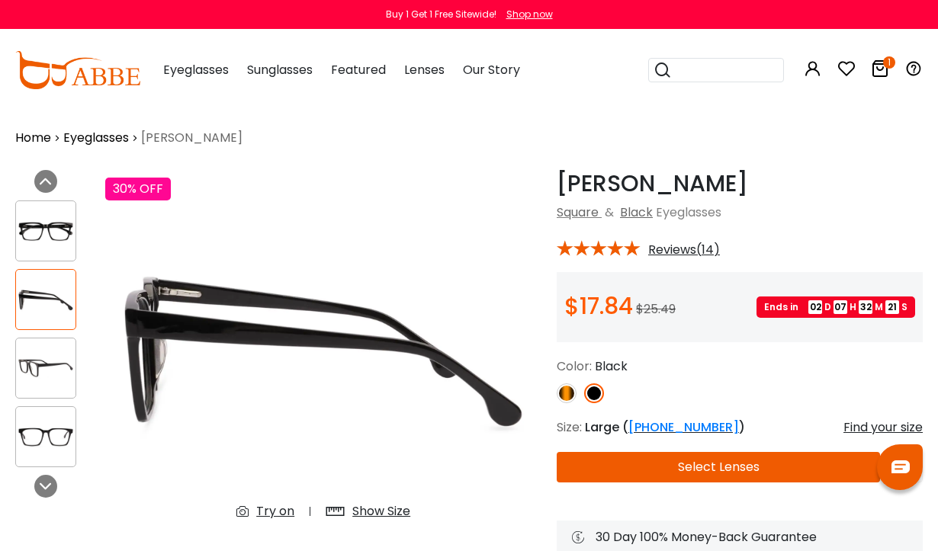
click at [50, 225] on img at bounding box center [45, 232] width 59 height 30
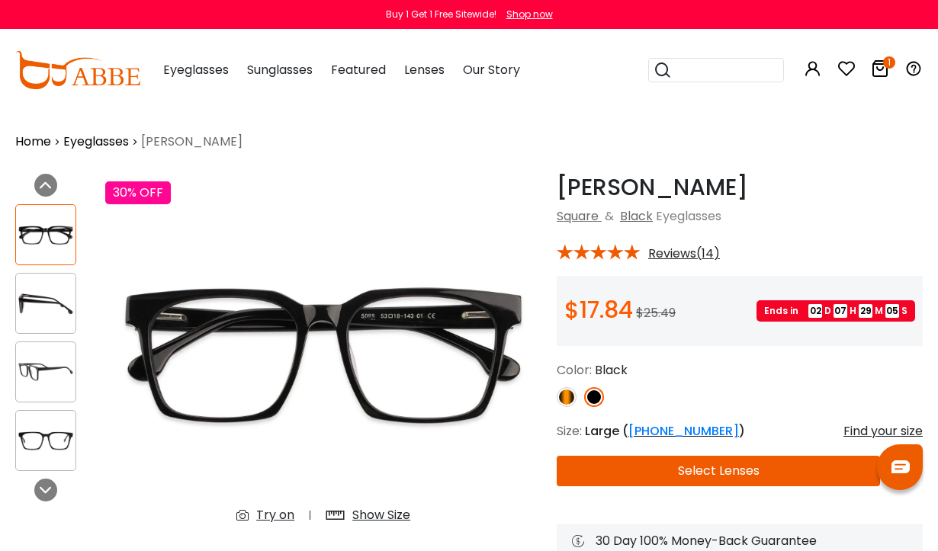
click at [50, 438] on img at bounding box center [45, 441] width 59 height 30
